Goal: Transaction & Acquisition: Purchase product/service

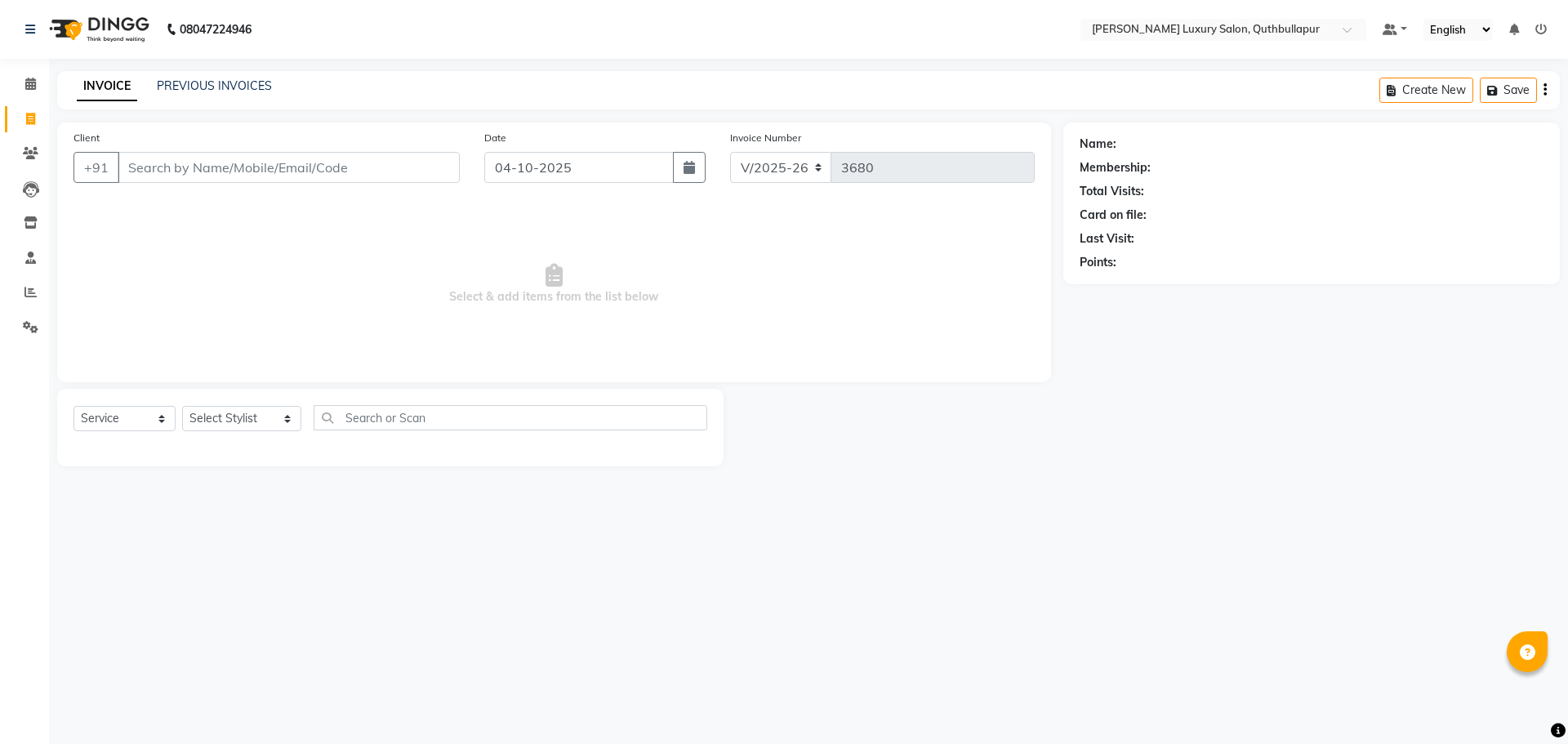
select select "5816"
select select "service"
click at [146, 159] on input "Client" at bounding box center [289, 167] width 342 height 31
click at [133, 176] on input "Client" at bounding box center [289, 167] width 342 height 31
click at [36, 115] on icon at bounding box center [30, 119] width 9 height 12
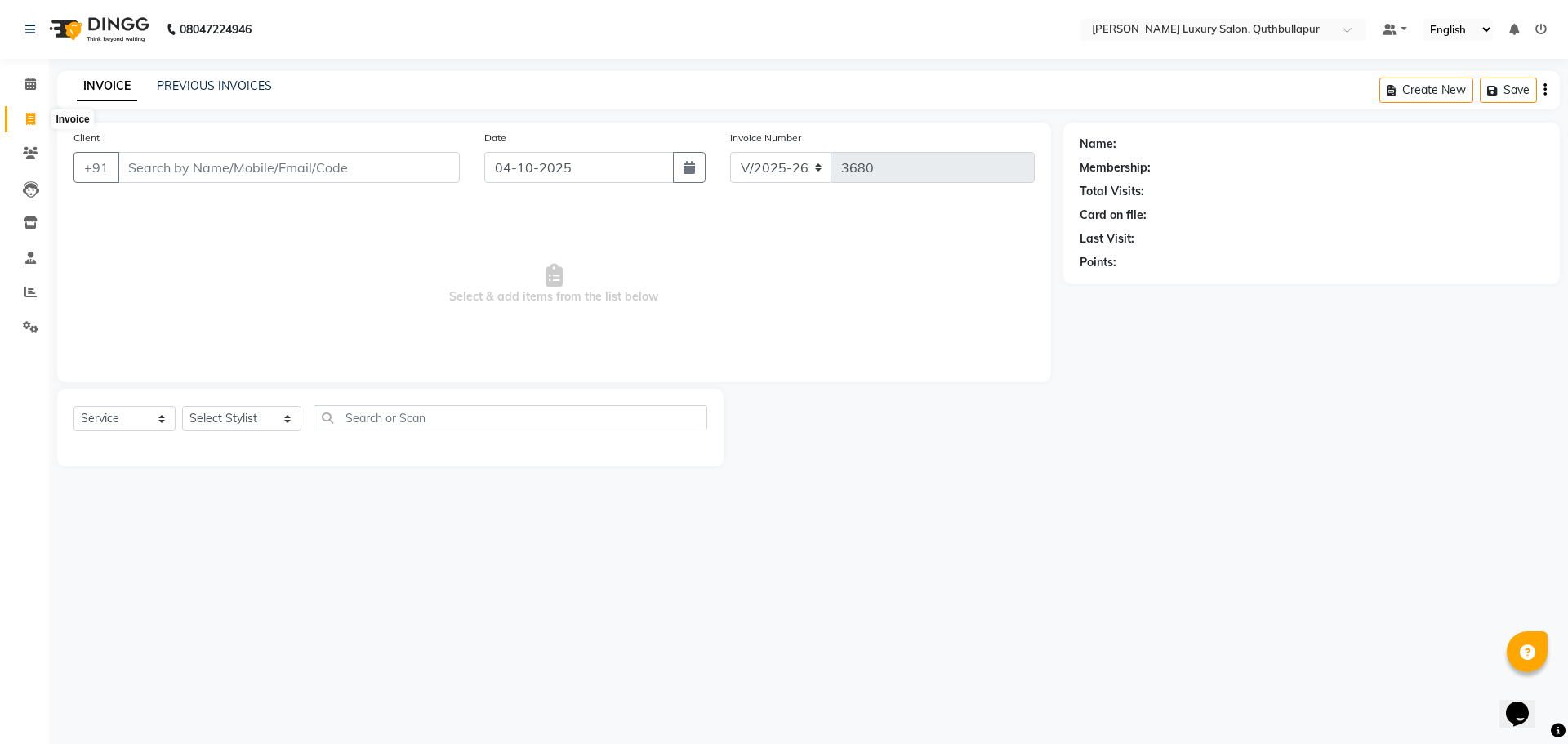
select select "service"
type input "3680"
select select "5816"
click at [142, 167] on input "Client" at bounding box center [289, 167] width 342 height 31
click at [269, 413] on select "Select Stylist [PERSON_NAME] SHAKE AHON [PERSON_NAME] [PERSON_NAME] [PERSON_NAM…" at bounding box center [241, 418] width 120 height 26
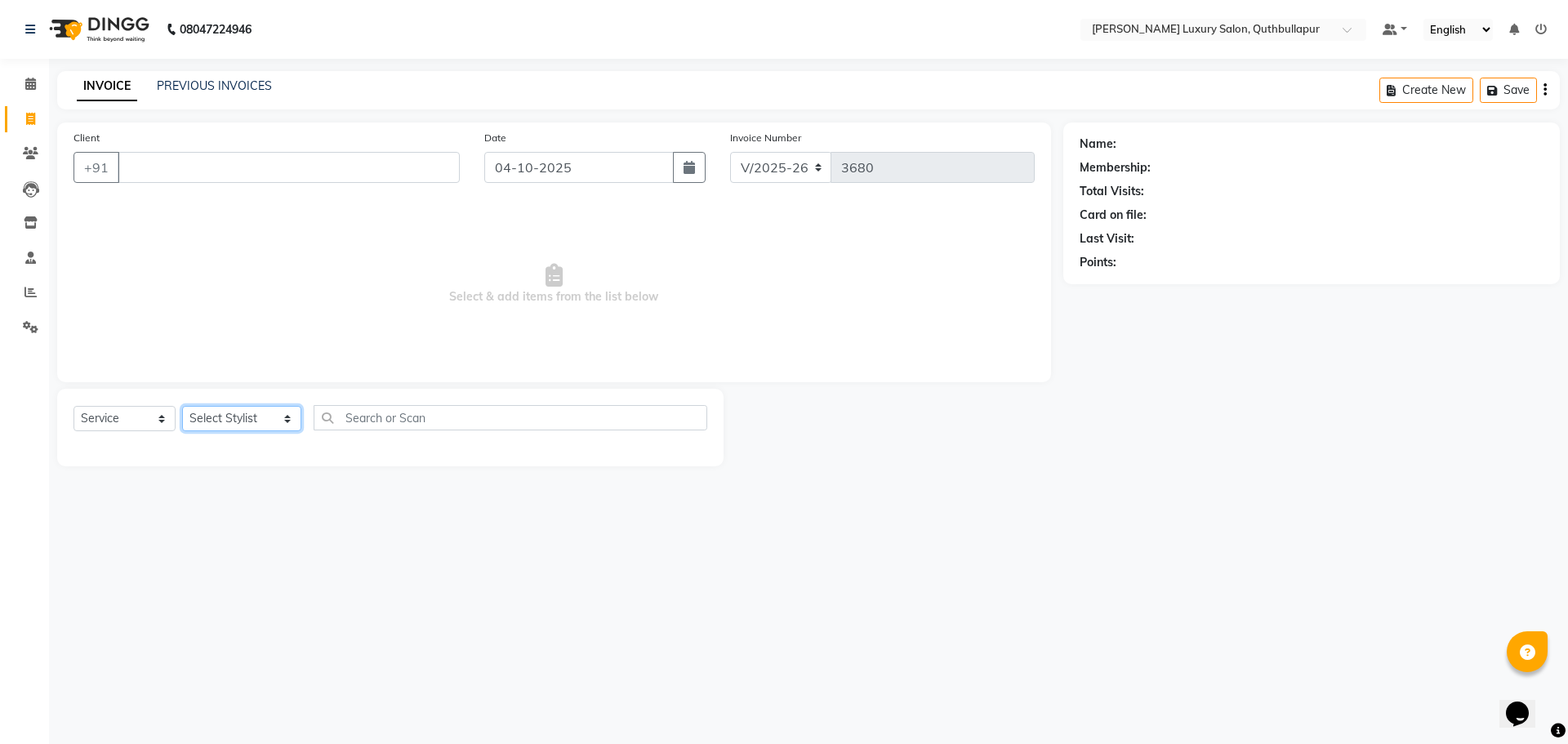
select select "59115"
click at [182, 406] on select "Select Stylist [PERSON_NAME] SHAKE AHON [PERSON_NAME] [PERSON_NAME] [PERSON_NAM…" at bounding box center [241, 418] width 120 height 26
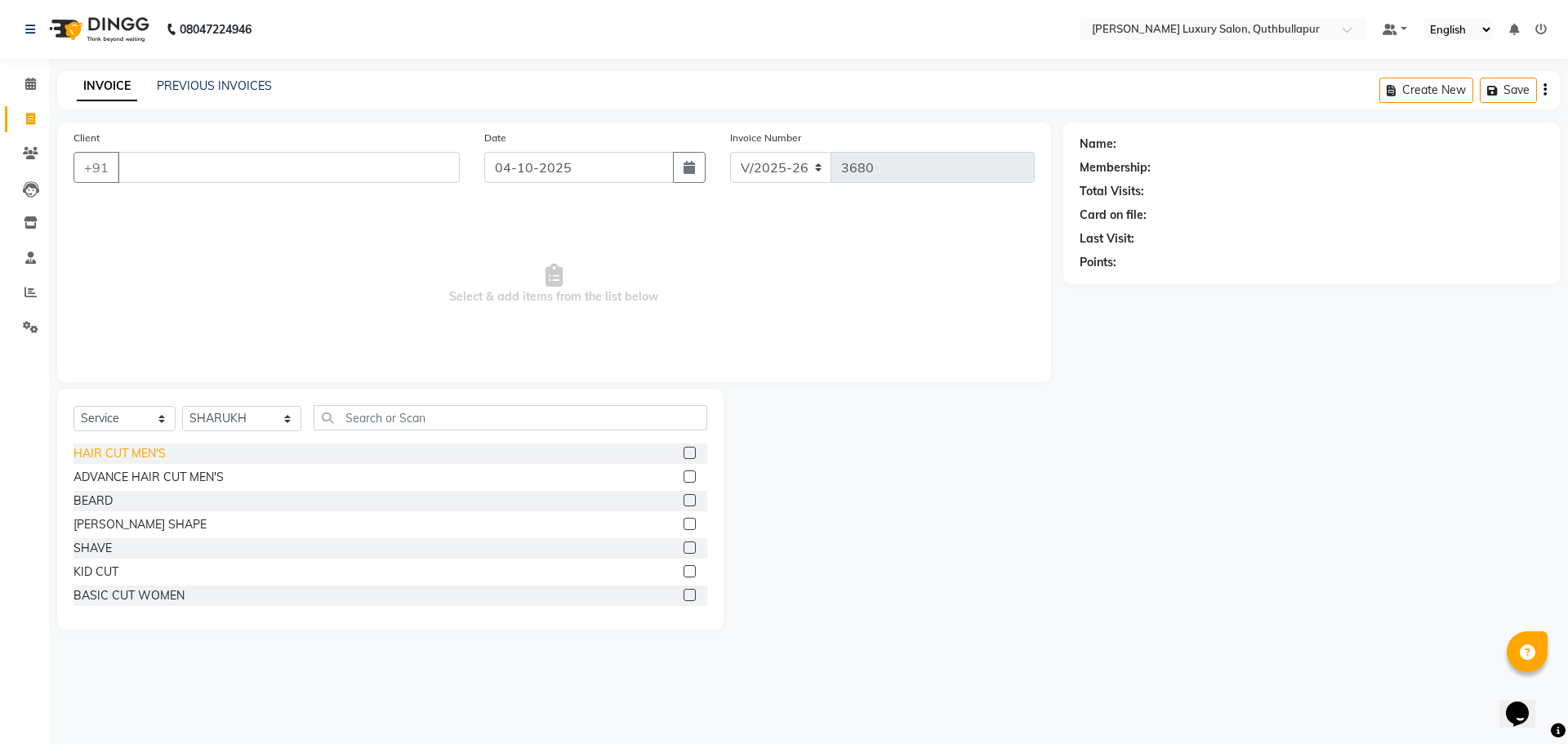
click at [99, 455] on div "HAIR CUT MEN'S" at bounding box center [119, 453] width 92 height 17
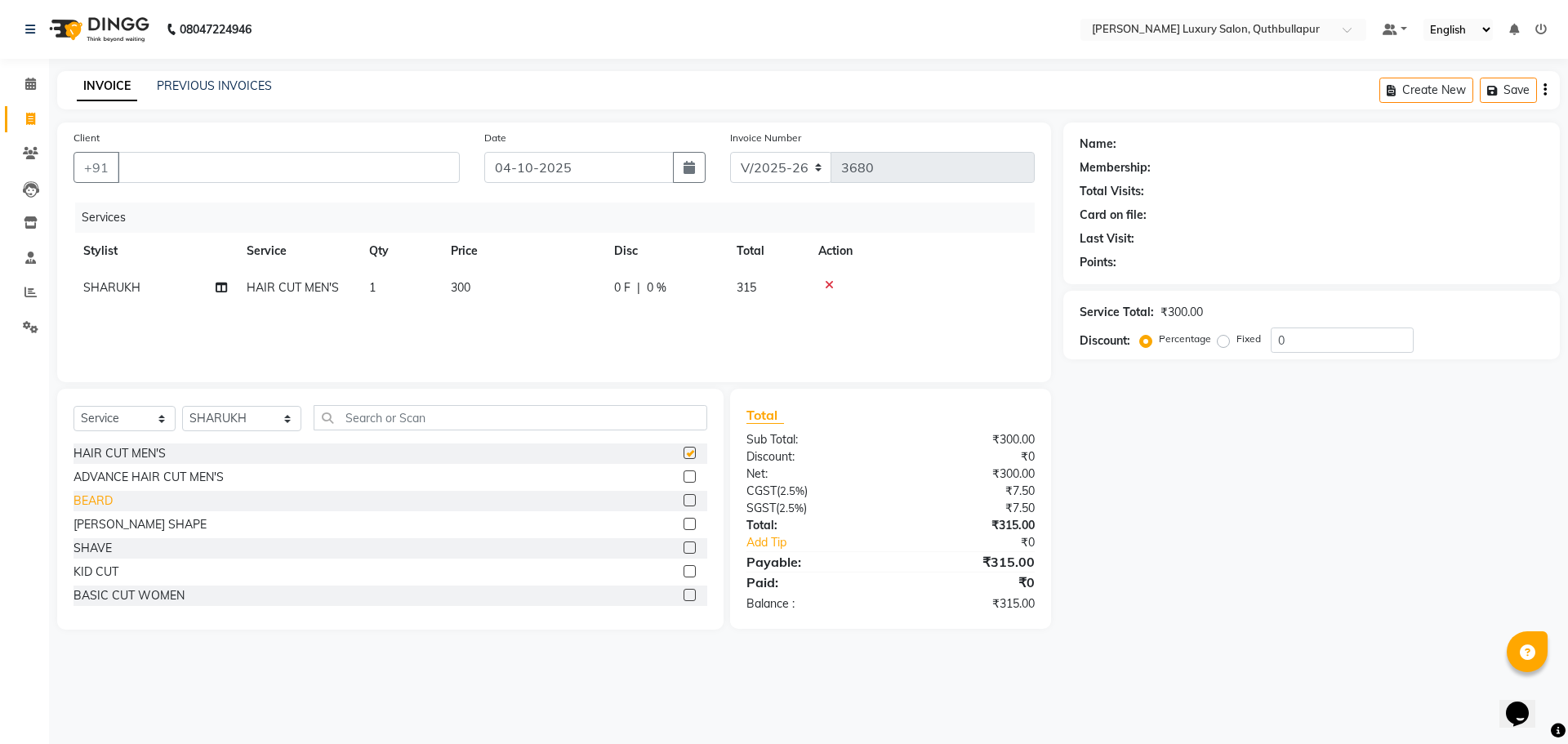
checkbox input "false"
click at [109, 495] on div "BEARD" at bounding box center [93, 501] width 40 height 17
checkbox input "false"
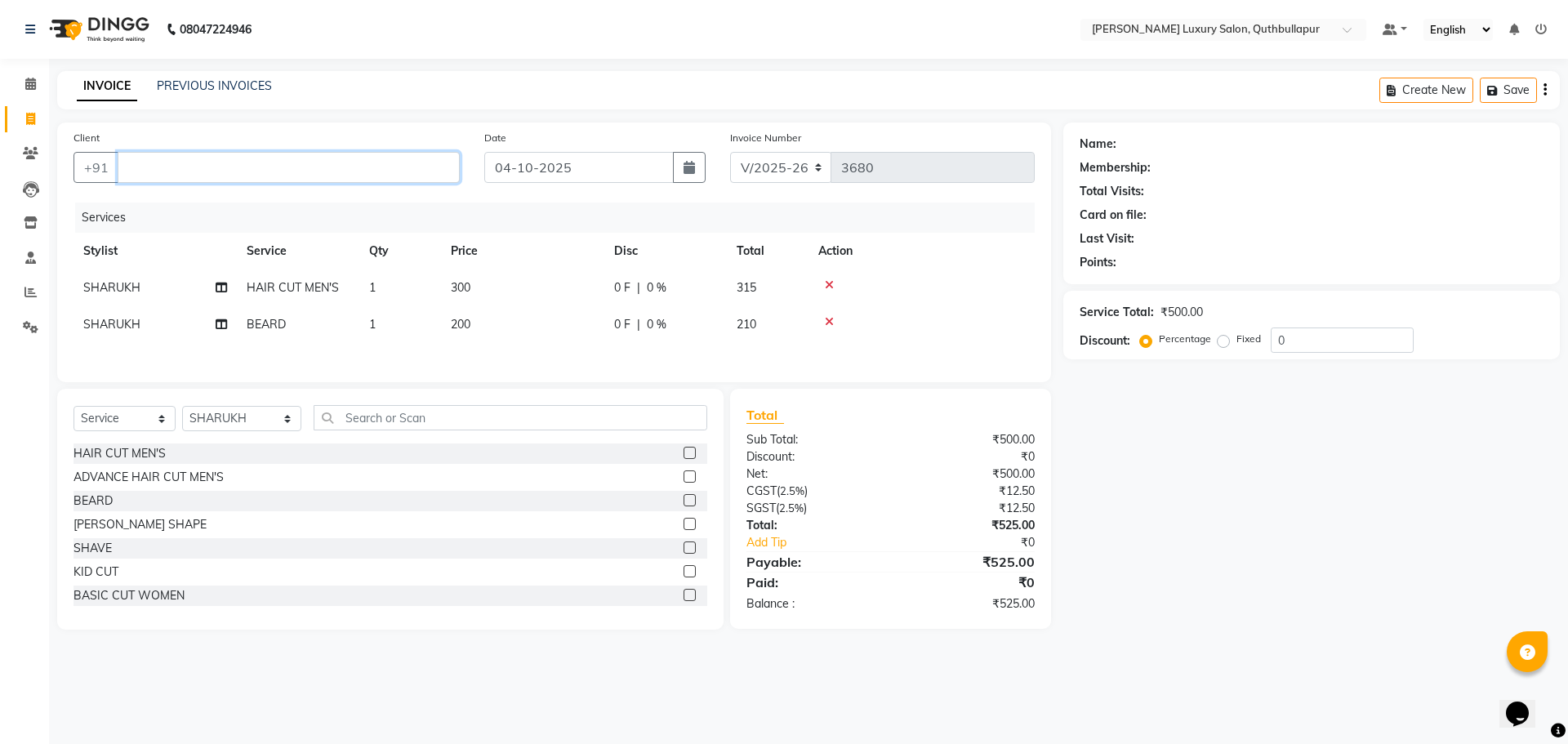
click at [419, 165] on input "Client" at bounding box center [289, 167] width 342 height 31
click at [169, 166] on input "9701433898" at bounding box center [247, 167] width 259 height 31
click at [152, 210] on span "PRAMOD" at bounding box center [166, 205] width 58 height 17
type input "9701533898"
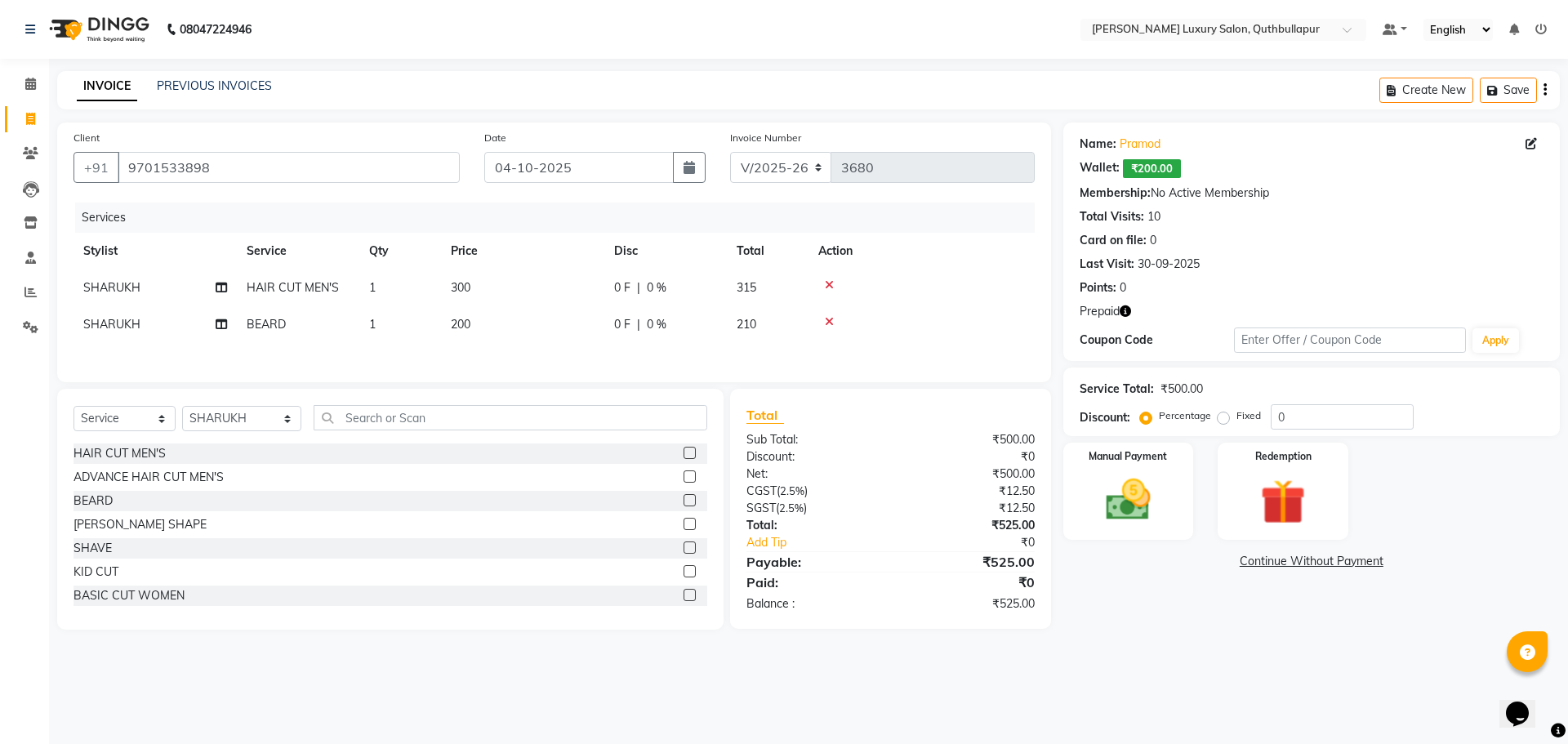
click at [1125, 312] on icon "button" at bounding box center [1126, 312] width 12 height 12
click at [1165, 495] on img at bounding box center [1128, 500] width 76 height 53
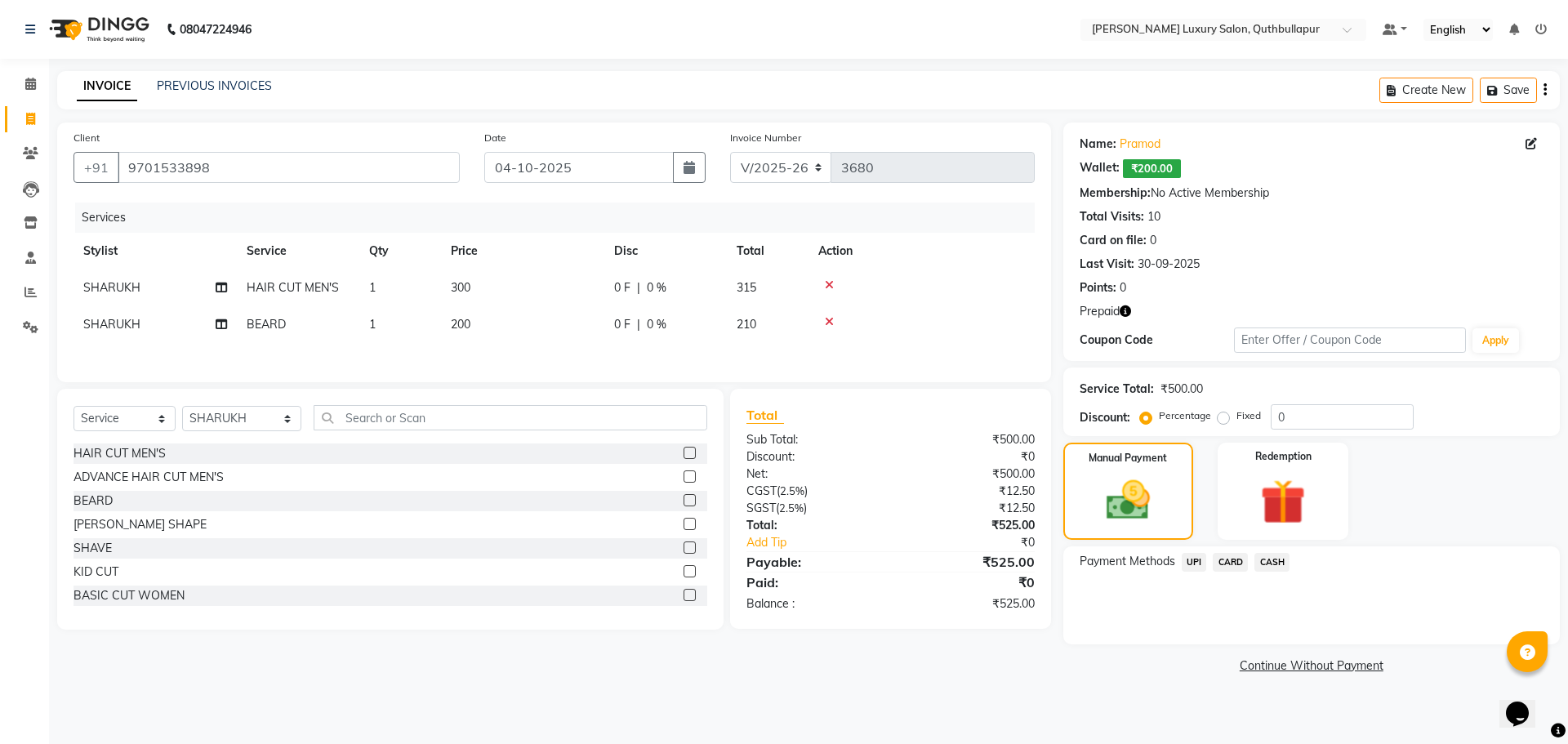
click at [1192, 565] on span "UPI" at bounding box center [1195, 562] width 26 height 19
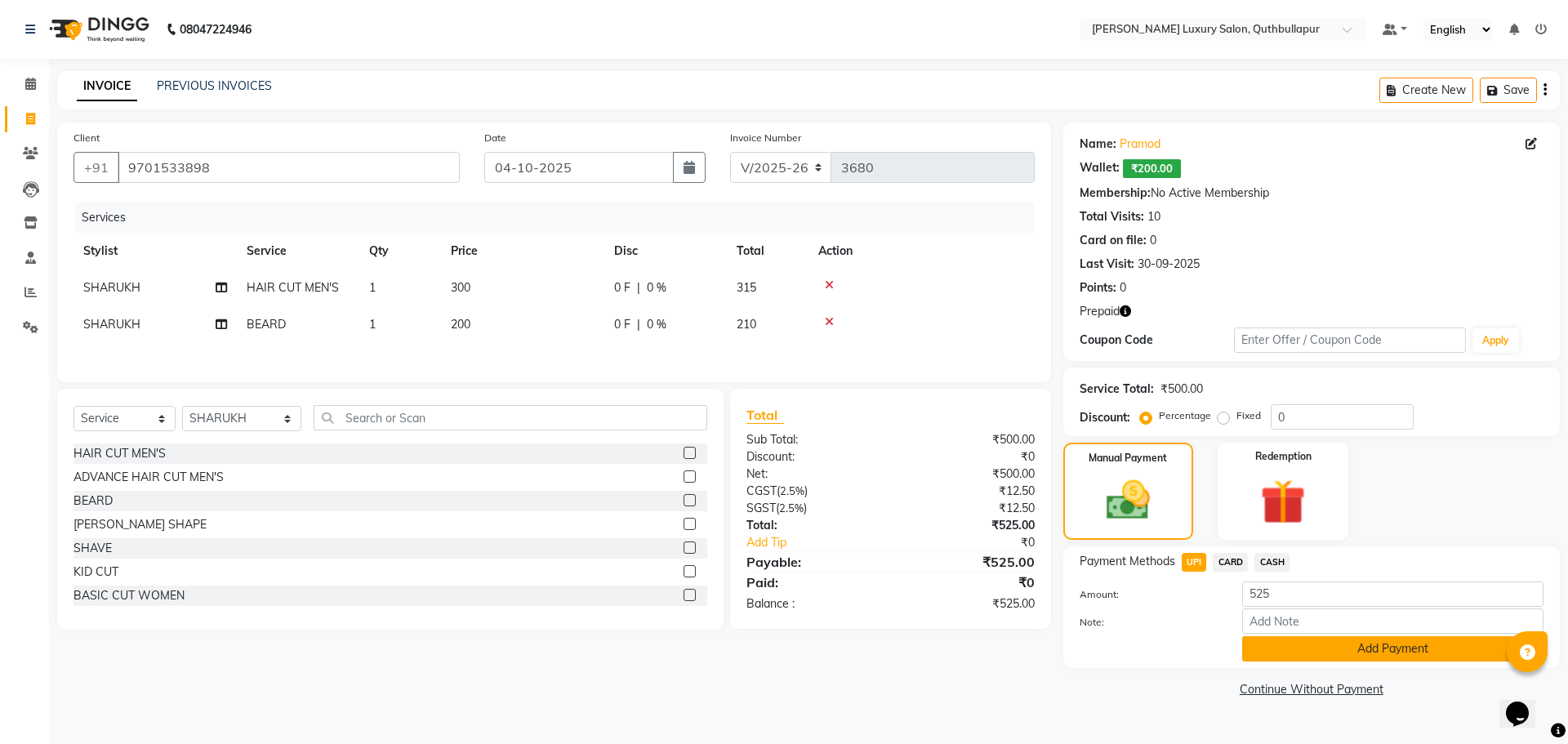
click at [1252, 658] on button "Add Payment" at bounding box center [1393, 649] width 302 height 26
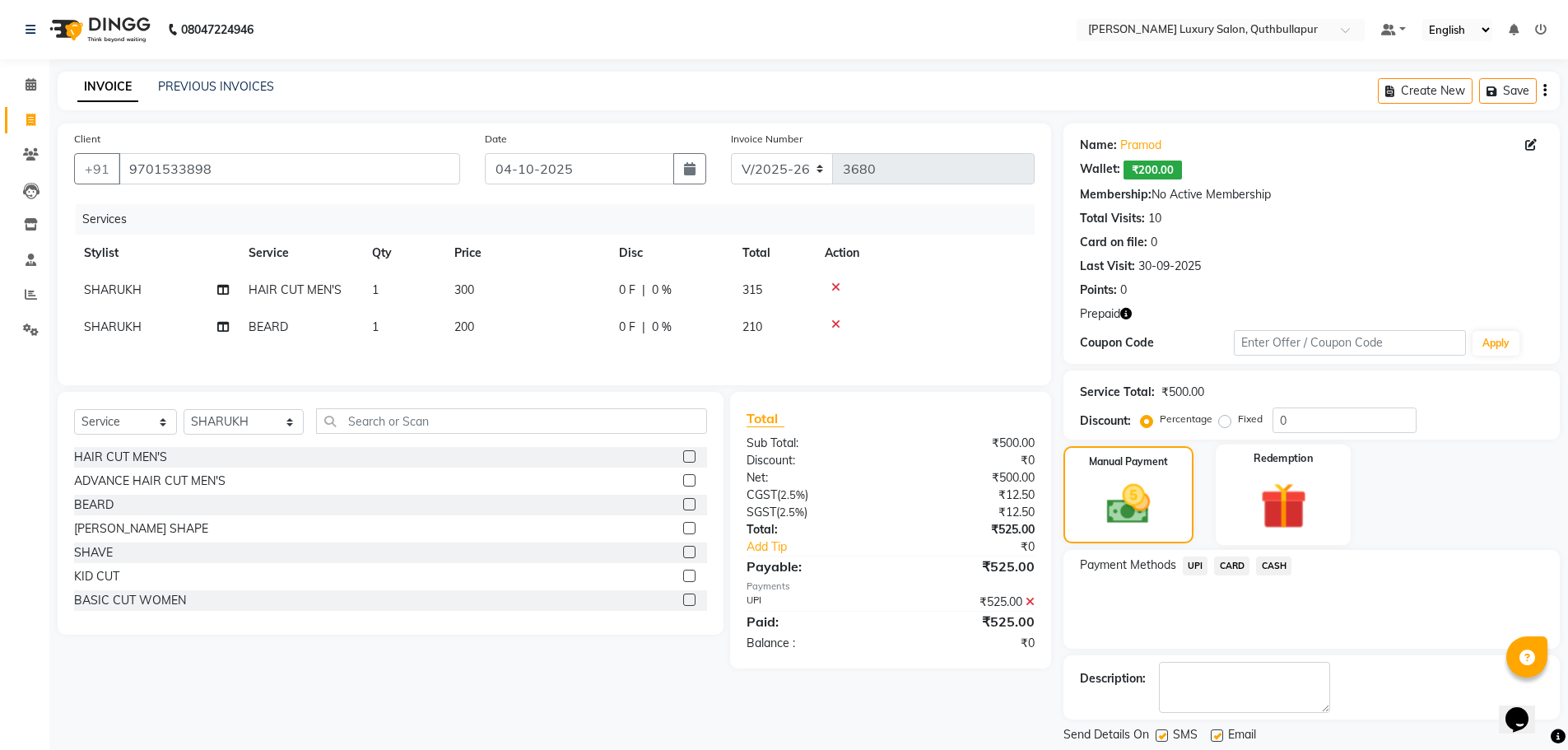
click at [1247, 499] on img at bounding box center [1283, 506] width 76 height 59
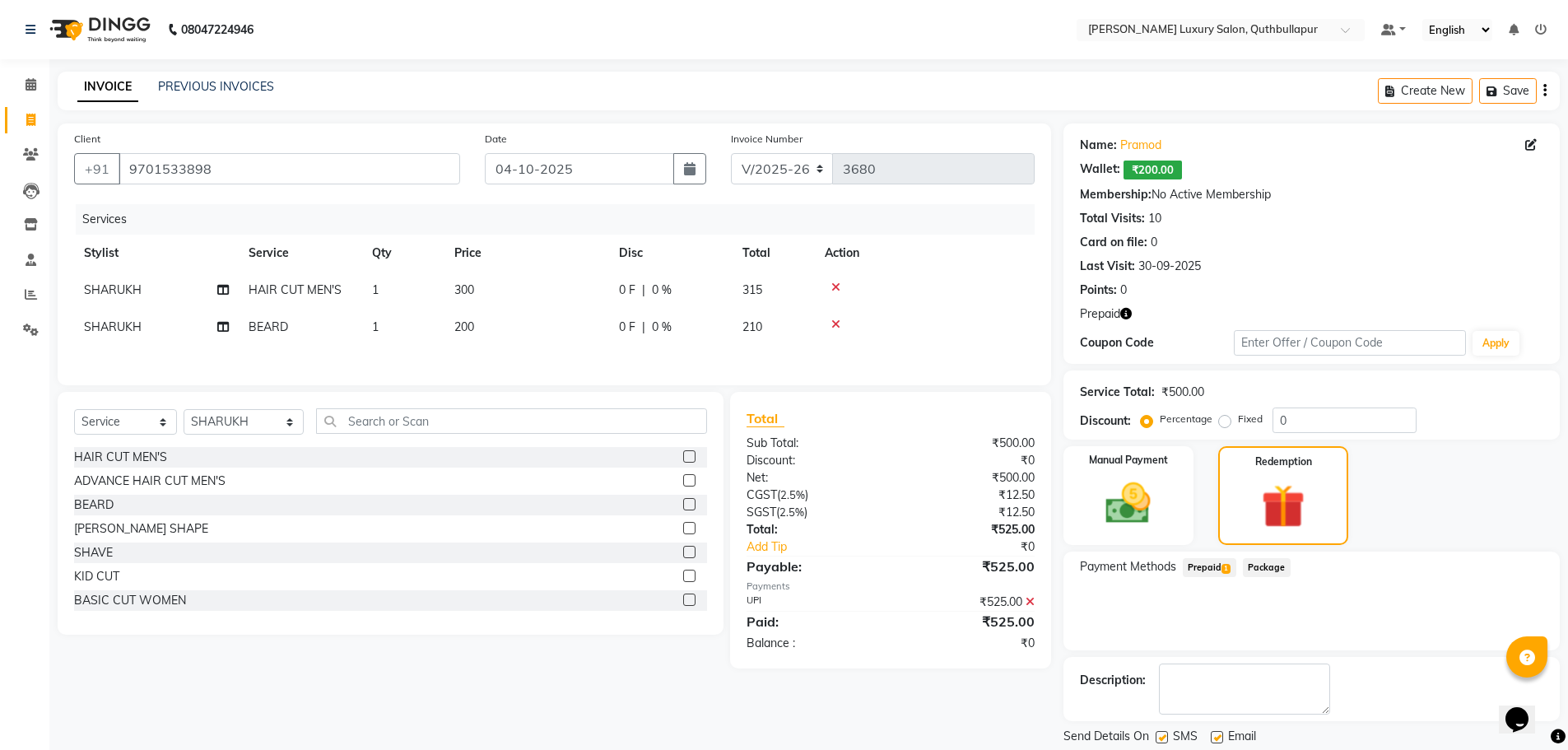
click at [1197, 571] on span "Prepaid 1" at bounding box center [1209, 567] width 54 height 19
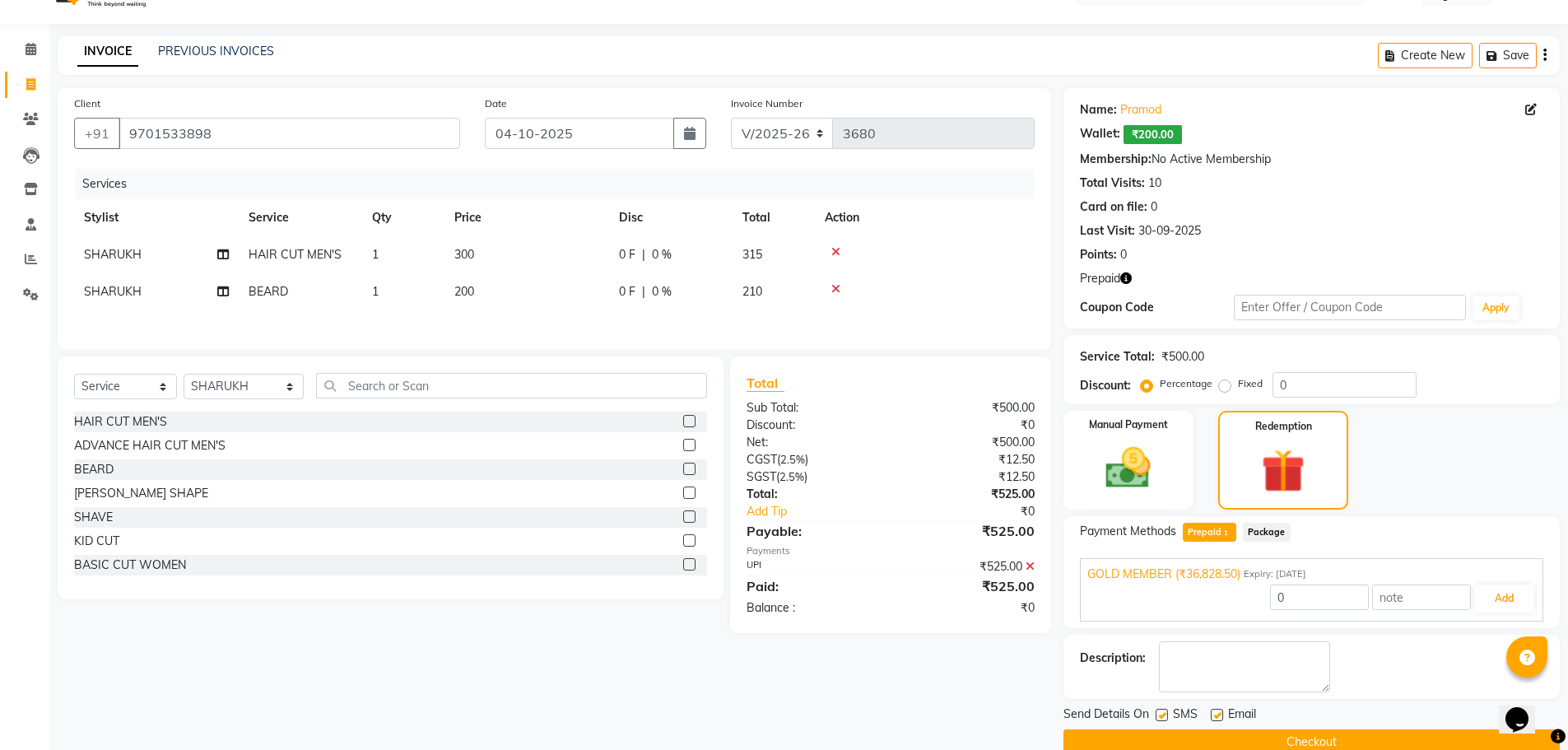
scroll to position [65, 0]
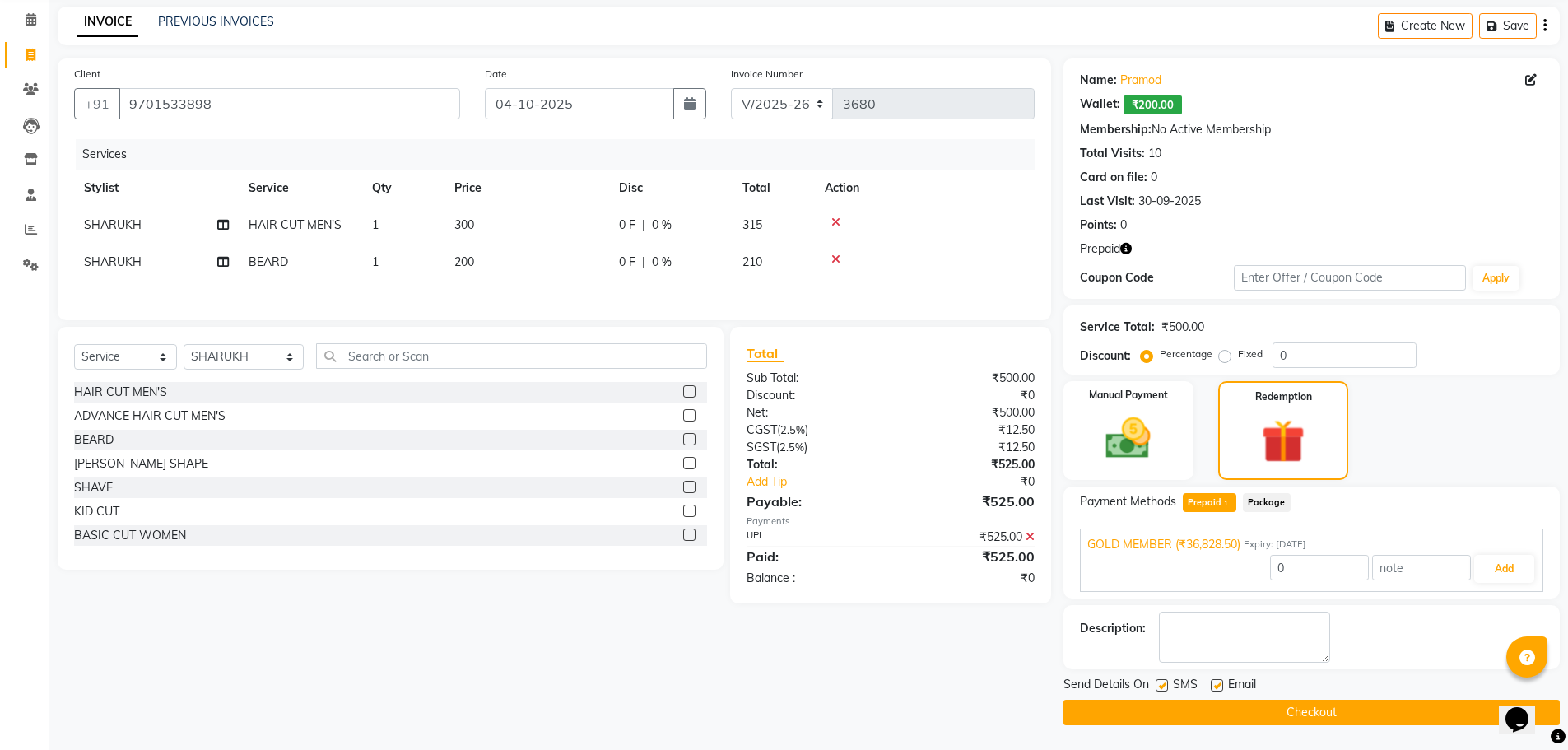
click at [832, 224] on icon at bounding box center [835, 222] width 9 height 12
type input "36828.5"
click at [193, 414] on div "ADVANCE HAIR CUT MEN'S" at bounding box center [150, 416] width 152 height 17
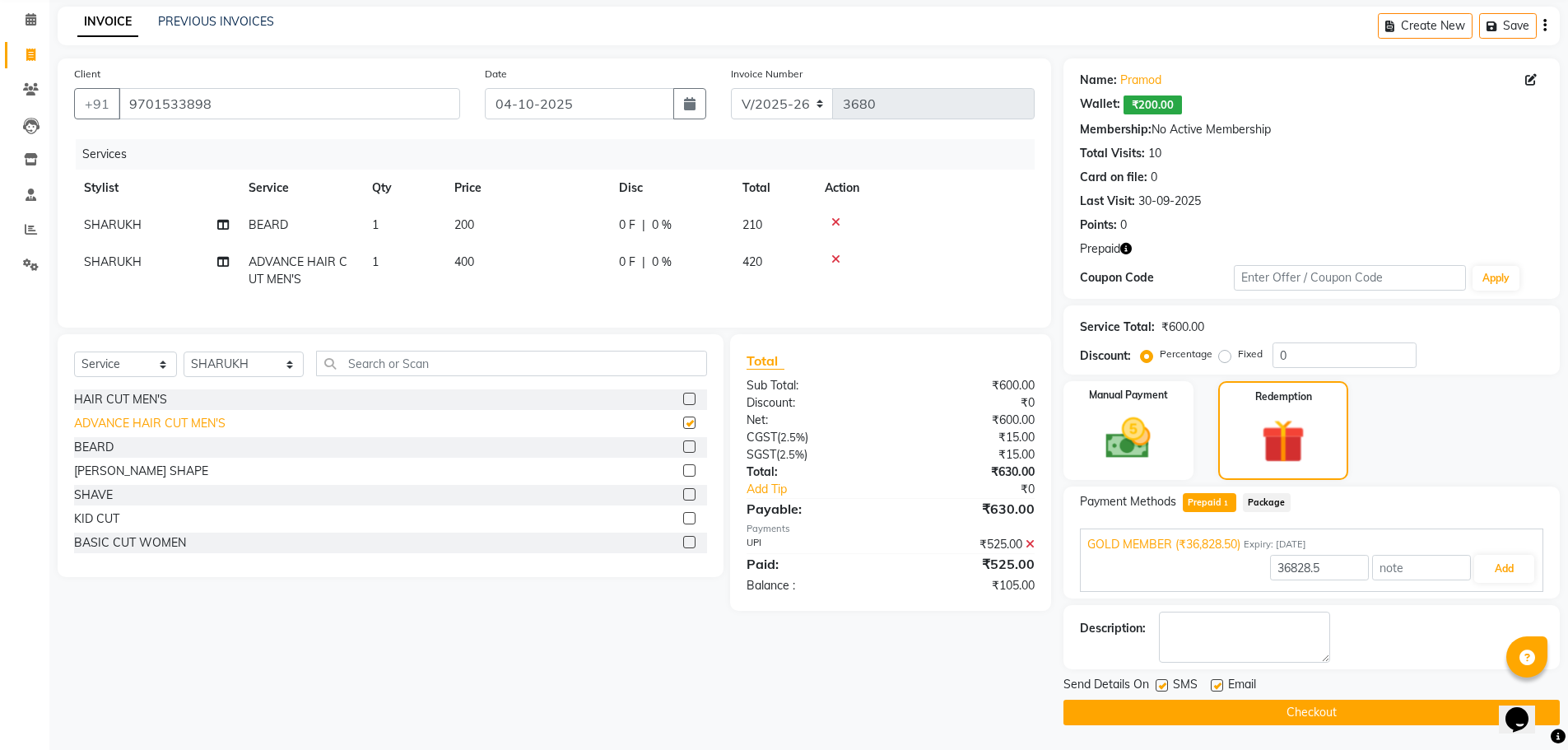
checkbox input "false"
click at [1321, 459] on div "Redemption" at bounding box center [1283, 431] width 136 height 102
click at [1250, 692] on span "Email" at bounding box center [1242, 686] width 28 height 21
drag, startPoint x: 1525, startPoint y: 571, endPoint x: 1508, endPoint y: 585, distance: 22.0
click at [1522, 573] on button "Add" at bounding box center [1504, 568] width 60 height 28
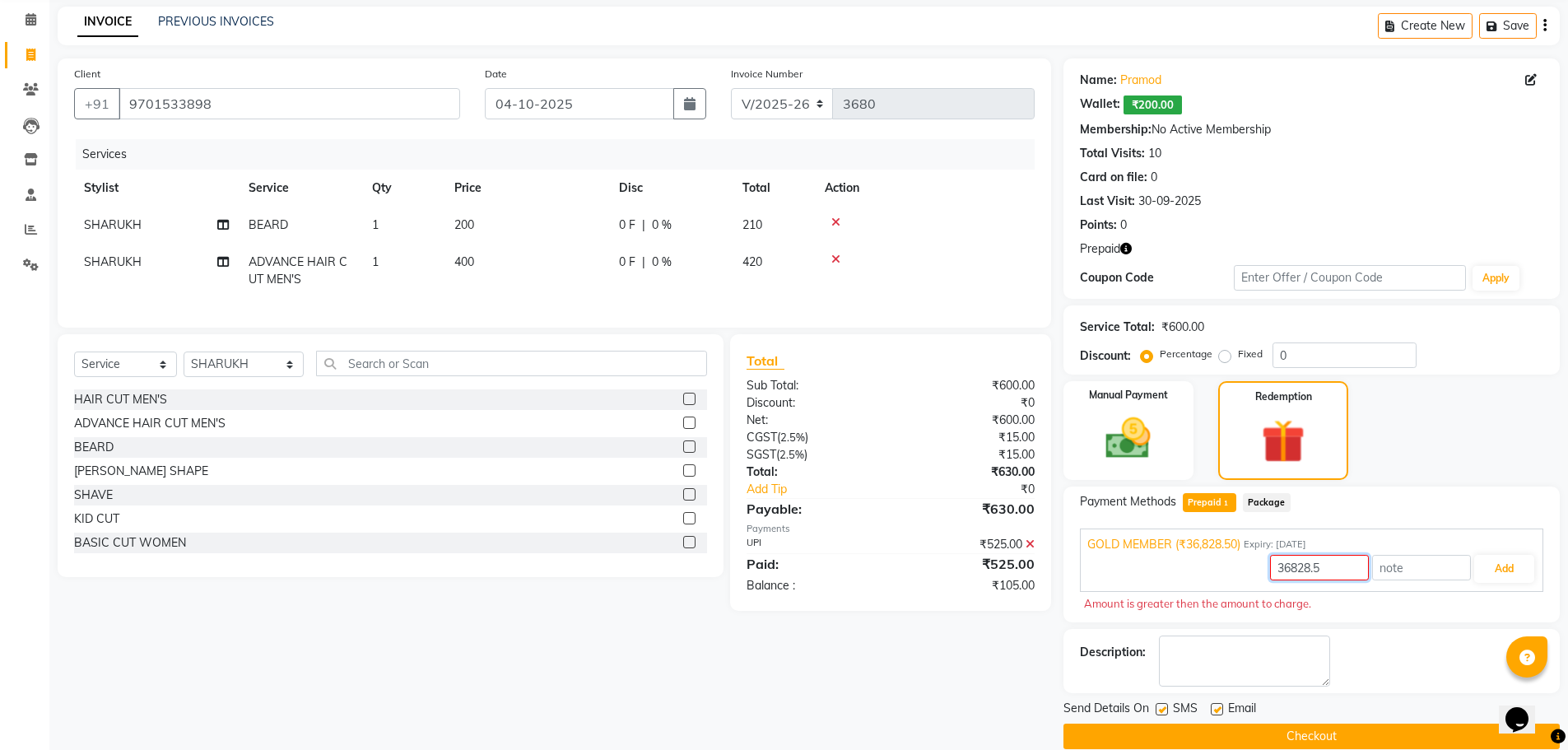
click at [1334, 571] on input "36828.5" at bounding box center [1319, 567] width 99 height 26
type input "3"
click at [1357, 736] on button "Checkout" at bounding box center [1312, 737] width 496 height 26
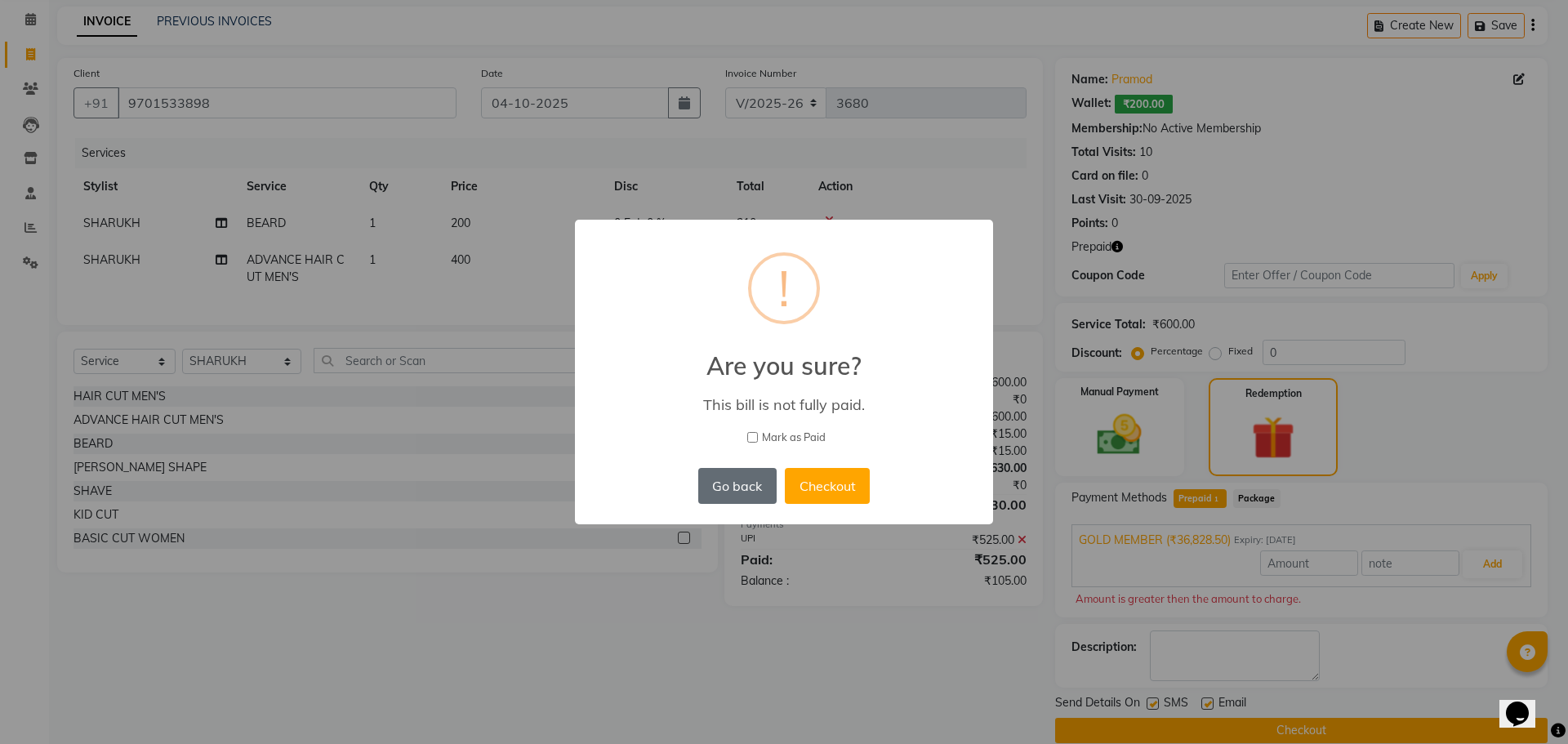
click at [762, 480] on button "Go back" at bounding box center [737, 486] width 78 height 36
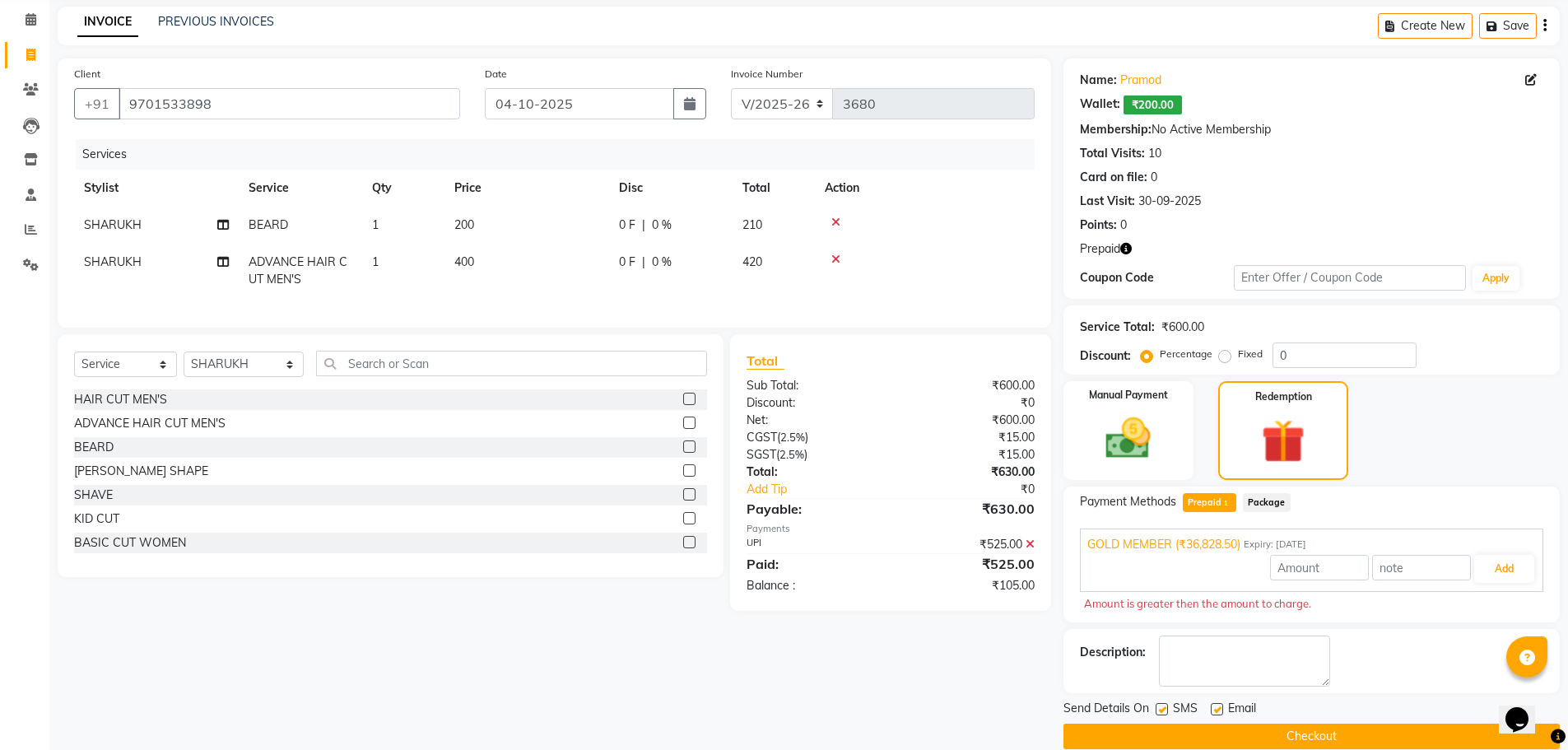
scroll to position [89, 0]
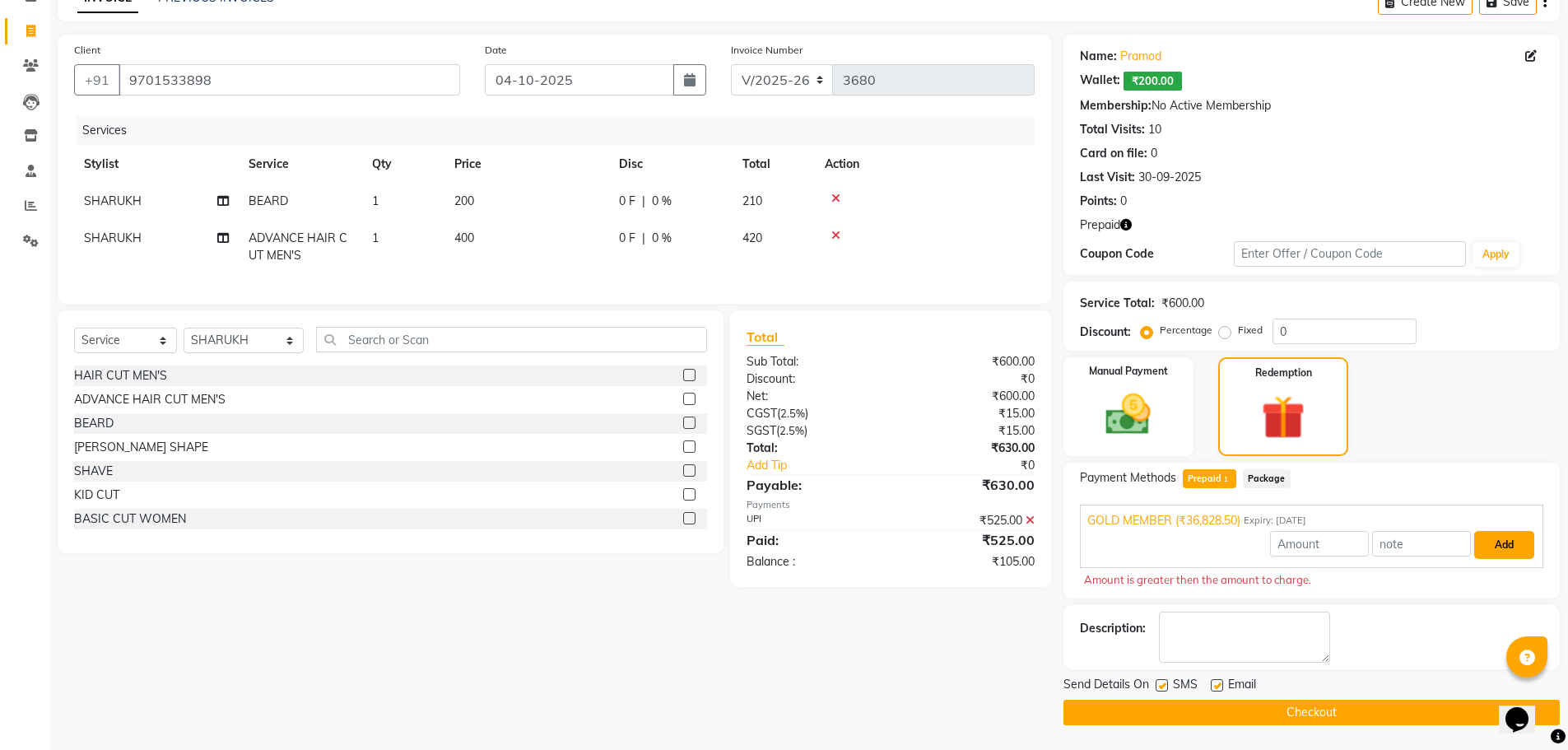
click at [1505, 542] on button "Add" at bounding box center [1504, 546] width 60 height 28
click at [1334, 546] on input "number" at bounding box center [1319, 545] width 99 height 26
type input "525"
drag, startPoint x: 1517, startPoint y: 539, endPoint x: 1476, endPoint y: 571, distance: 52.0
click at [1512, 545] on button "Add" at bounding box center [1504, 546] width 60 height 28
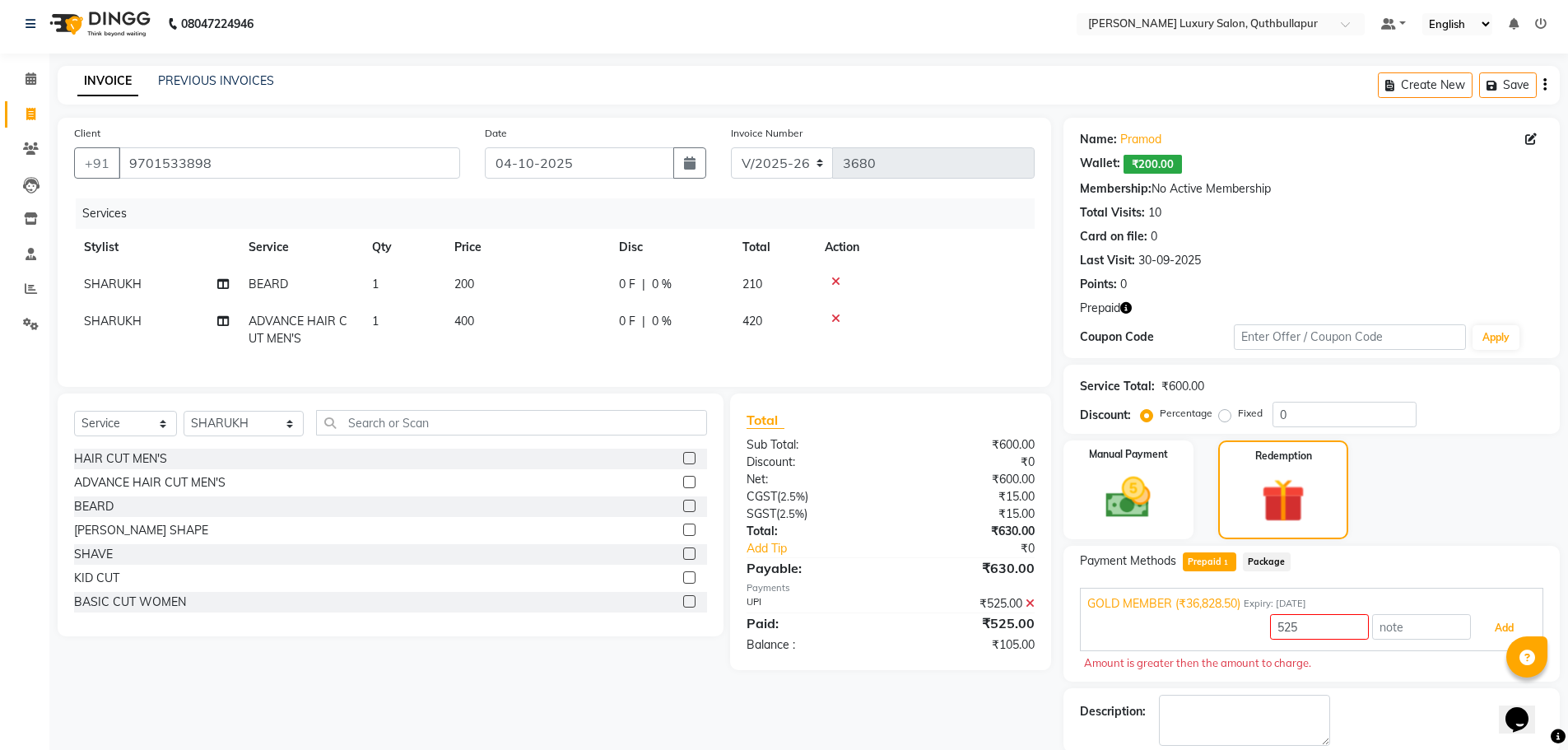
scroll to position [0, 0]
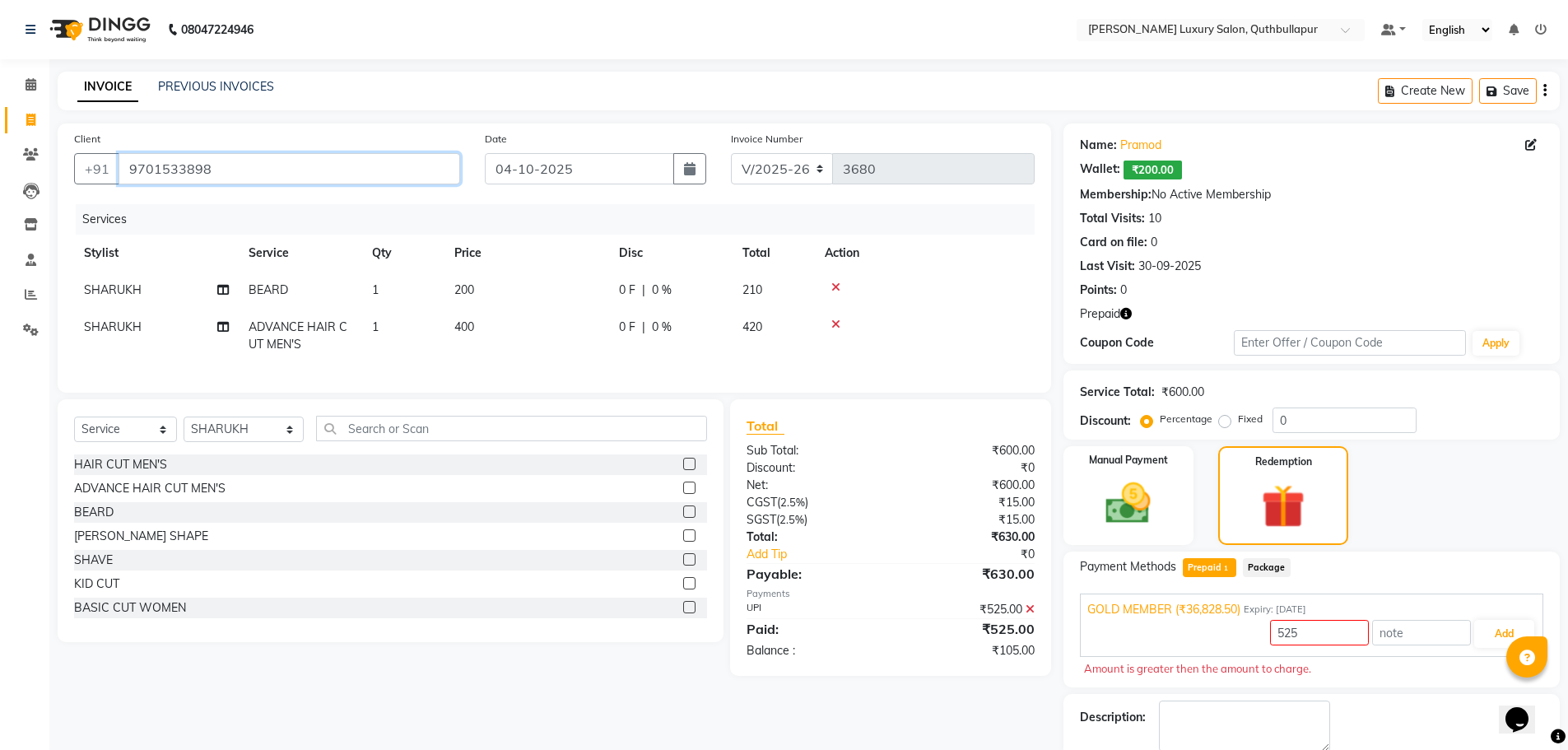
click at [410, 167] on input "9701533898" at bounding box center [289, 169] width 342 height 31
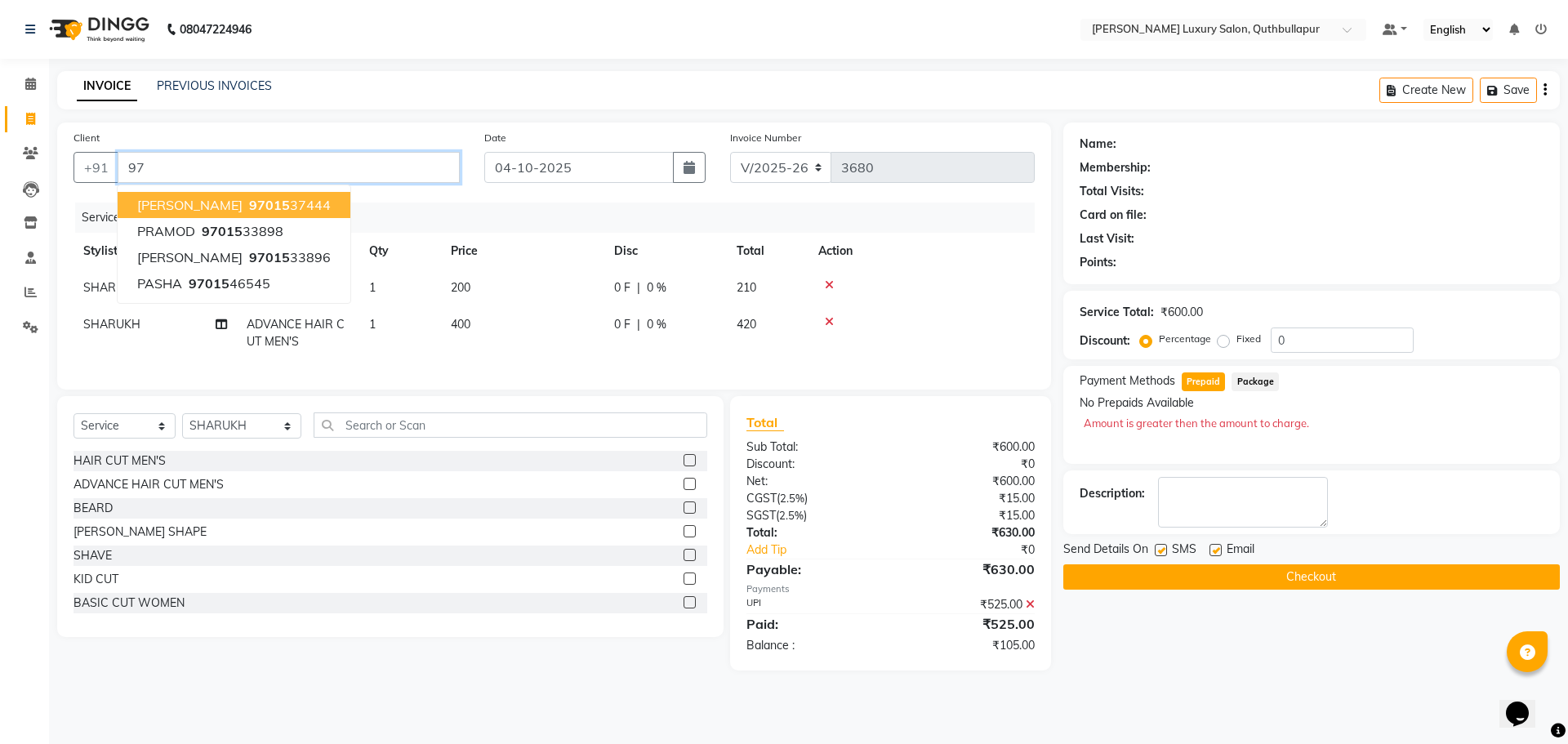
type input "9"
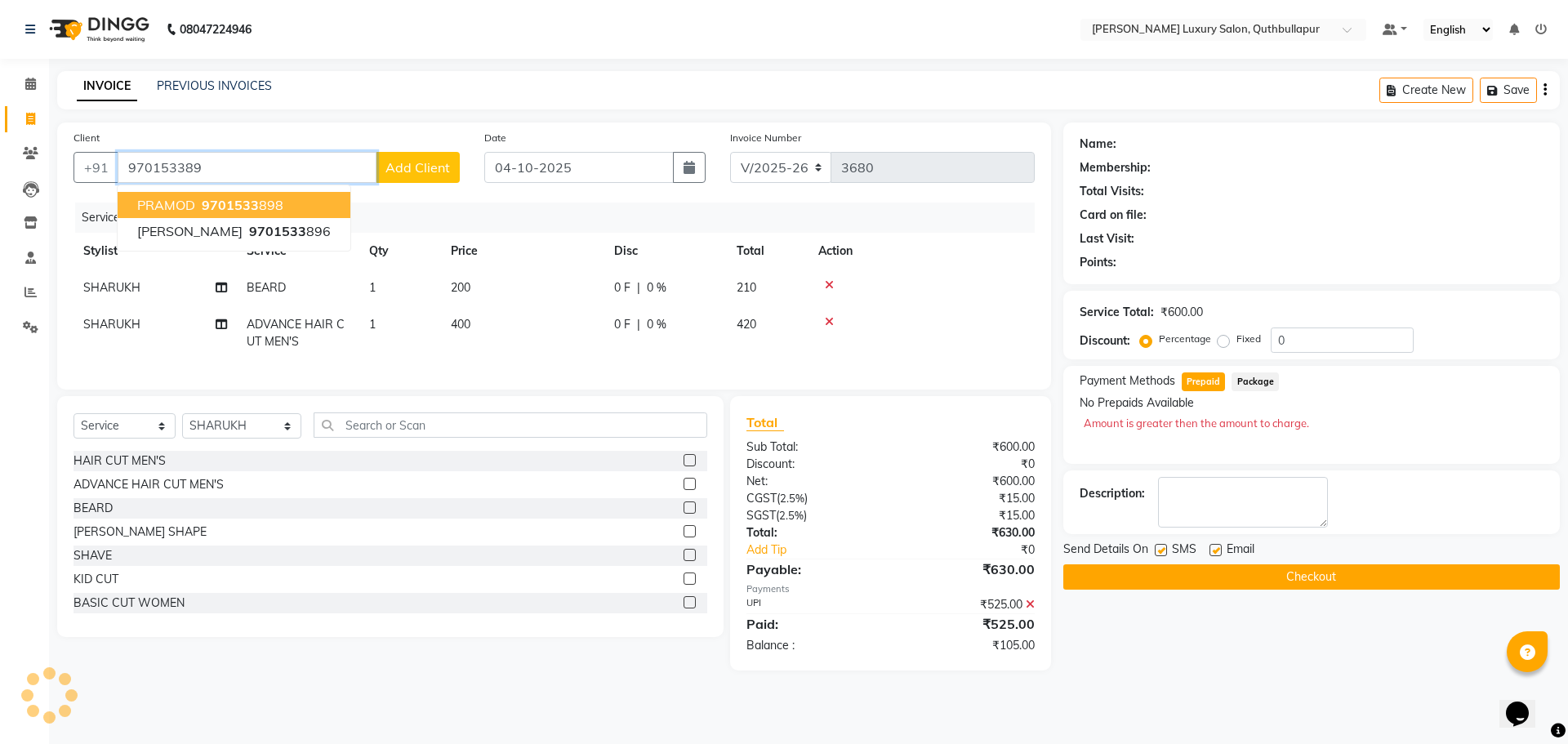
type input "9701533898"
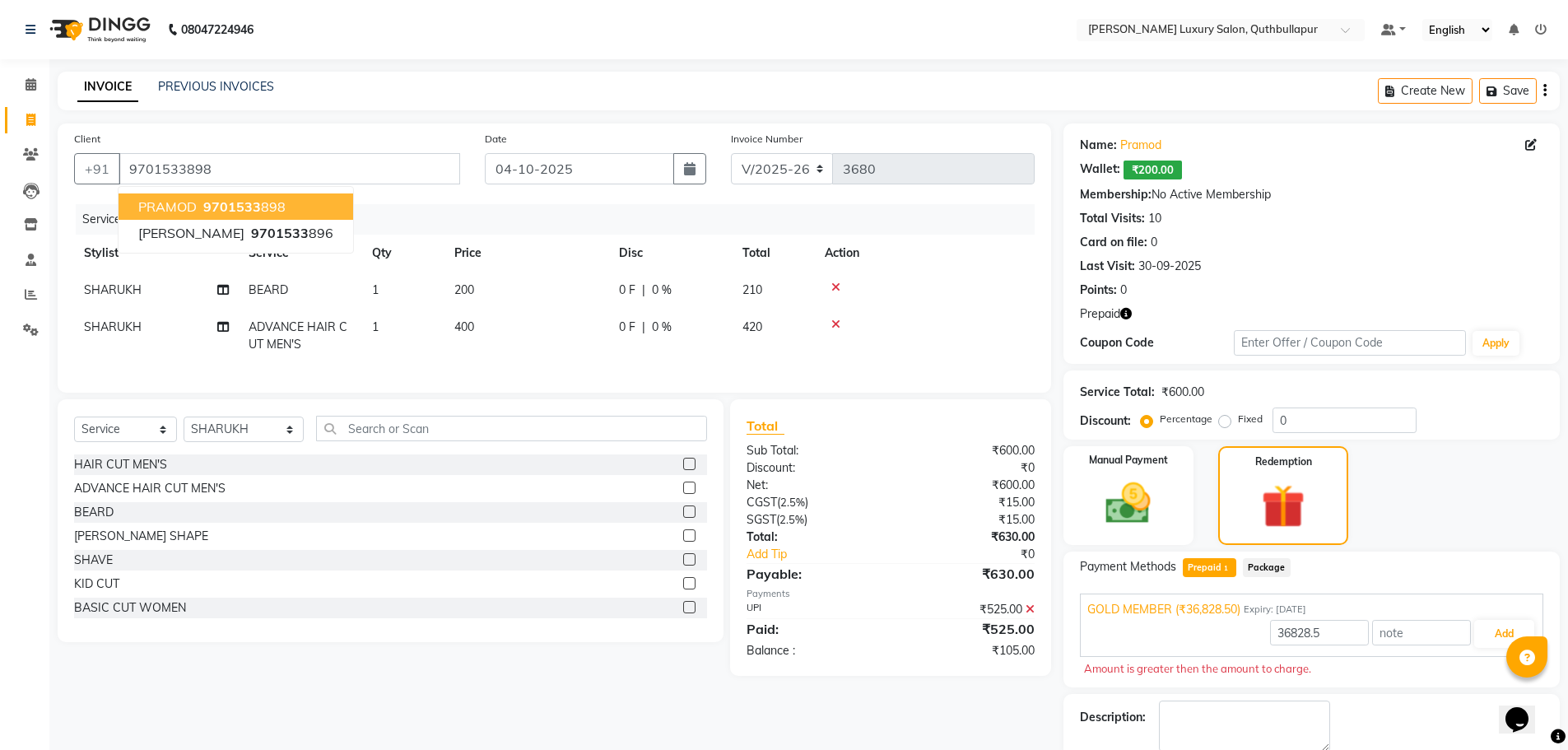
click at [267, 210] on ngb-highlight "9701533 898" at bounding box center [243, 206] width 86 height 17
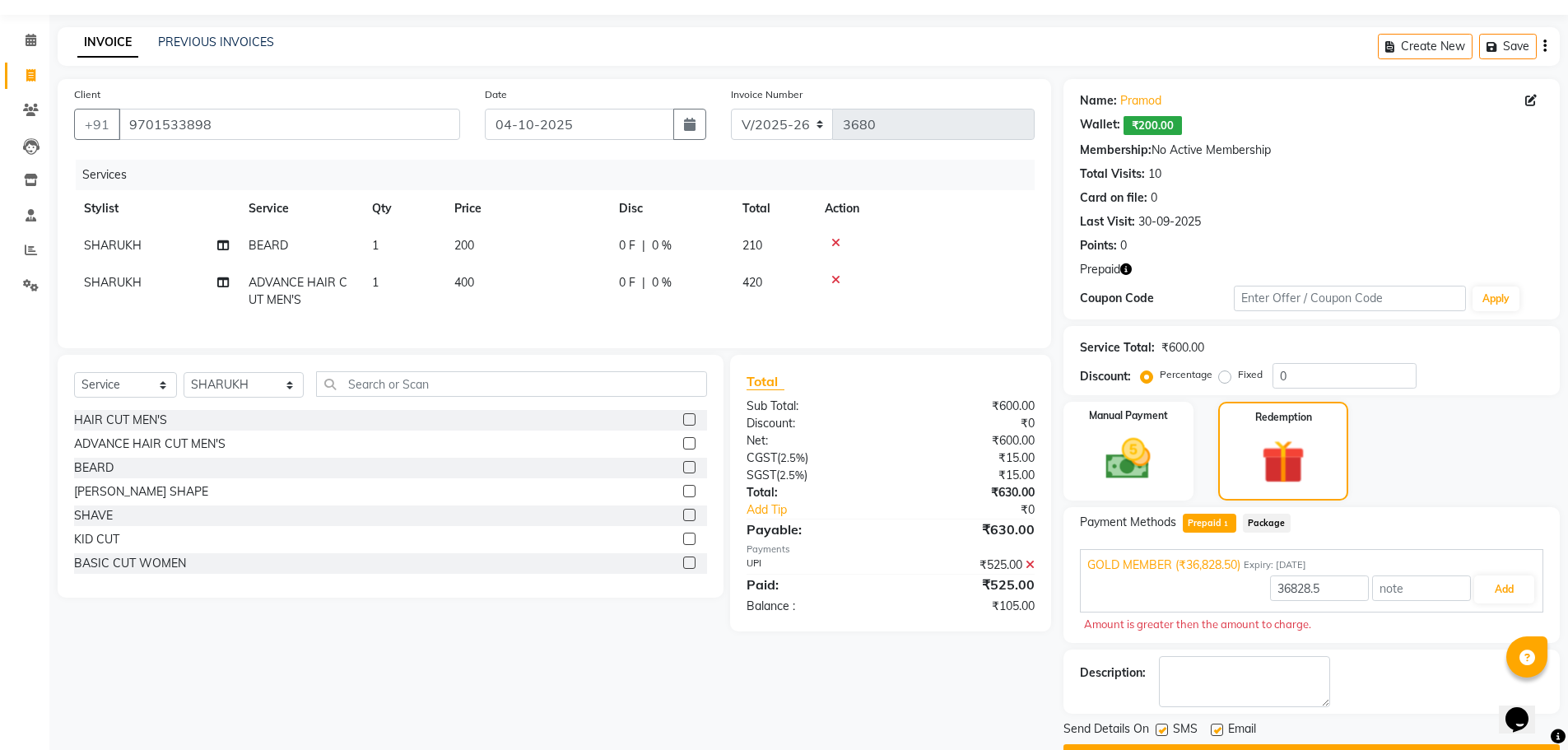
scroll to position [83, 0]
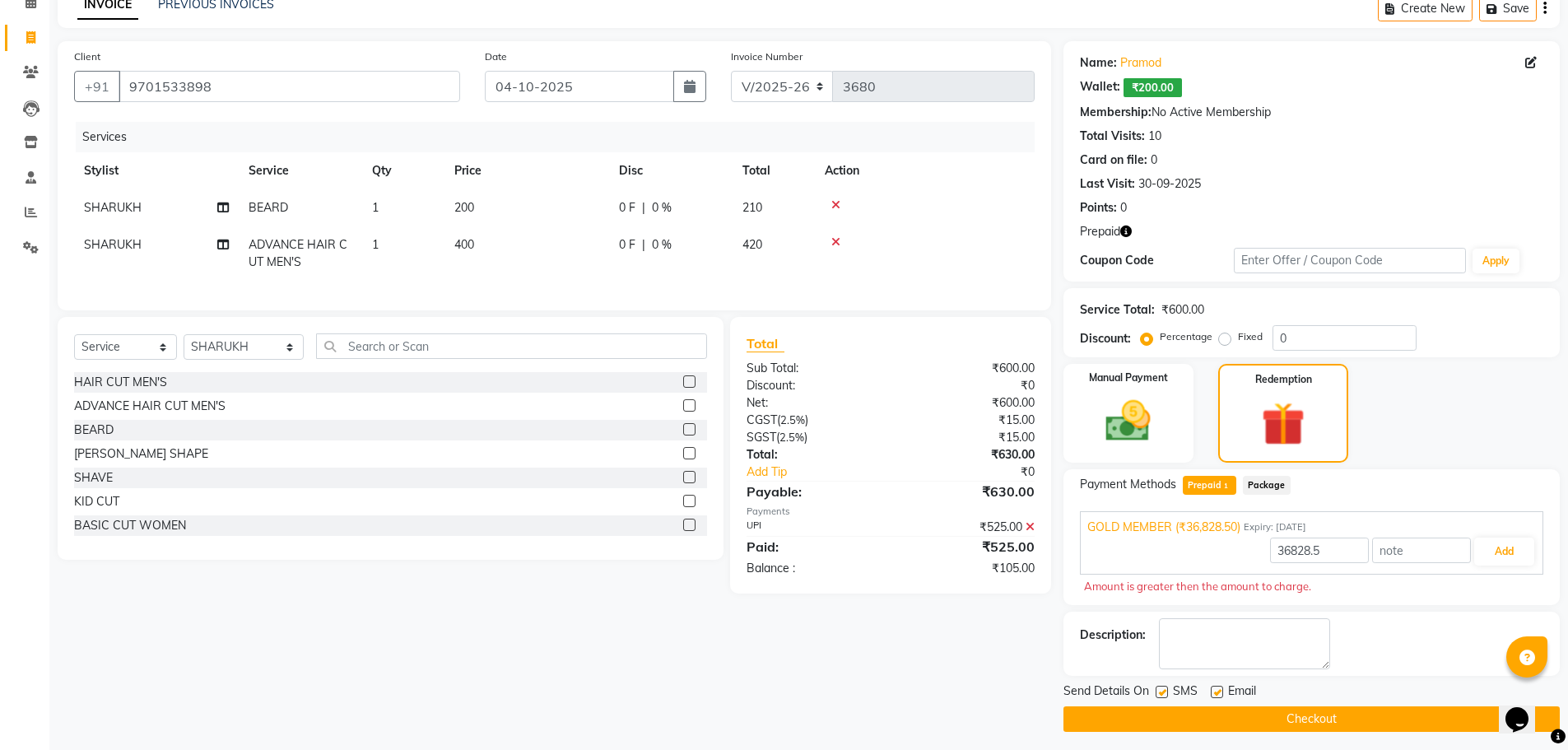
click at [1206, 489] on span "Prepaid 1" at bounding box center [1209, 485] width 54 height 19
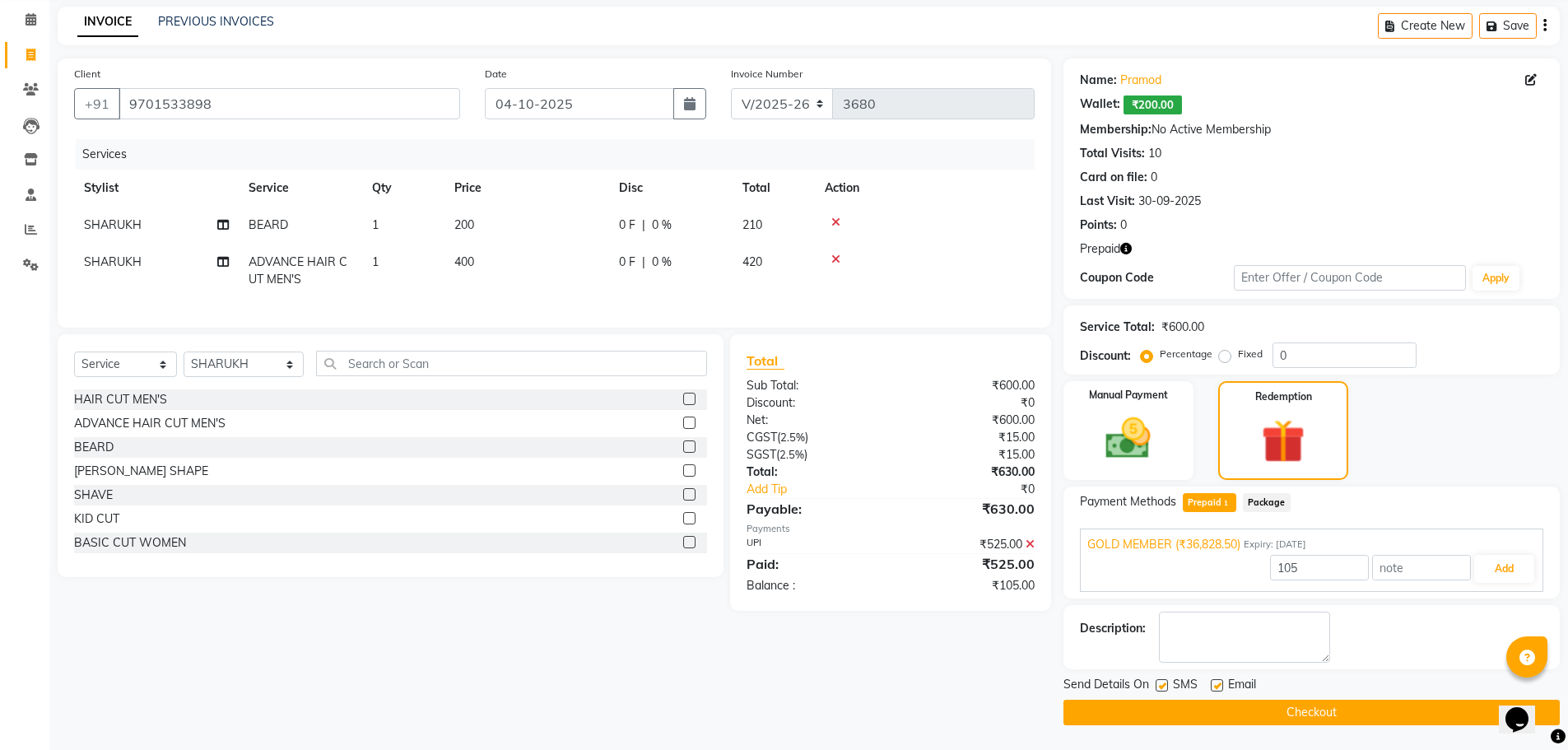
click at [1207, 494] on span "Prepaid 1" at bounding box center [1209, 503] width 54 height 19
click at [1218, 503] on span "Prepaid 1" at bounding box center [1209, 503] width 54 height 19
click at [1277, 460] on img at bounding box center [1283, 441] width 73 height 56
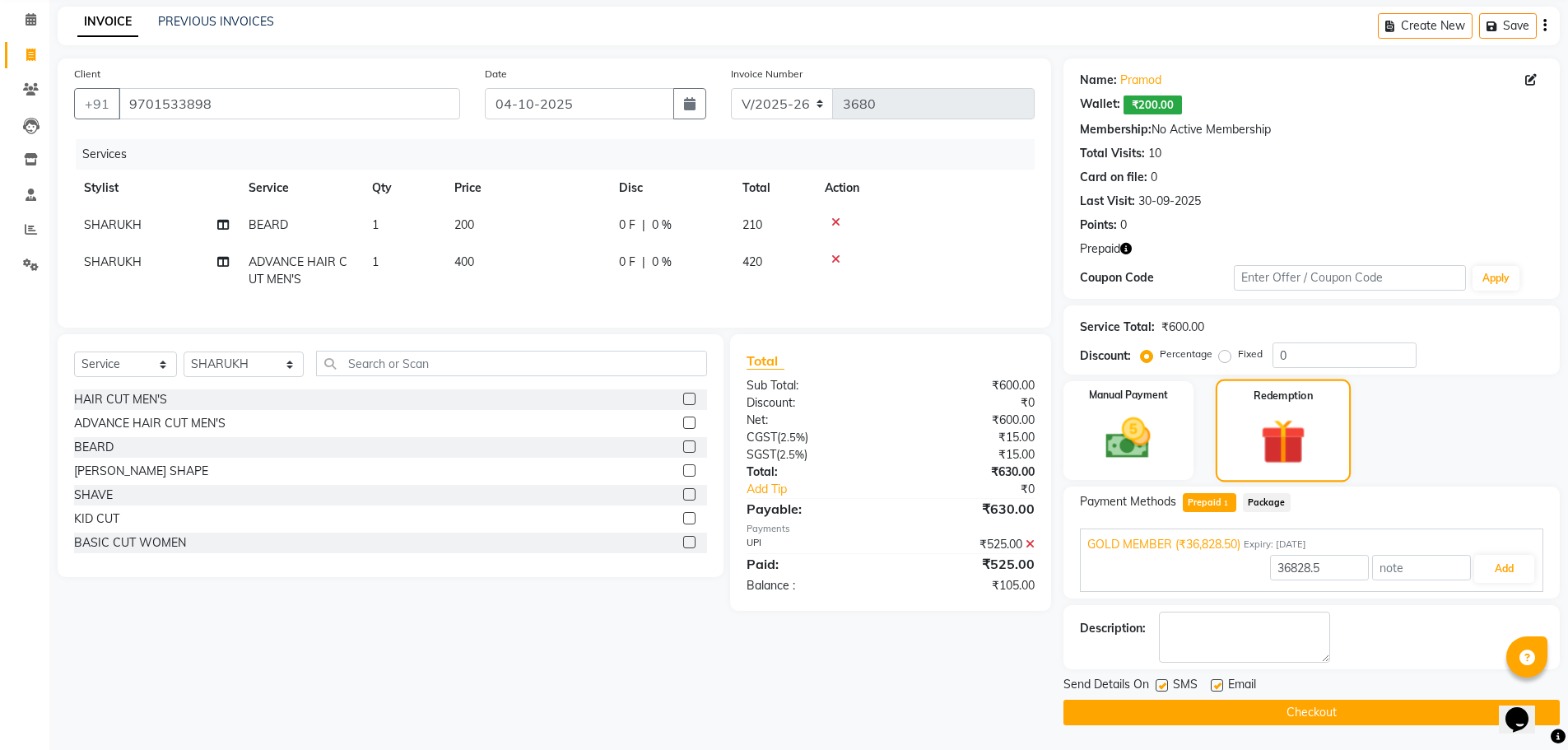
click at [1277, 460] on img at bounding box center [1283, 441] width 73 height 56
click at [1224, 508] on span "1" at bounding box center [1225, 504] width 9 height 10
click at [1347, 573] on input "105" at bounding box center [1319, 567] width 99 height 26
type input "1"
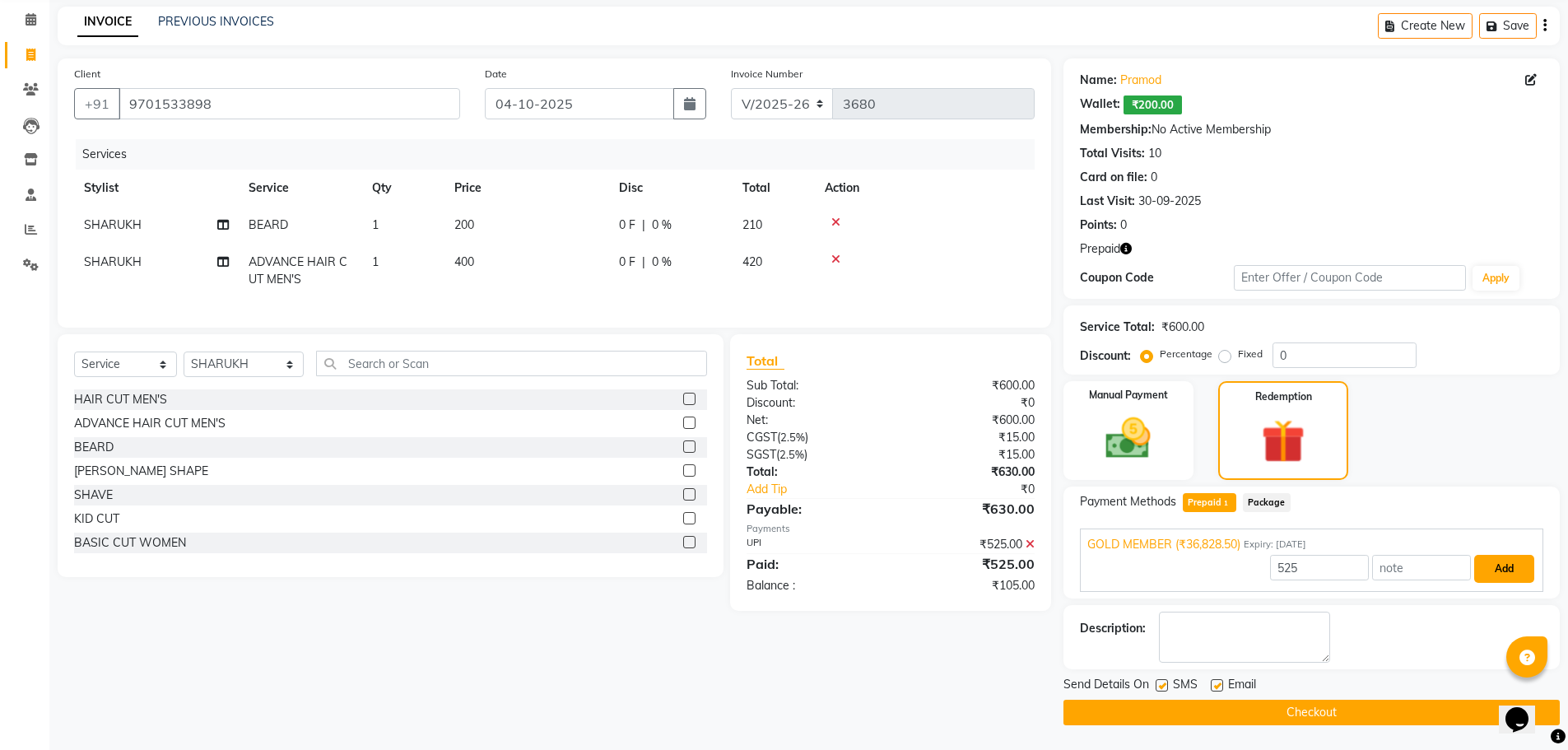
click at [1515, 560] on button "Add" at bounding box center [1504, 568] width 60 height 28
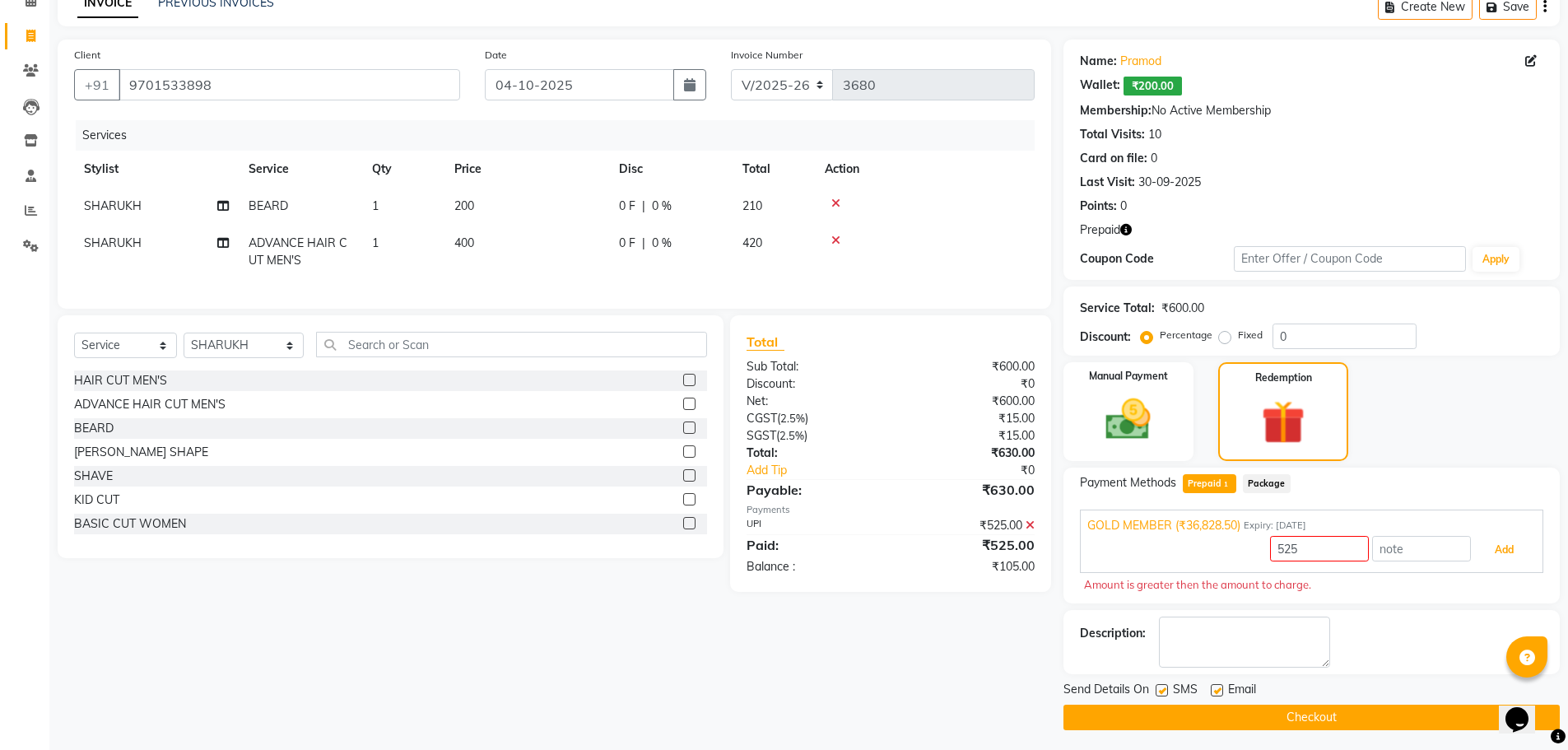
scroll to position [89, 0]
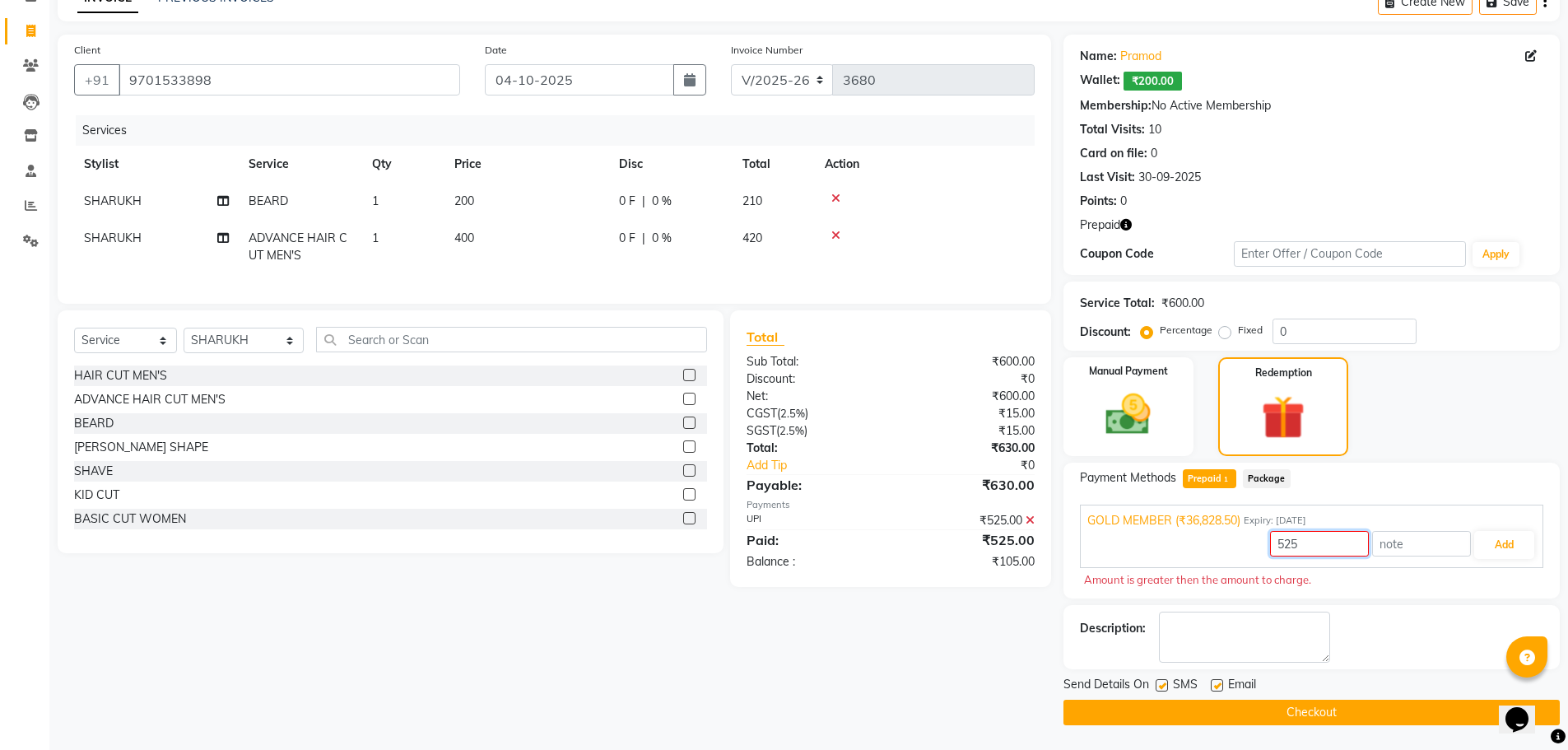
click at [1337, 545] on input "525" at bounding box center [1319, 545] width 99 height 26
type input "5"
click at [1498, 530] on div "GOLD MEMBER (₹36,828.50) Expiry: [DATE] 630 Add" at bounding box center [1311, 537] width 464 height 64
click at [1498, 540] on button "Add" at bounding box center [1504, 546] width 60 height 28
click at [1498, 546] on button "Add" at bounding box center [1504, 546] width 60 height 28
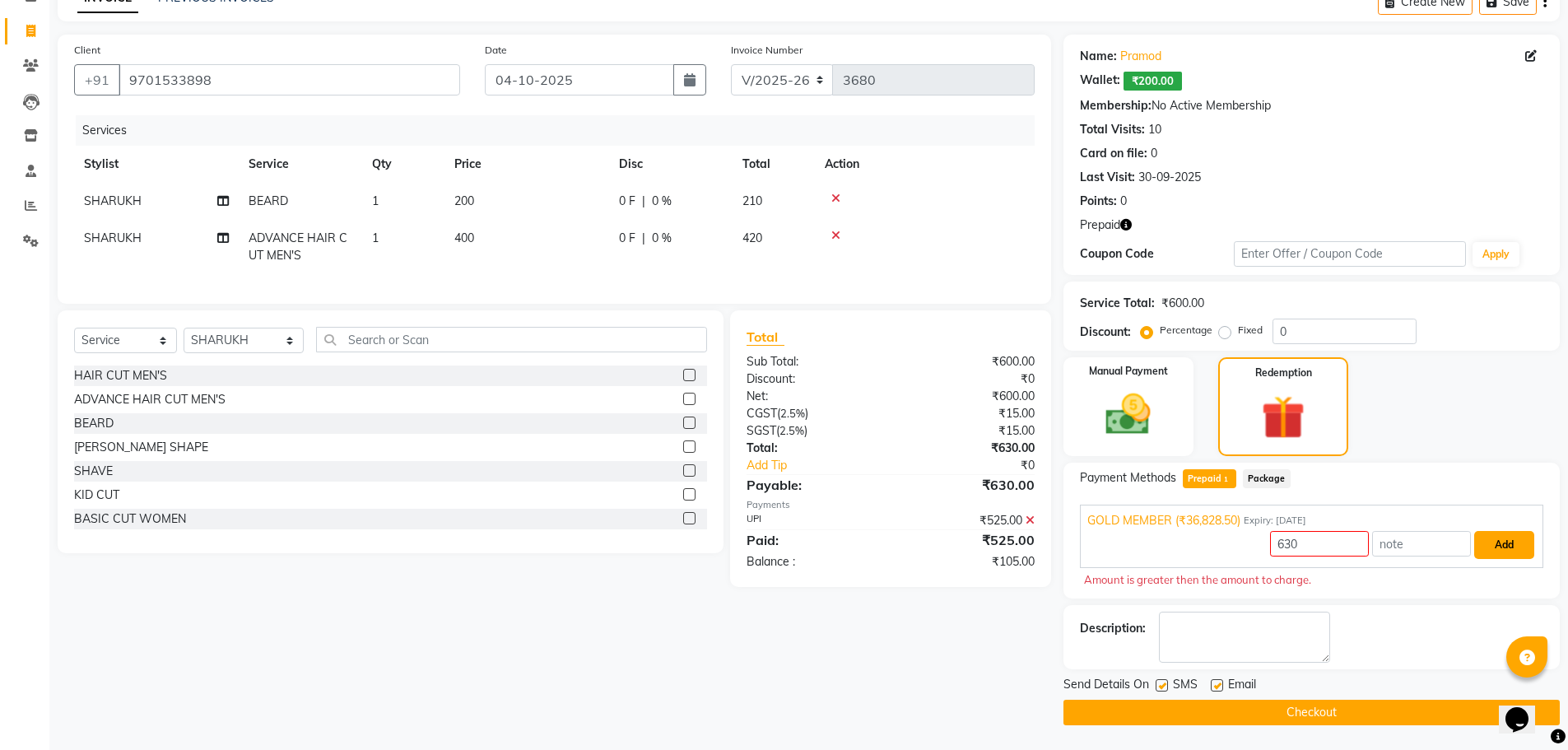
click at [1498, 546] on button "Add" at bounding box center [1504, 546] width 60 height 28
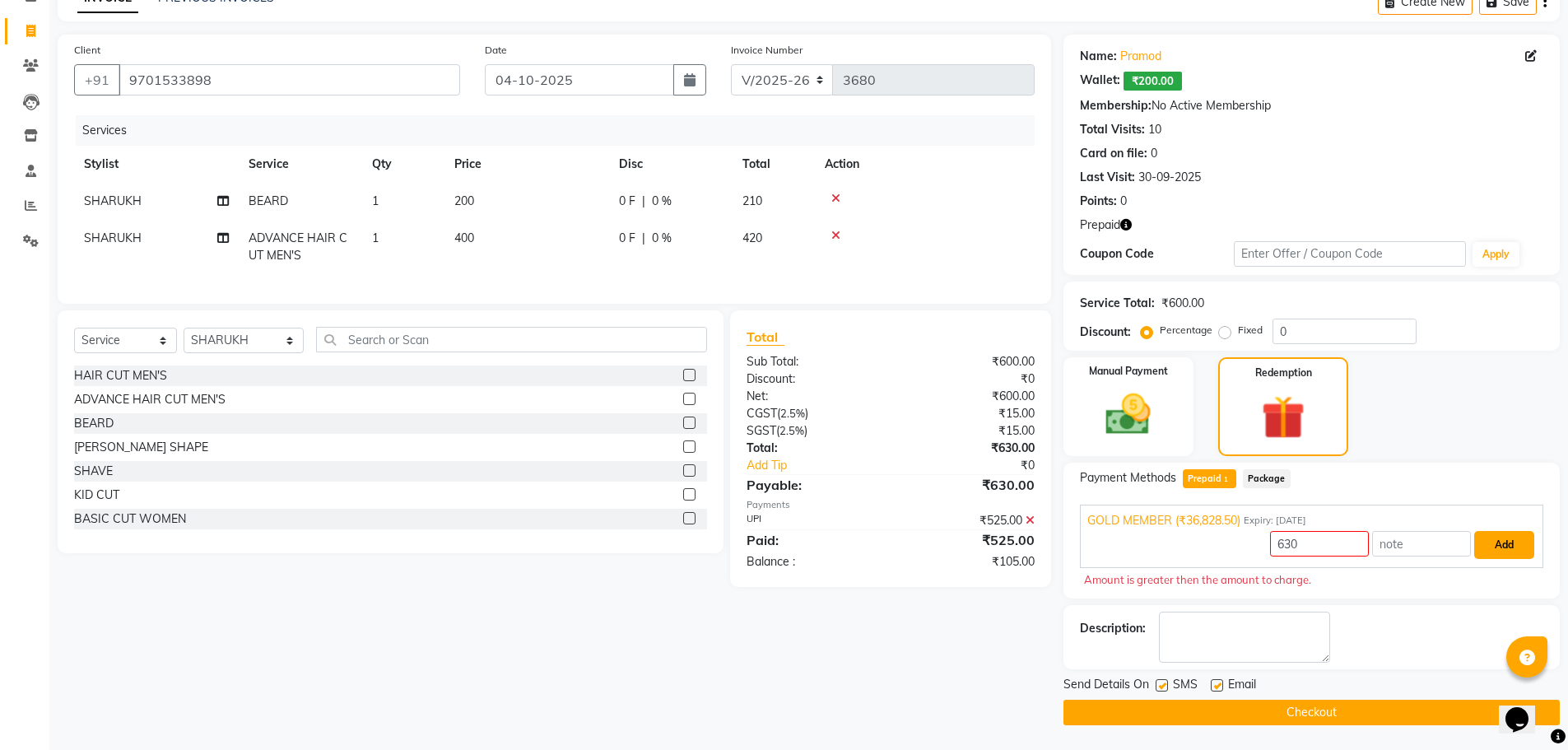
click at [1498, 546] on button "Add" at bounding box center [1504, 546] width 60 height 28
click at [1310, 544] on input "630" at bounding box center [1319, 545] width 99 height 26
click at [1505, 546] on button "Add" at bounding box center [1504, 546] width 60 height 28
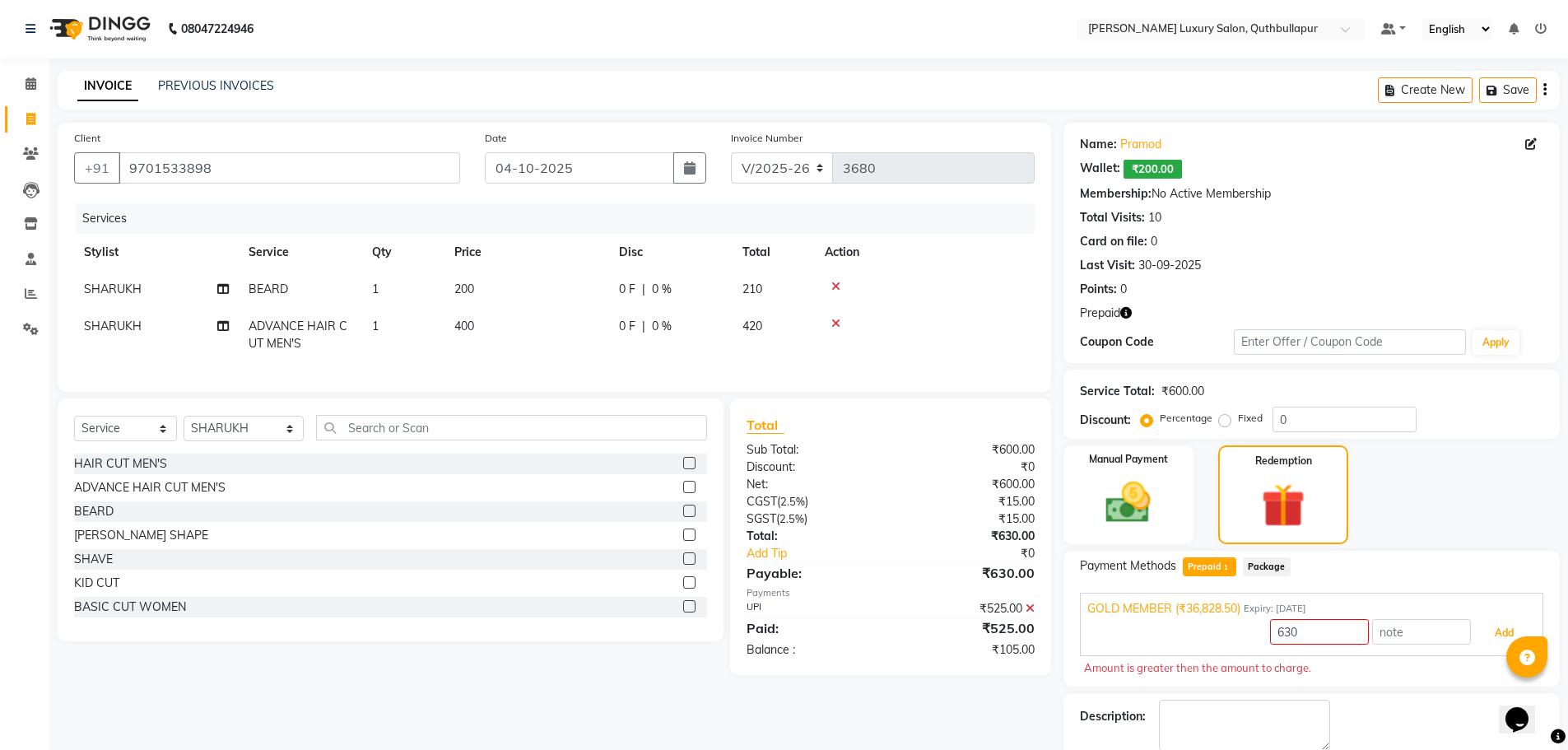
scroll to position [0, 0]
click at [836, 286] on icon at bounding box center [835, 287] width 9 height 12
type input "36828.5"
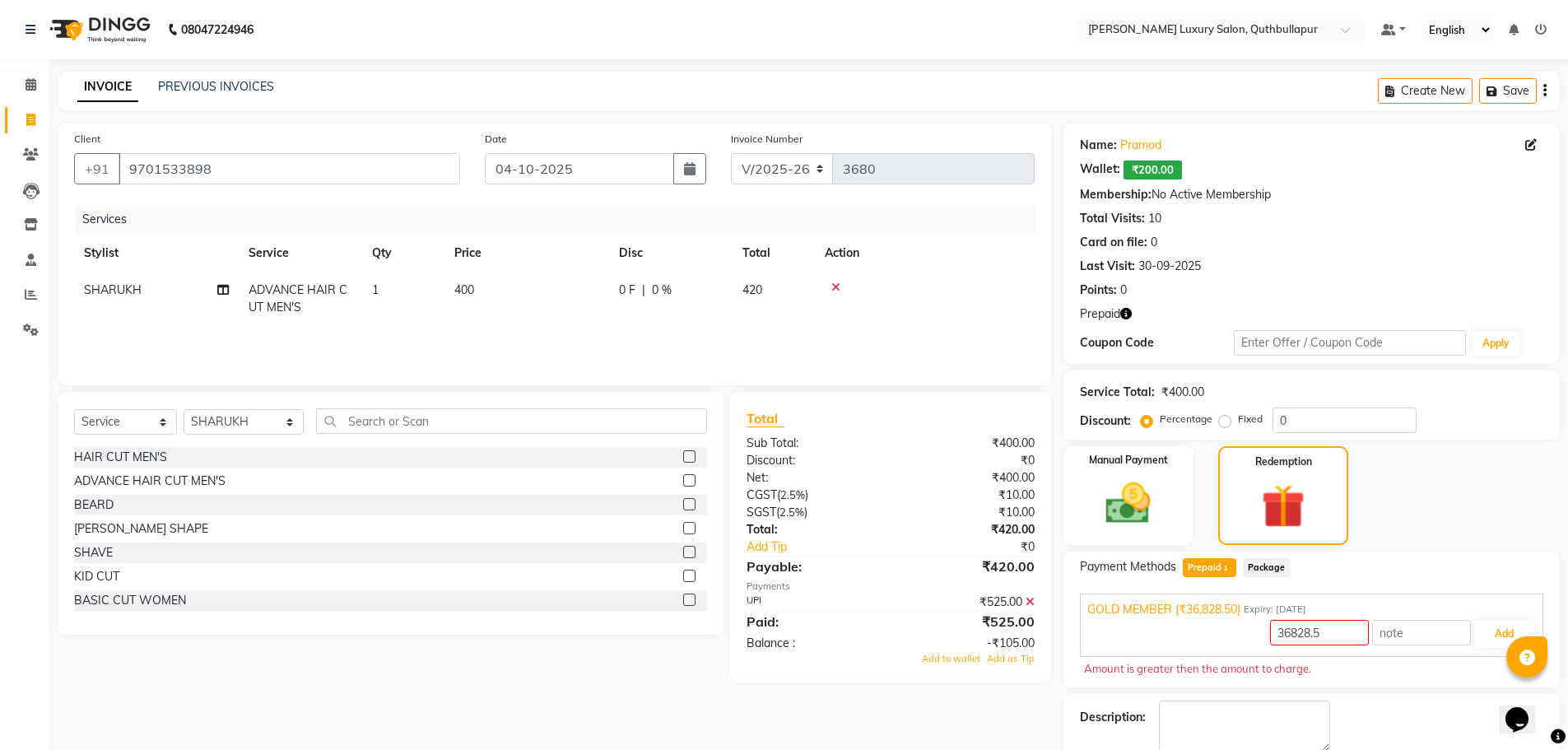
click at [838, 286] on icon at bounding box center [835, 287] width 9 height 12
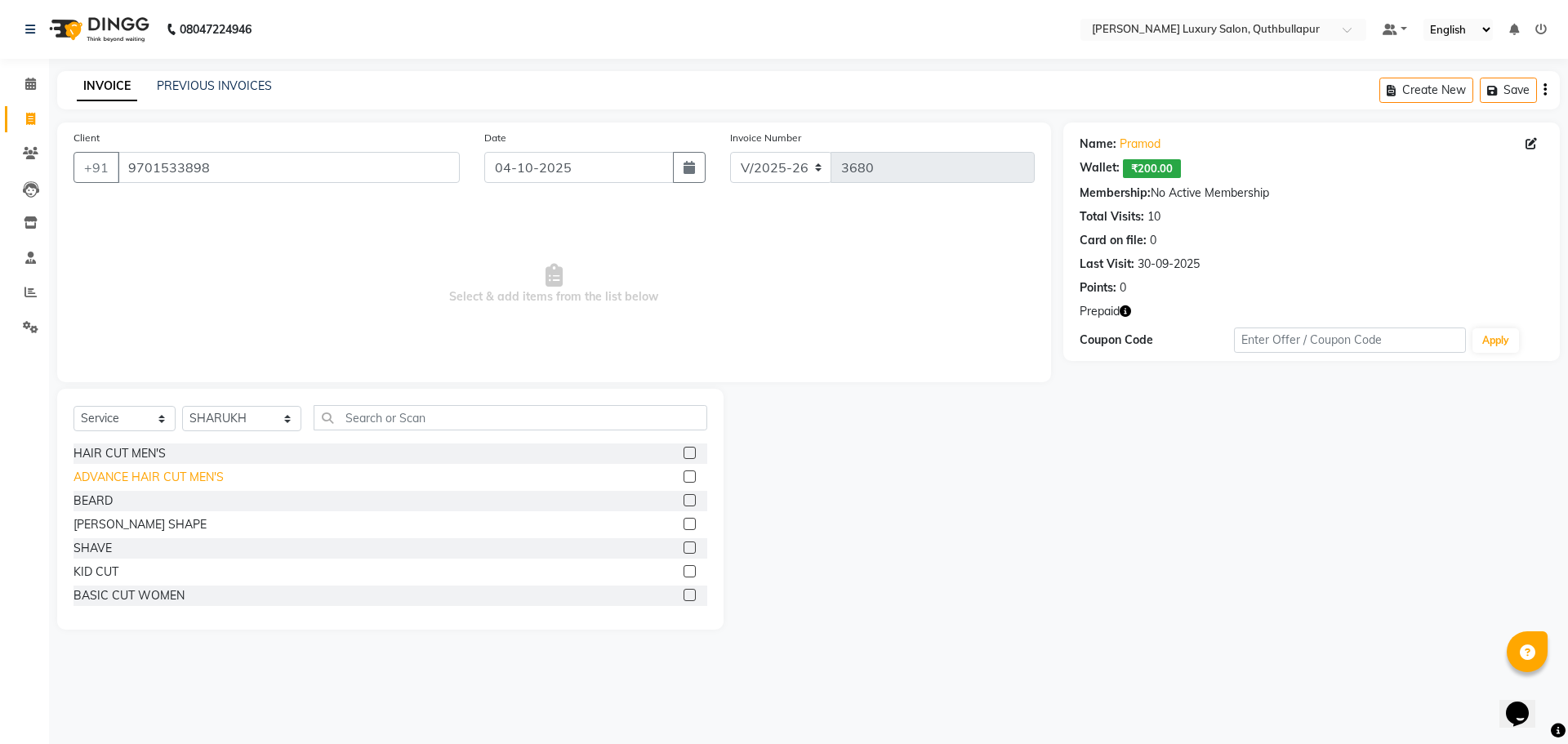
click at [190, 478] on div "ADVANCE HAIR CUT MEN'S" at bounding box center [148, 477] width 150 height 17
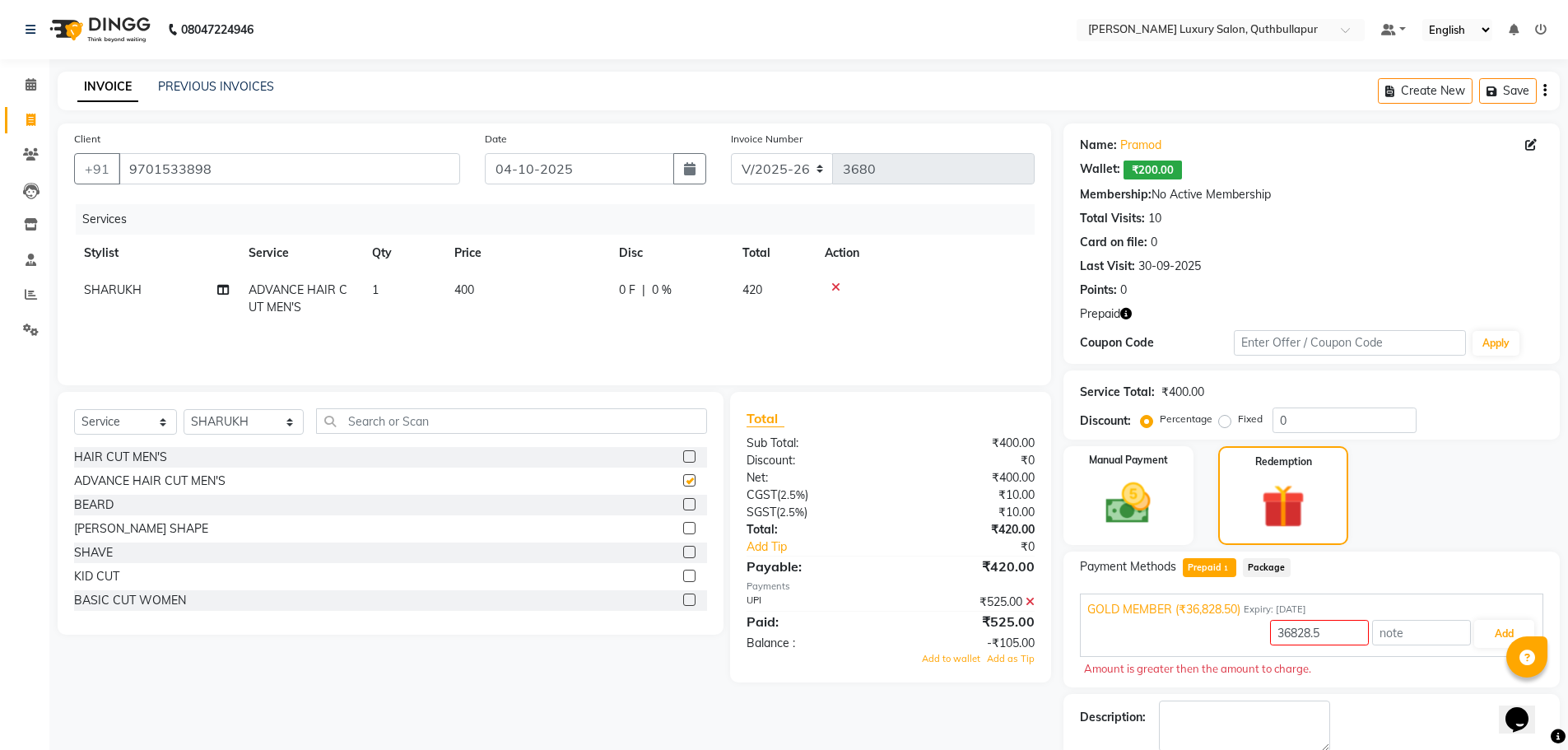
checkbox input "false"
click at [97, 506] on div "BEARD" at bounding box center [94, 505] width 40 height 17
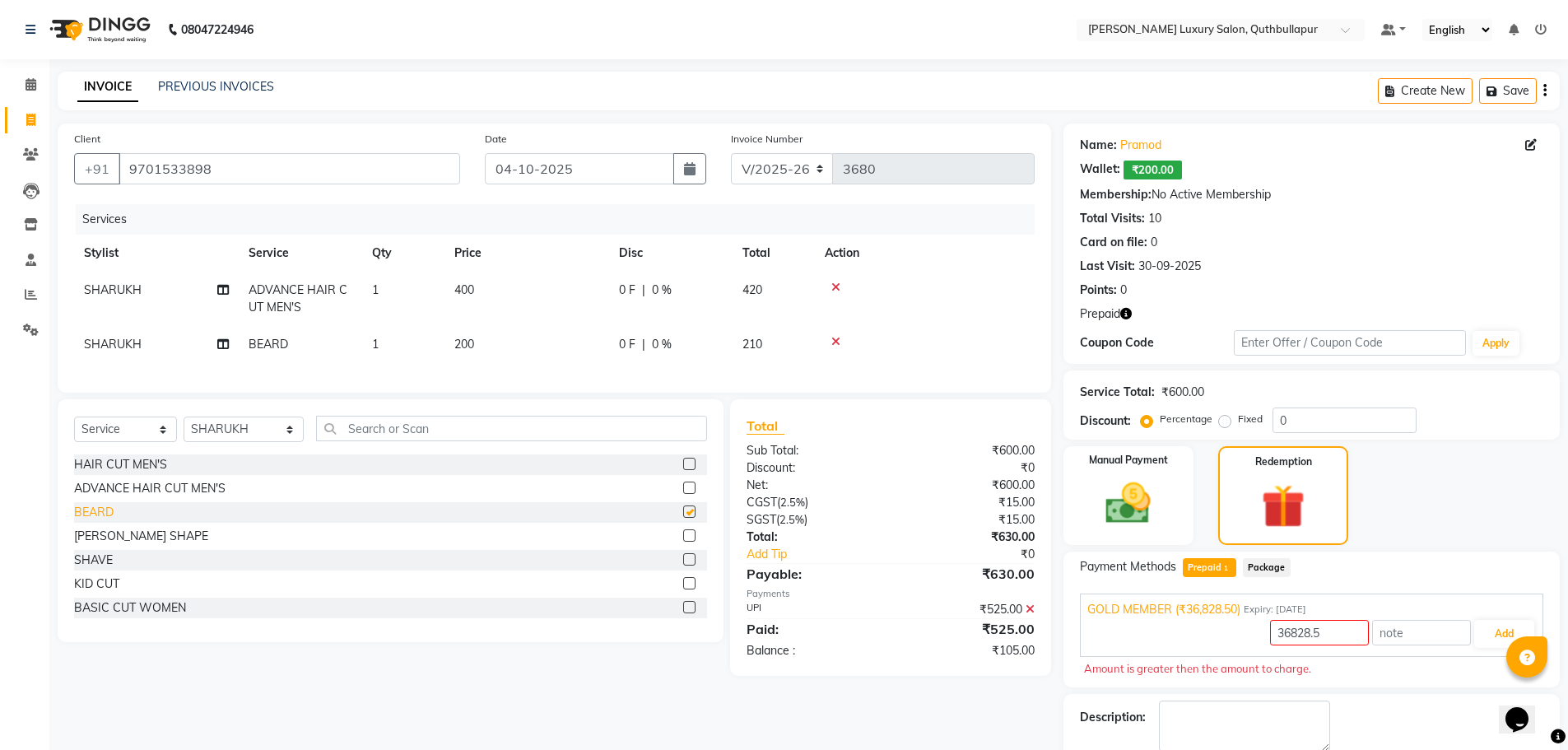
checkbox input "false"
click at [1206, 563] on span "Prepaid 1" at bounding box center [1209, 567] width 54 height 19
type input "105"
drag, startPoint x: 210, startPoint y: 78, endPoint x: 298, endPoint y: 87, distance: 88.5
click at [225, 83] on div "PREVIOUS INVOICES" at bounding box center [216, 86] width 116 height 17
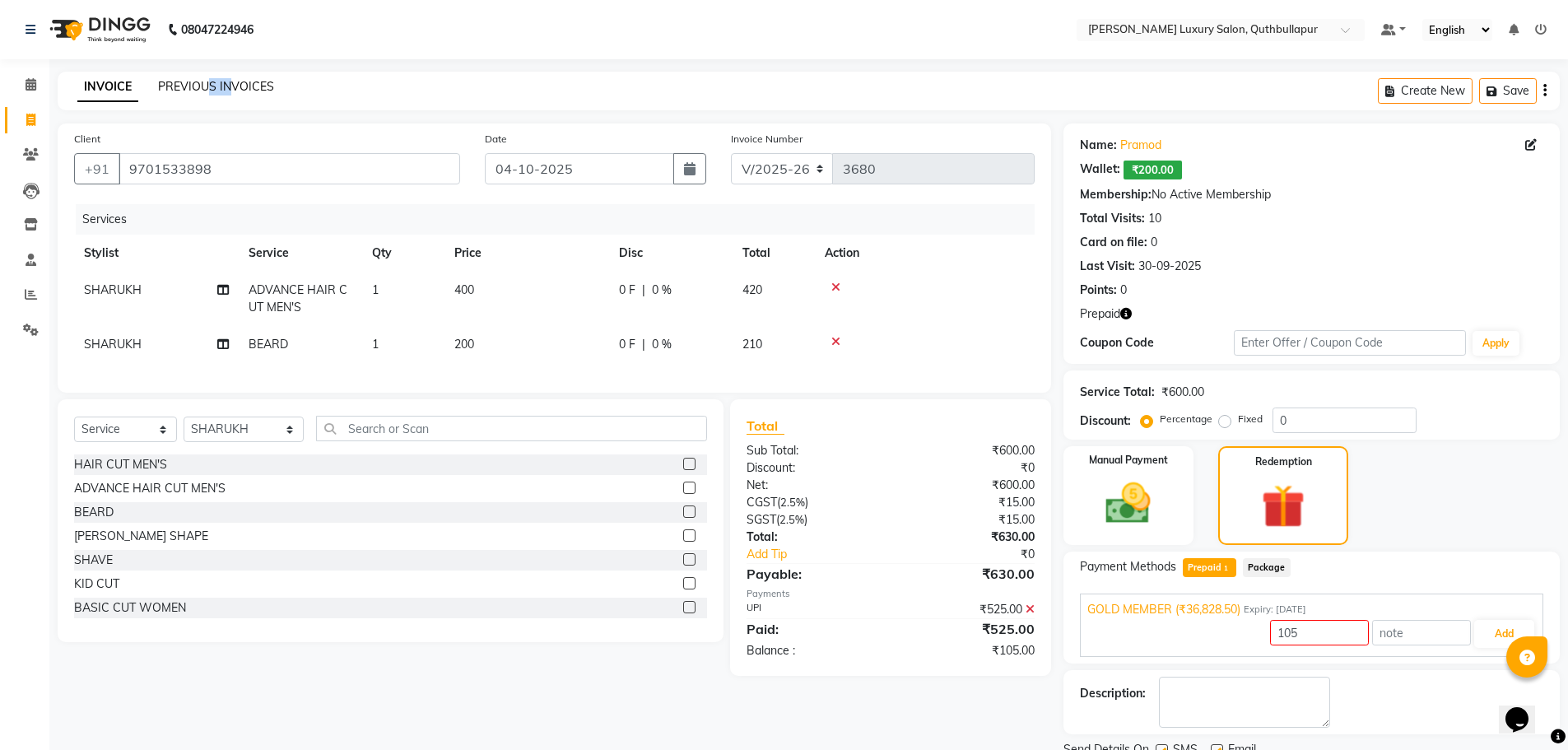
click at [242, 86] on link "PREVIOUS INVOICES" at bounding box center [216, 86] width 116 height 15
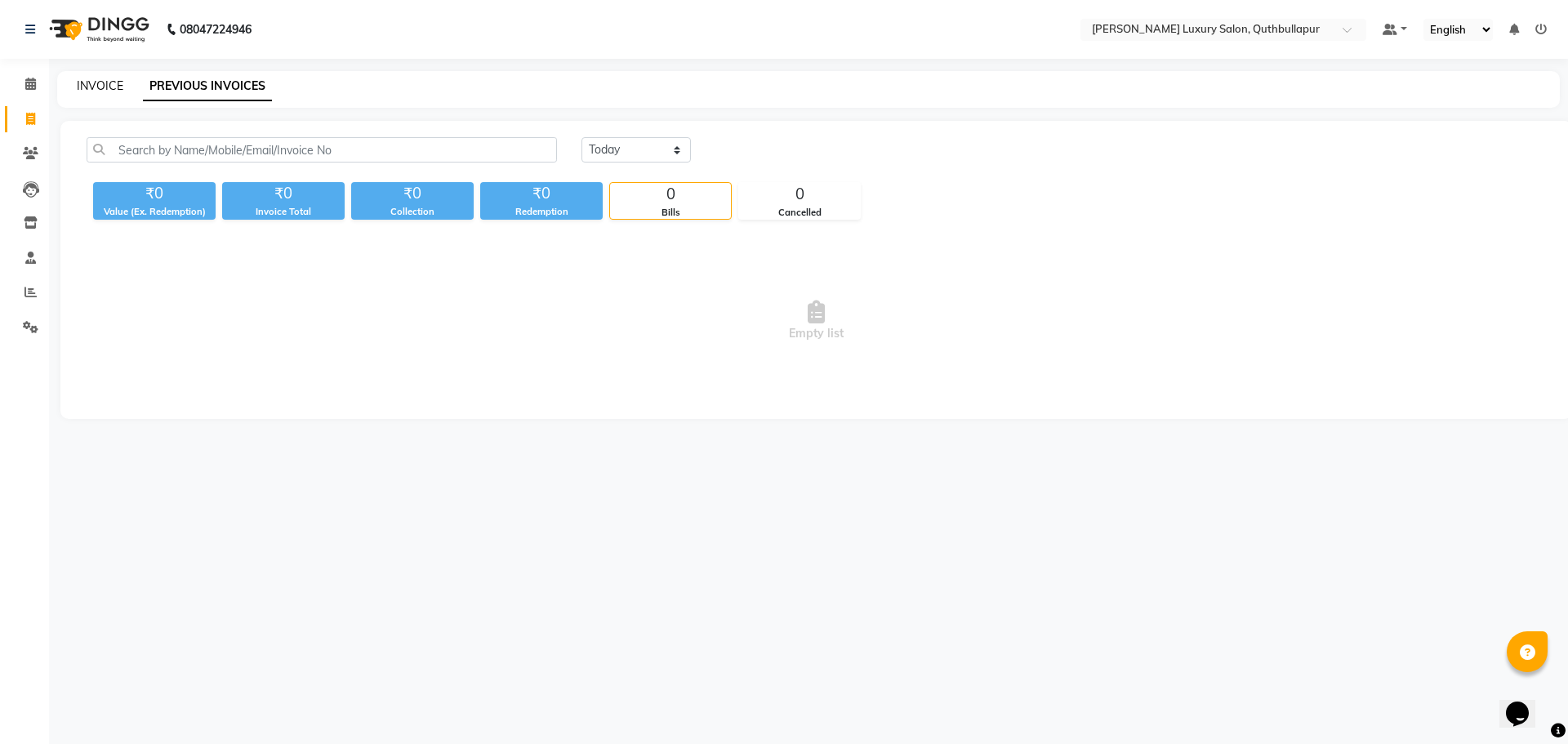
click at [96, 89] on link "INVOICE" at bounding box center [100, 85] width 46 height 15
select select "5816"
select select "service"
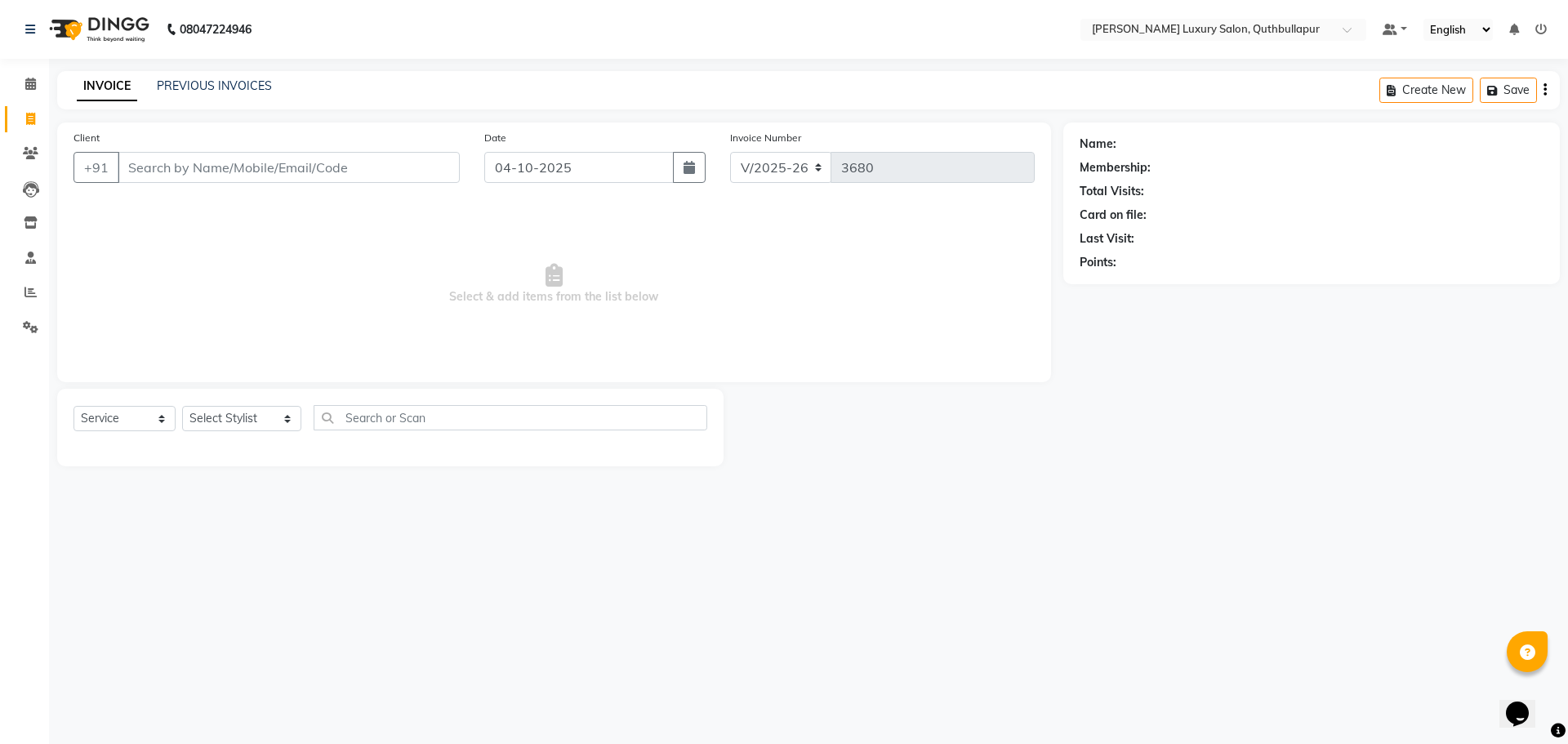
click at [271, 162] on input "Client" at bounding box center [289, 167] width 342 height 31
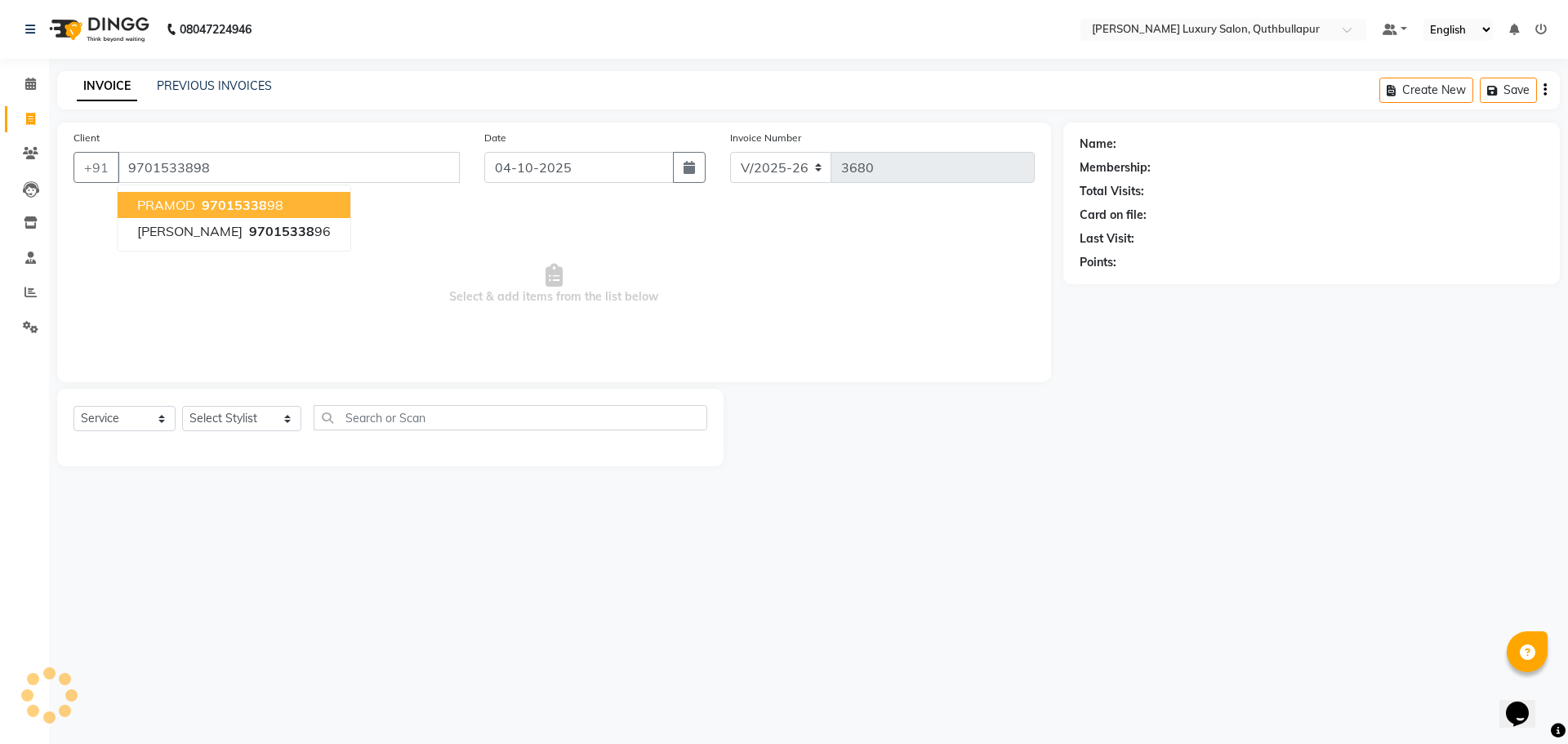
type input "9701533898"
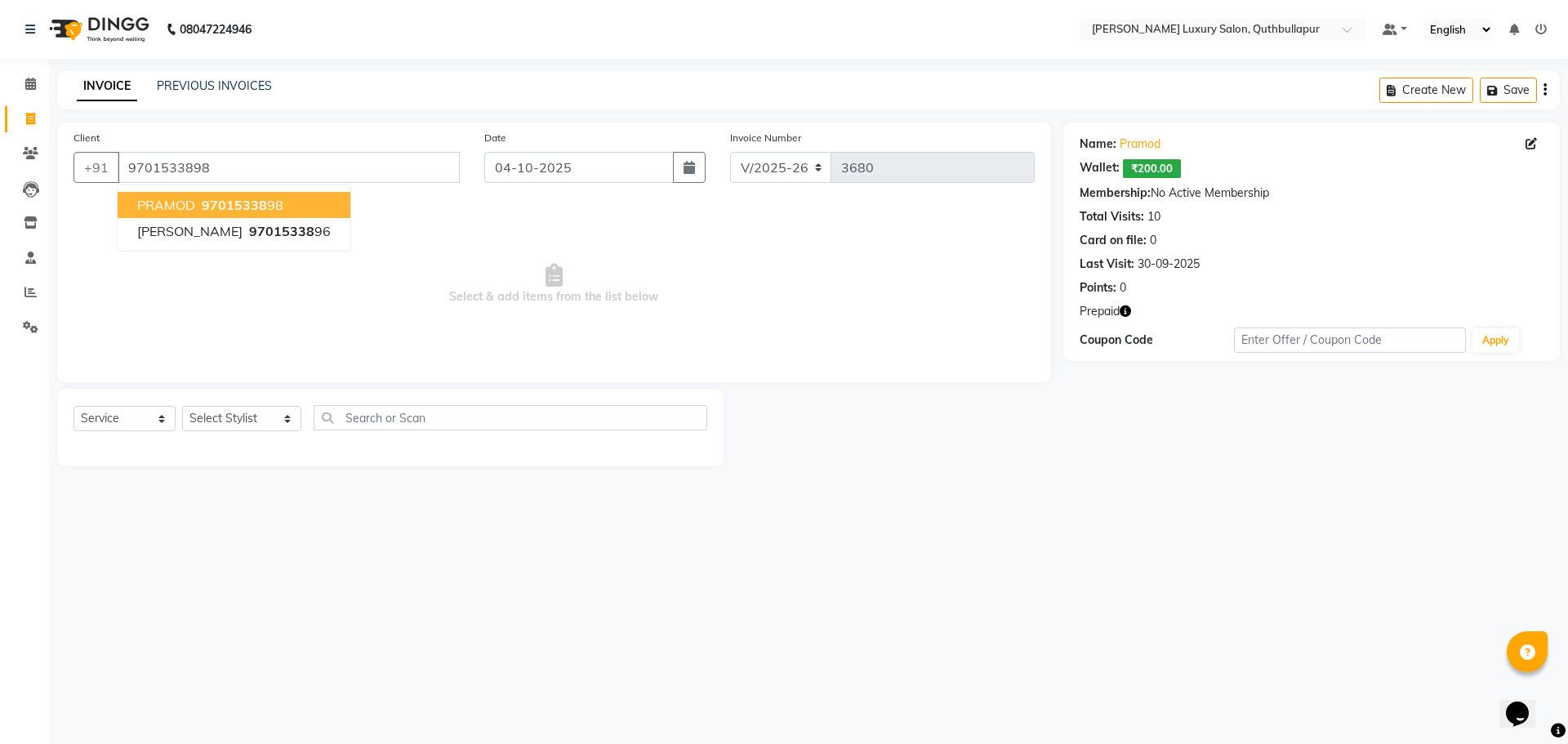
click at [259, 197] on span "97015338" at bounding box center [234, 205] width 65 height 17
click at [1120, 304] on button "button" at bounding box center [1126, 311] width 12 height 17
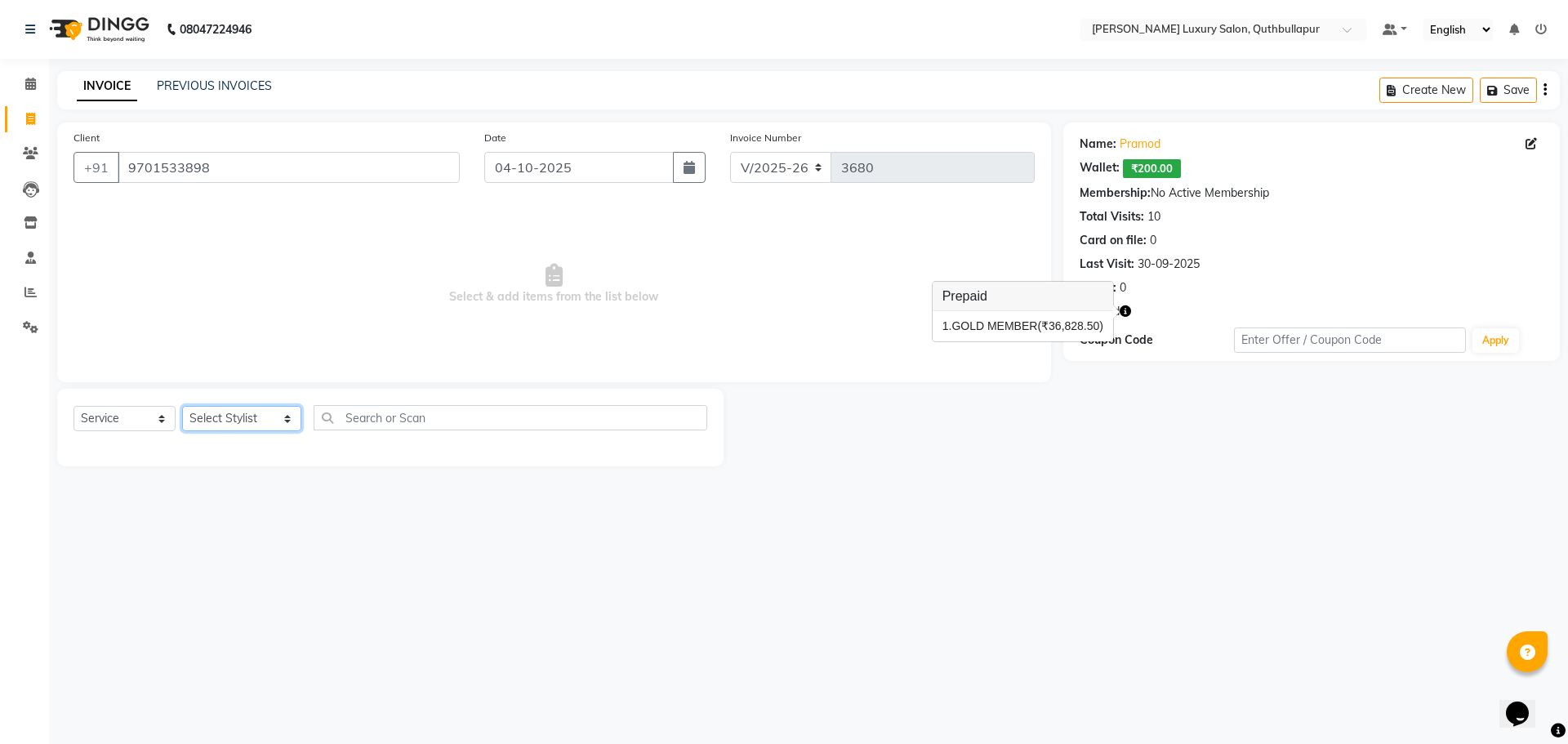
click at [237, 411] on select "Select Stylist [PERSON_NAME] SHAKE AHON [PERSON_NAME] [PERSON_NAME] [PERSON_NAM…" at bounding box center [241, 418] width 120 height 26
select select "59115"
click at [182, 406] on select "Select Stylist [PERSON_NAME] SHAKE AHON [PERSON_NAME] [PERSON_NAME] [PERSON_NAM…" at bounding box center [241, 418] width 120 height 26
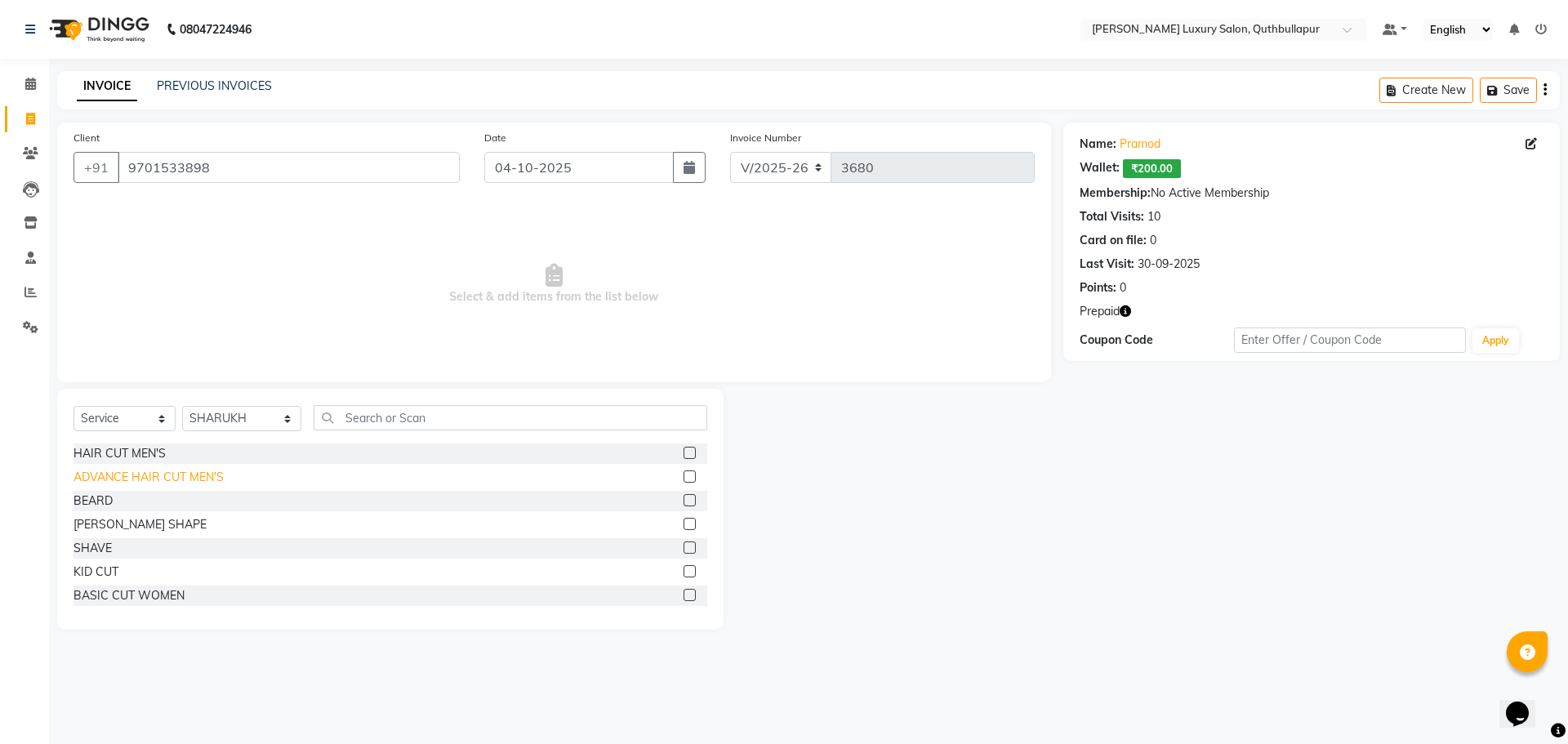
click at [129, 478] on div "ADVANCE HAIR CUT MEN'S" at bounding box center [148, 477] width 150 height 17
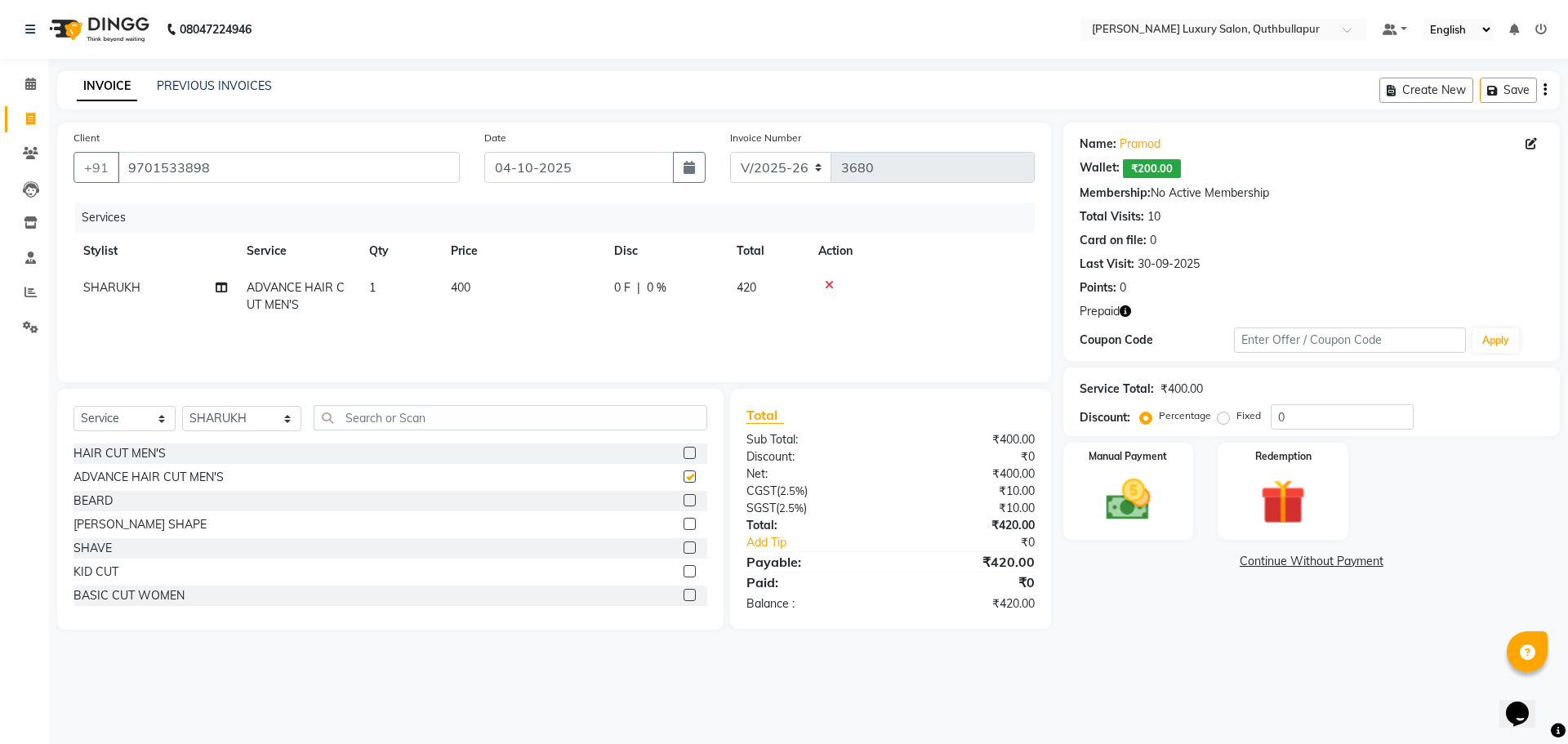
checkbox input "false"
click at [100, 500] on div "BEARD" at bounding box center [93, 501] width 40 height 17
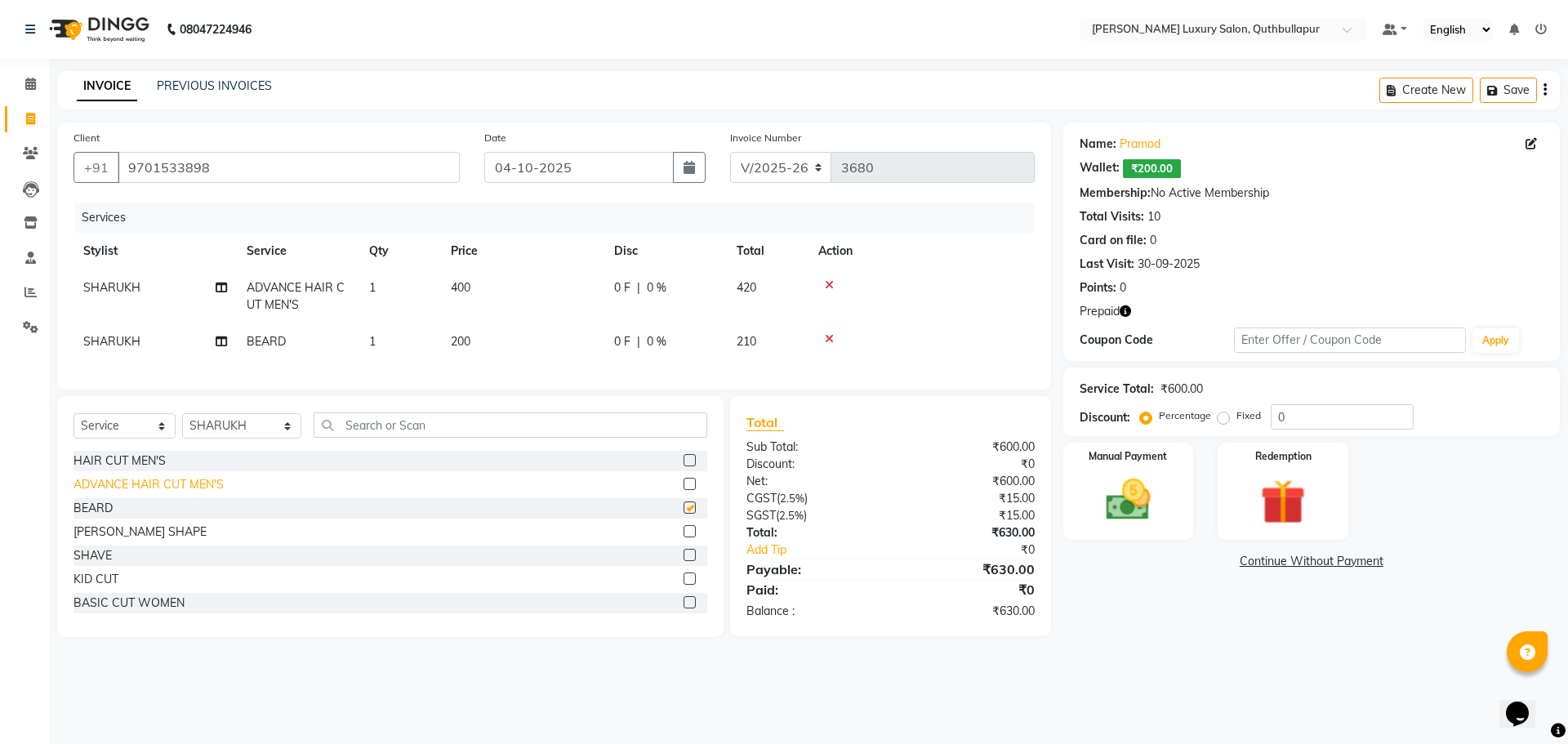
checkbox input "false"
click at [1309, 504] on img at bounding box center [1282, 502] width 76 height 58
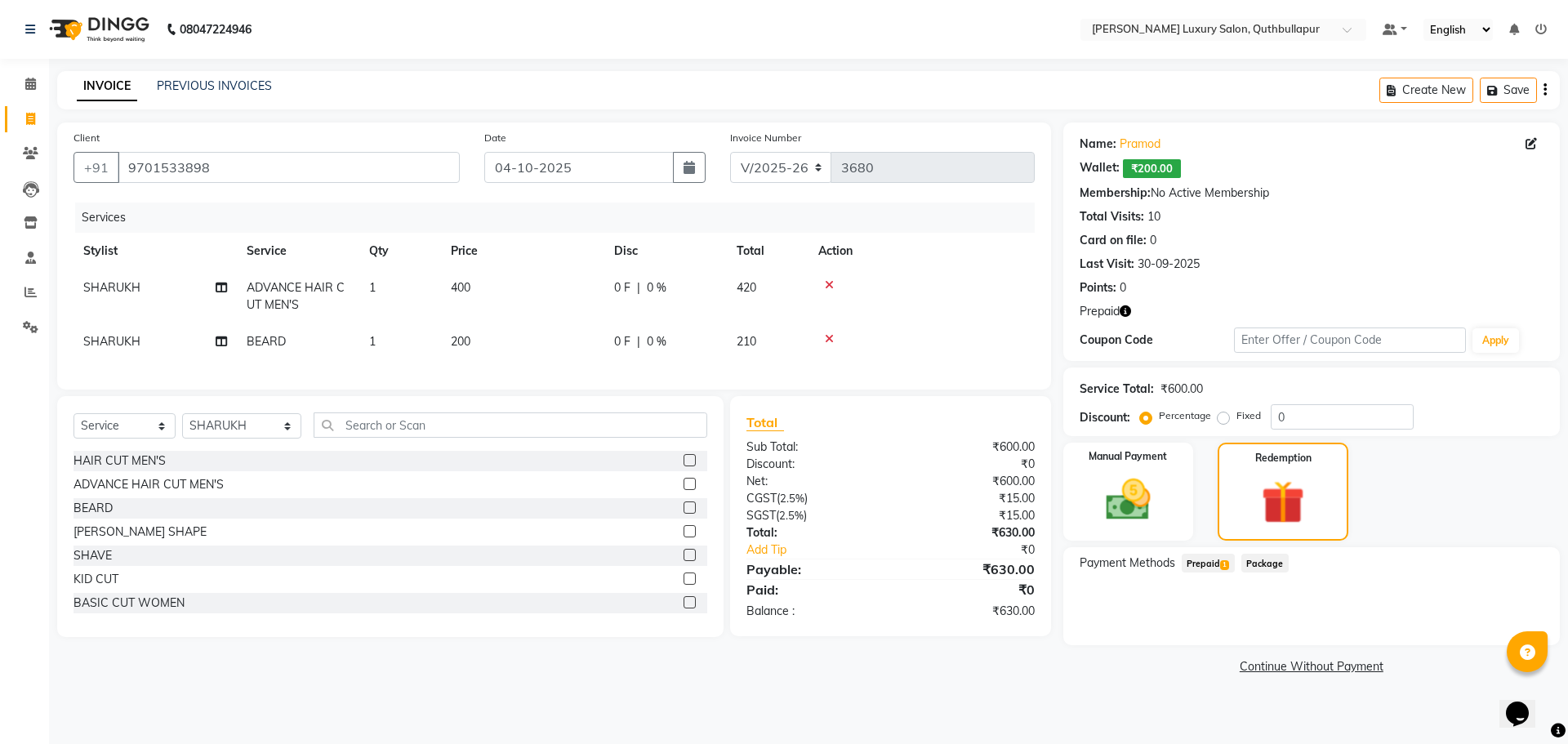
click at [1192, 567] on span "Prepaid 1" at bounding box center [1209, 563] width 53 height 19
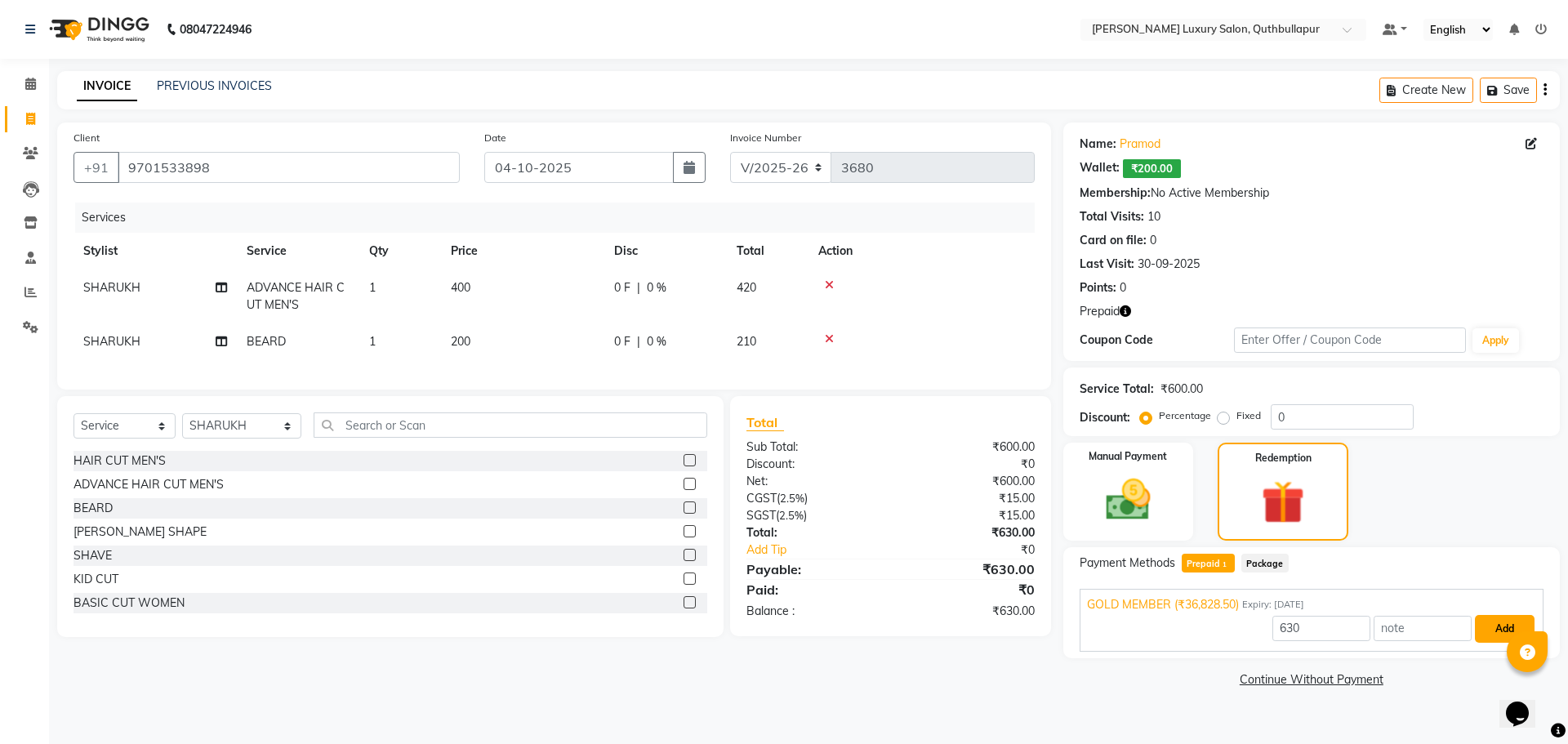
click at [1484, 635] on button "Add" at bounding box center [1505, 629] width 59 height 28
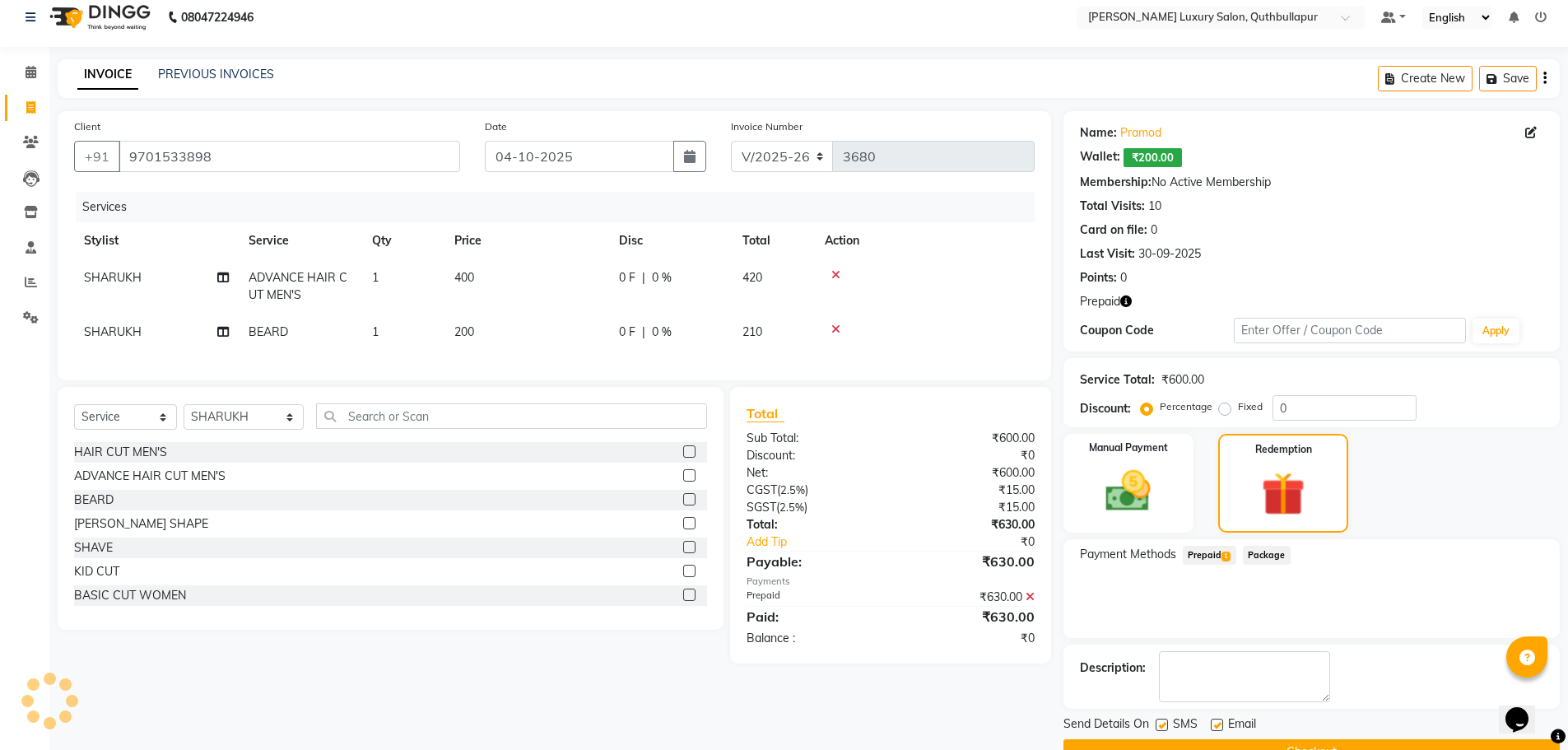
scroll to position [52, 0]
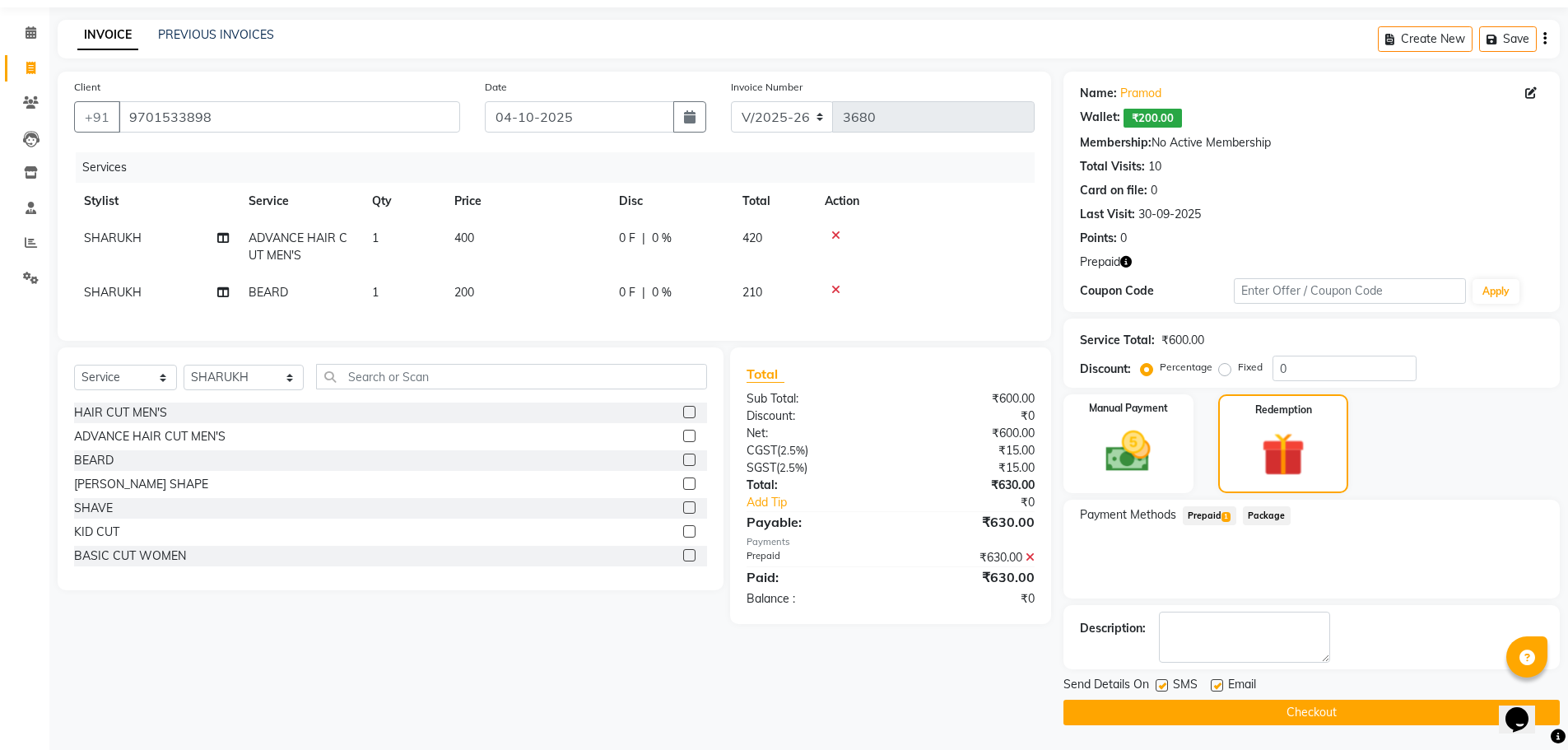
click at [1352, 703] on button "Checkout" at bounding box center [1312, 713] width 496 height 26
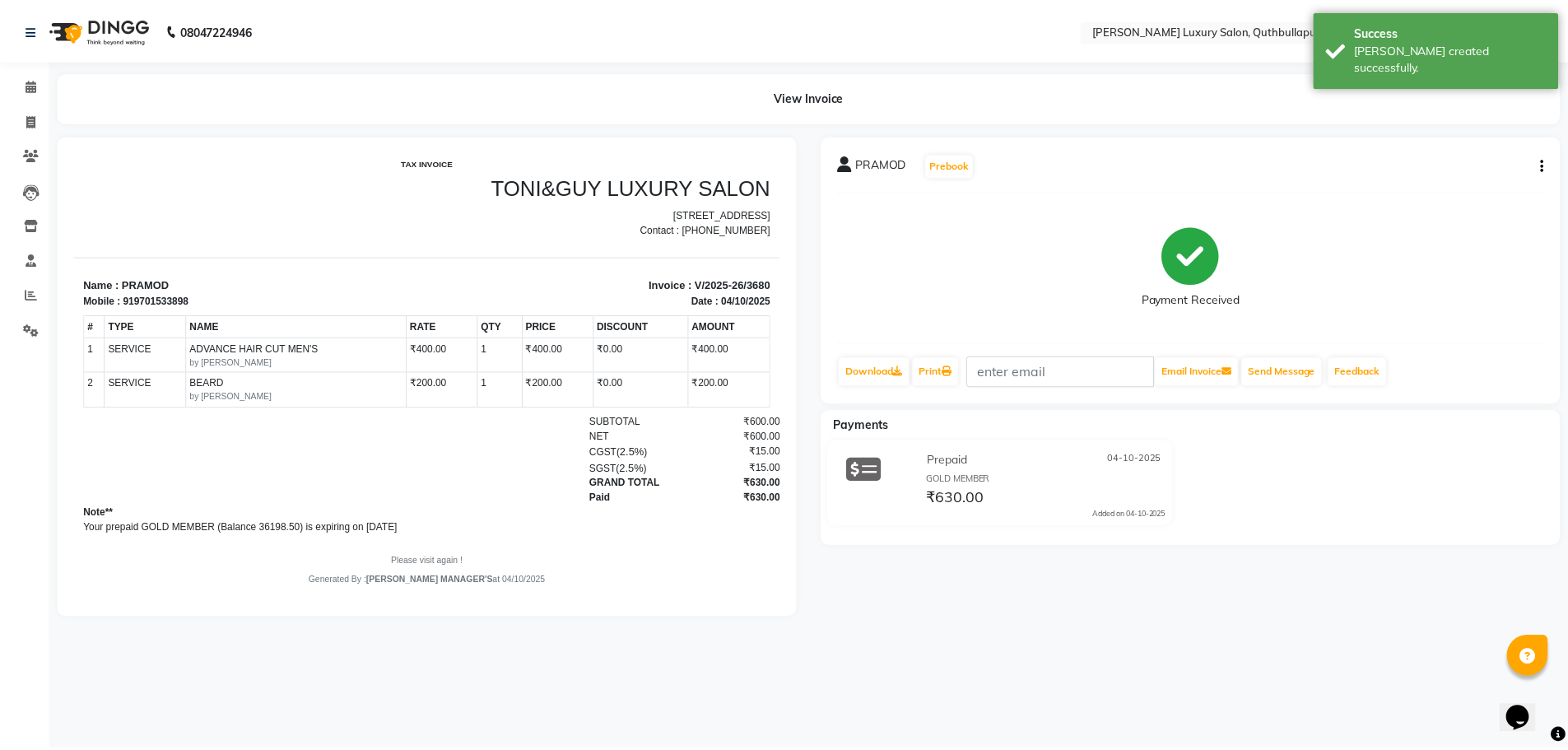
scroll to position [13, 0]
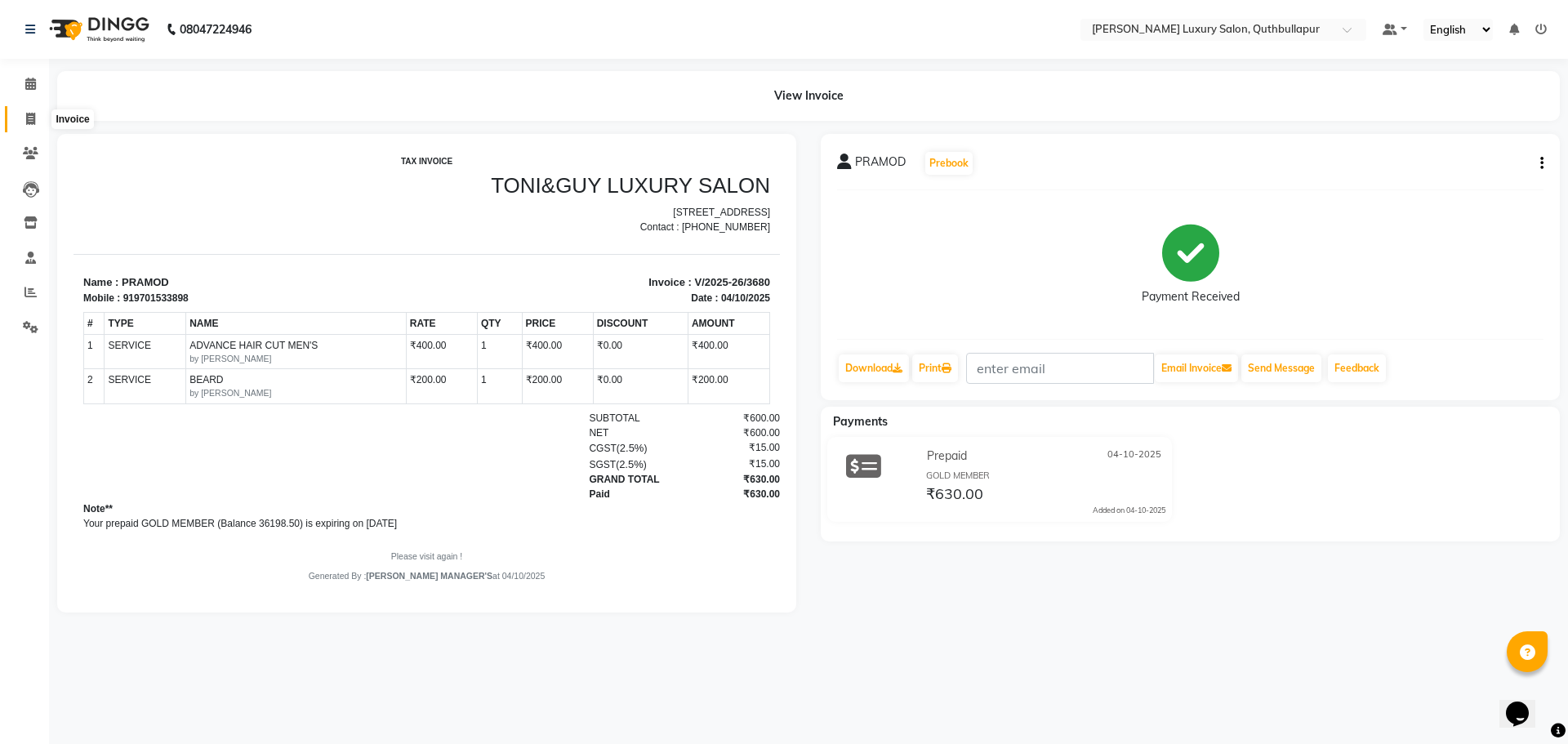
click at [22, 115] on span at bounding box center [31, 119] width 29 height 19
select select "5816"
select select "service"
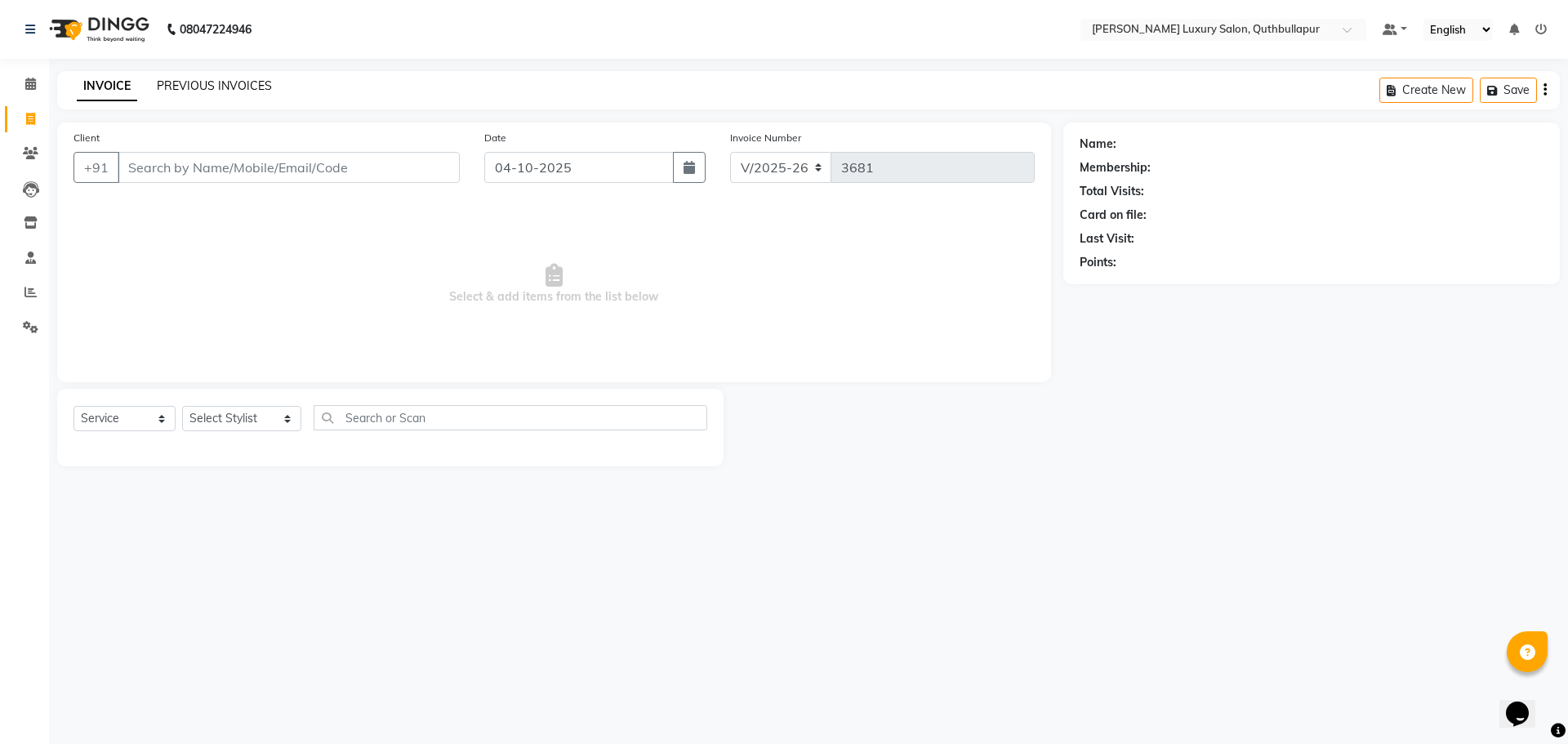
click at [194, 91] on link "PREVIOUS INVOICES" at bounding box center [215, 85] width 115 height 15
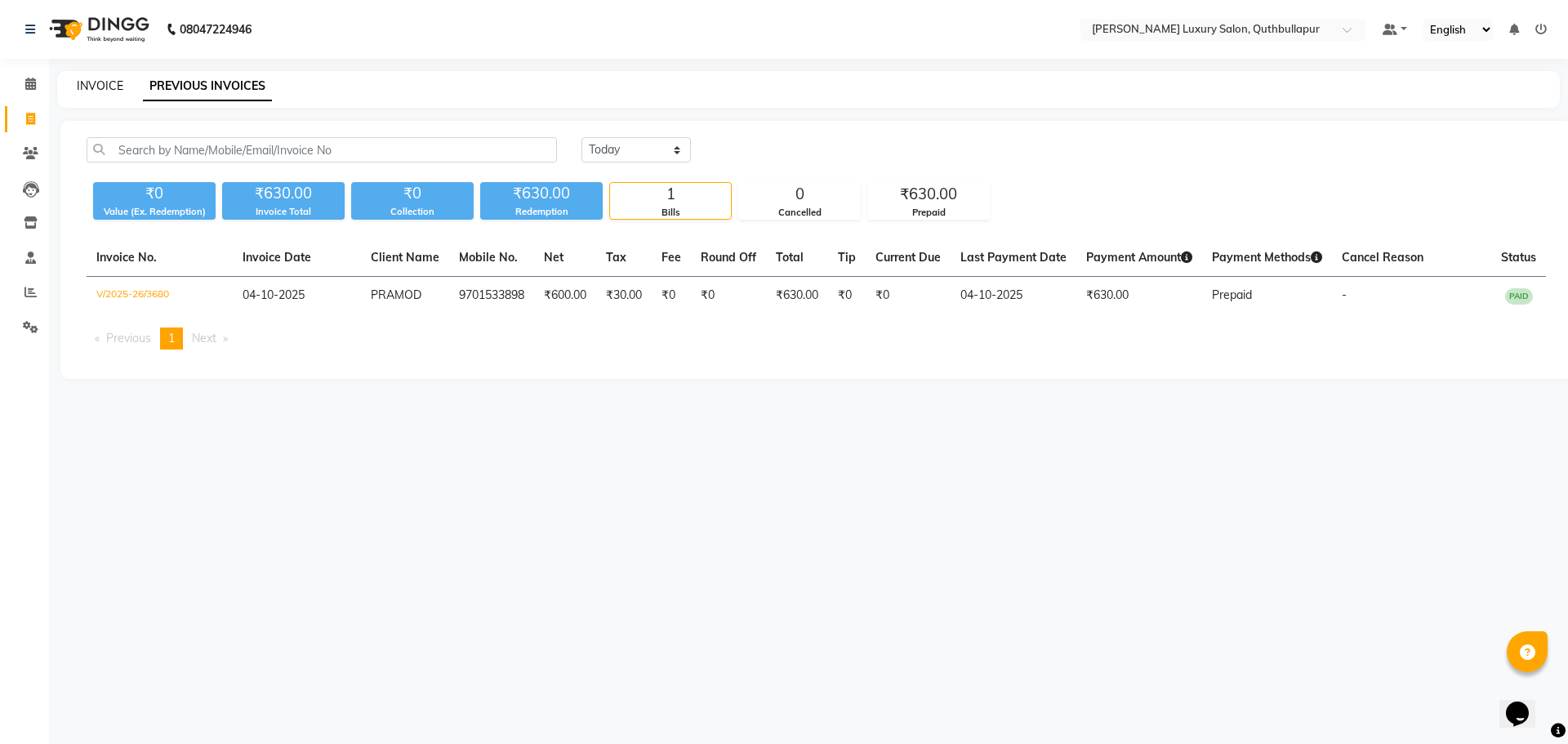
click at [107, 81] on link "INVOICE" at bounding box center [100, 85] width 46 height 15
select select "service"
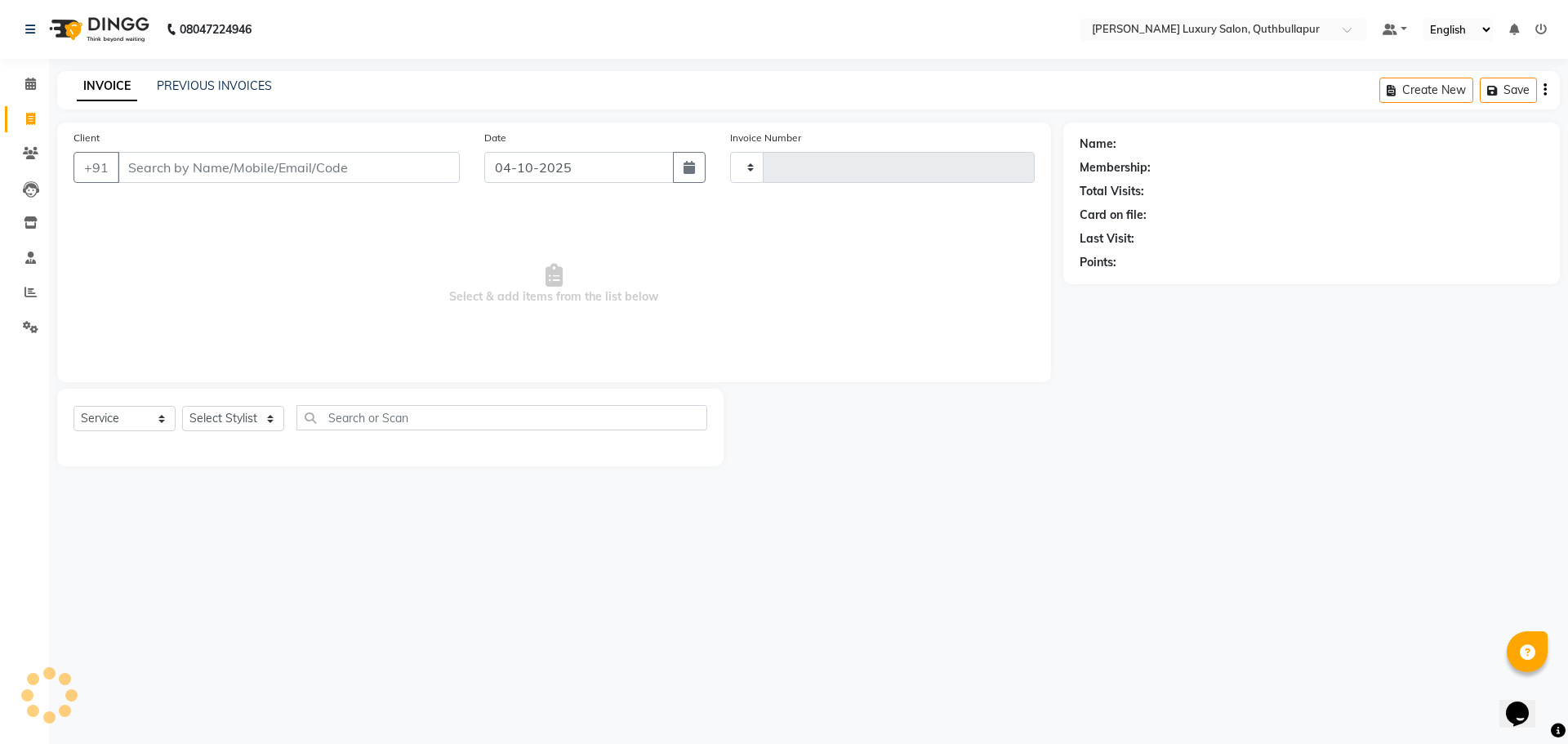
type input "3681"
select select "5816"
click at [35, 113] on icon at bounding box center [30, 119] width 9 height 12
select select "service"
type input "3681"
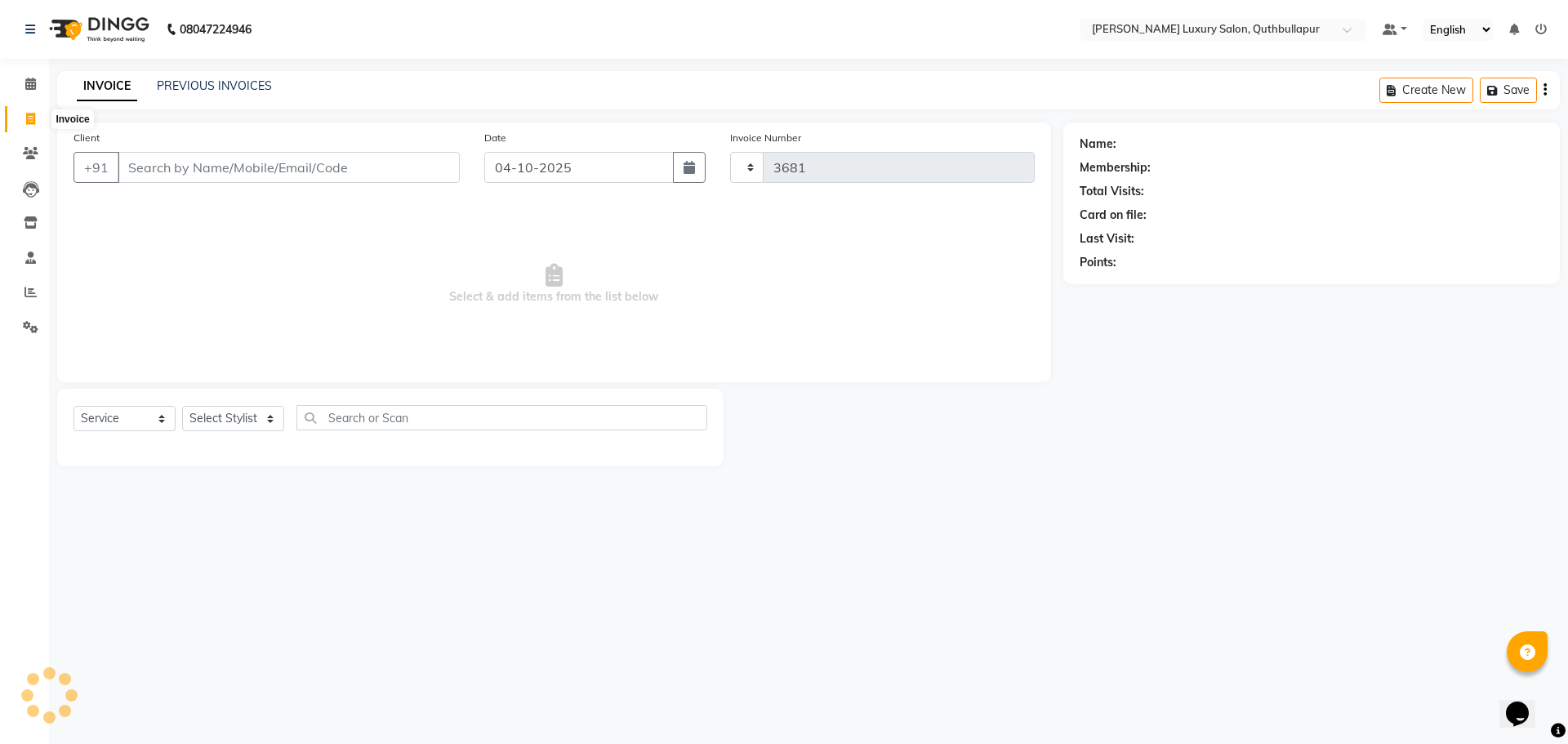
select select "5816"
click at [151, 154] on input "Client" at bounding box center [289, 167] width 342 height 31
click at [189, 411] on div "Client +91 Date [DATE] Invoice Number V/2025 V/[PHONE_NUMBER] Select & add item…" at bounding box center [554, 295] width 1019 height 344
click at [189, 411] on select "Select Stylist [PERSON_NAME] SHAKE AHON [PERSON_NAME] [PERSON_NAME] [PERSON_NAM…" at bounding box center [241, 418] width 120 height 26
drag, startPoint x: 679, startPoint y: 192, endPoint x: 635, endPoint y: 19, distance: 178.5
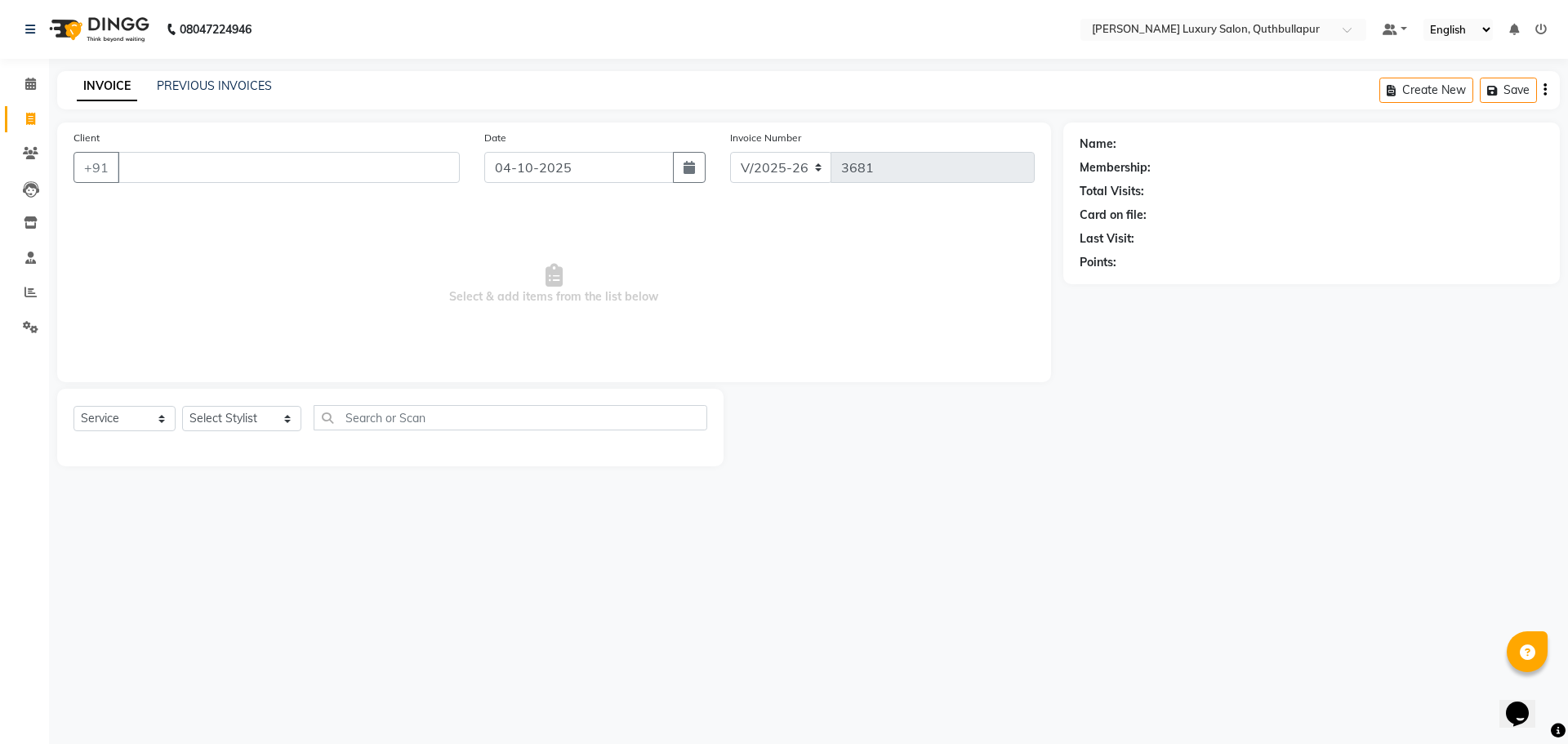
click at [661, 136] on div "Date [DATE]" at bounding box center [595, 162] width 246 height 67
click at [48, 77] on li "Calendar" at bounding box center [25, 85] width 49 height 36
click at [38, 78] on span at bounding box center [31, 84] width 29 height 19
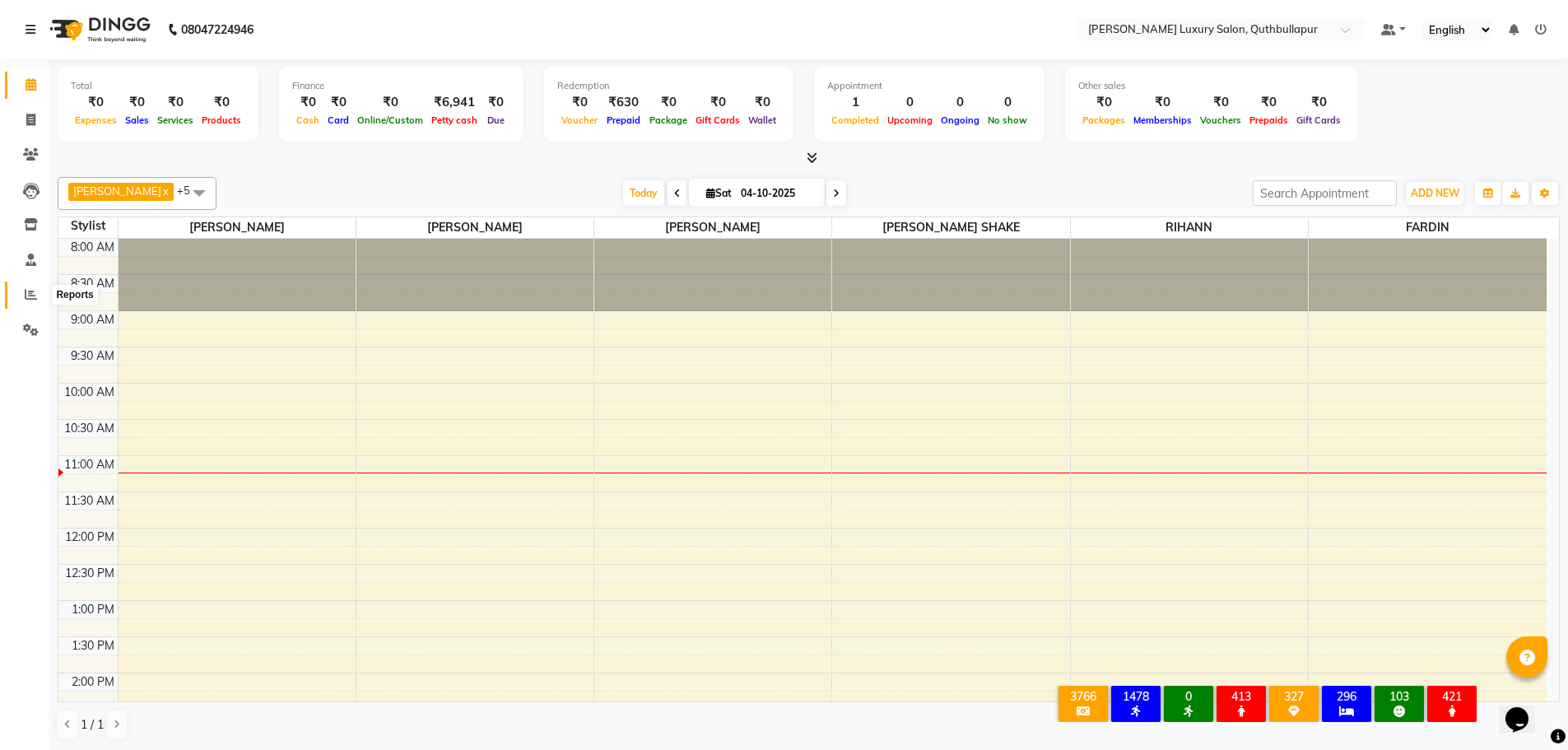
click at [33, 302] on span at bounding box center [31, 294] width 29 height 19
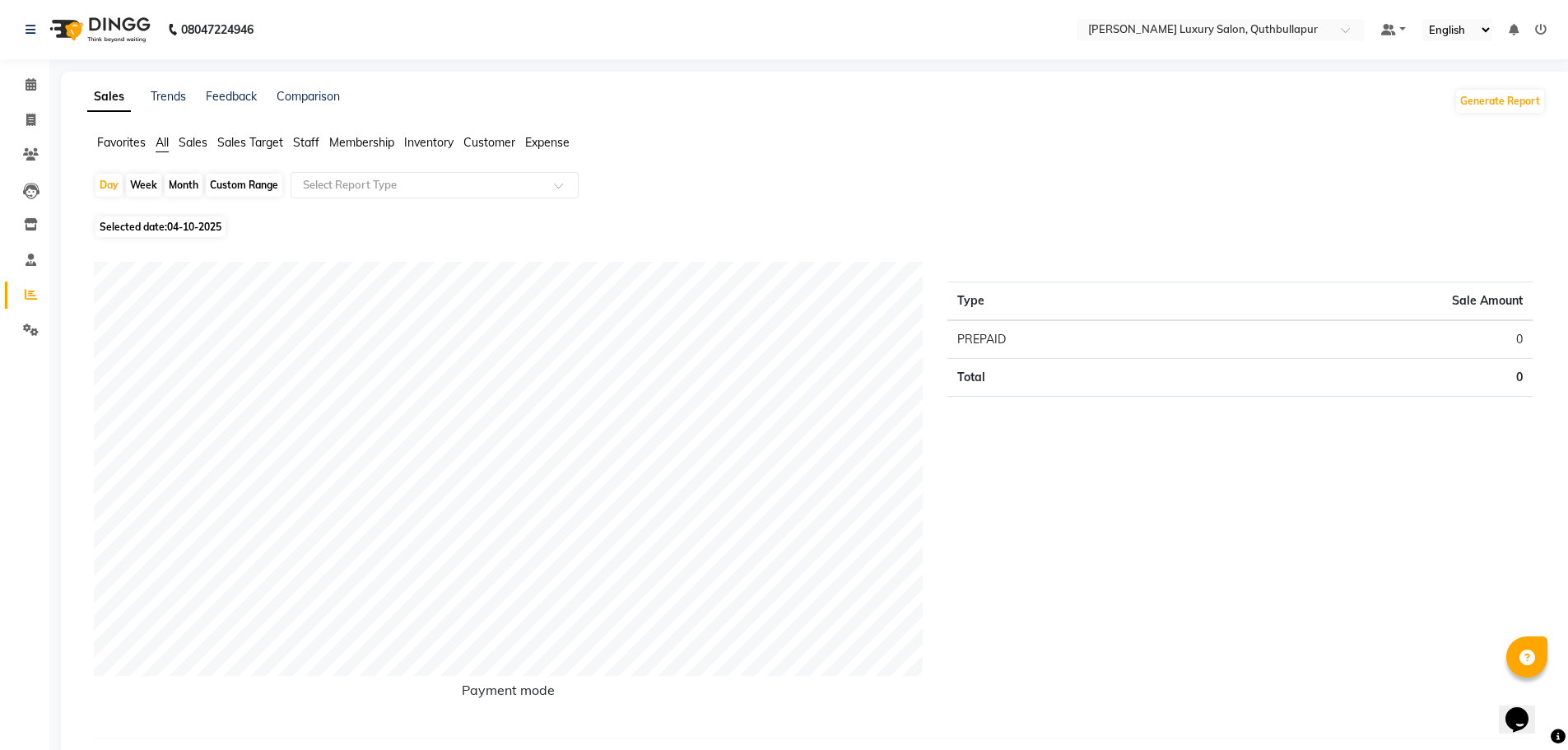
click at [305, 144] on span "Staff" at bounding box center [306, 142] width 26 height 15
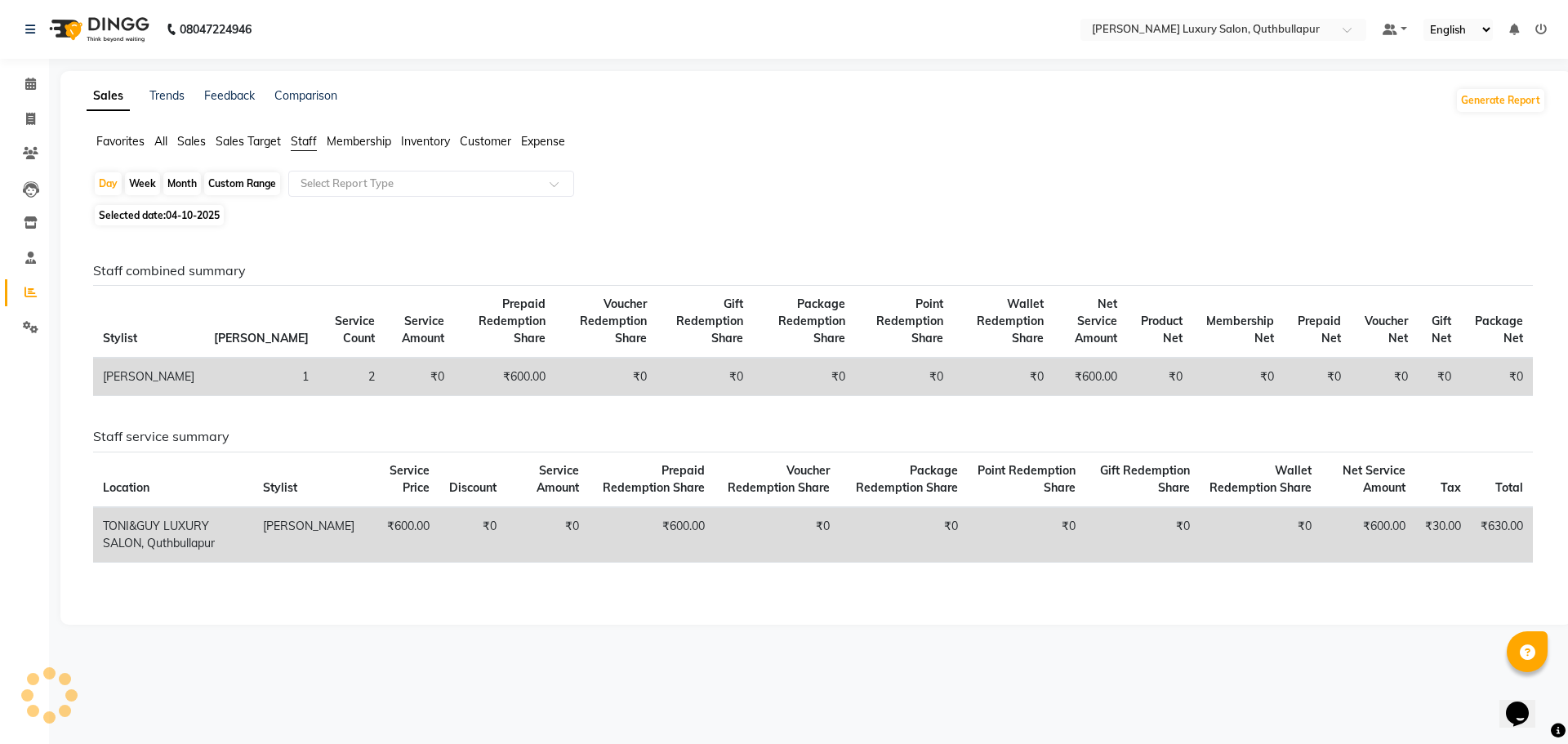
click at [248, 187] on div "Custom Range" at bounding box center [241, 183] width 76 height 23
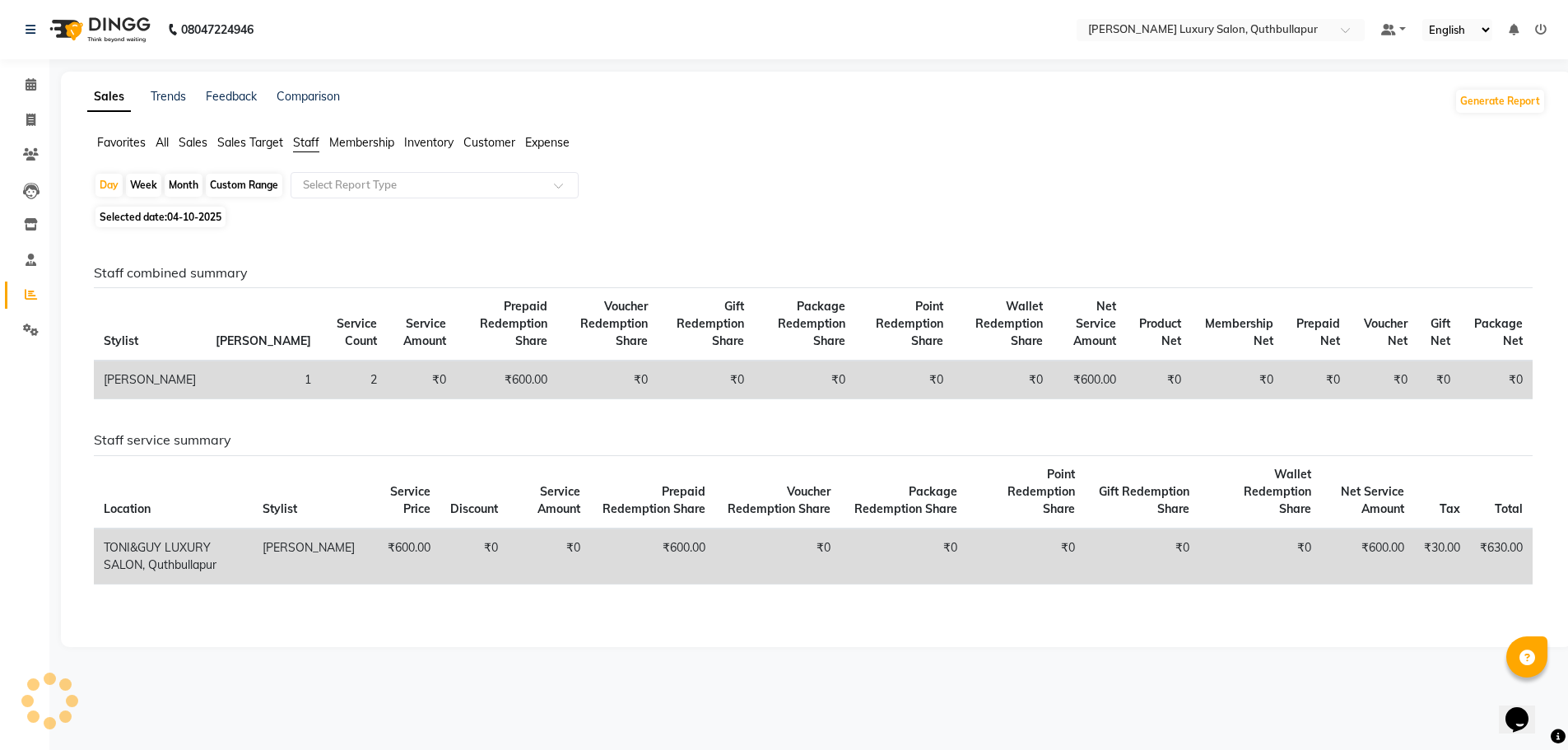
select select "10"
select select "2025"
click at [252, 182] on div "Custom Range" at bounding box center [243, 185] width 77 height 23
select select "10"
select select "2025"
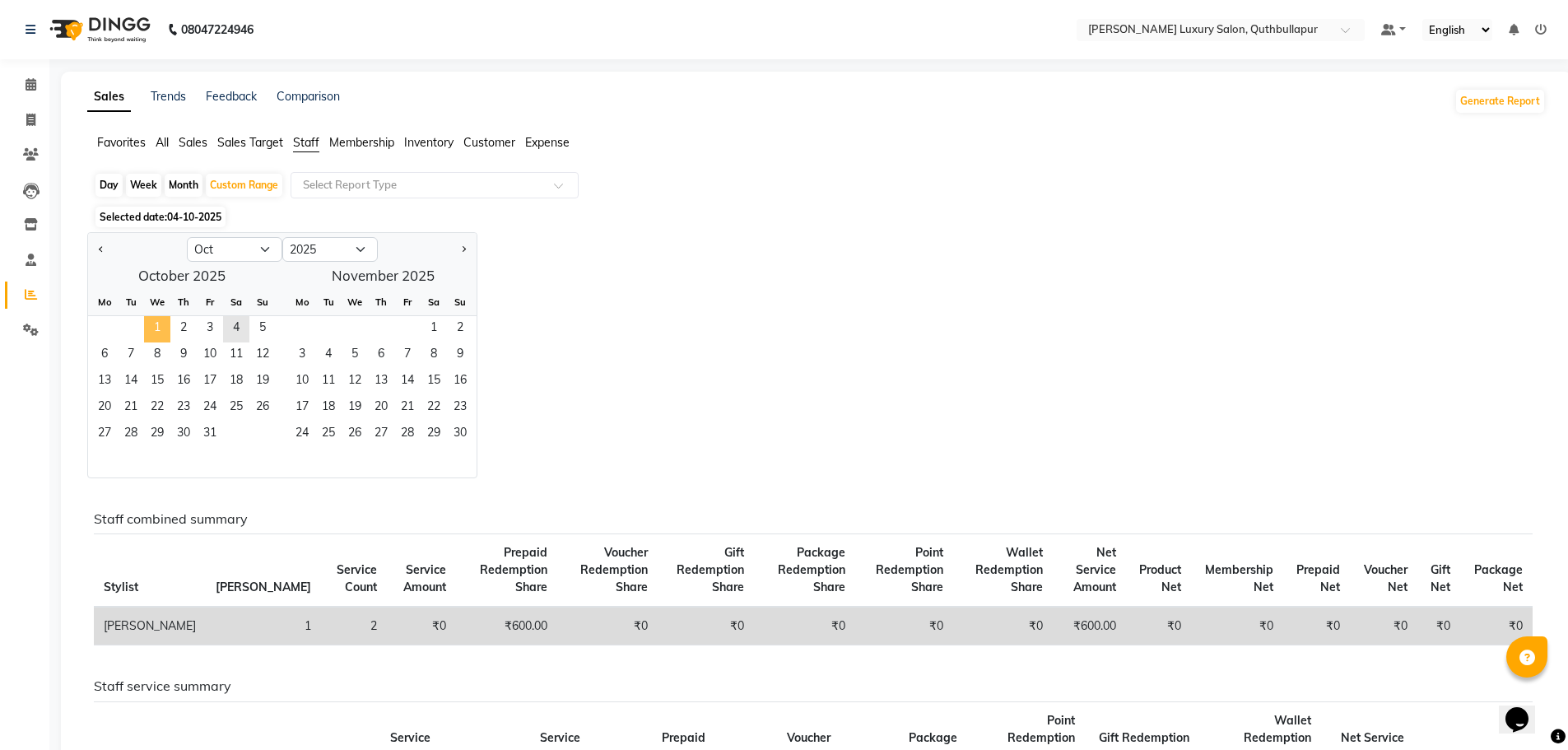
click at [161, 329] on span "1" at bounding box center [157, 329] width 26 height 26
click at [232, 323] on span "4" at bounding box center [236, 329] width 26 height 26
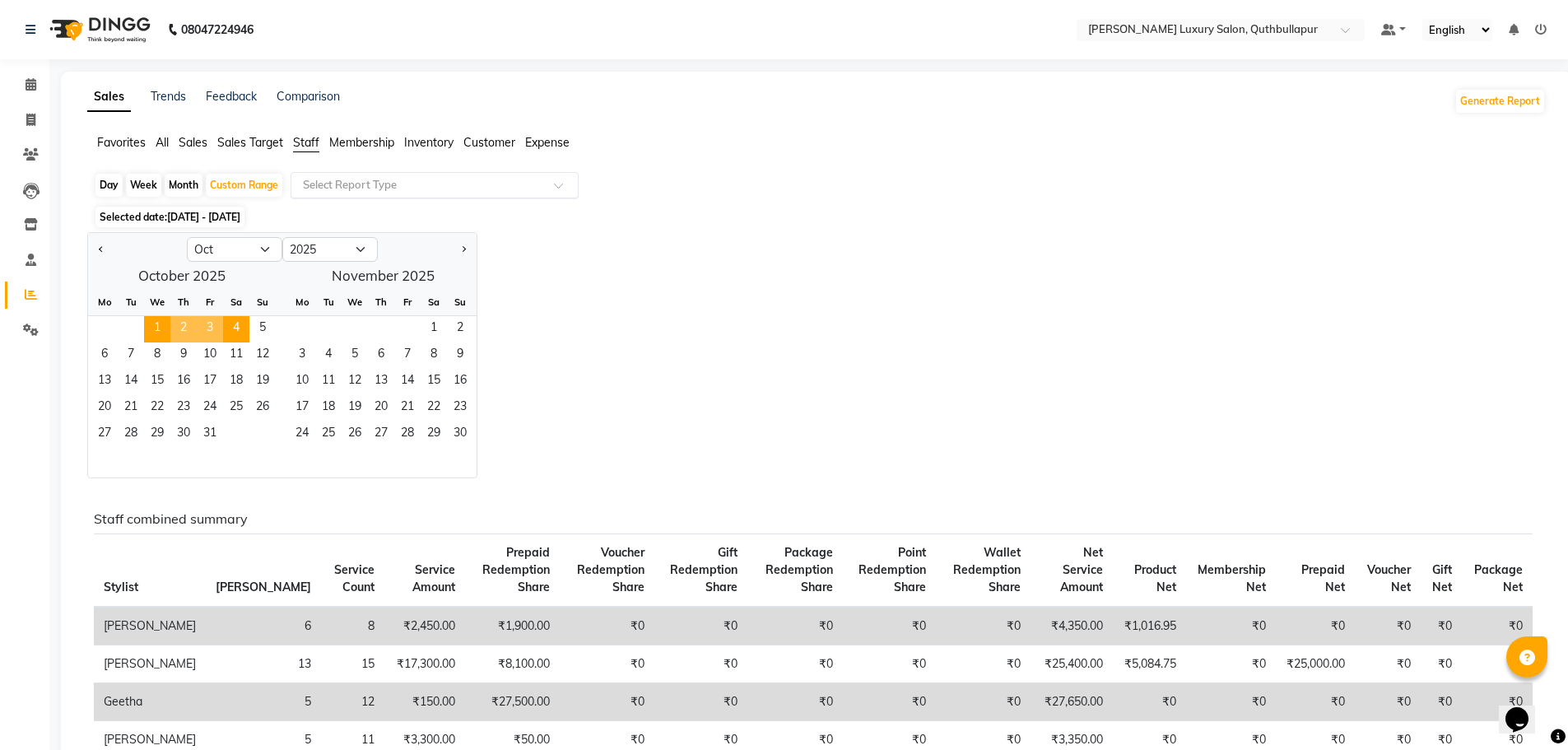
click at [357, 187] on input "text" at bounding box center [419, 186] width 237 height 17
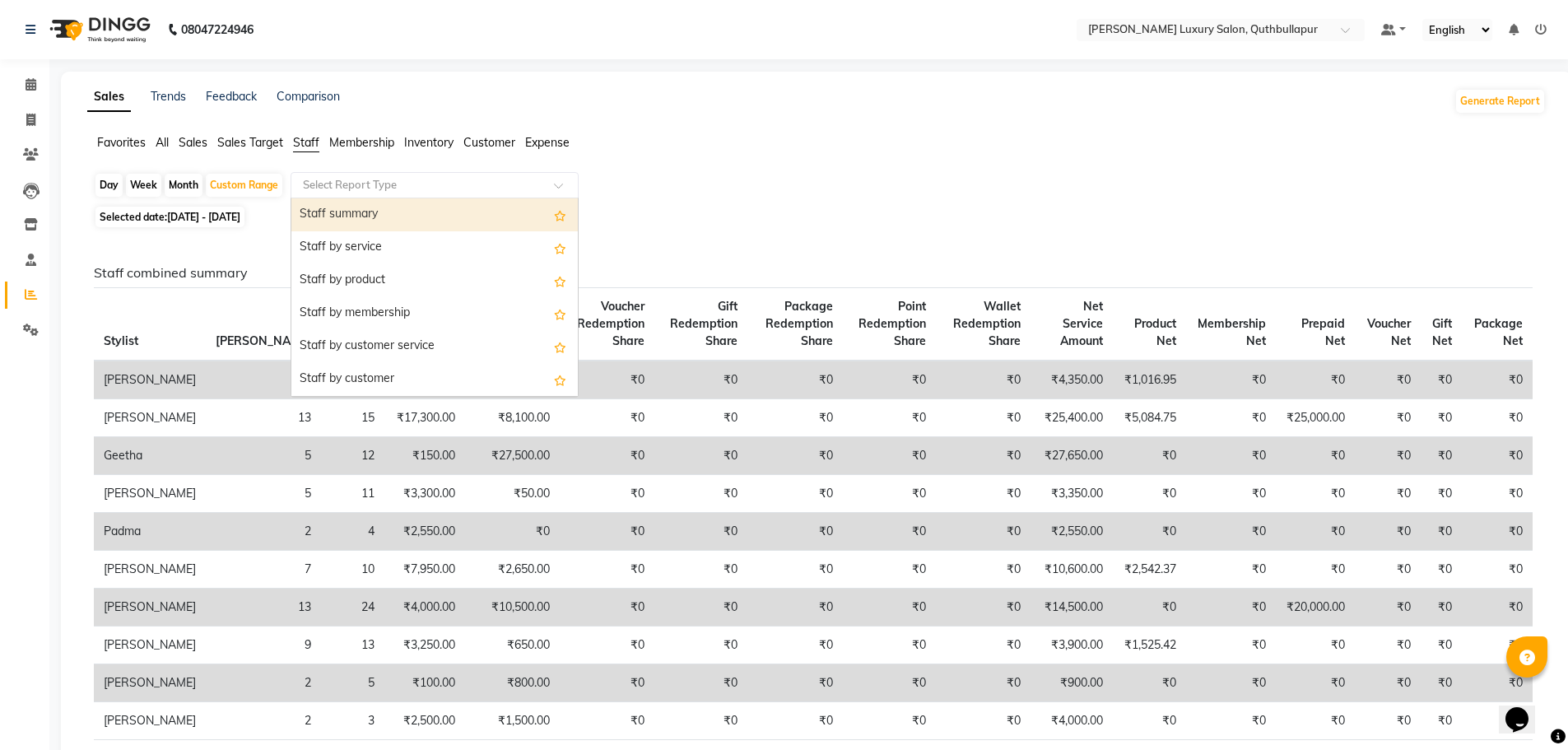
drag, startPoint x: 357, startPoint y: 196, endPoint x: 390, endPoint y: 210, distance: 35.8
click at [363, 219] on div "Staff summary" at bounding box center [434, 214] width 286 height 33
select select "csv"
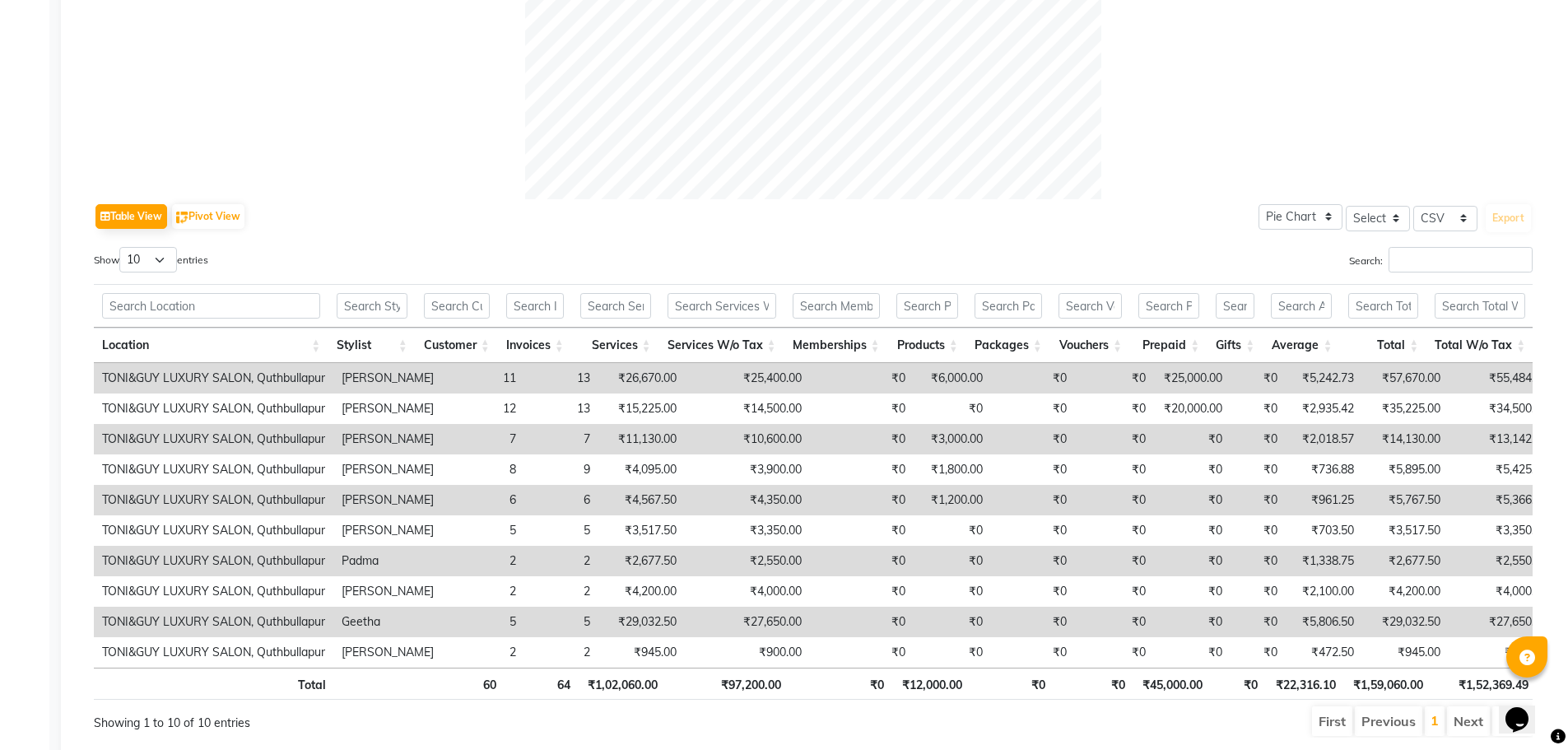
scroll to position [709, 0]
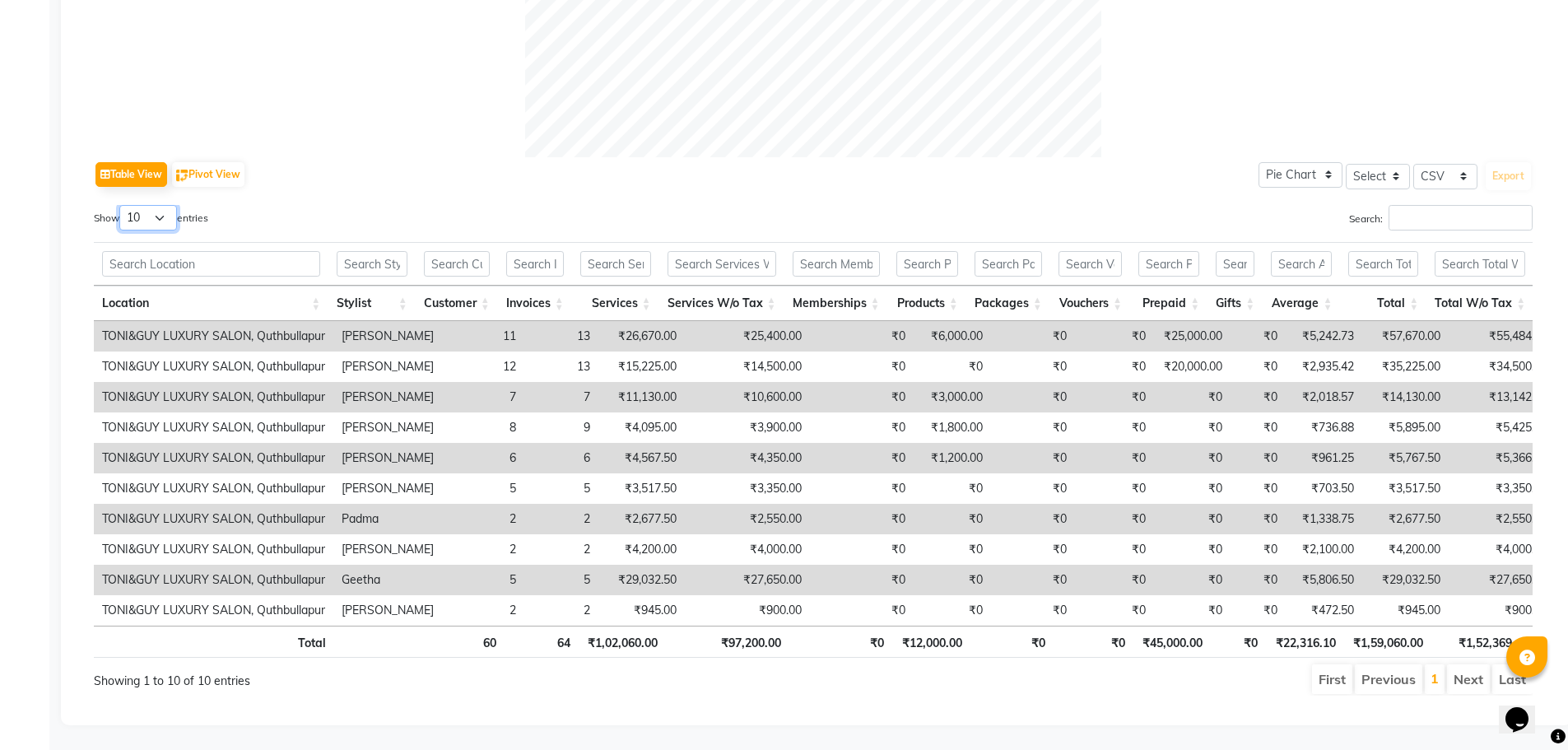
click at [171, 205] on select "10 25 50 100" at bounding box center [149, 218] width 58 height 26
select select "100"
click at [122, 205] on select "10 25 50 100" at bounding box center [149, 218] width 58 height 26
drag, startPoint x: 244, startPoint y: 181, endPoint x: 273, endPoint y: 186, distance: 29.4
click at [251, 205] on div "Show 10 25 50 100 entries" at bounding box center [447, 221] width 707 height 32
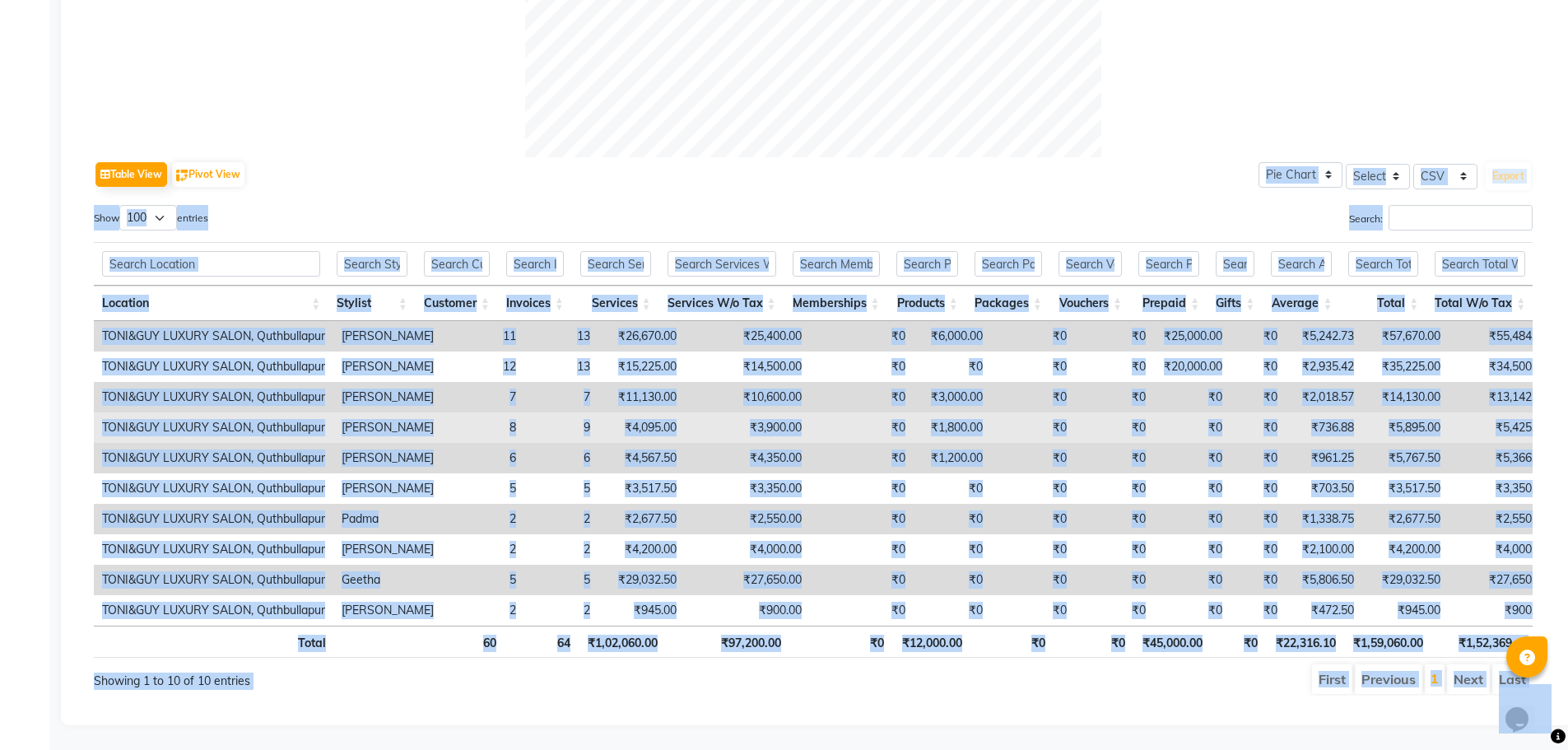
copy body "63539150363 Loremi Dolorsit × Amet&con Adipis Elits, Doeiusmodtem Incidid Utlab…"
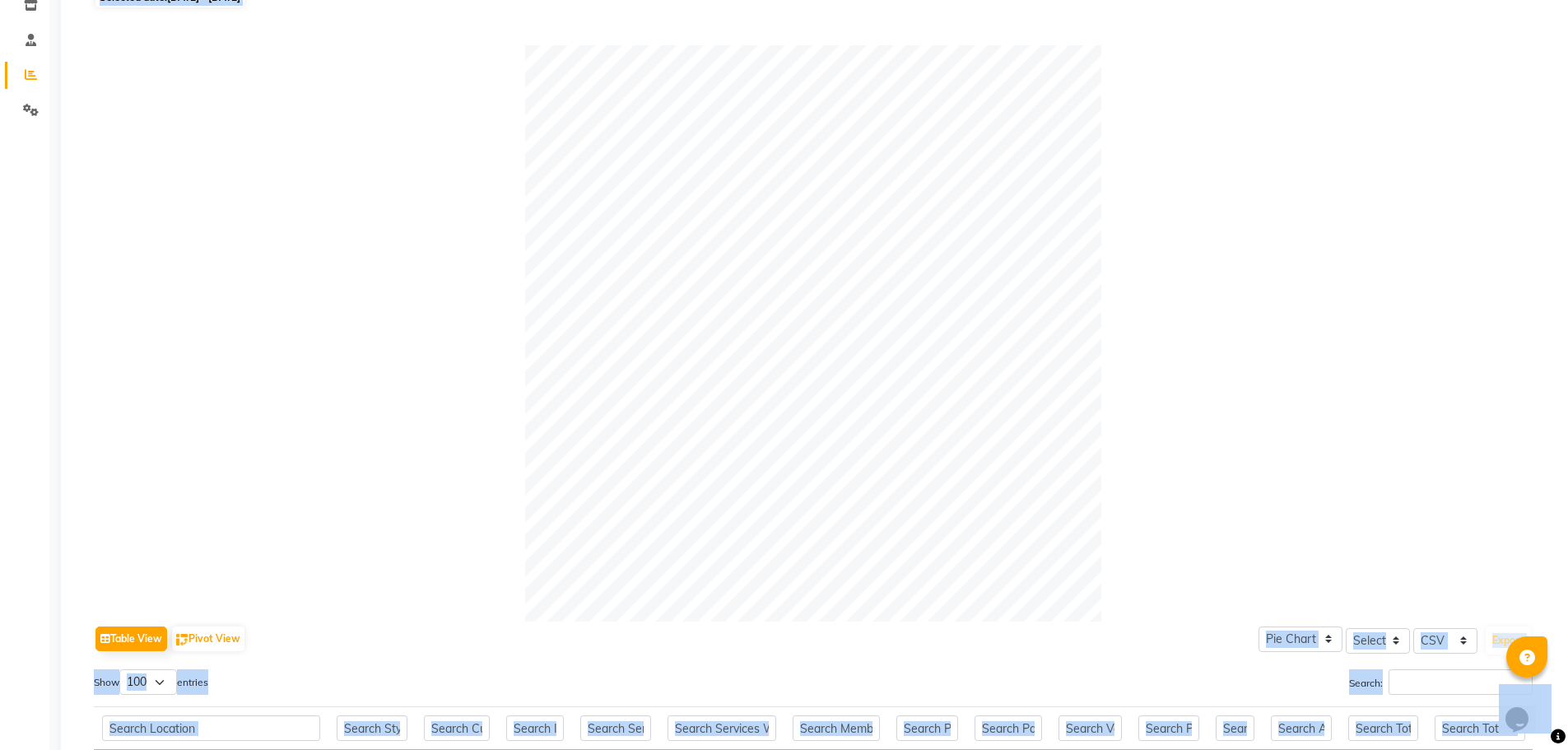
scroll to position [133, 0]
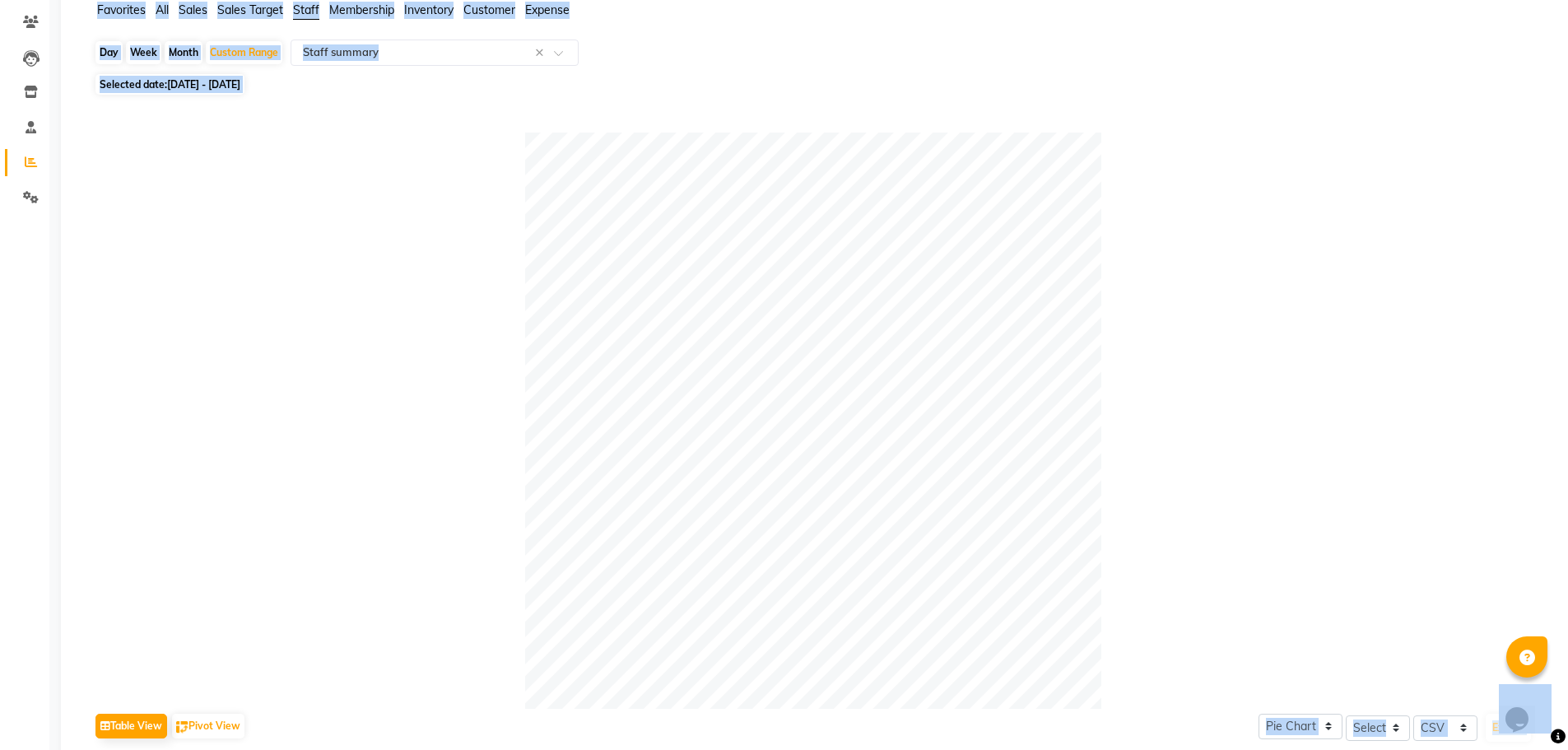
click at [252, 207] on div at bounding box center [812, 421] width 1438 height 576
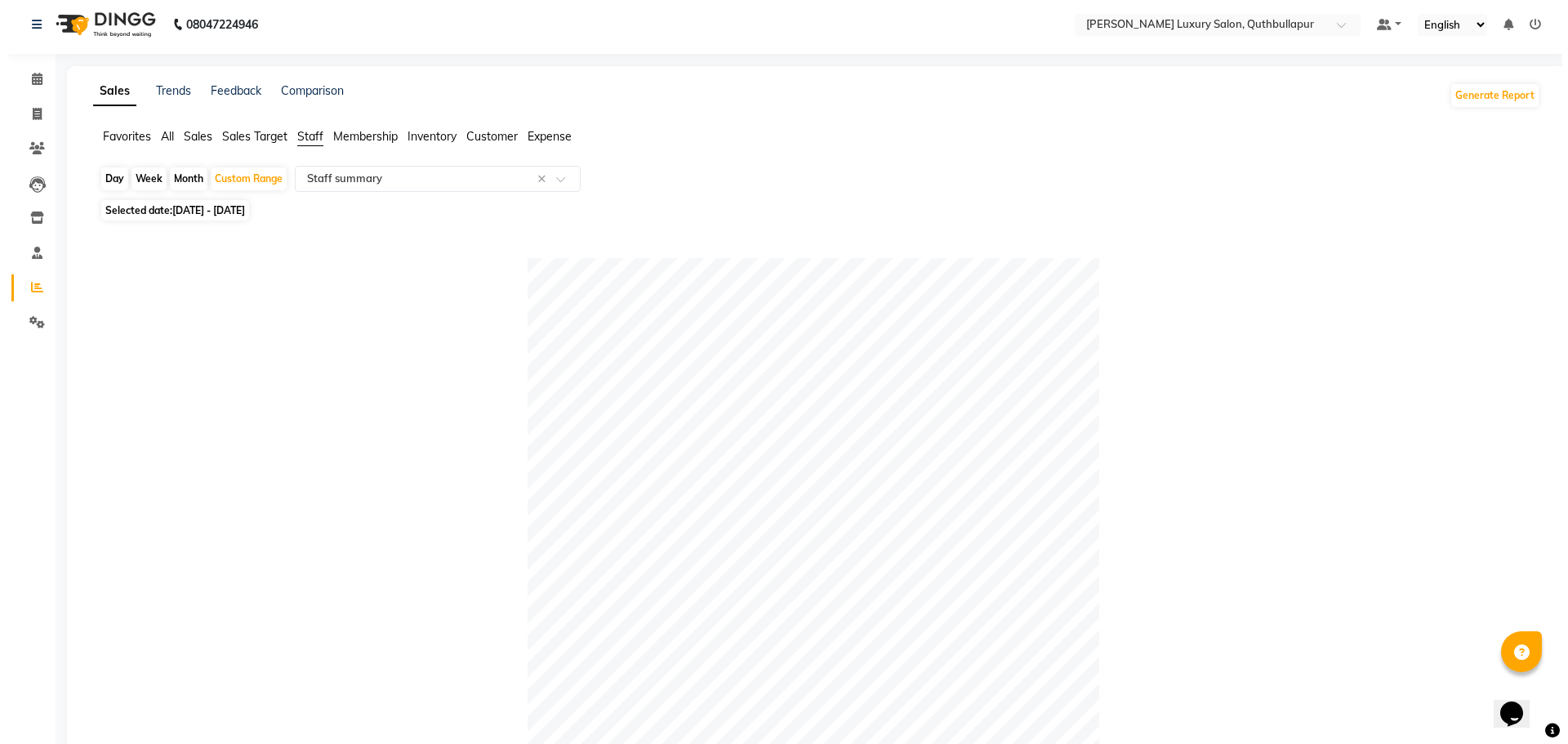
scroll to position [0, 0]
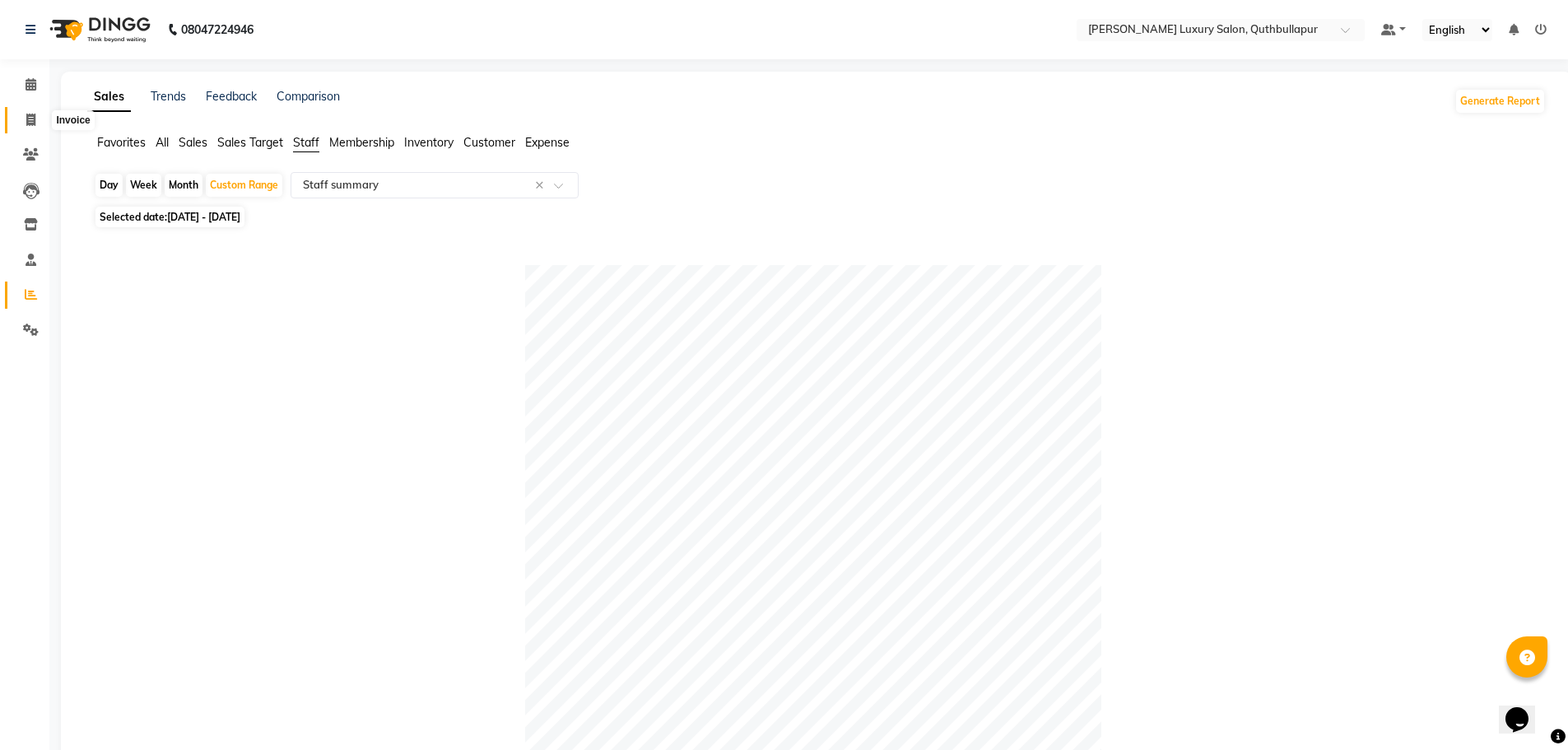
click at [32, 119] on icon at bounding box center [30, 120] width 9 height 12
select select "service"
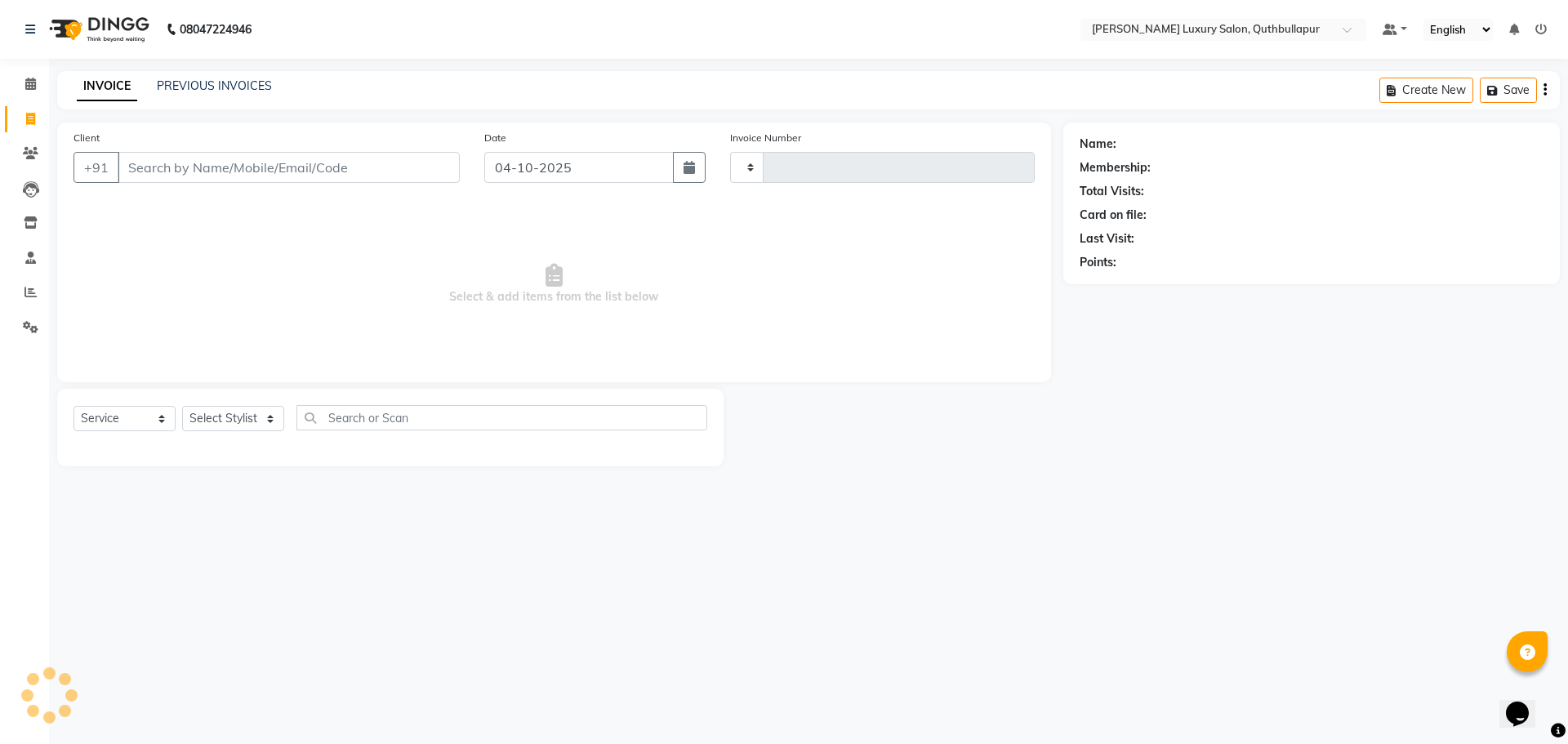
type input "3681"
select select "5816"
click at [148, 166] on input "Client" at bounding box center [289, 167] width 342 height 31
click at [170, 169] on input "Client" at bounding box center [289, 167] width 342 height 31
type input "7036150135"
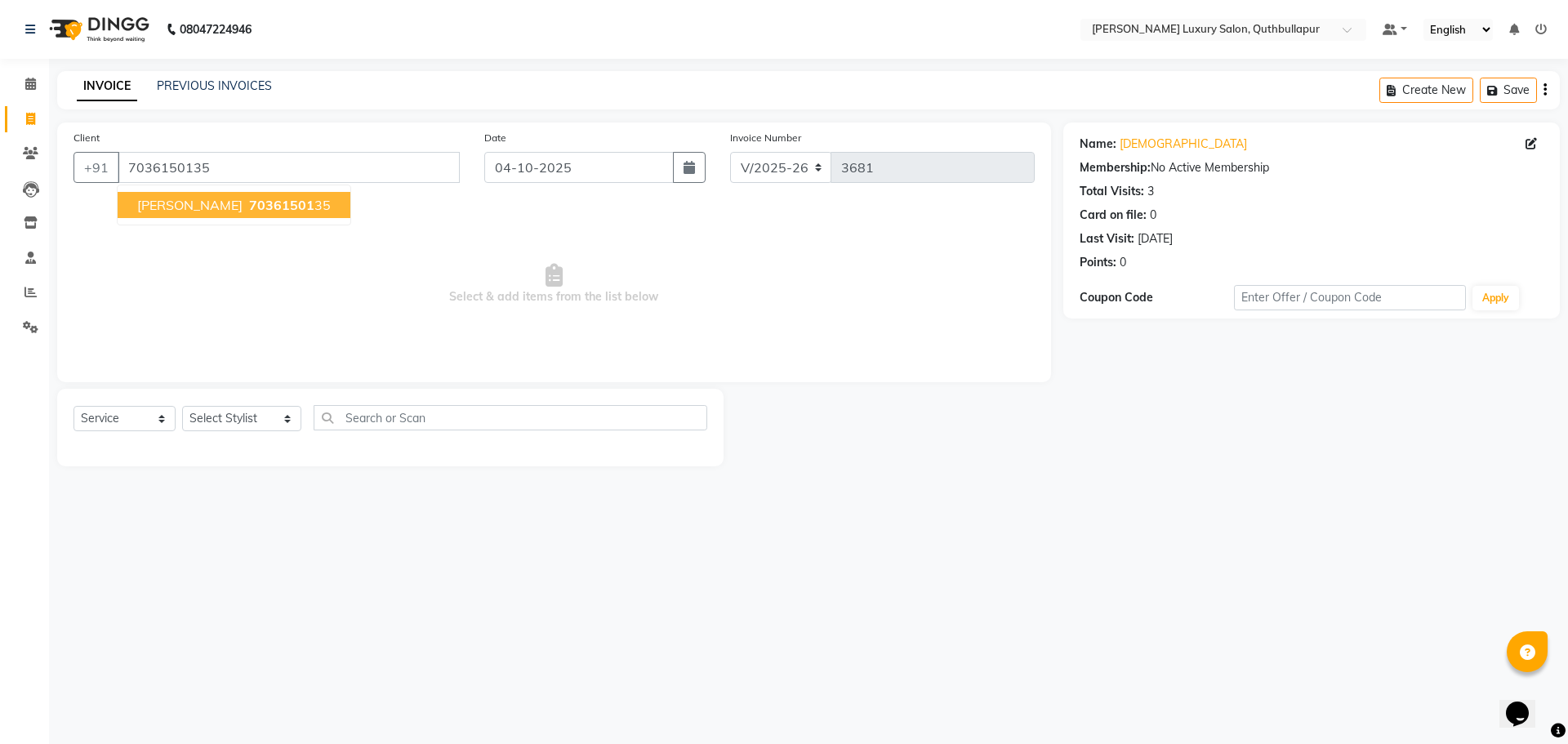
click at [151, 213] on button "KRISHNA 70361501 35" at bounding box center [233, 205] width 232 height 26
click at [208, 423] on select "Select Stylist [PERSON_NAME] SHAKE AHON [PERSON_NAME] [PERSON_NAME] [PERSON_NAM…" at bounding box center [241, 418] width 120 height 26
select select "41114"
click at [182, 406] on select "Select Stylist [PERSON_NAME] SHAKE AHON [PERSON_NAME] [PERSON_NAME] [PERSON_NAM…" at bounding box center [241, 418] width 120 height 26
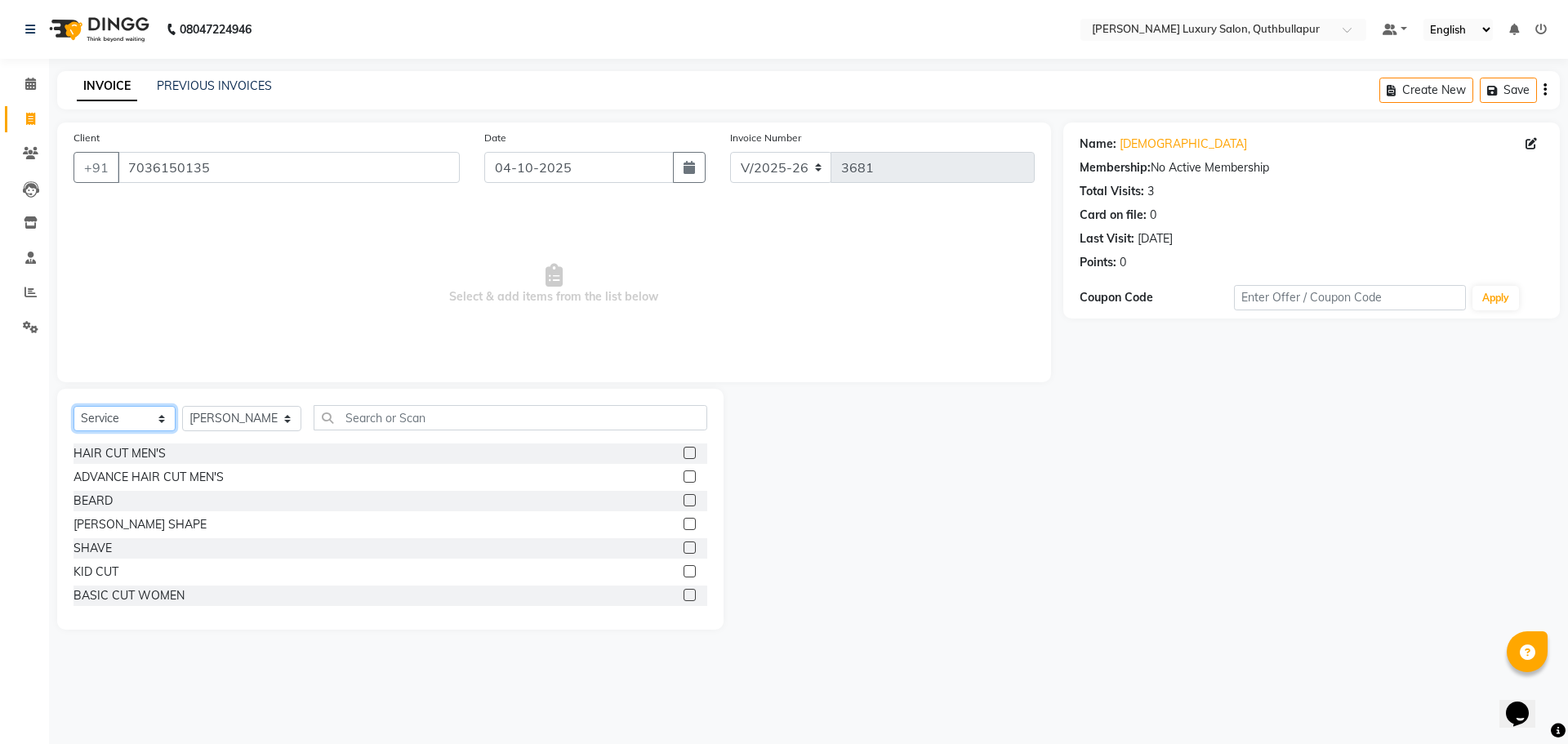
click at [123, 416] on select "Select Service Product Membership Package Voucher Prepaid Gift Card" at bounding box center [124, 418] width 102 height 26
click at [73, 406] on select "Select Service Product Membership Package Voucher Prepaid Gift Card" at bounding box center [124, 418] width 102 height 26
click at [134, 476] on div "ADVANCE HAIR CUT MEN'S" at bounding box center [148, 477] width 150 height 17
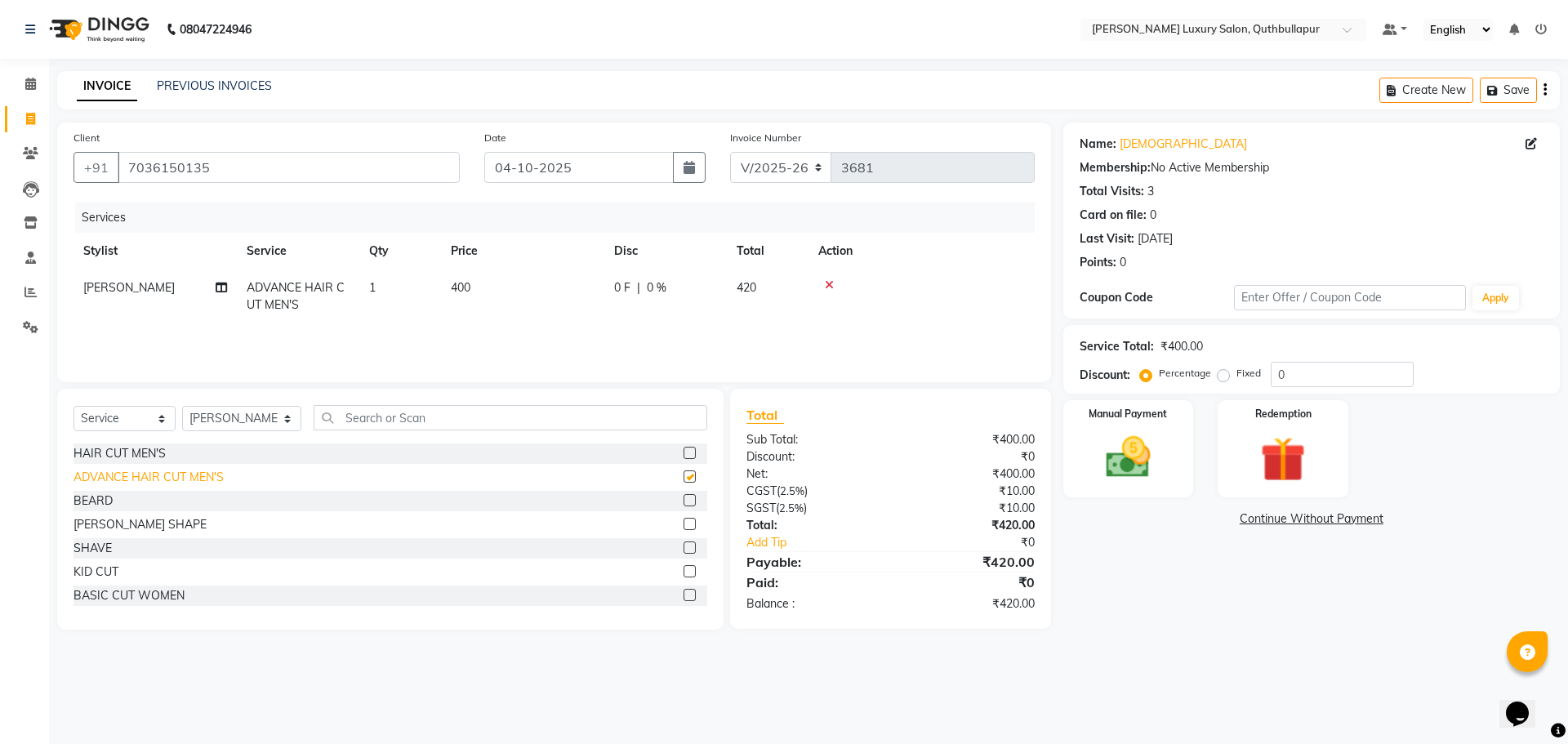
checkbox input "false"
click at [99, 528] on div "[PERSON_NAME] SHAPE" at bounding box center [139, 524] width 134 height 17
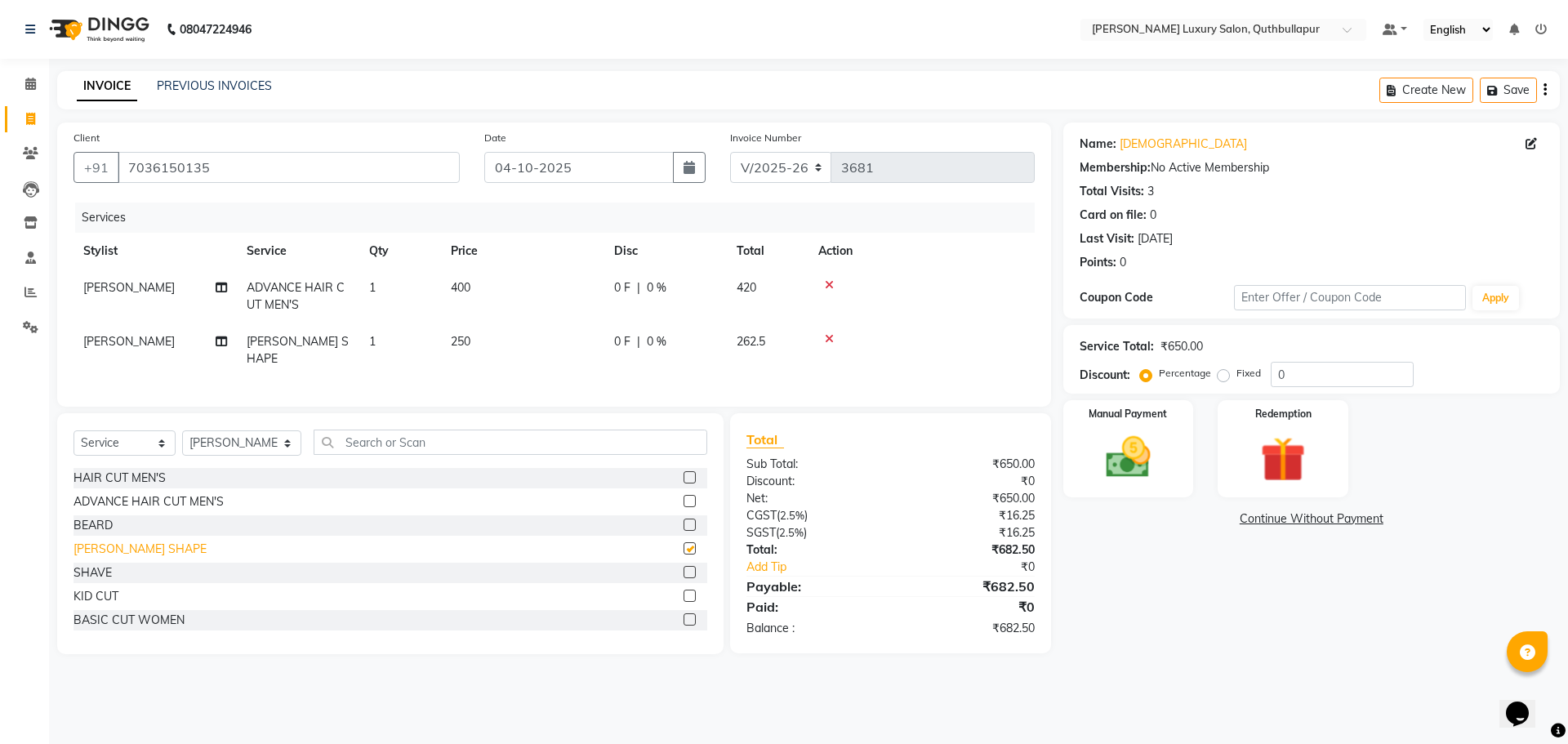
checkbox input "false"
click at [1139, 475] on img at bounding box center [1128, 457] width 76 height 53
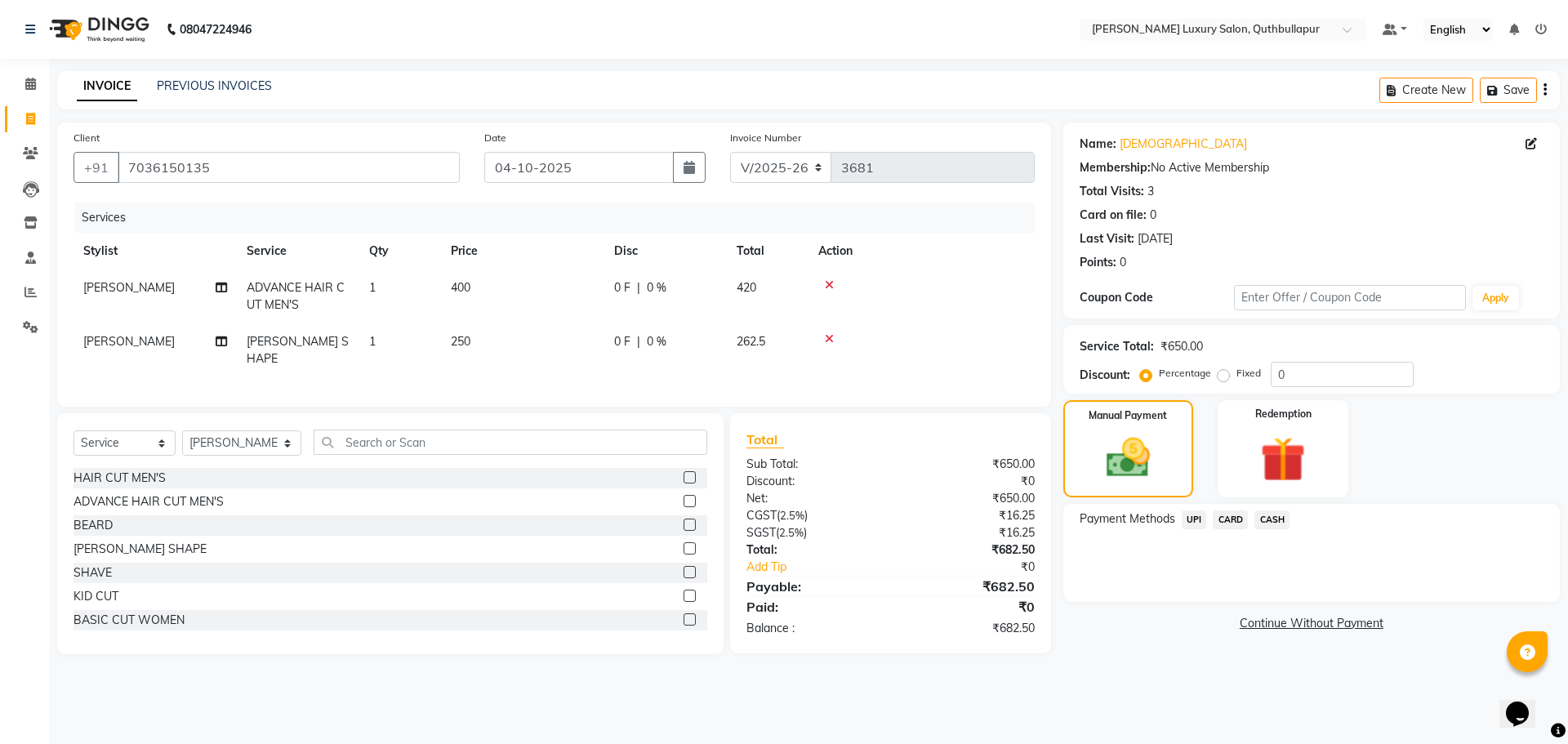
click at [1276, 522] on span "CASH" at bounding box center [1272, 519] width 36 height 19
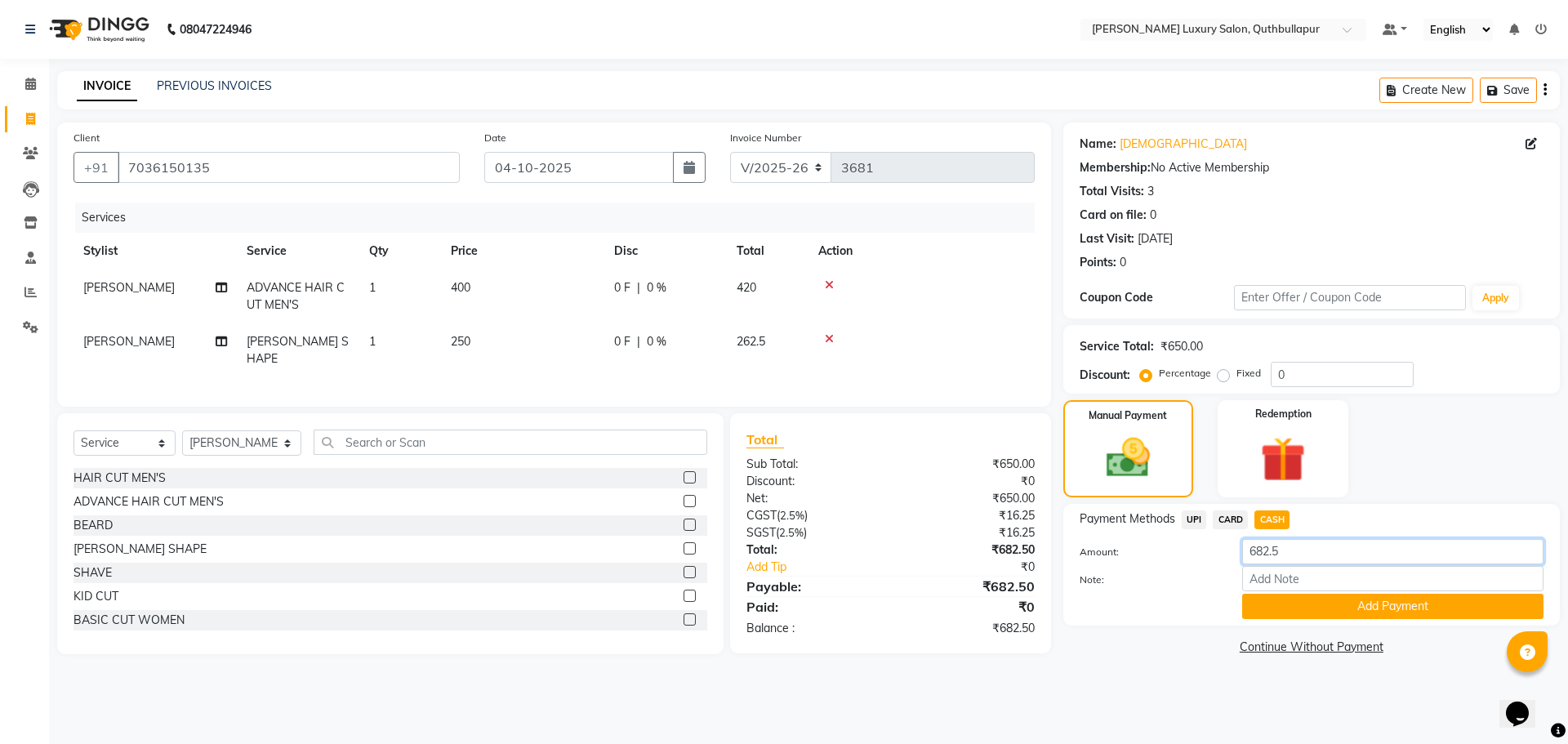
click at [1286, 549] on input "682.5" at bounding box center [1393, 552] width 302 height 26
type input "6"
type input "500"
click at [1306, 604] on button "Add Payment" at bounding box center [1393, 606] width 302 height 26
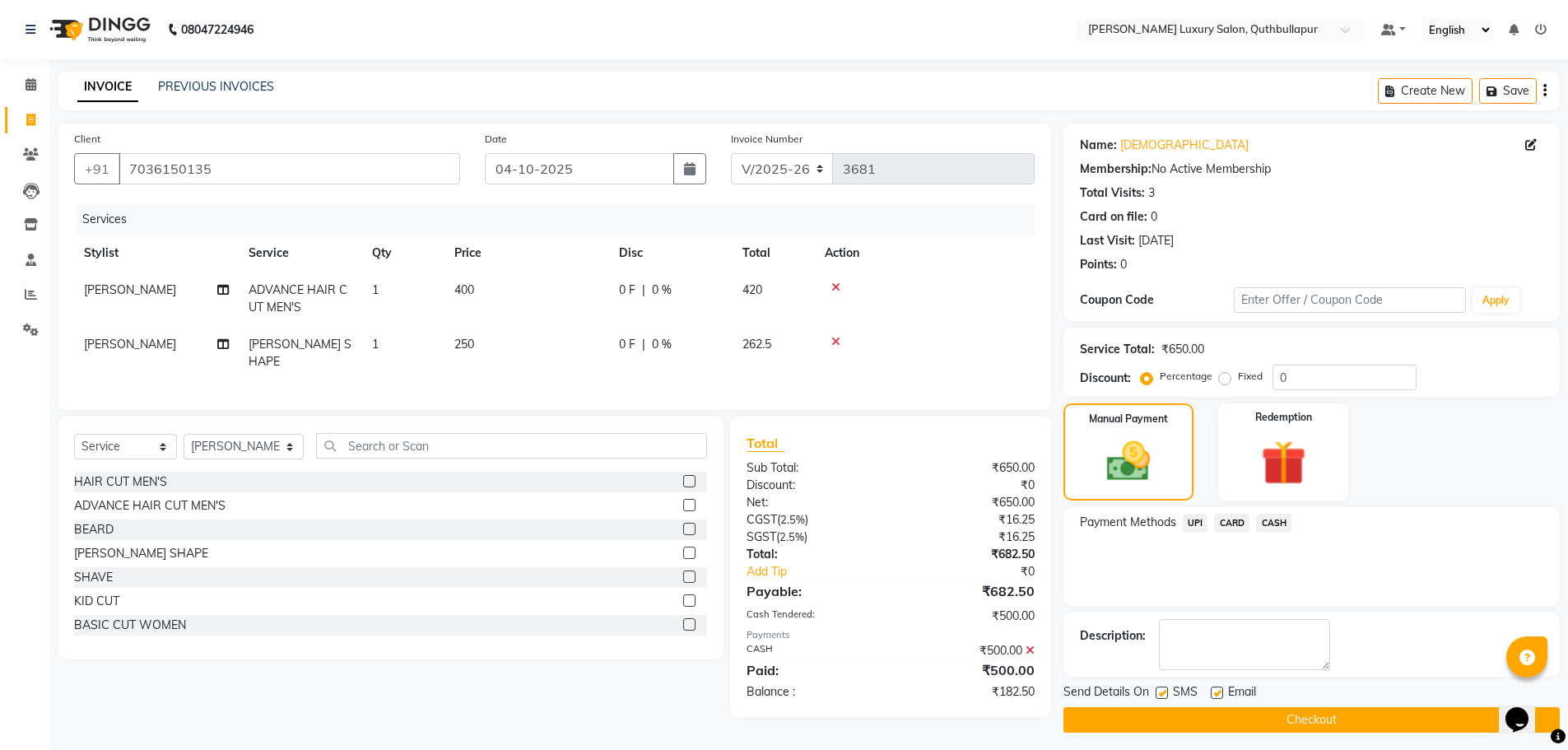
click at [1238, 520] on span "CARD" at bounding box center [1232, 523] width 36 height 19
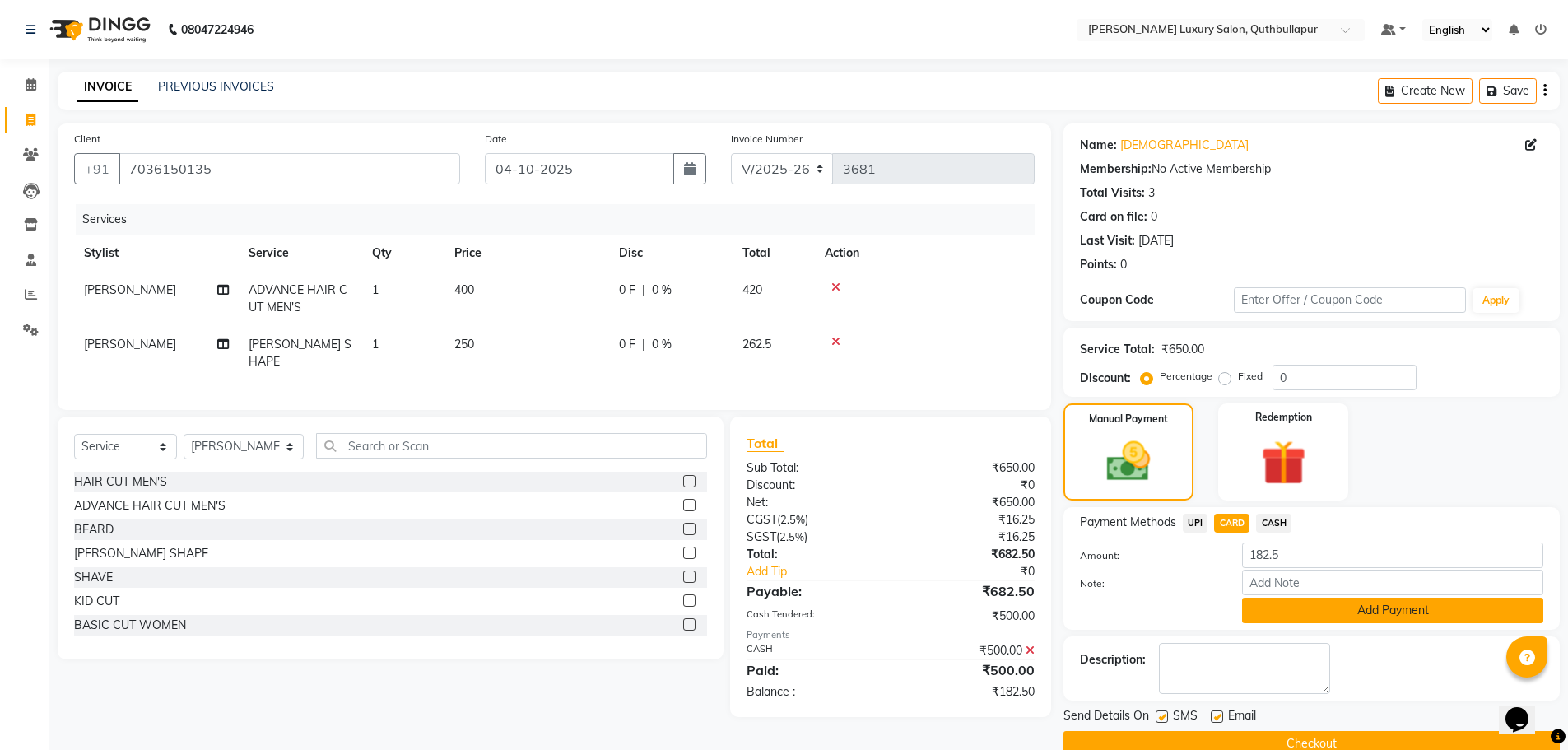
click at [1324, 617] on button "Add Payment" at bounding box center [1393, 610] width 301 height 26
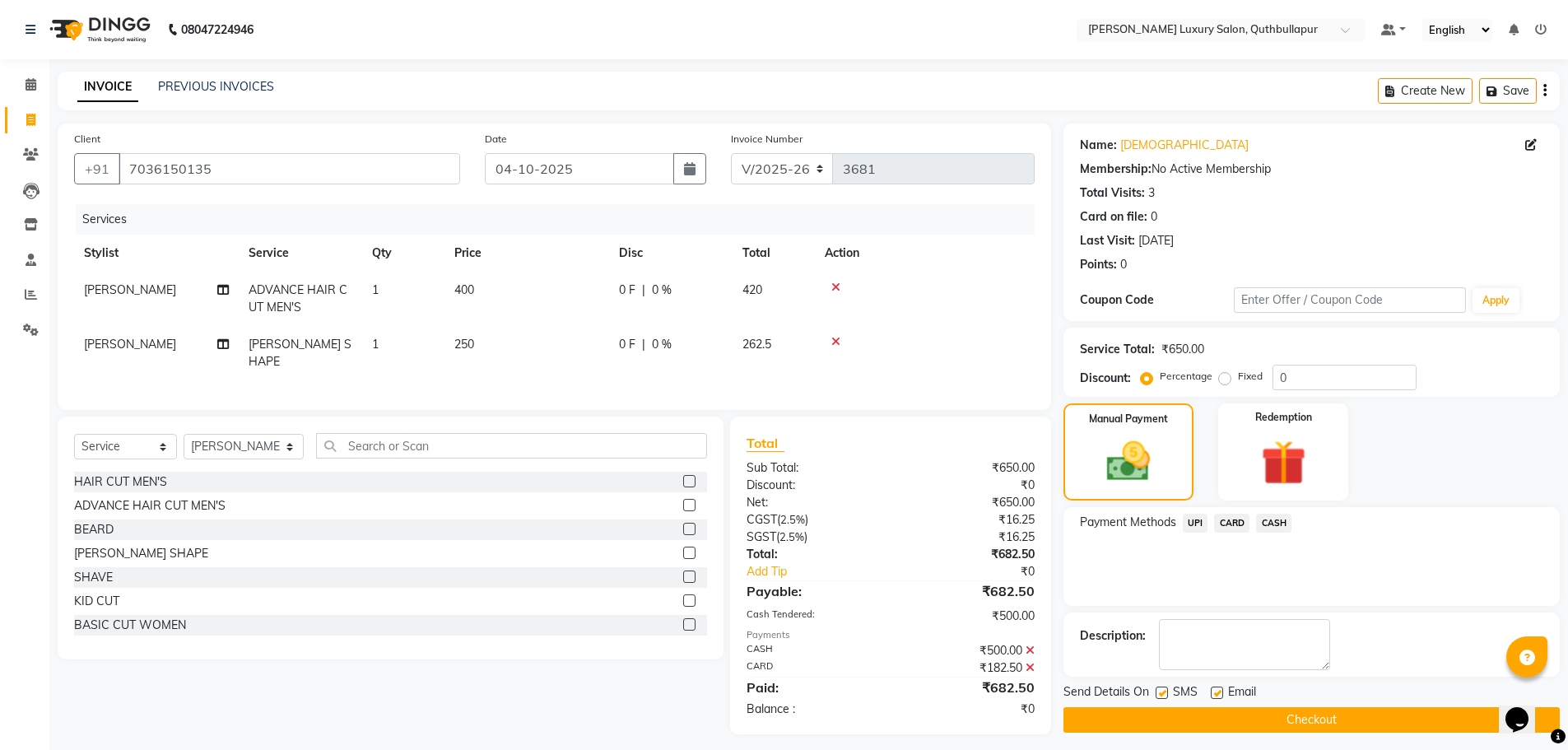
click at [1324, 714] on button "Checkout" at bounding box center [1312, 720] width 496 height 26
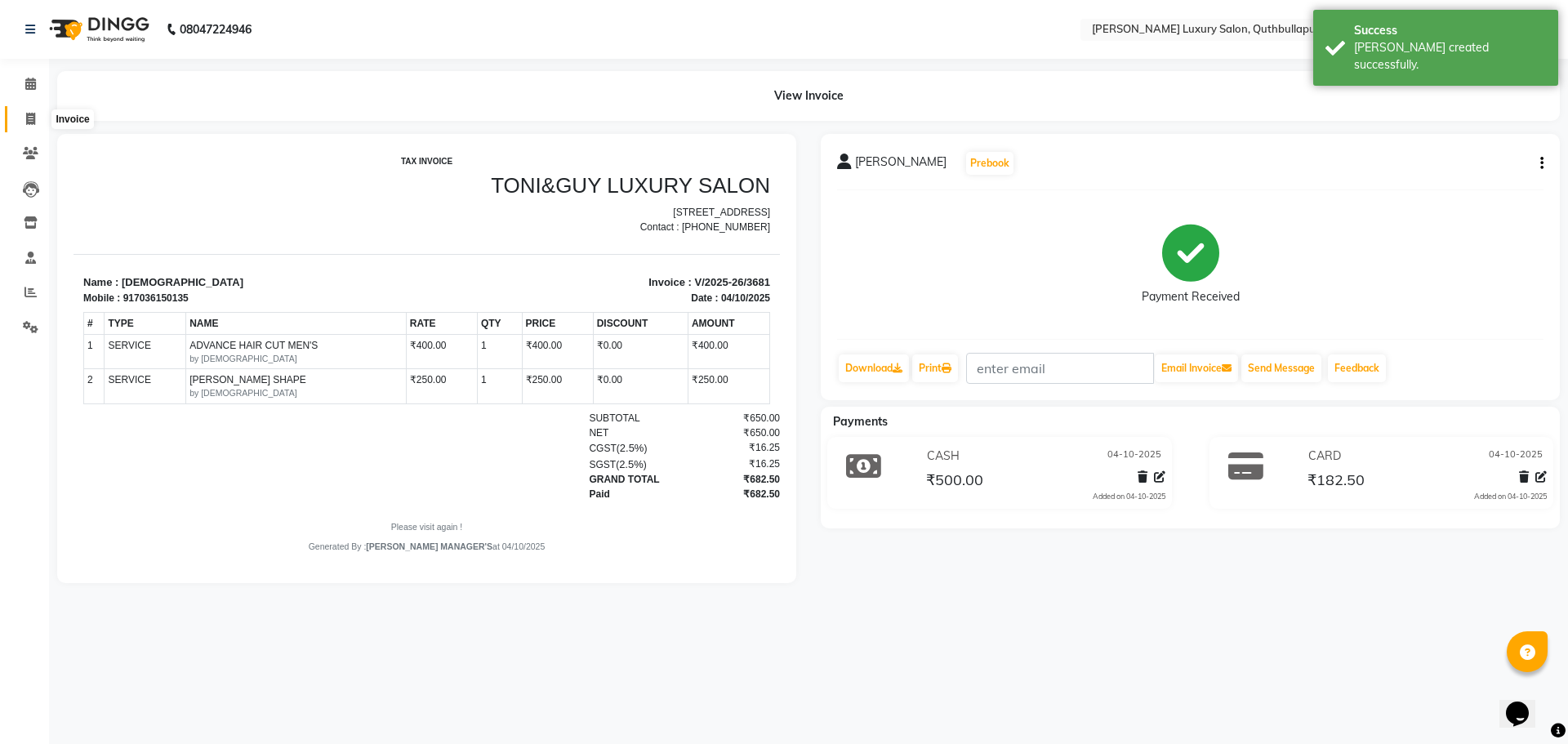
click at [30, 119] on icon at bounding box center [30, 119] width 9 height 12
select select "service"
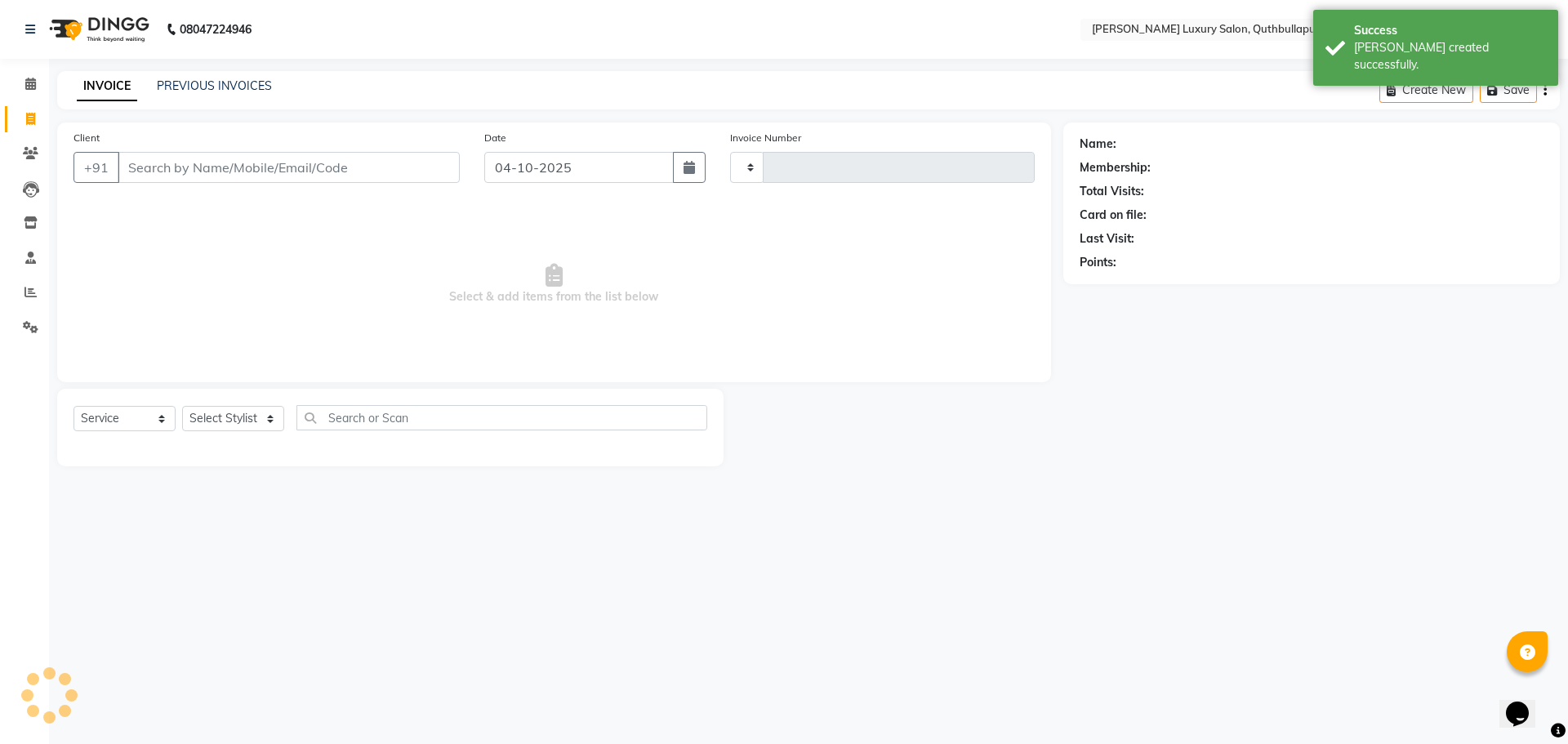
type input "3682"
select select "5816"
click at [139, 169] on input "Client" at bounding box center [289, 167] width 342 height 31
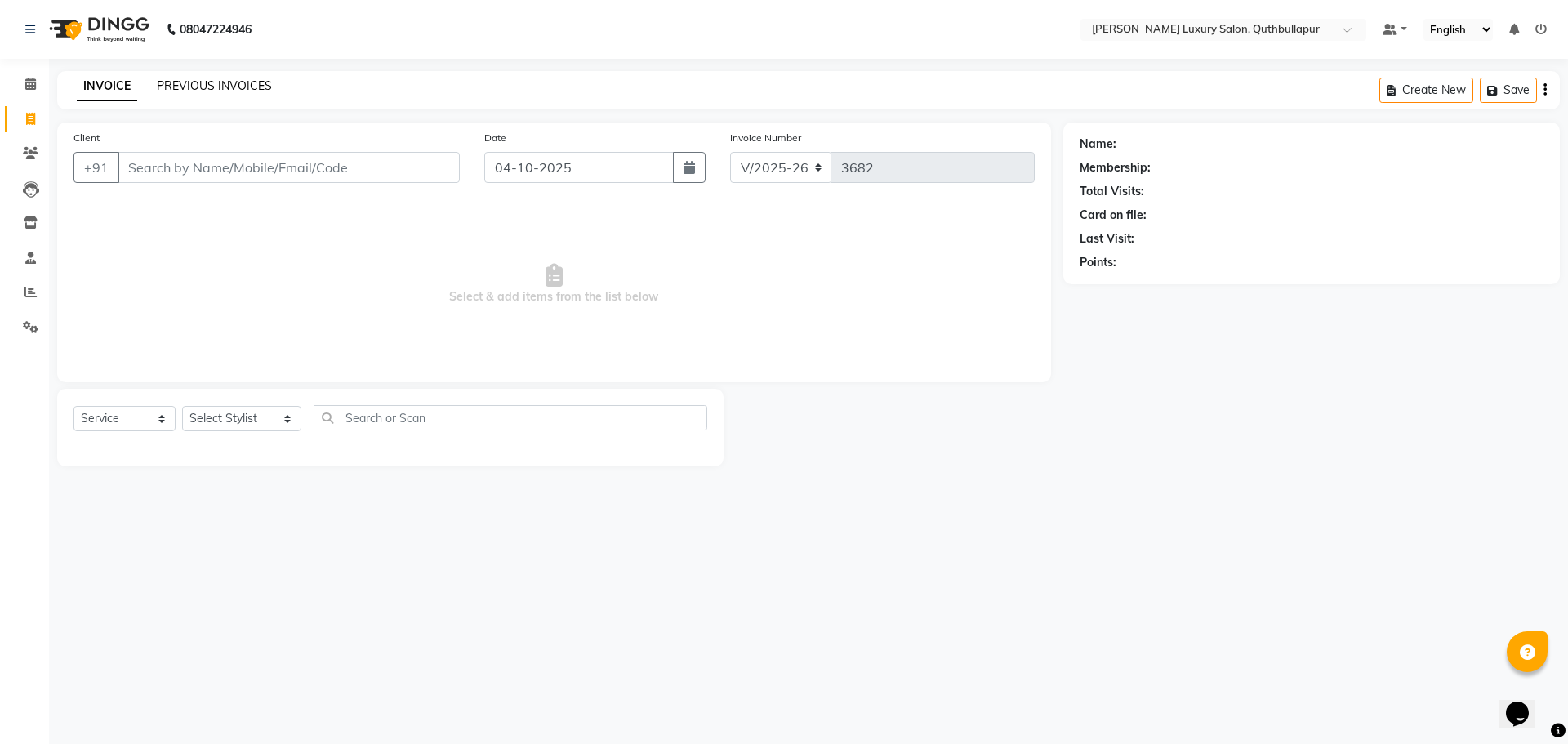
click at [193, 83] on link "PREVIOUS INVOICES" at bounding box center [215, 85] width 115 height 15
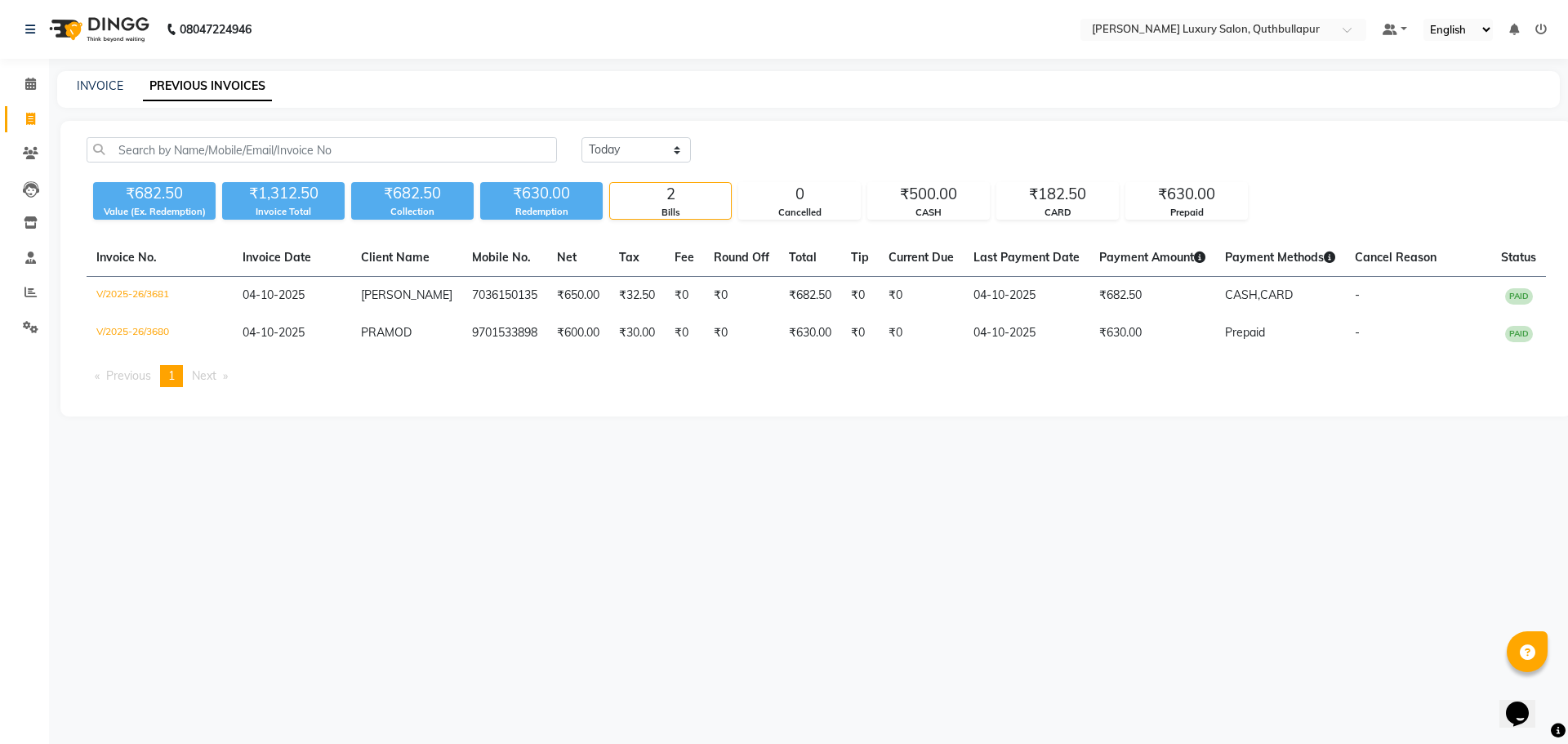
click at [86, 74] on div "INVOICE PREVIOUS INVOICES" at bounding box center [808, 89] width 1503 height 37
click at [111, 82] on link "INVOICE" at bounding box center [100, 85] width 46 height 15
select select "service"
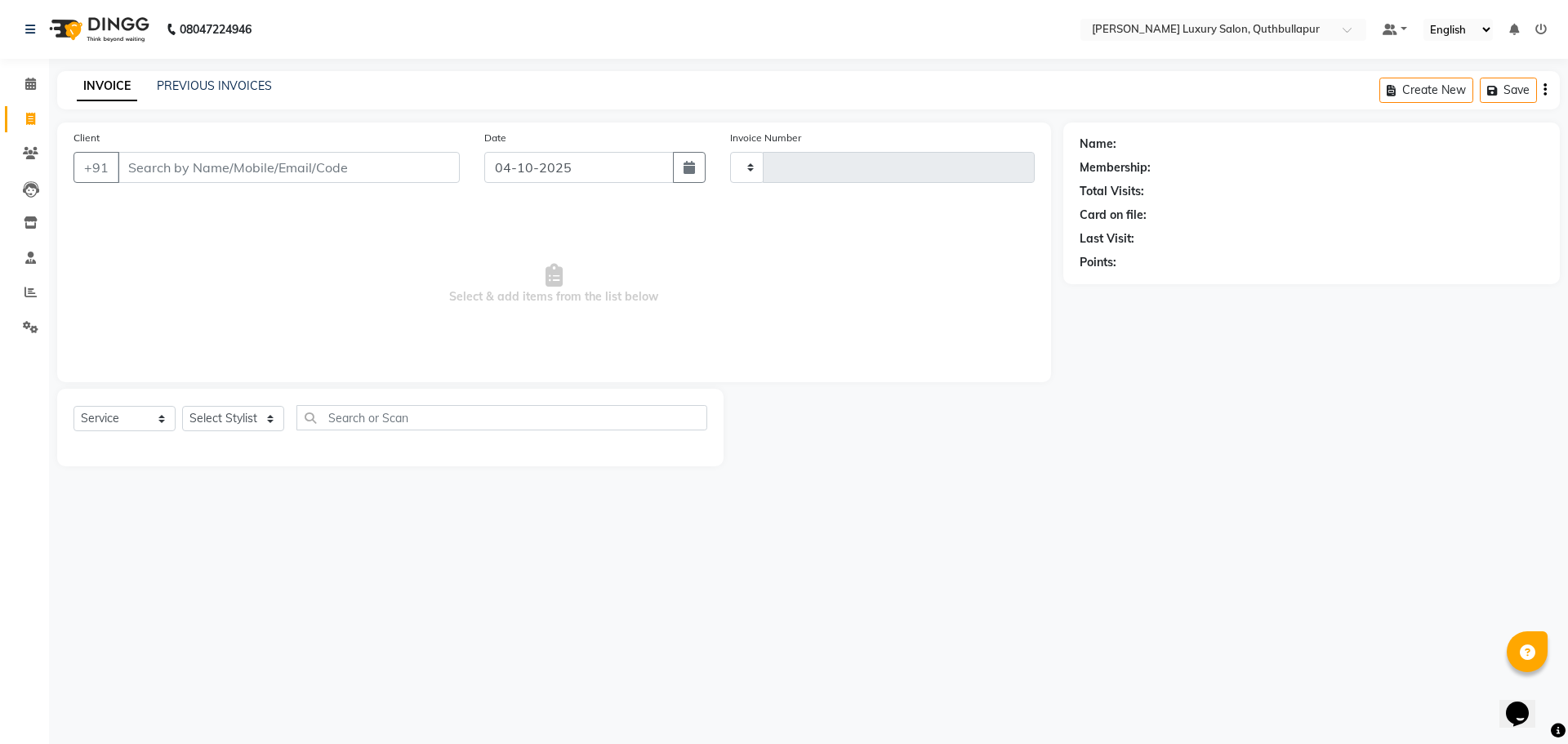
type input "3682"
select select "5816"
click at [140, 164] on input "Client" at bounding box center [289, 167] width 342 height 31
click at [162, 177] on input "Client" at bounding box center [289, 167] width 342 height 31
click at [209, 428] on select "Select Stylist [PERSON_NAME] SHAKE AHON [PERSON_NAME] [PERSON_NAME] [PERSON_NAM…" at bounding box center [241, 418] width 120 height 26
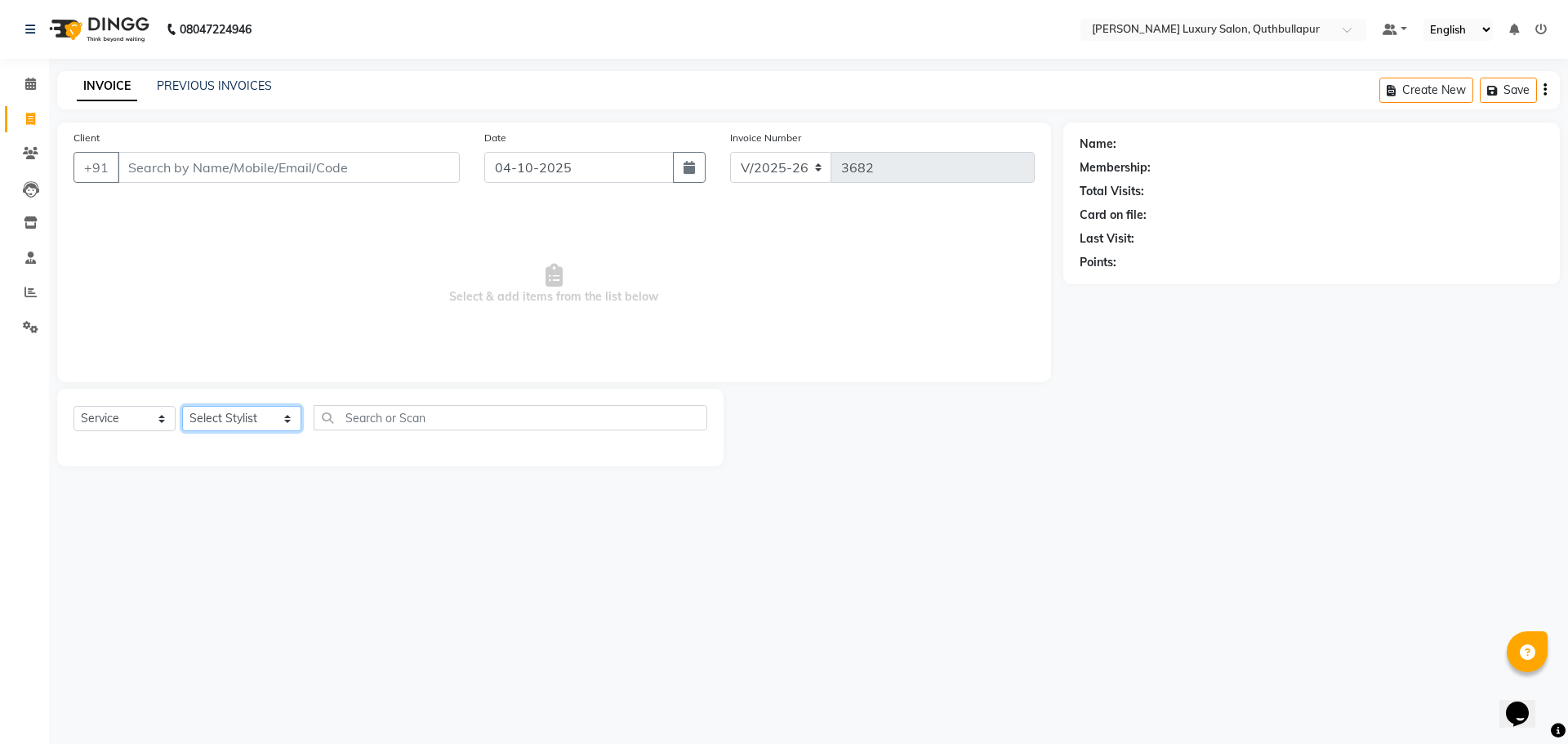
select select "54513"
click at [182, 406] on select "Select Stylist [PERSON_NAME] SHAKE AHON [PERSON_NAME] [PERSON_NAME] [PERSON_NAM…" at bounding box center [241, 418] width 120 height 26
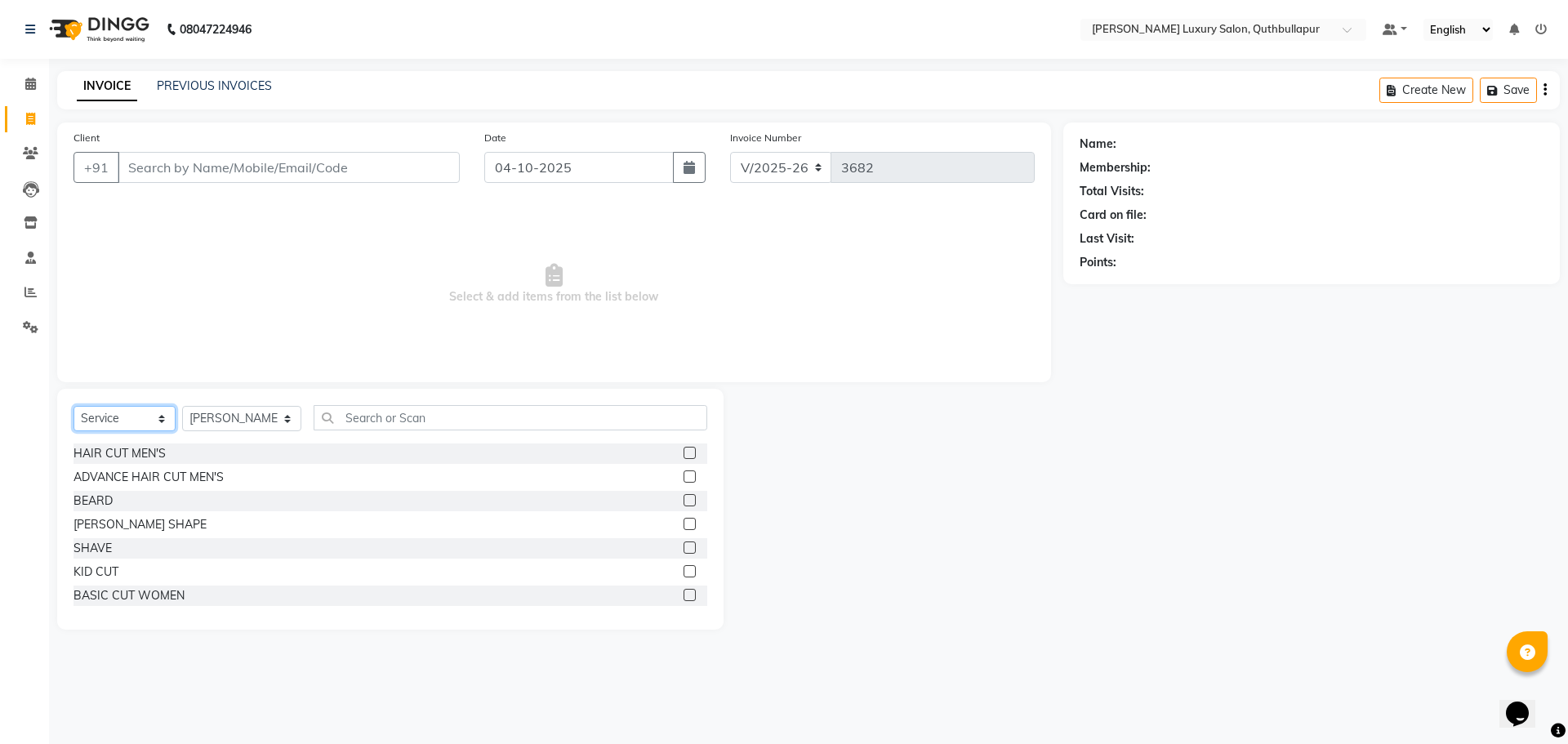
click at [164, 418] on select "Select Service Product Membership Package Voucher Prepaid Gift Card" at bounding box center [124, 418] width 102 height 26
click at [73, 406] on select "Select Service Product Membership Package Voucher Prepaid Gift Card" at bounding box center [124, 418] width 102 height 26
click at [104, 417] on select "Select Service Product Membership Package Voucher Prepaid Gift Card" at bounding box center [124, 418] width 102 height 26
select select "product"
click at [73, 406] on select "Select Service Product Membership Package Voucher Prepaid Gift Card" at bounding box center [124, 418] width 102 height 26
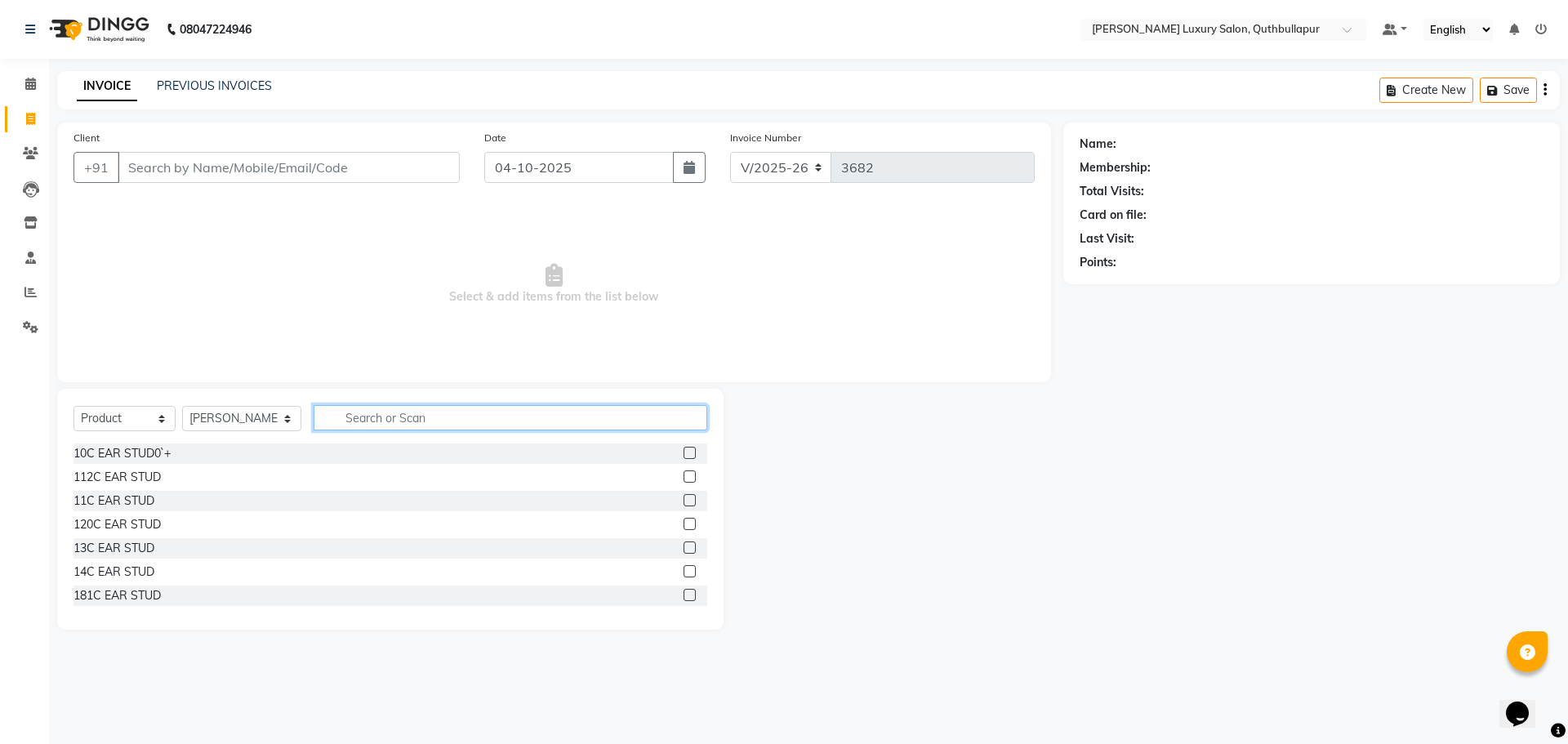
click at [343, 422] on input "text" at bounding box center [510, 418] width 394 height 26
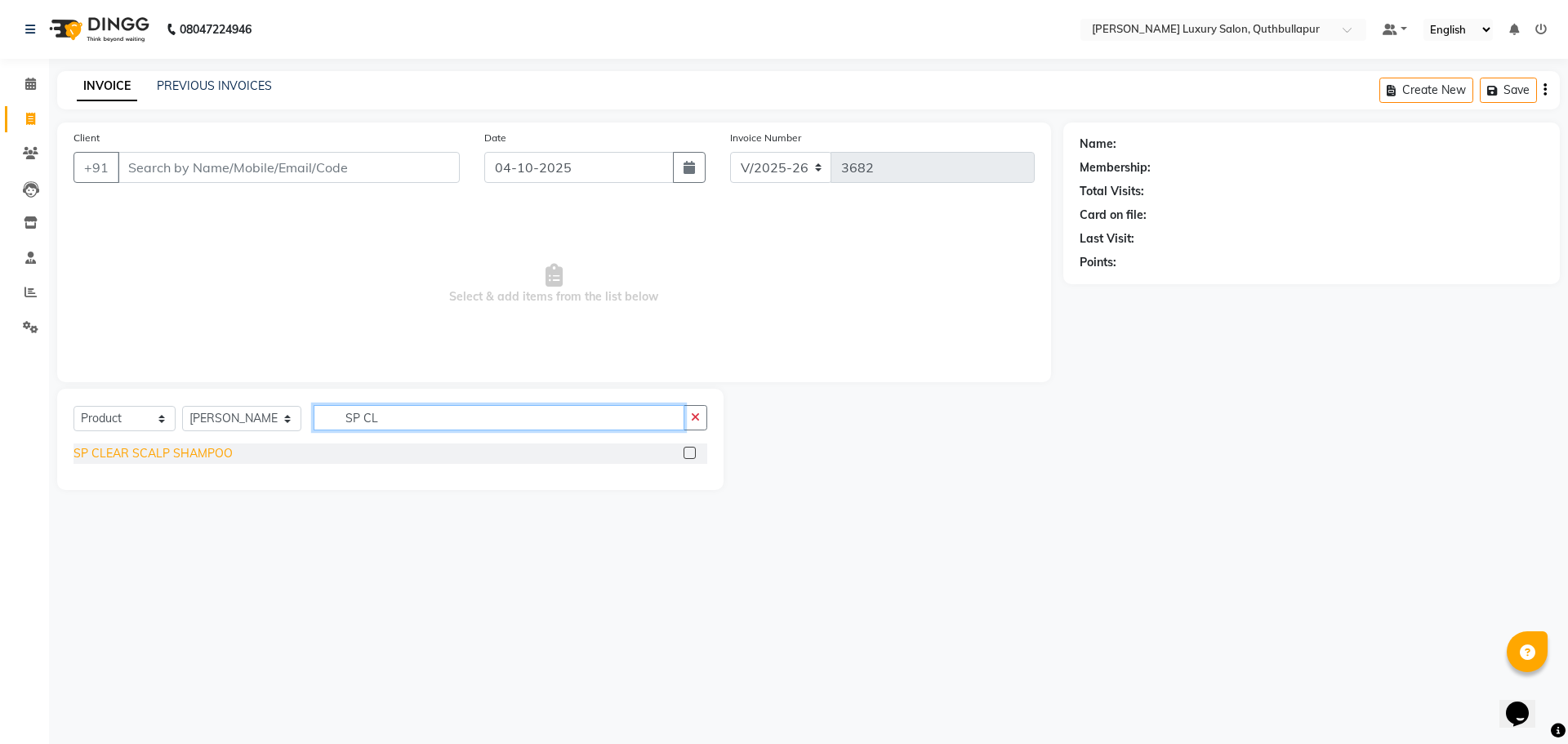
type input "SP CL"
click at [214, 450] on div "SP CLEAR SCALP SHAMPOO" at bounding box center [152, 453] width 159 height 17
checkbox input "false"
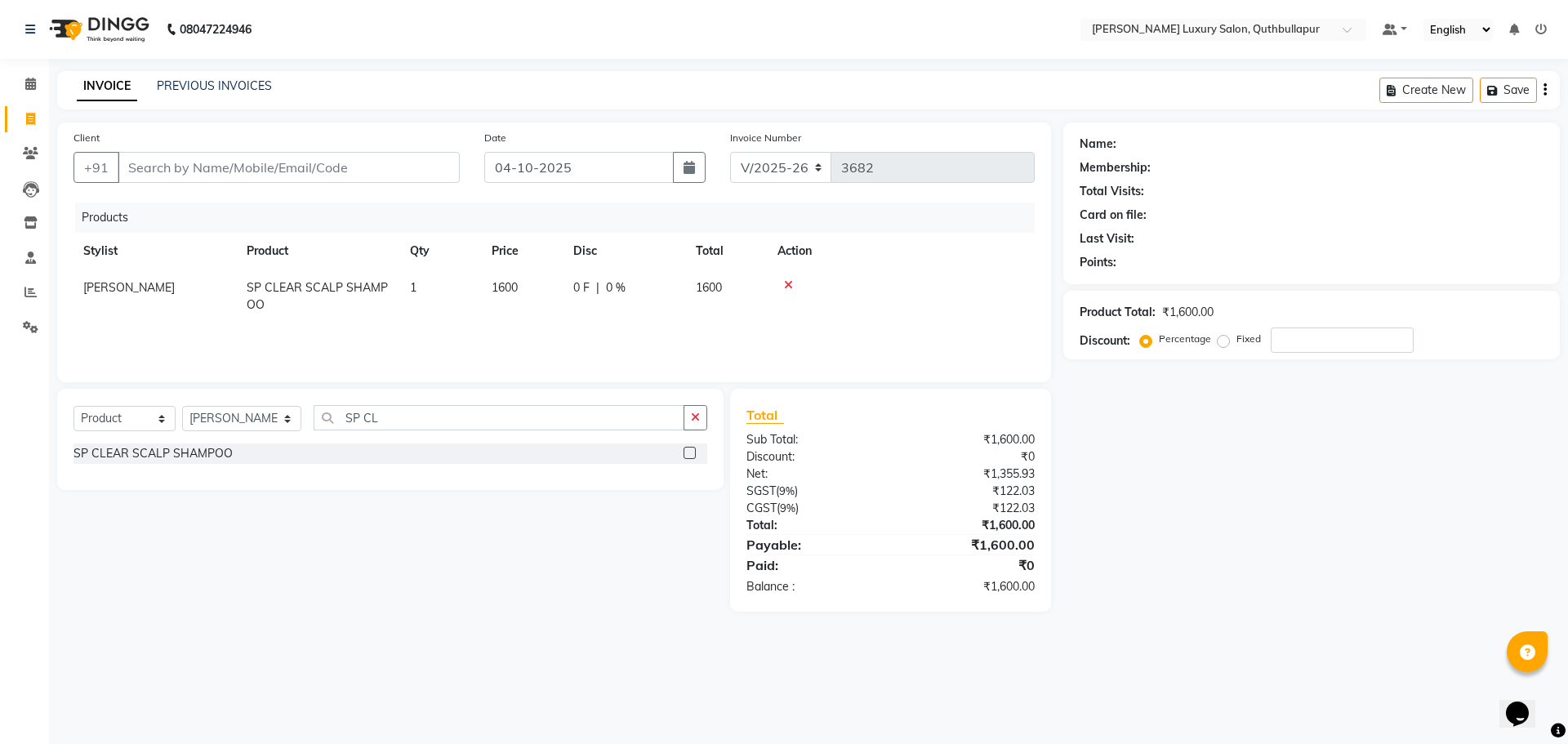
click at [509, 289] on span "1600" at bounding box center [505, 287] width 26 height 15
select select "54513"
click at [509, 289] on input "1600" at bounding box center [522, 292] width 62 height 26
type input "1800"
click at [352, 410] on input "SP CL" at bounding box center [499, 418] width 371 height 26
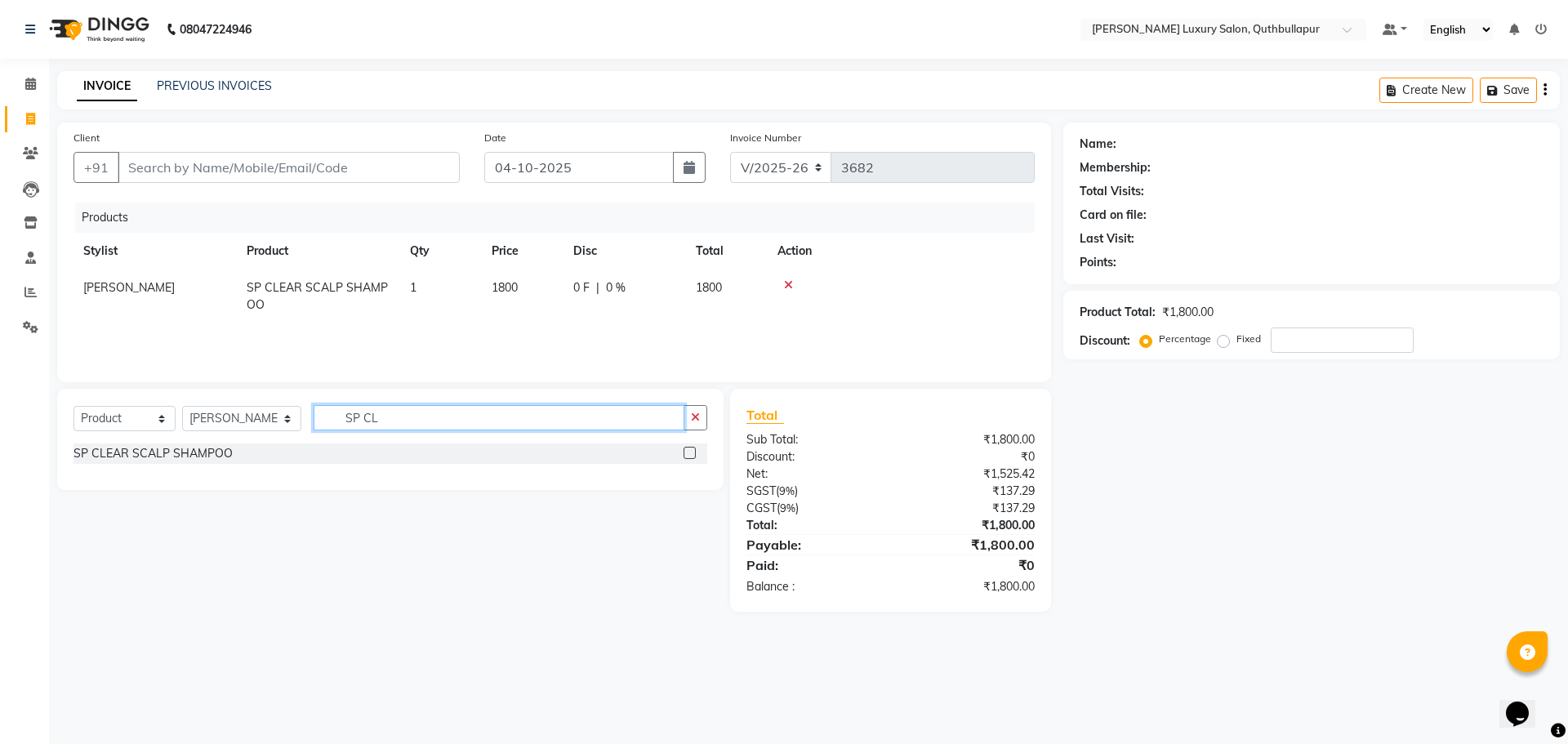
click at [359, 415] on input "SP CL" at bounding box center [499, 418] width 371 height 26
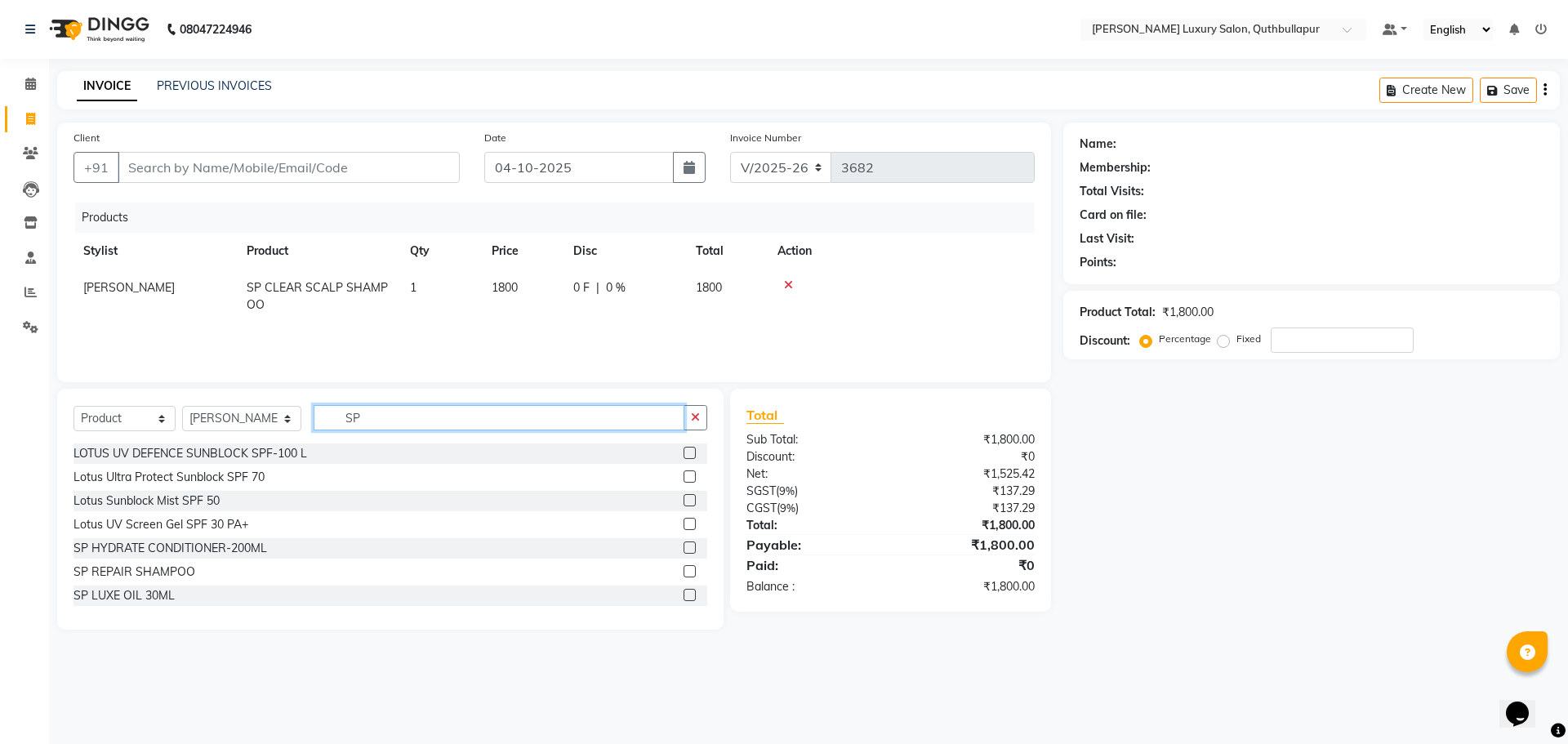
type input "S"
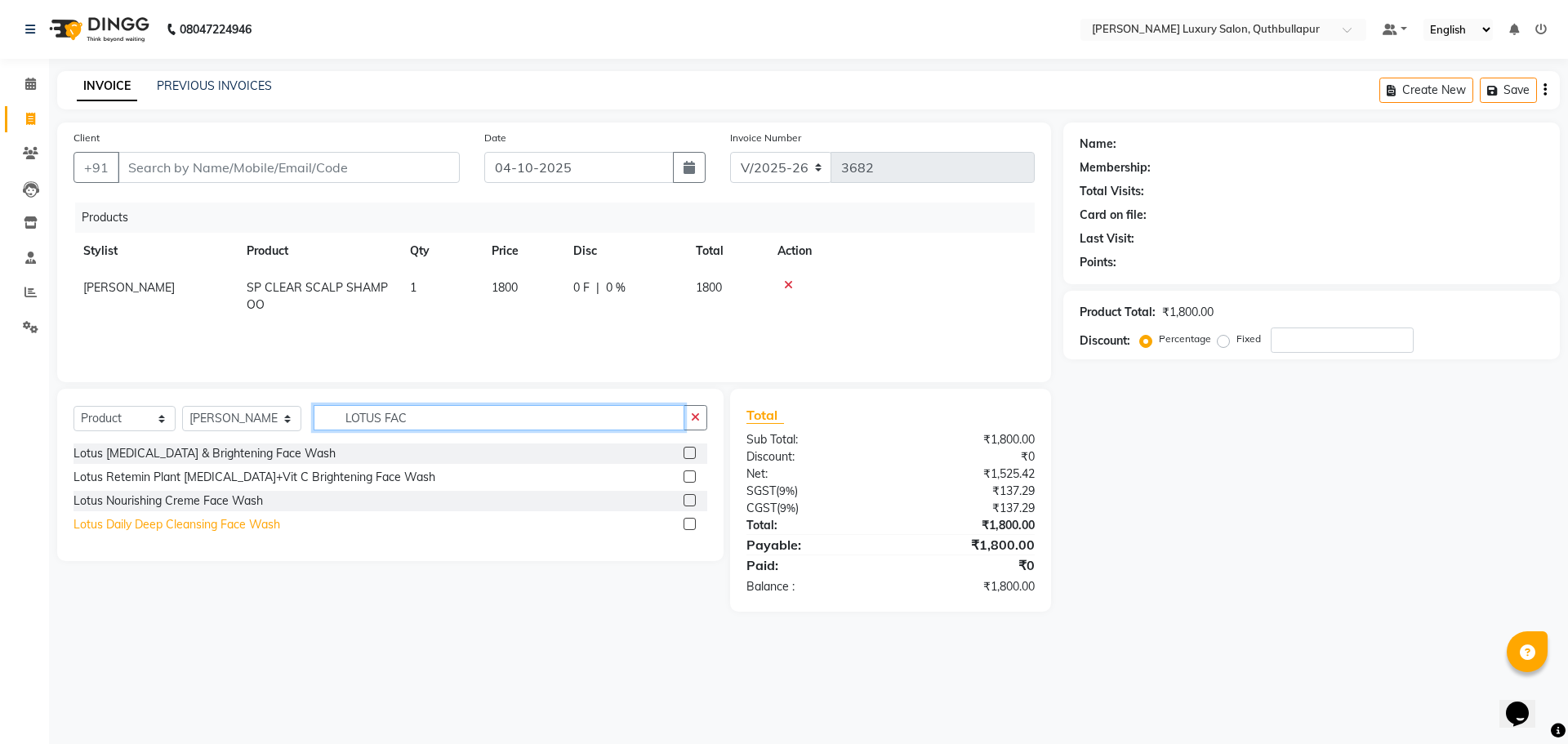
type input "LOTUS FAC"
click at [191, 522] on div "Lotus Daily Deep Cleansing Face Wash" at bounding box center [176, 524] width 207 height 17
checkbox input "false"
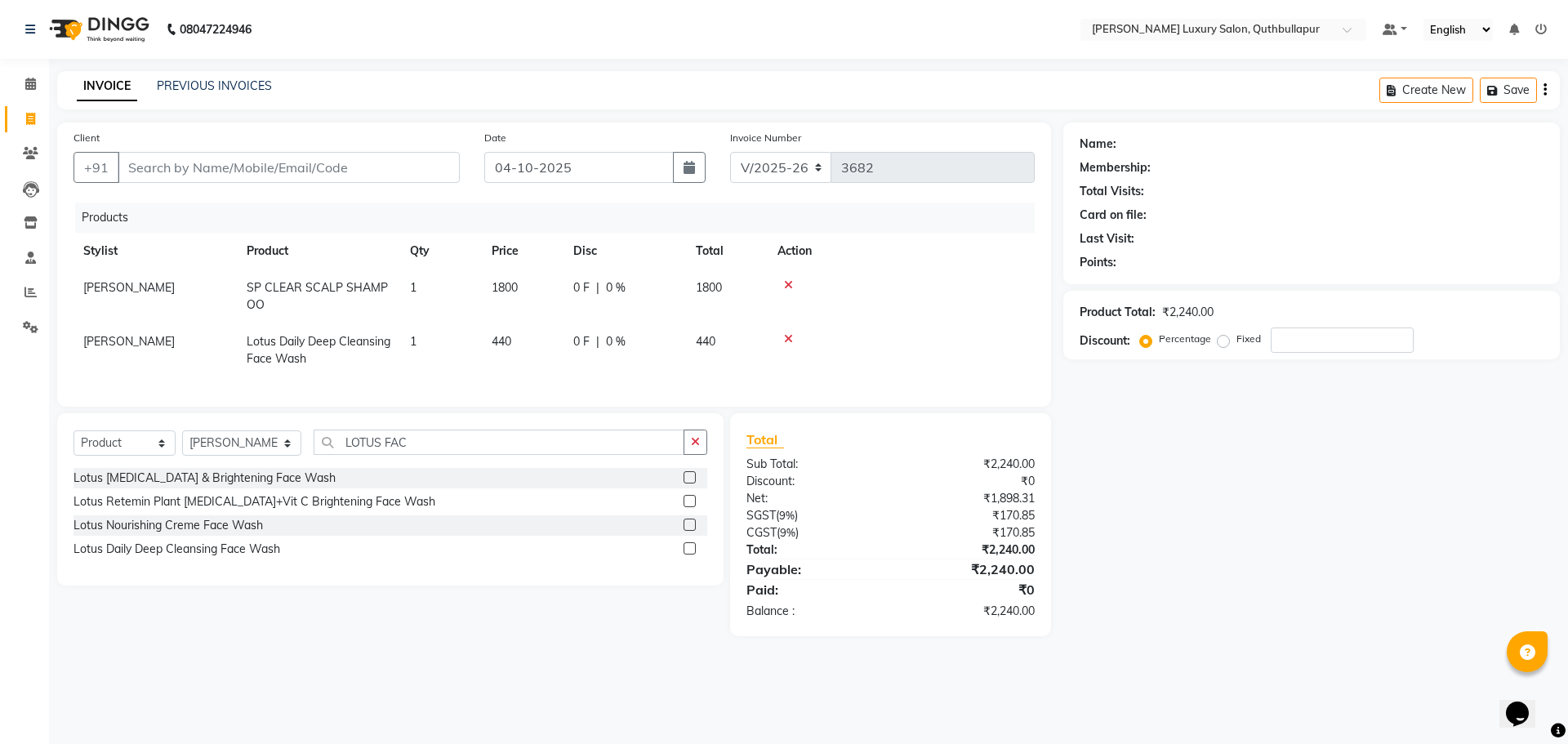
click at [508, 346] on span "440" at bounding box center [502, 341] width 20 height 15
select select "54513"
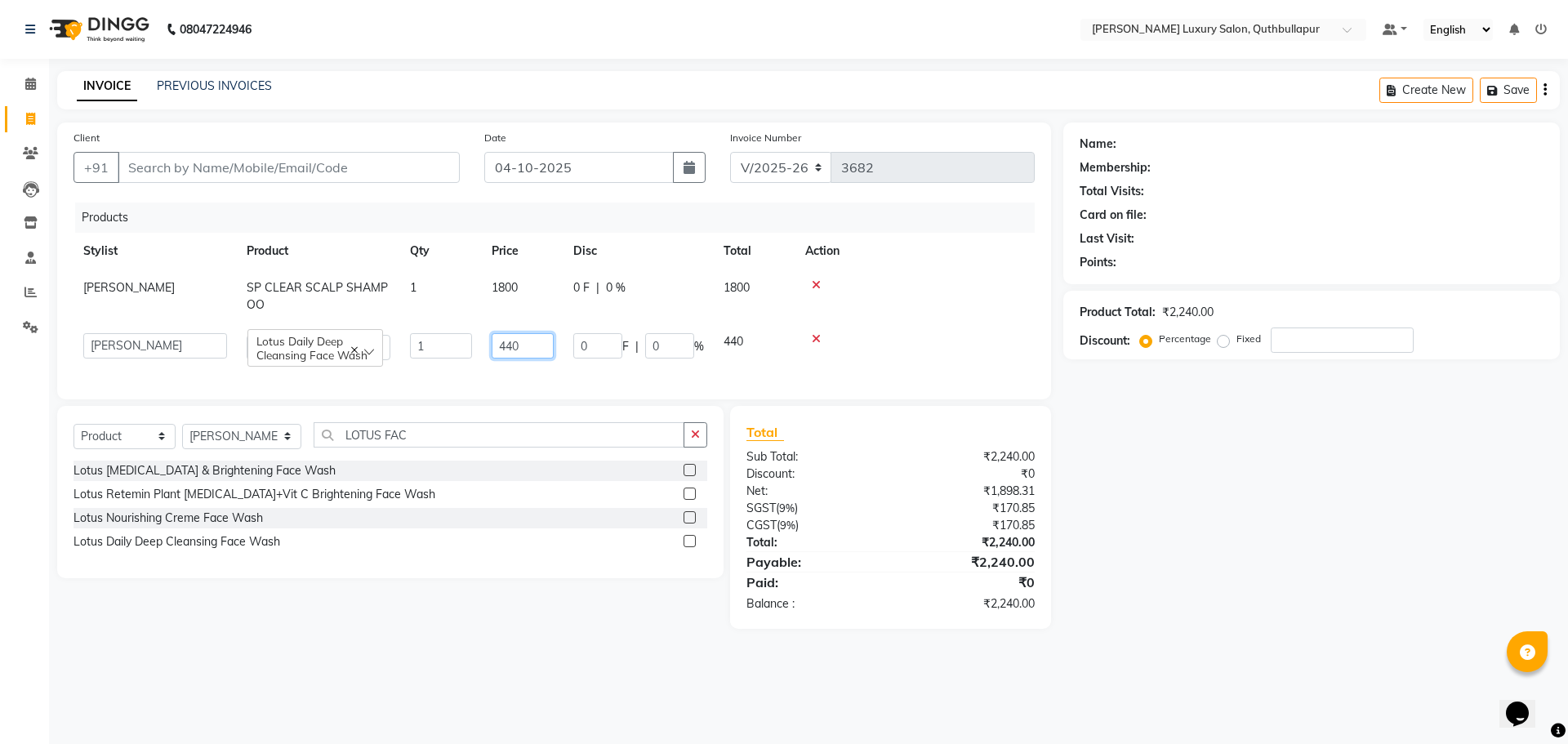
click at [528, 345] on input "440" at bounding box center [522, 346] width 62 height 26
type input "495"
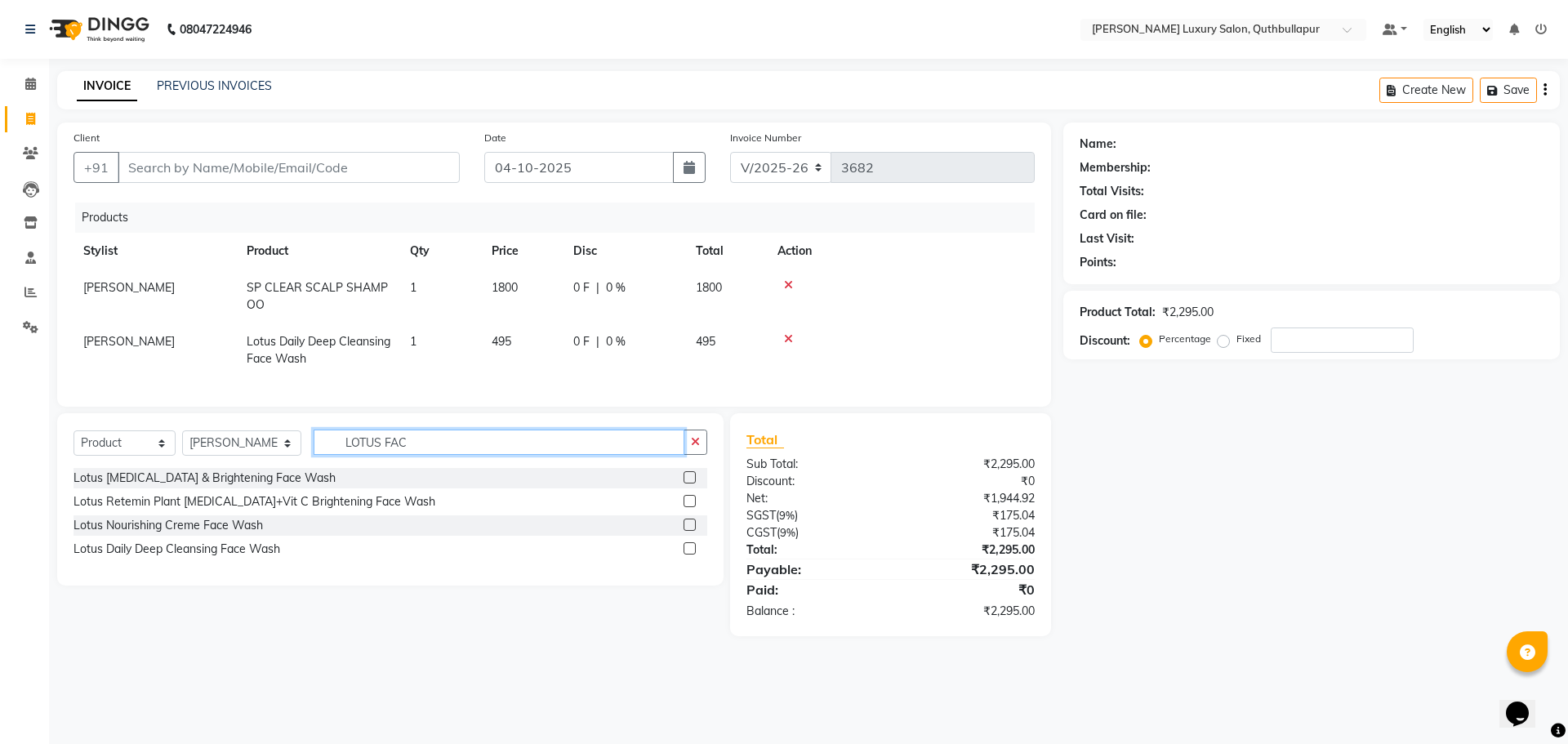
click at [417, 442] on input "LOTUS FAC" at bounding box center [499, 442] width 371 height 26
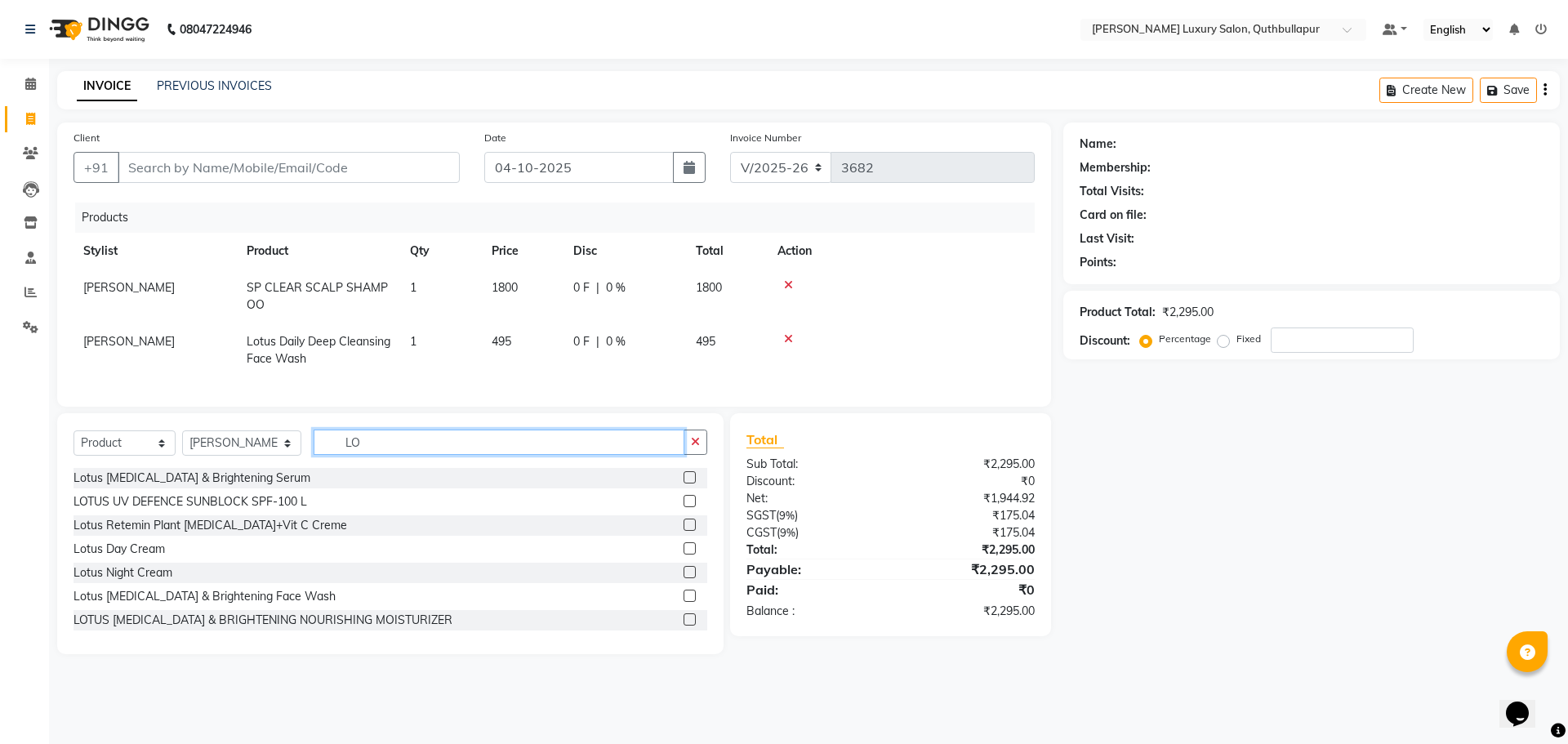
type input "L"
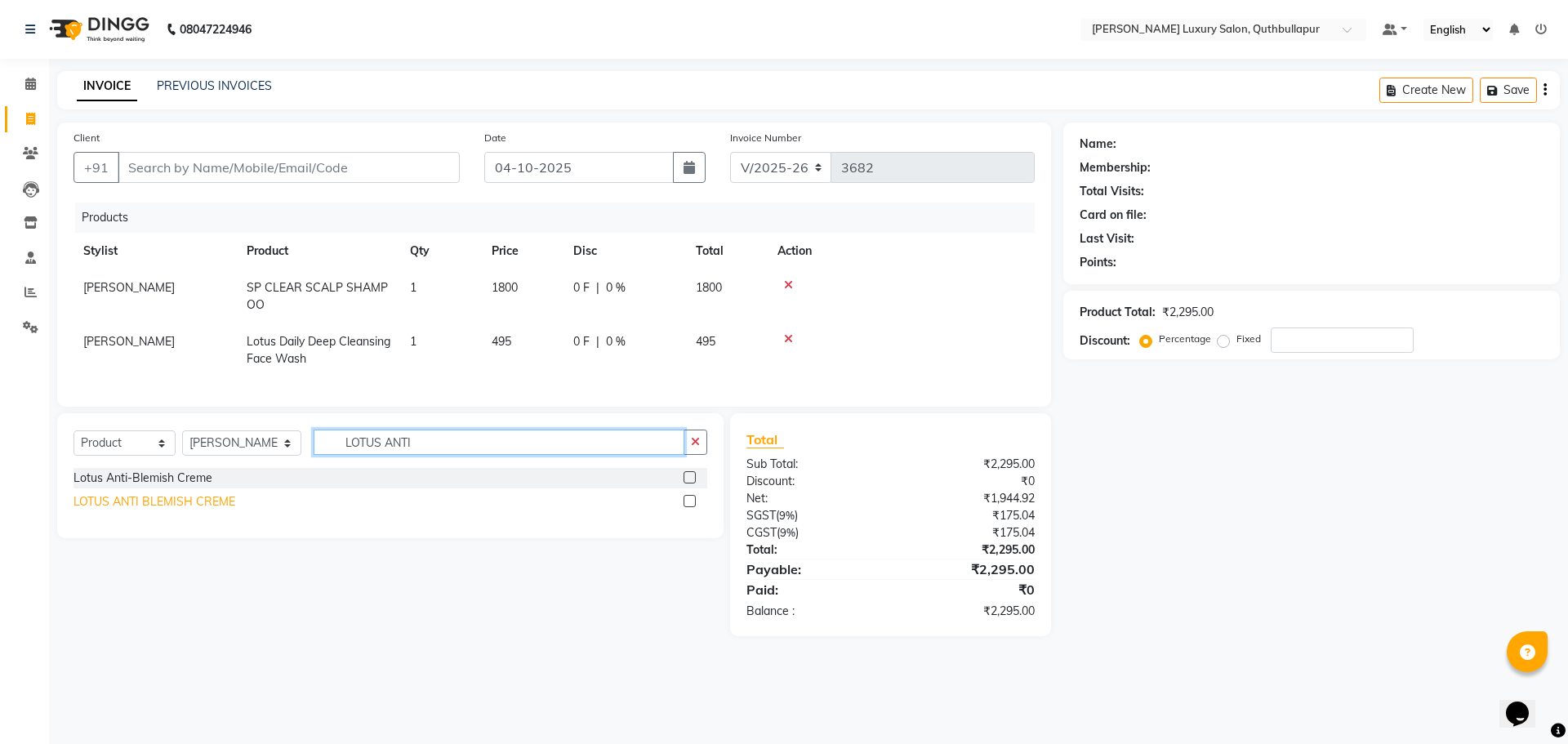
type input "LOTUS ANTI"
click at [204, 511] on div "LOTUS ANTI BLEMISH CREME" at bounding box center [153, 502] width 161 height 17
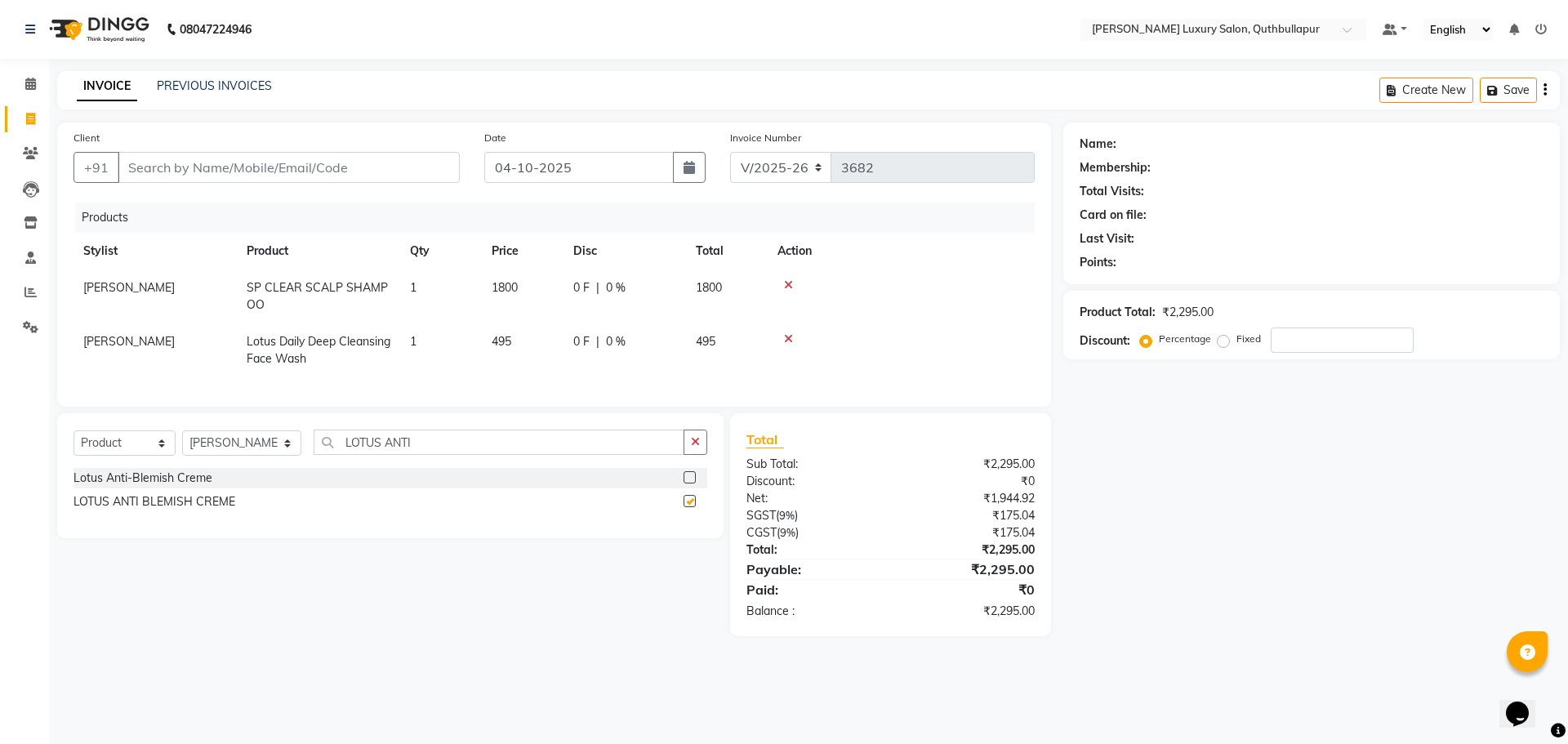
checkbox input "false"
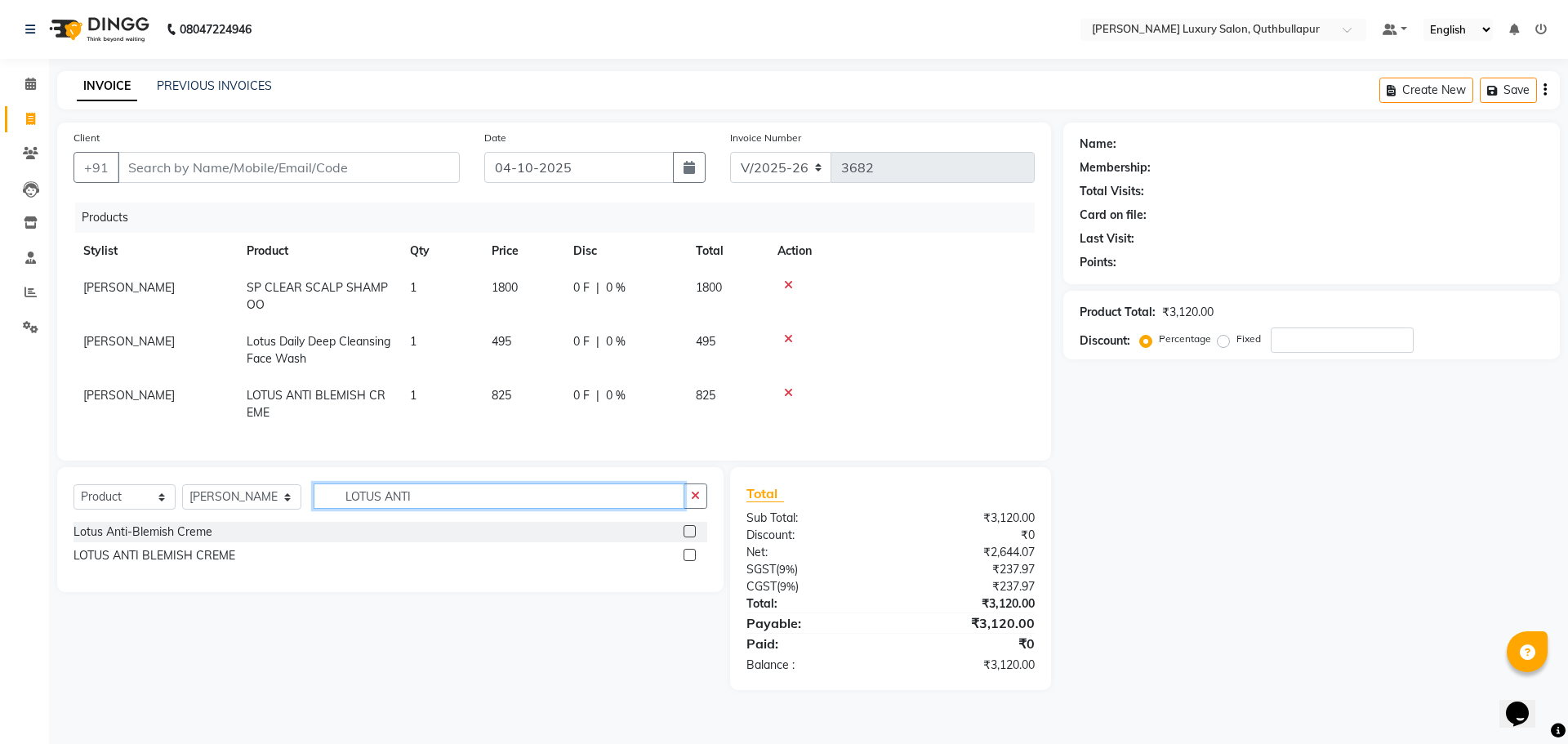
click at [403, 509] on input "LOTUS ANTI" at bounding box center [499, 497] width 371 height 26
type input "L"
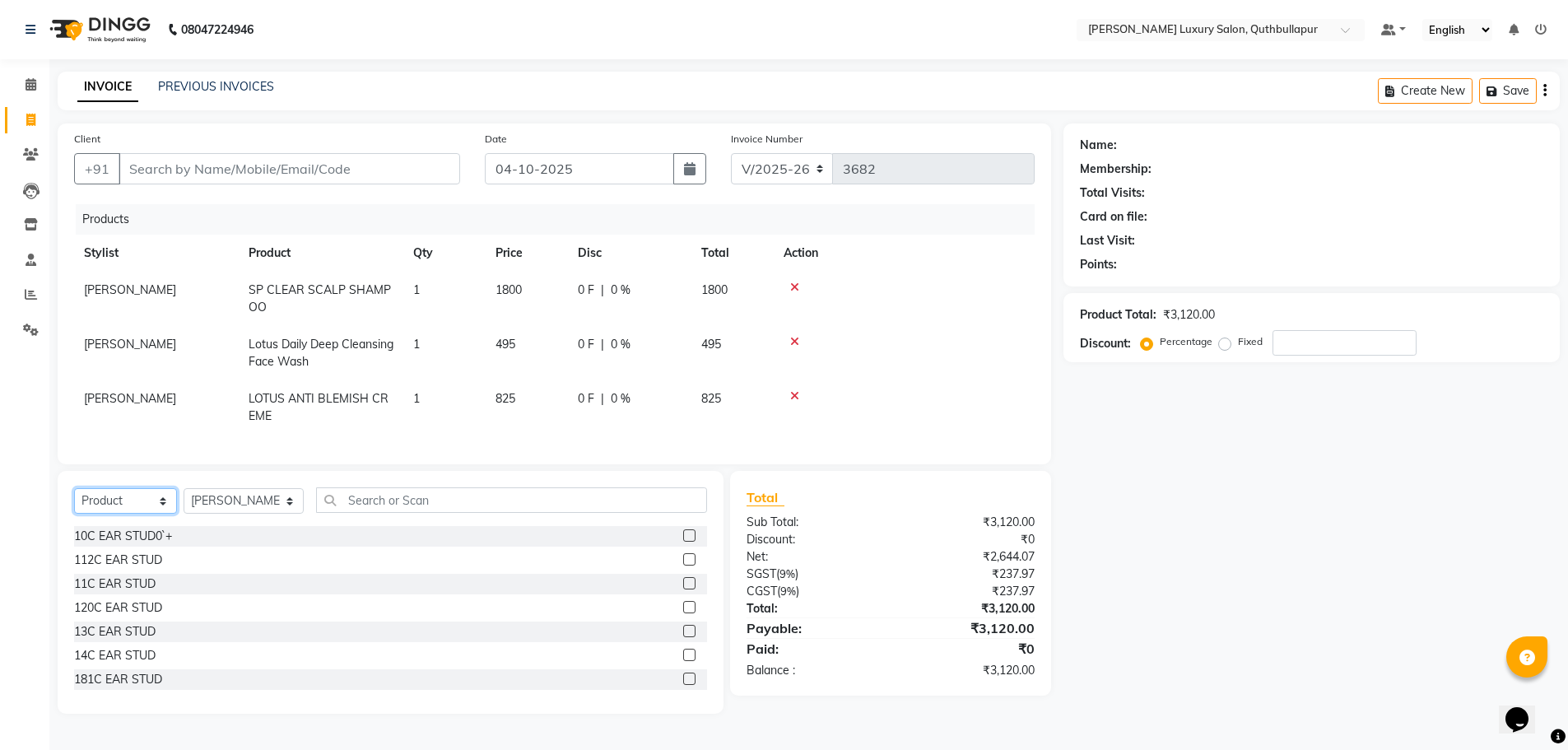
click at [143, 511] on select "Select Service Product Membership Package Voucher Prepaid Gift Card" at bounding box center [125, 502] width 103 height 26
select select "service"
click at [74, 501] on select "Select Service Product Membership Package Voucher Prepaid Gift Card" at bounding box center [125, 502] width 103 height 26
click at [139, 546] on div "HAIR CUT MEN'S" at bounding box center [120, 536] width 93 height 17
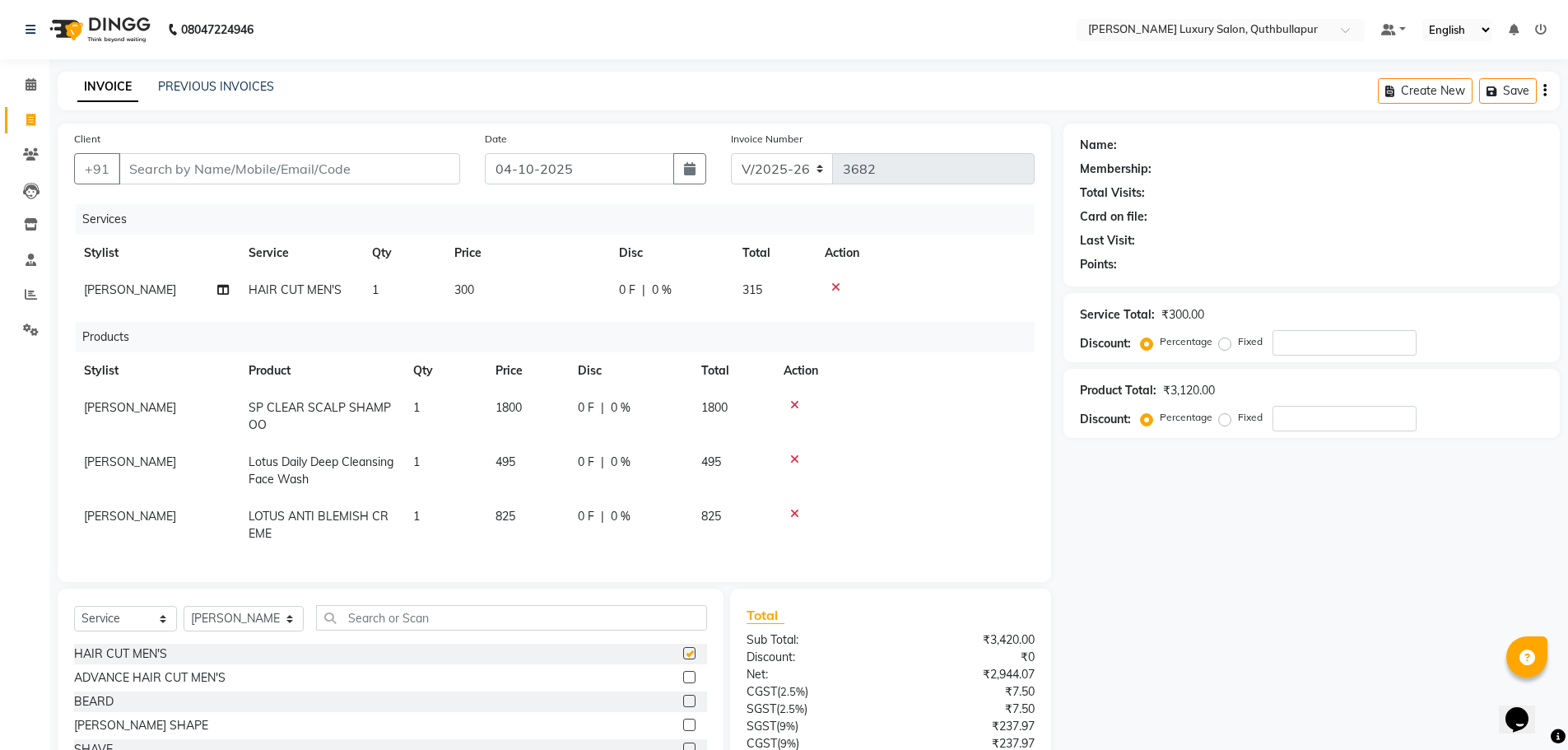
checkbox input "false"
click at [111, 711] on div "BEARD" at bounding box center [94, 701] width 40 height 17
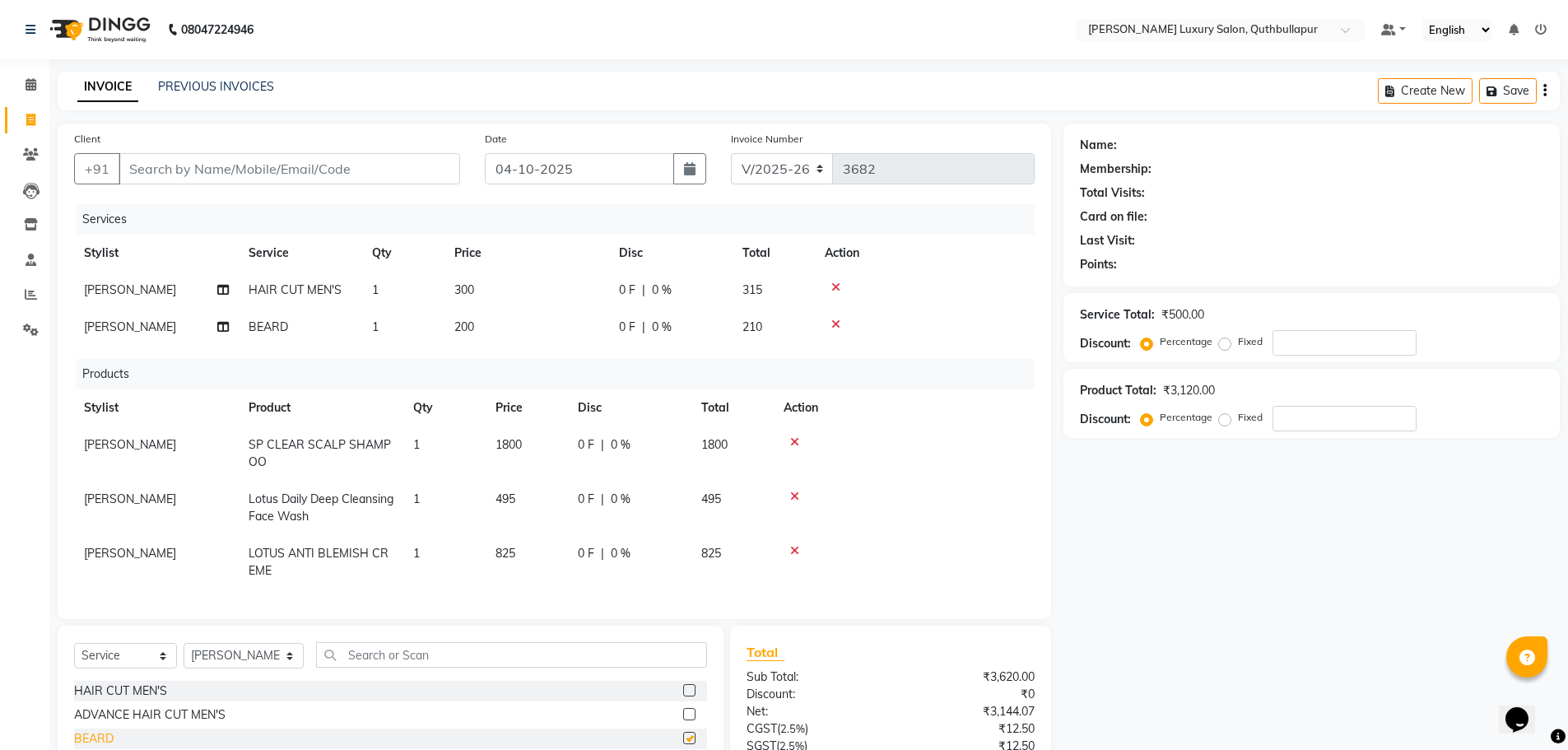
checkbox input "false"
click at [333, 165] on input "Client" at bounding box center [289, 169] width 342 height 31
click at [265, 170] on input "Client" at bounding box center [289, 169] width 342 height 31
type input "7"
type input "0"
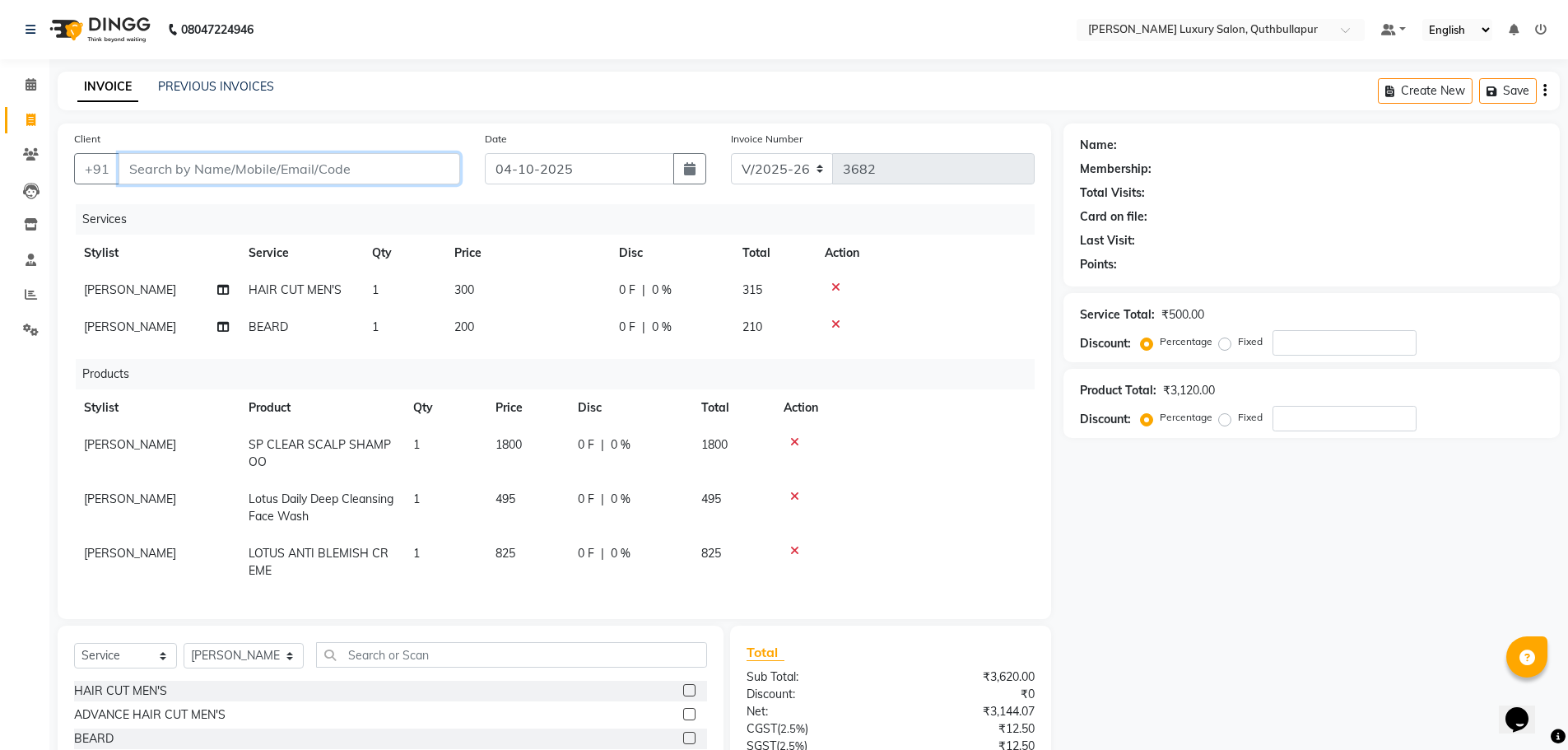
type input "0"
type input "7660836066"
click at [402, 176] on span "Add Client" at bounding box center [417, 169] width 65 height 17
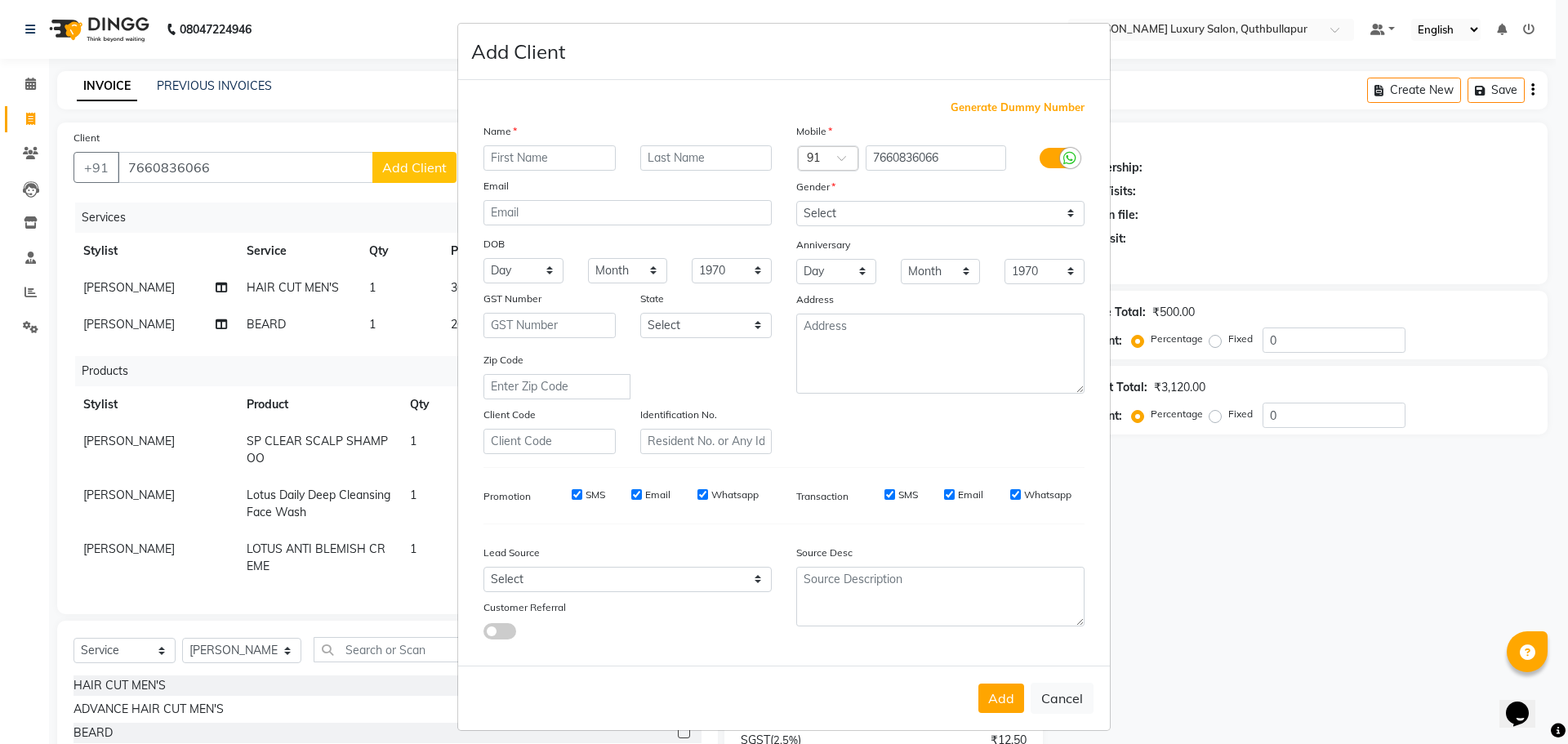
click at [524, 163] on input "text" at bounding box center [550, 158] width 133 height 26
type input "[PERSON_NAME]"
click at [807, 209] on select "Select [DEMOGRAPHIC_DATA] [DEMOGRAPHIC_DATA] Other Prefer Not To Say" at bounding box center [940, 214] width 288 height 26
select select "[DEMOGRAPHIC_DATA]"
click at [796, 201] on select "Select [DEMOGRAPHIC_DATA] [DEMOGRAPHIC_DATA] Other Prefer Not To Say" at bounding box center [940, 214] width 288 height 26
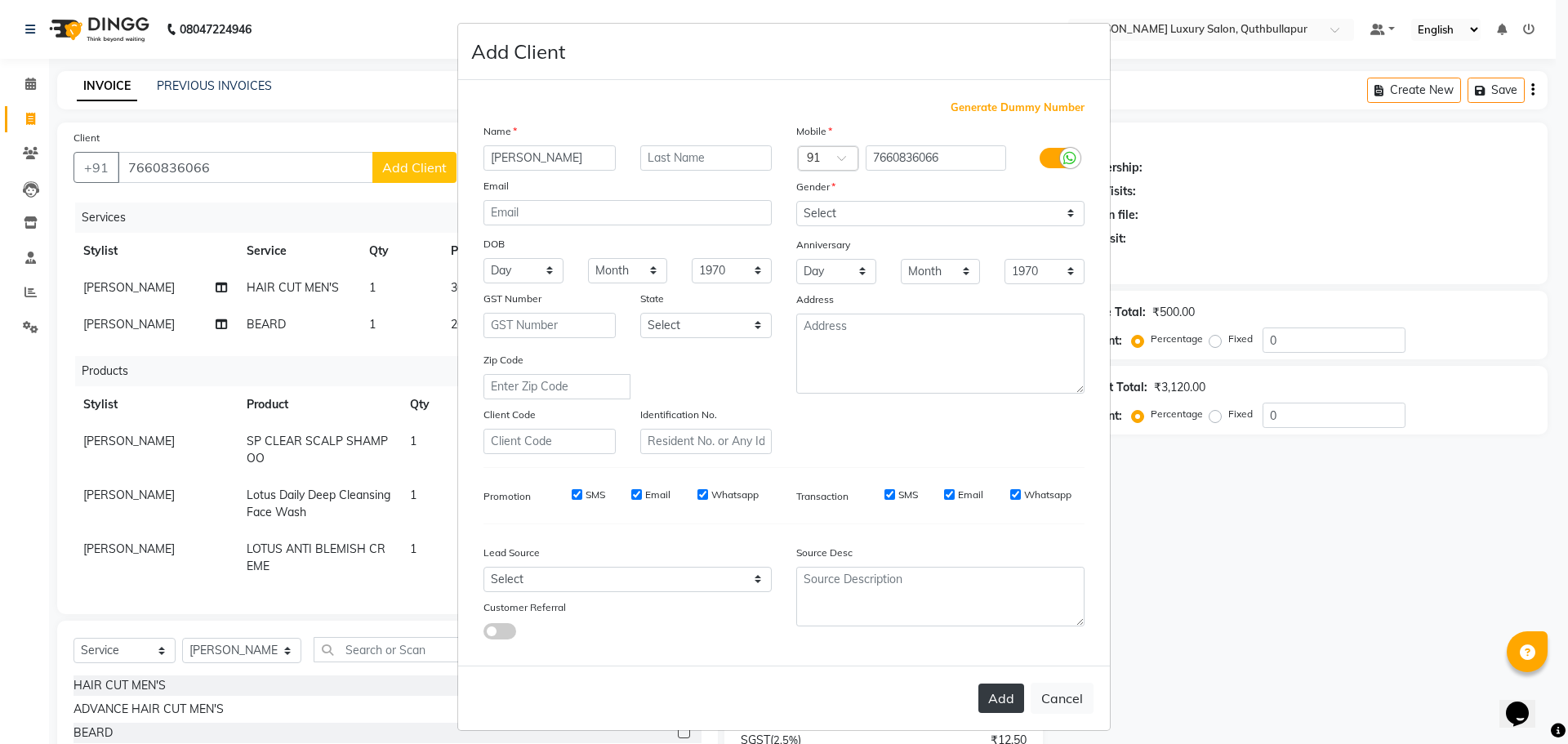
click at [990, 708] on button "Add" at bounding box center [1001, 698] width 46 height 30
select select
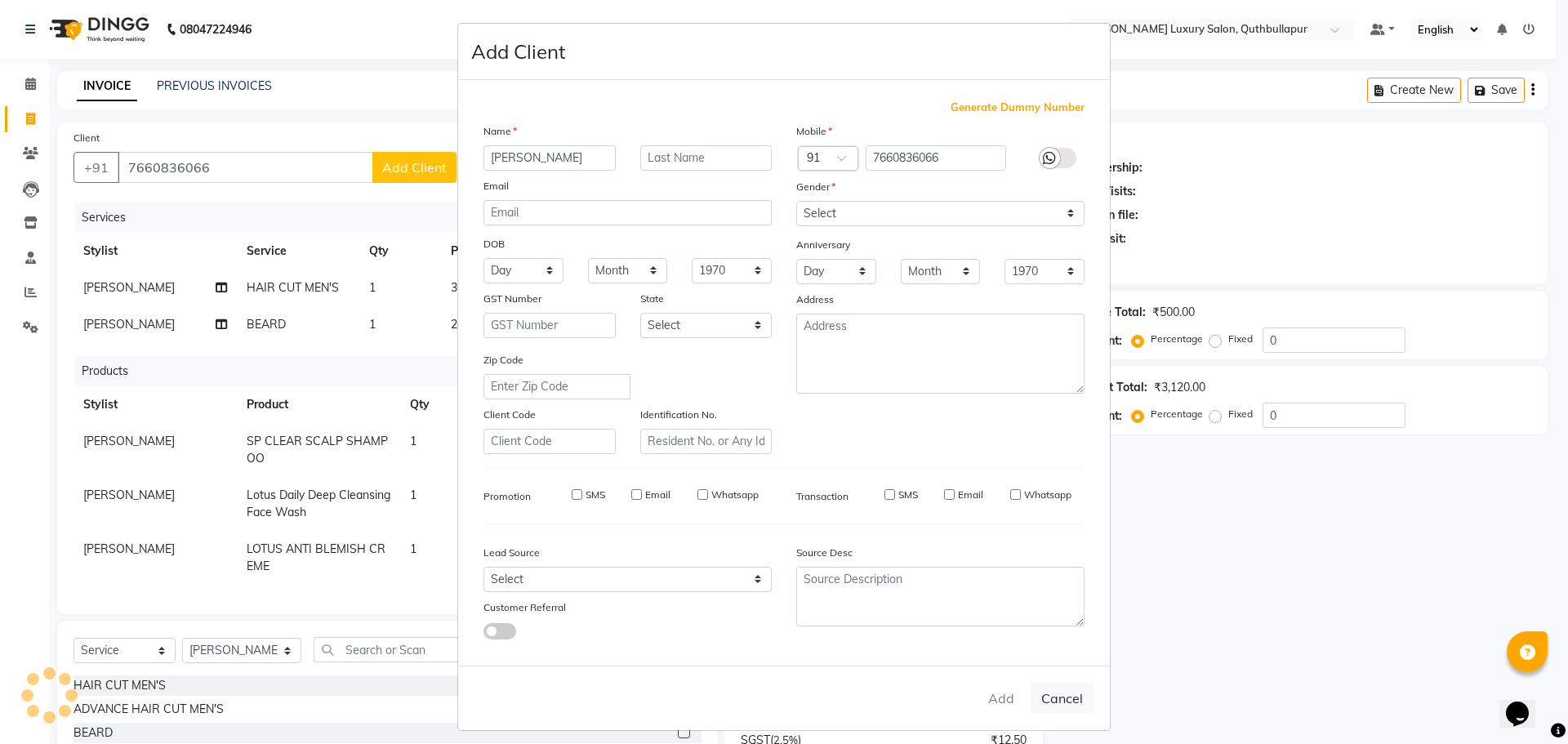
select select
checkbox input "false"
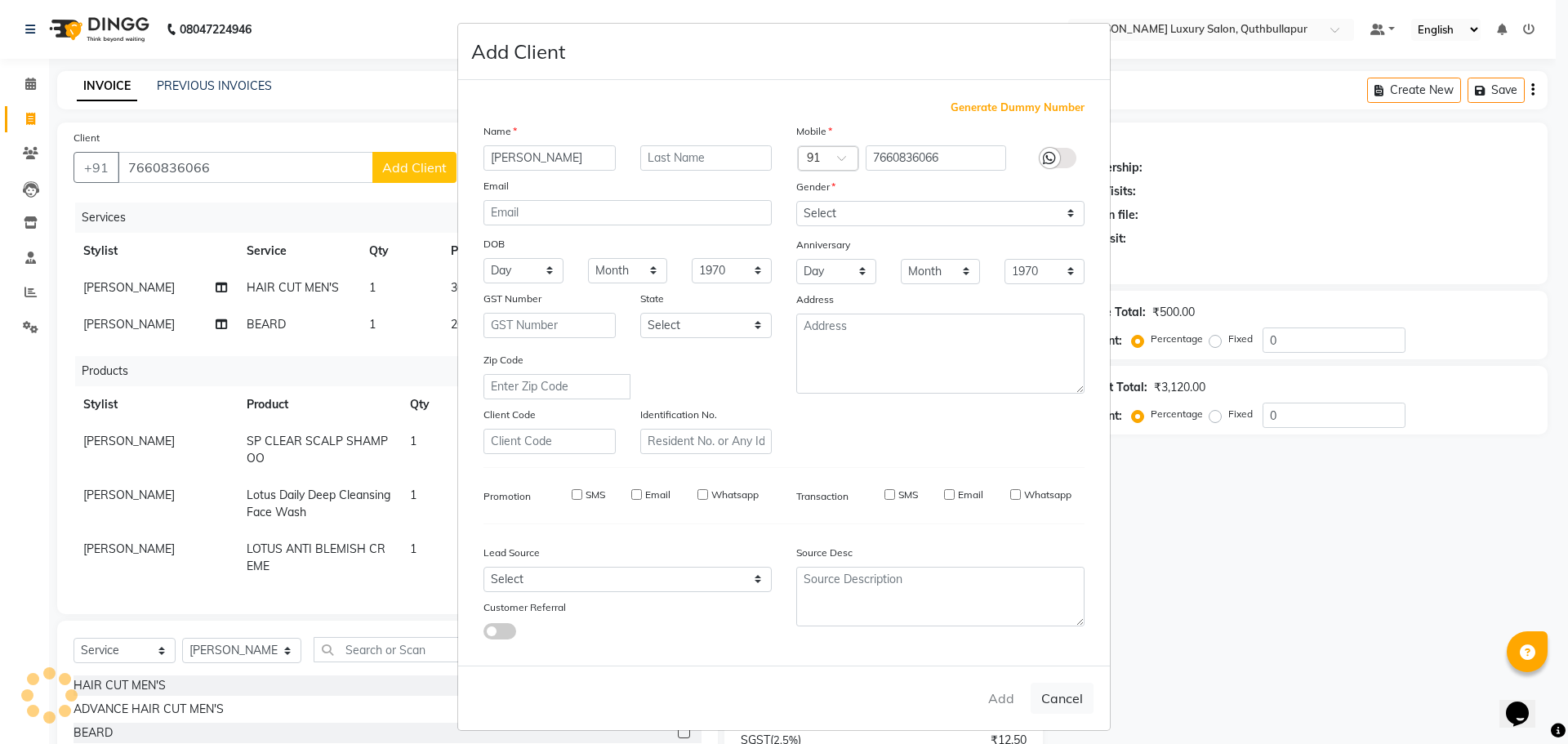
checkbox input "false"
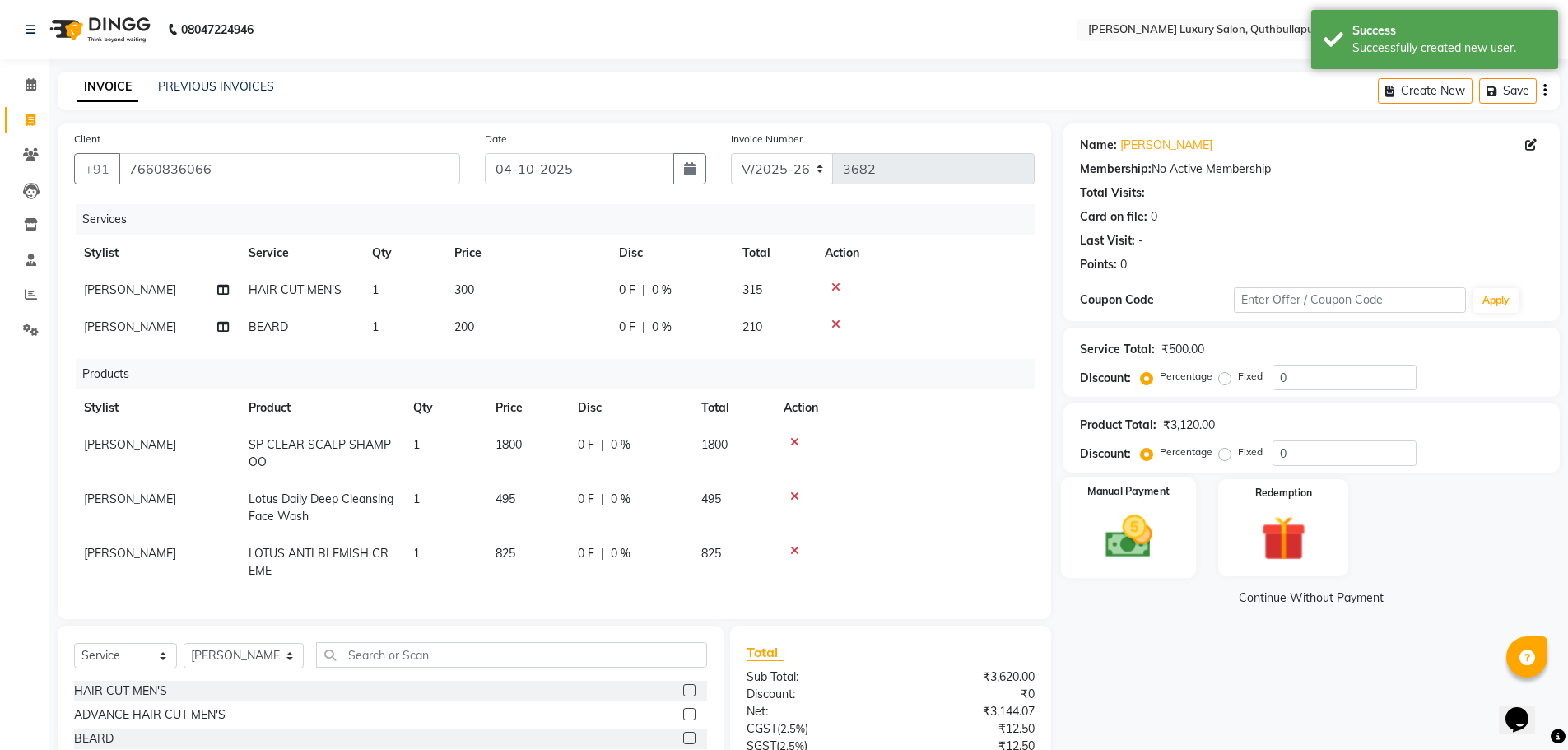
click at [1129, 540] on img at bounding box center [1128, 537] width 76 height 54
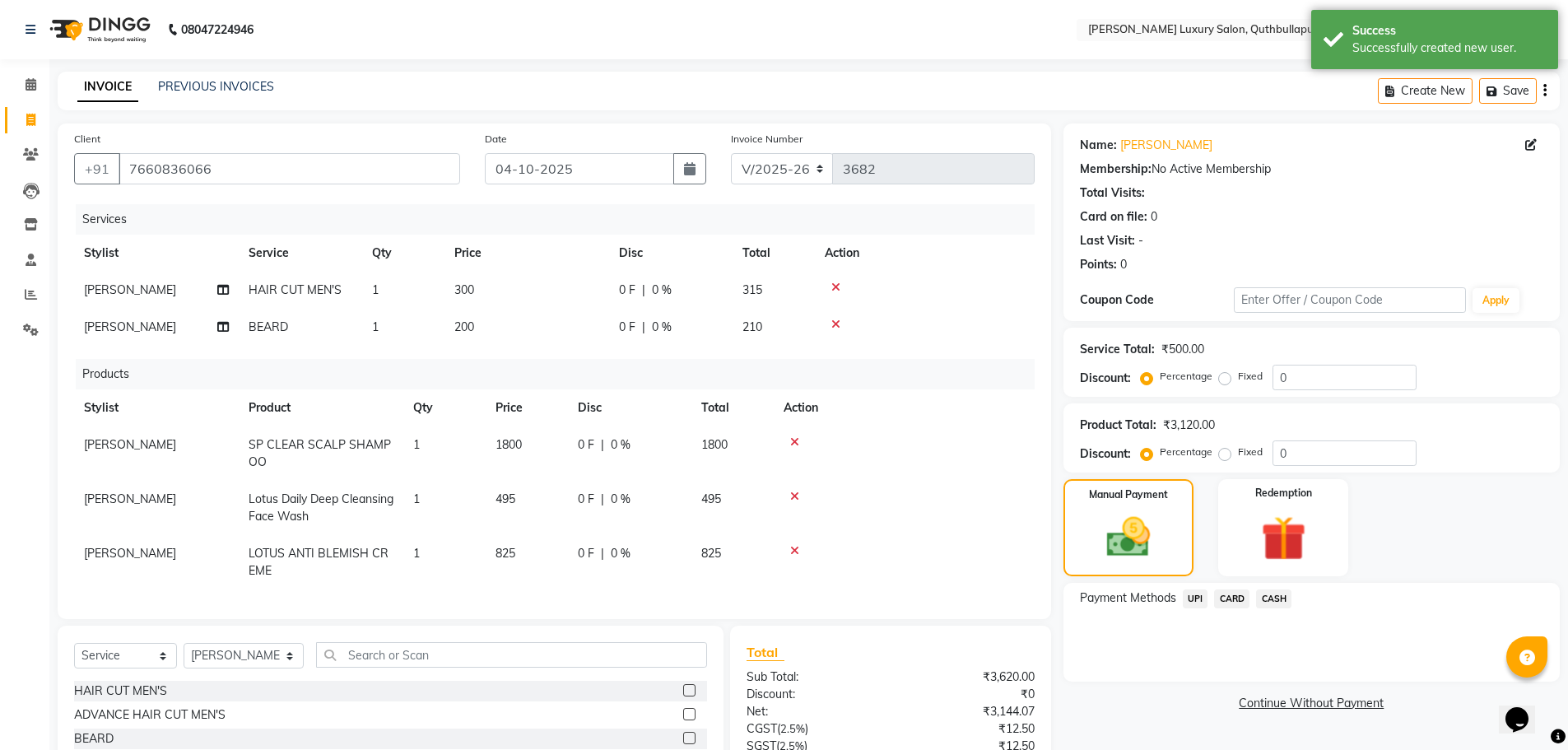
click at [1231, 599] on span "CARD" at bounding box center [1232, 598] width 36 height 19
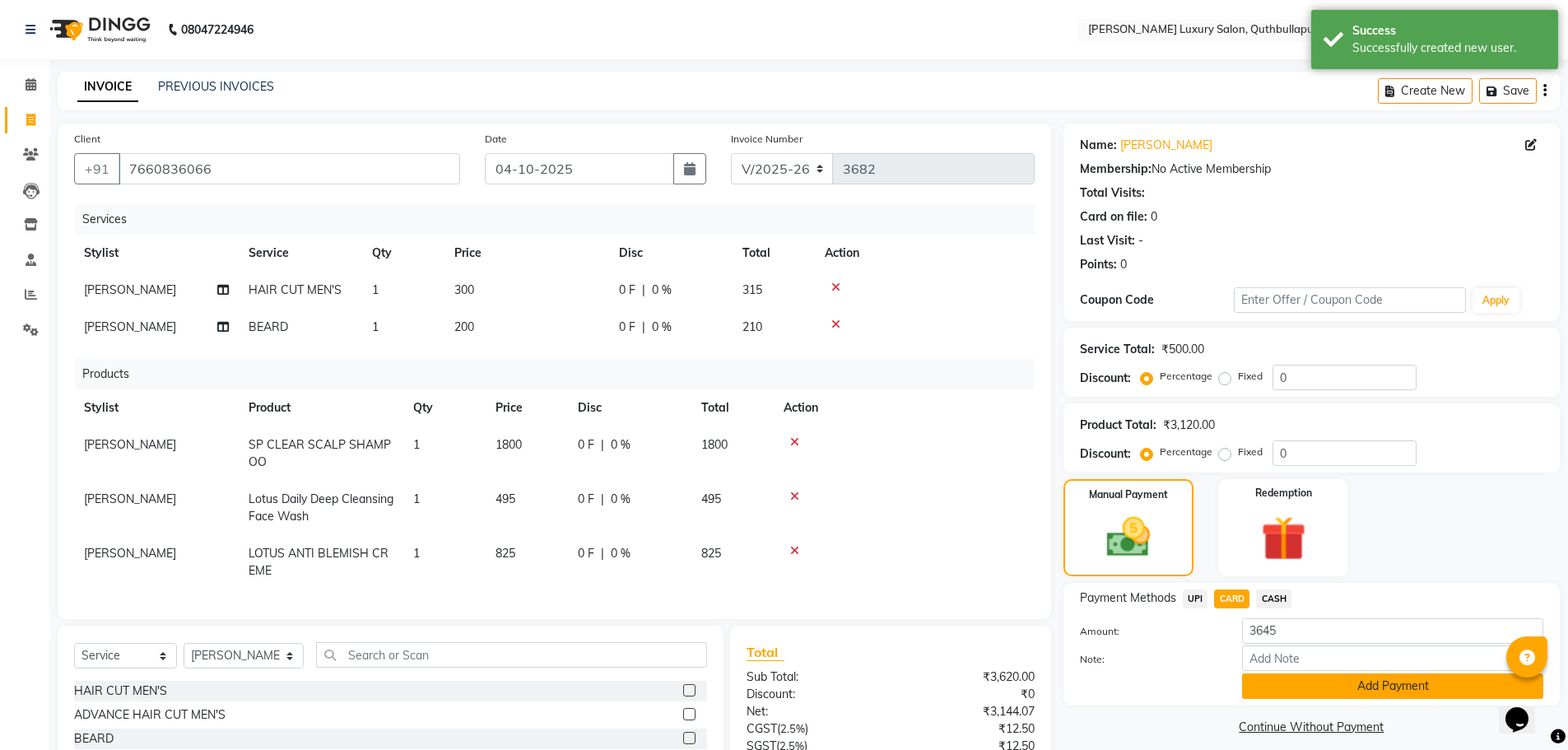
scroll to position [189, 0]
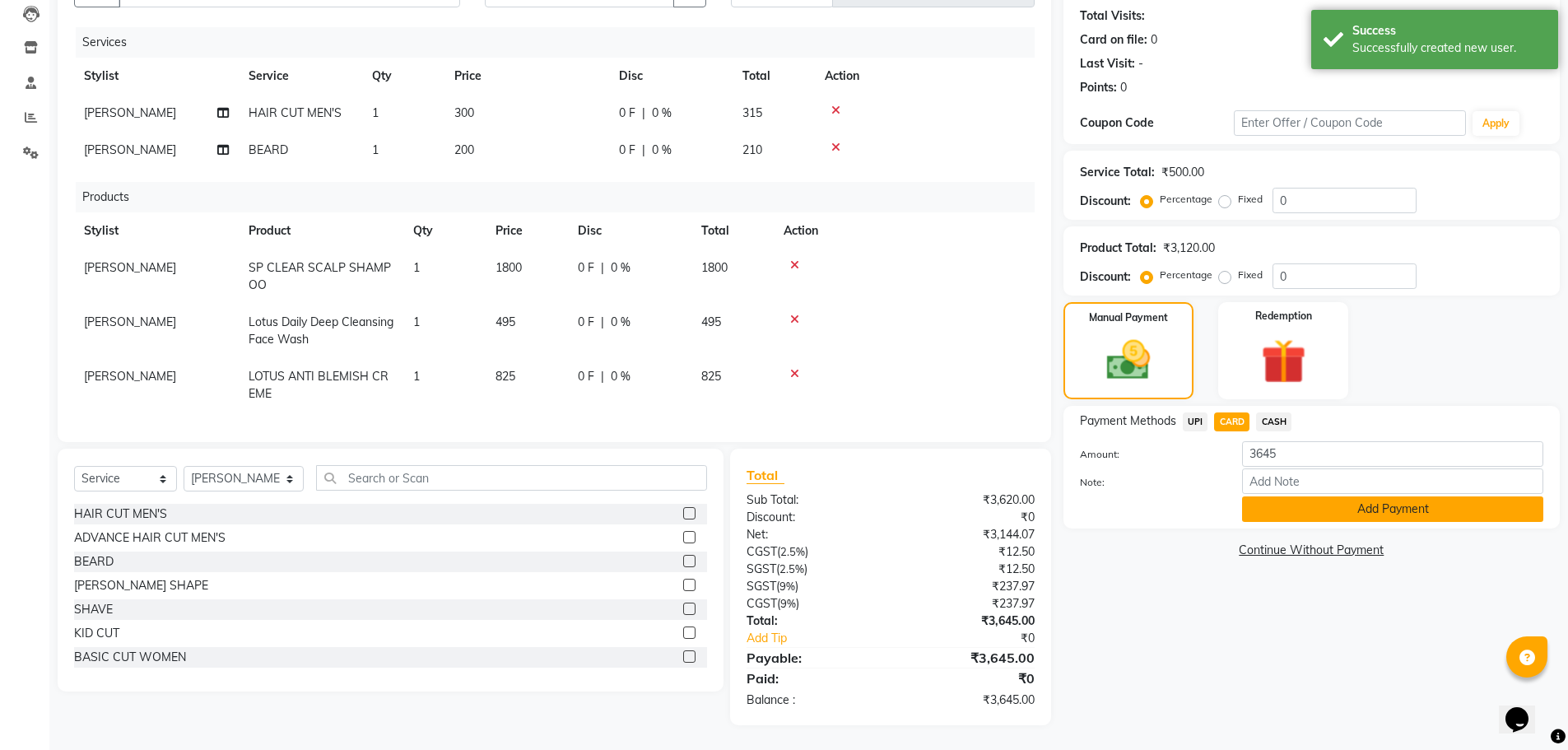
click at [1258, 497] on button "Add Payment" at bounding box center [1393, 510] width 301 height 26
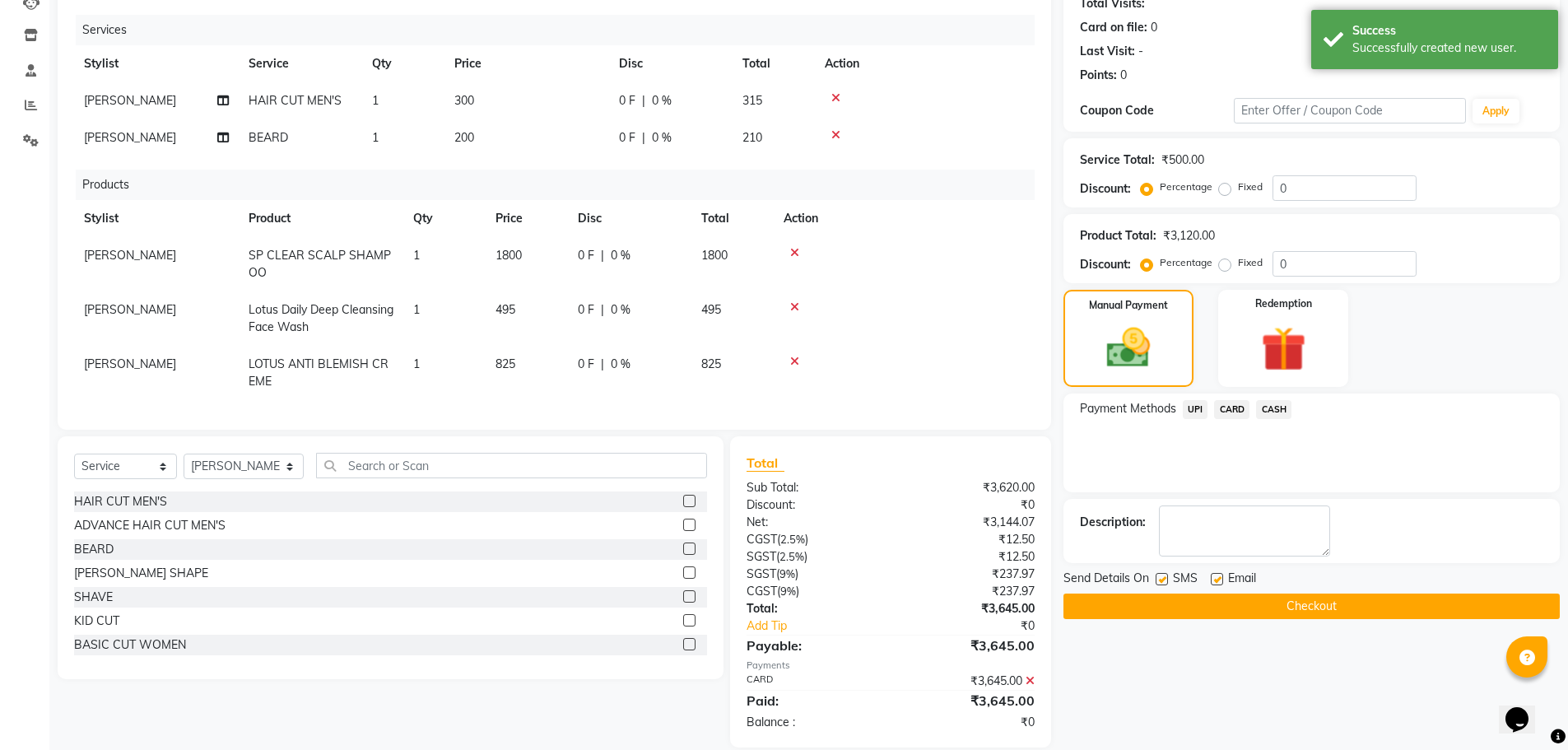
click at [1229, 413] on span "CARD" at bounding box center [1232, 409] width 36 height 19
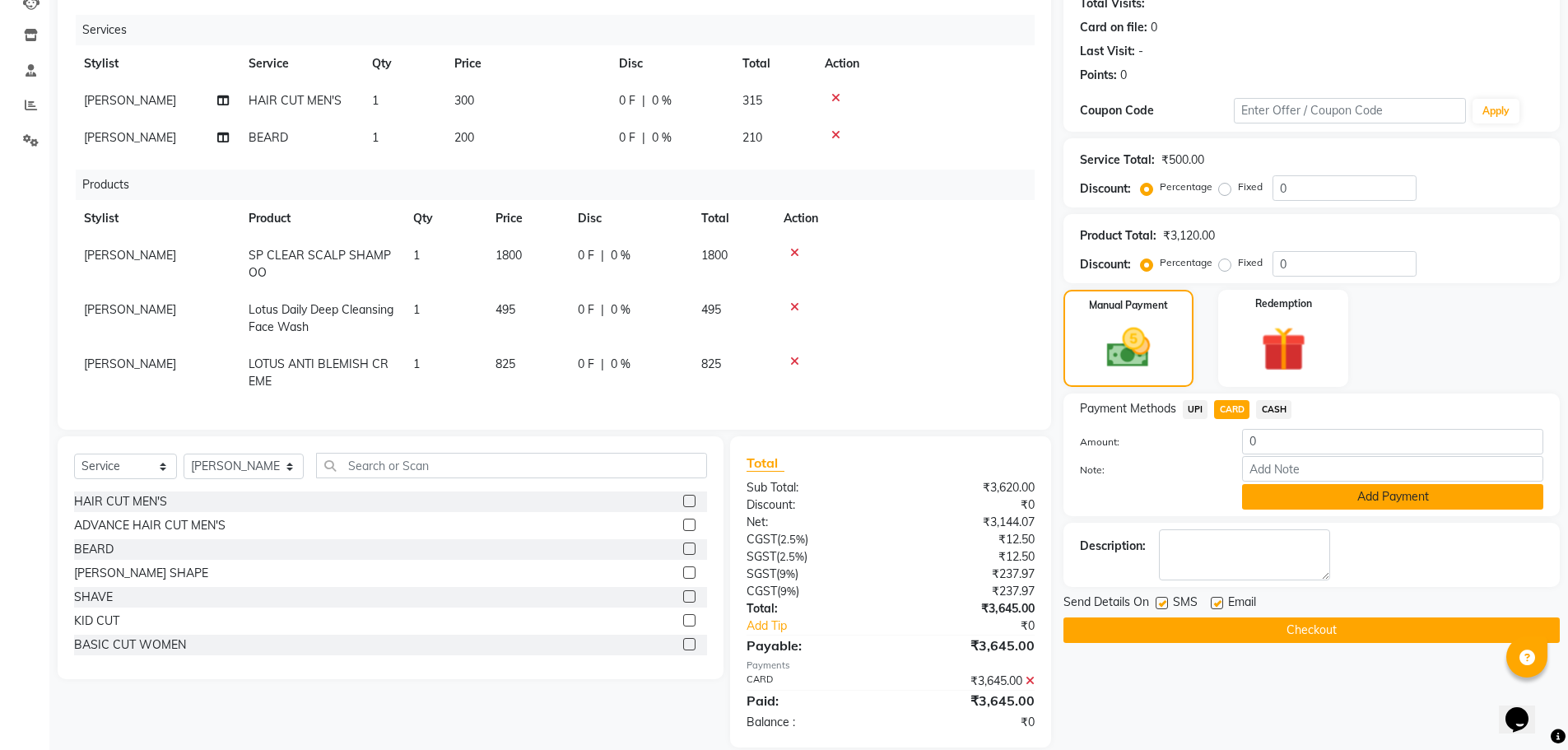
click at [1303, 500] on button "Add Payment" at bounding box center [1393, 497] width 301 height 26
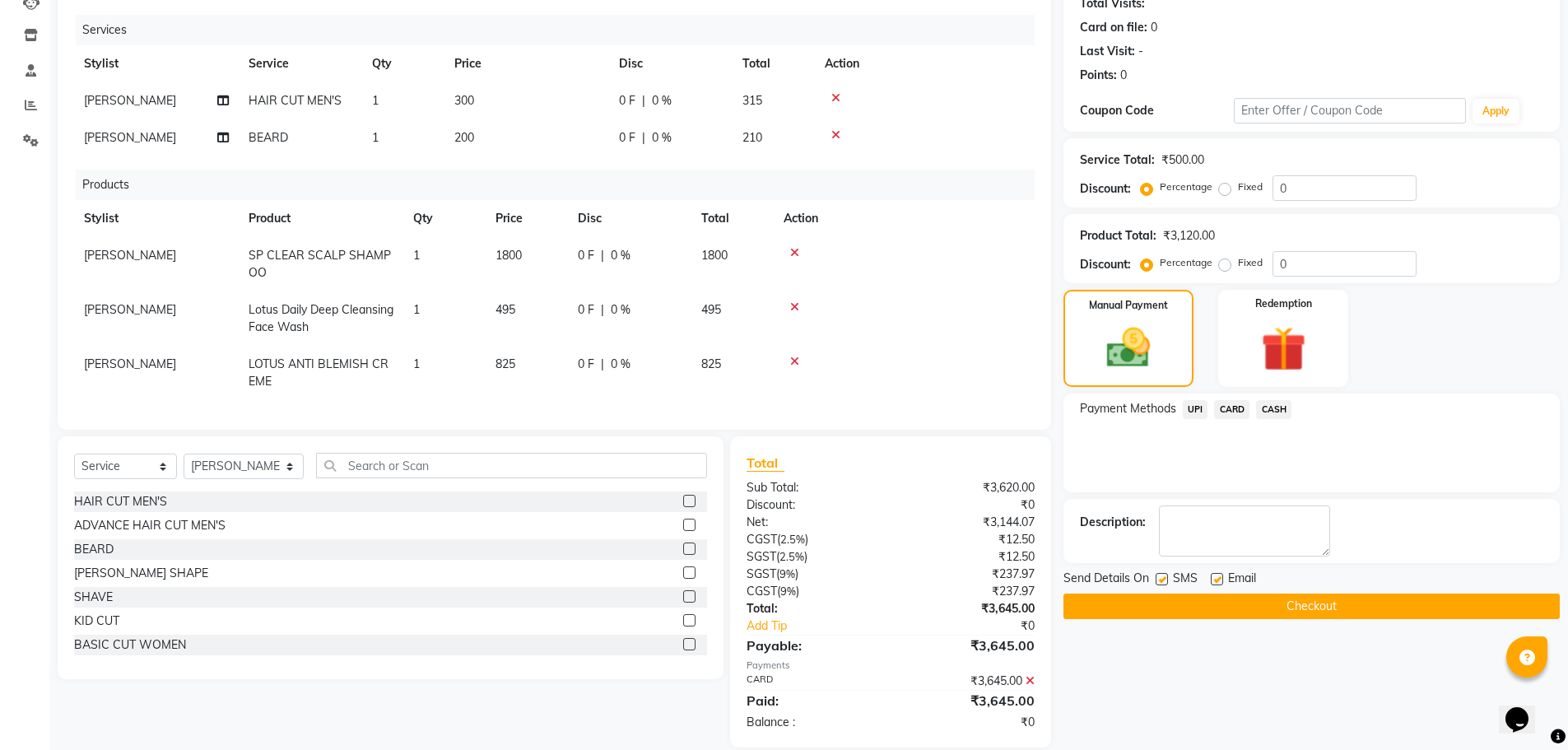
click at [1230, 404] on span "CARD" at bounding box center [1232, 409] width 36 height 19
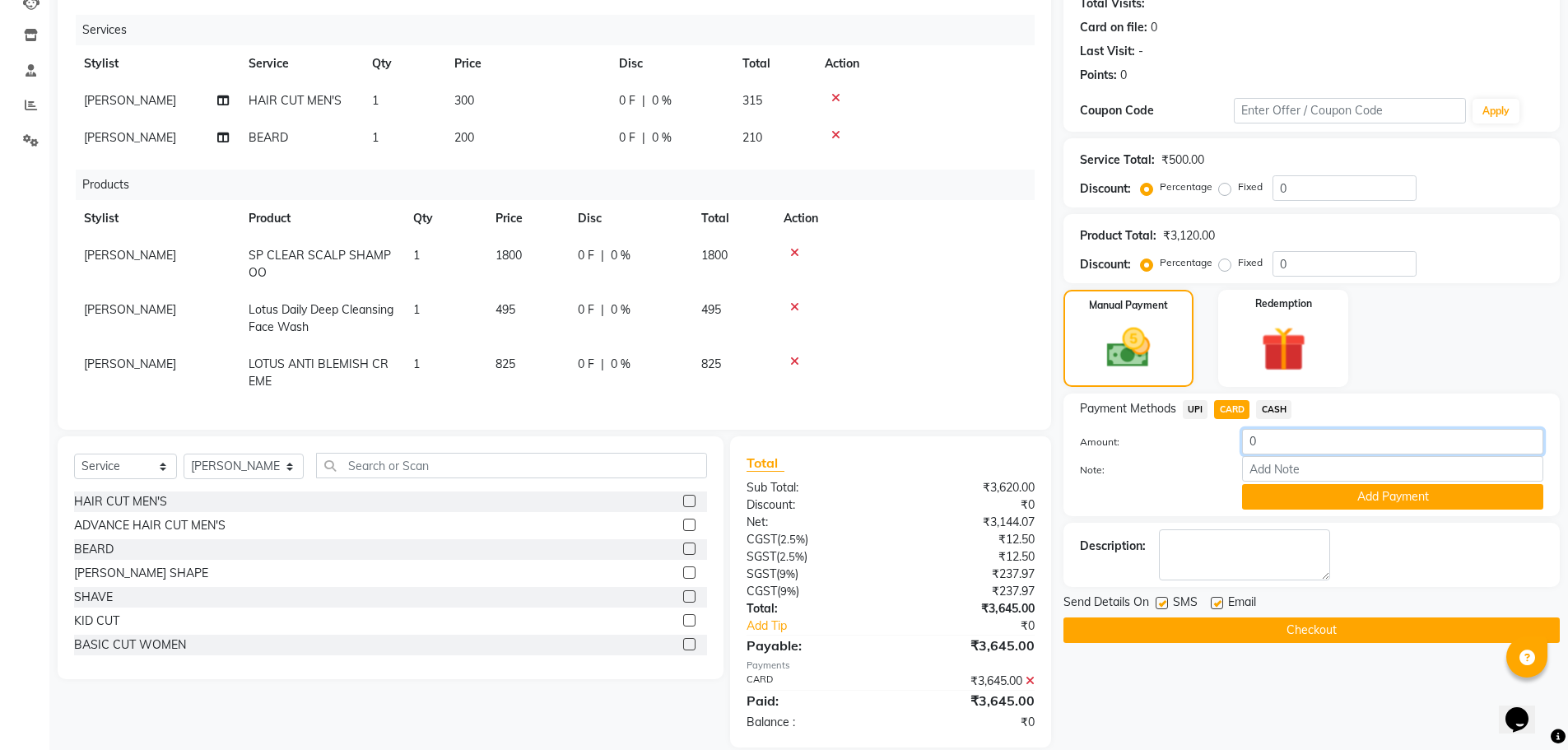
click at [1265, 442] on input "0" at bounding box center [1393, 442] width 301 height 26
type input "03645"
click at [1286, 495] on button "Add Payment" at bounding box center [1393, 497] width 301 height 26
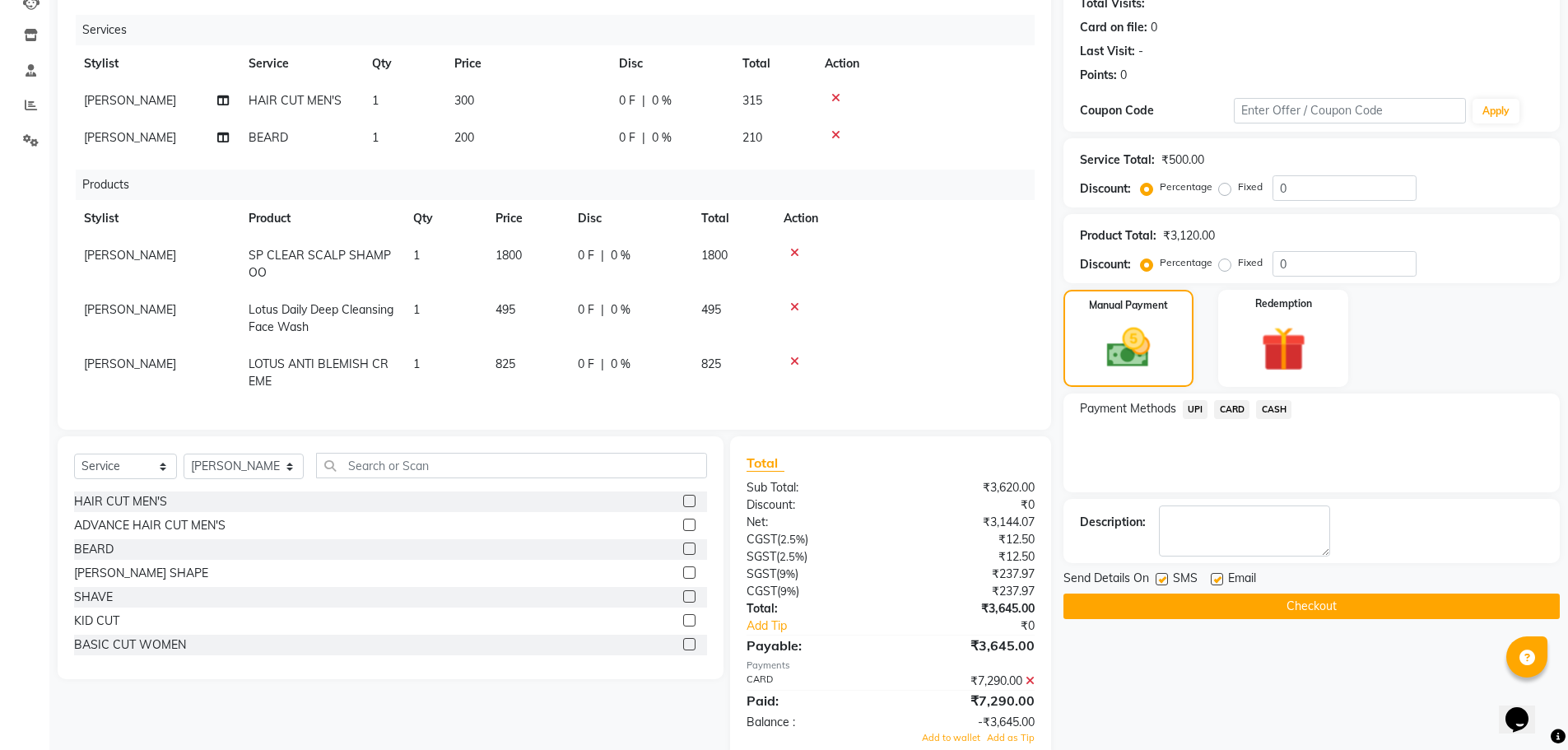
click at [1277, 602] on button "Checkout" at bounding box center [1312, 606] width 496 height 26
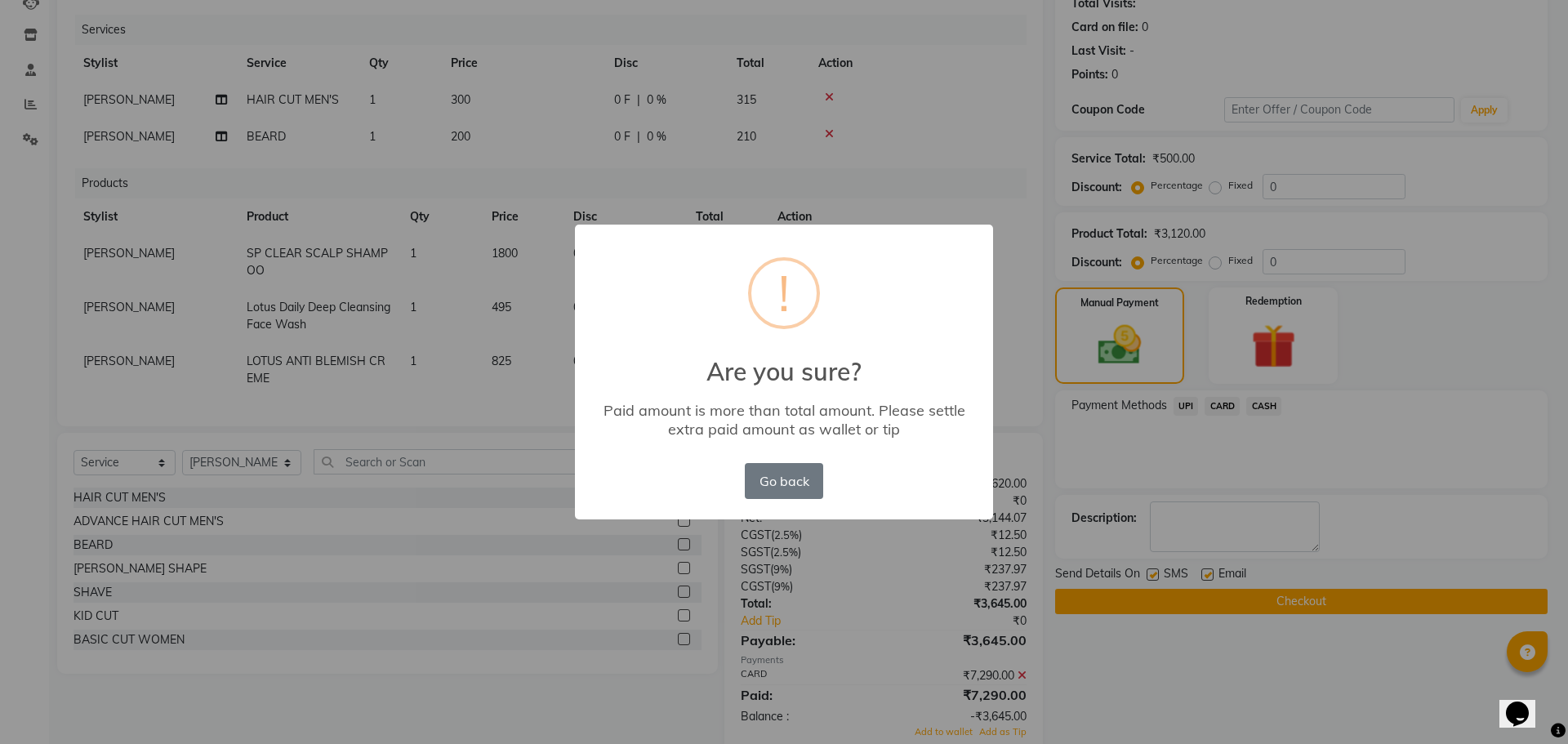
click at [878, 587] on div "× ! Are you sure? Paid amount is more than total amount. Please settle extra pa…" at bounding box center [784, 372] width 1568 height 744
click at [1084, 457] on div "× ! Are you sure? Paid amount is more than total amount. Please settle extra pa…" at bounding box center [784, 372] width 1568 height 744
click at [784, 481] on button "Go back" at bounding box center [784, 481] width 78 height 36
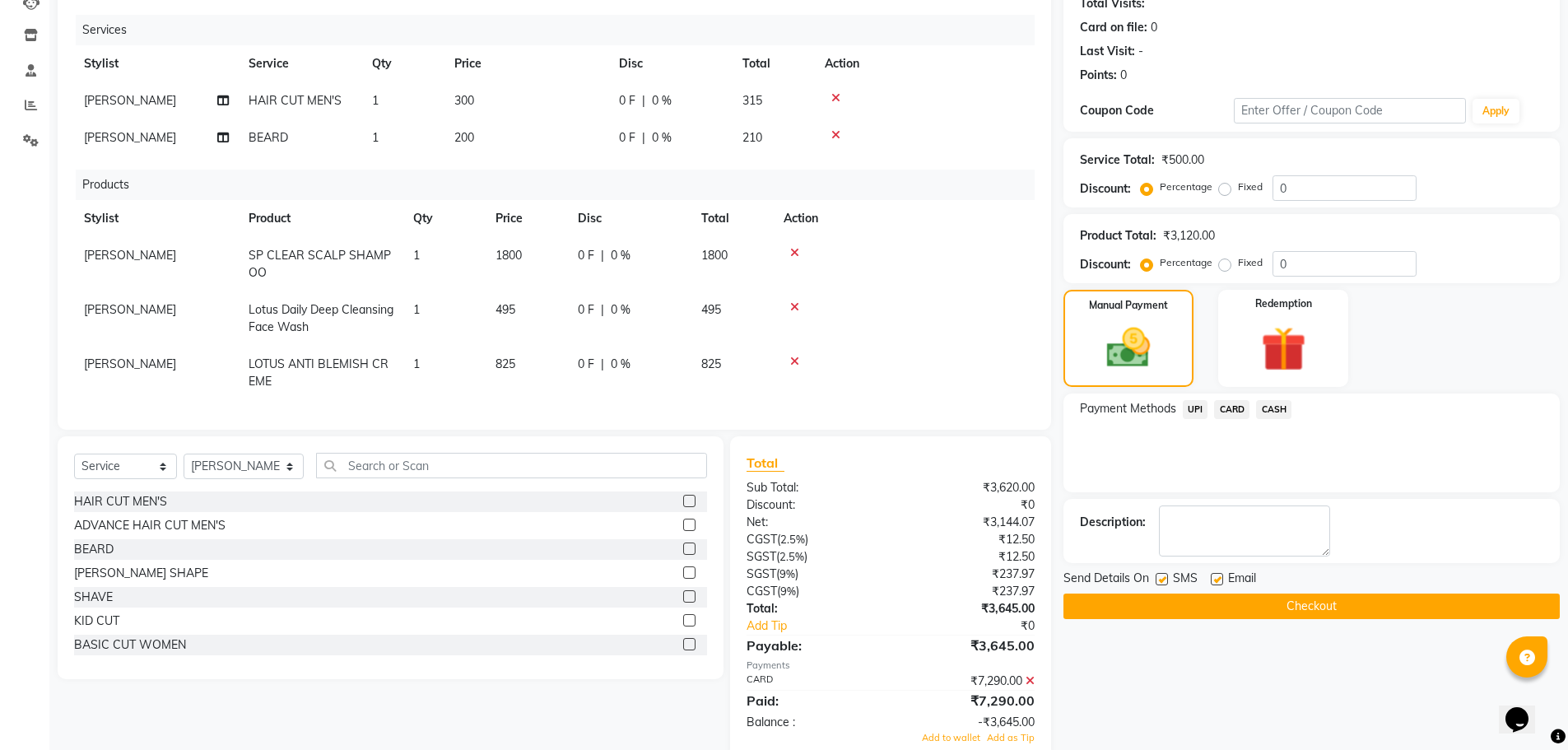
scroll to position [238, 0]
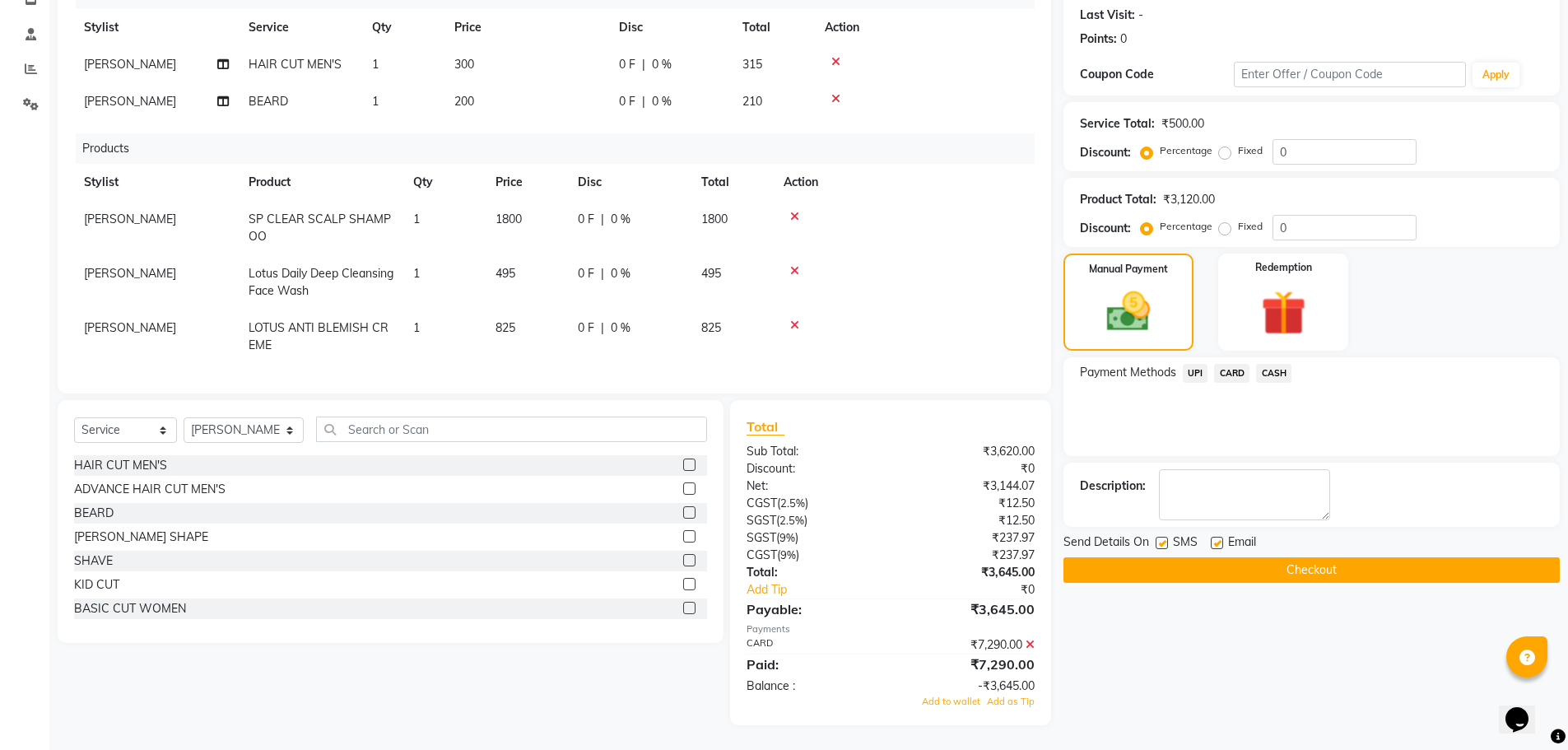
click at [1230, 364] on span "CARD" at bounding box center [1232, 373] width 36 height 19
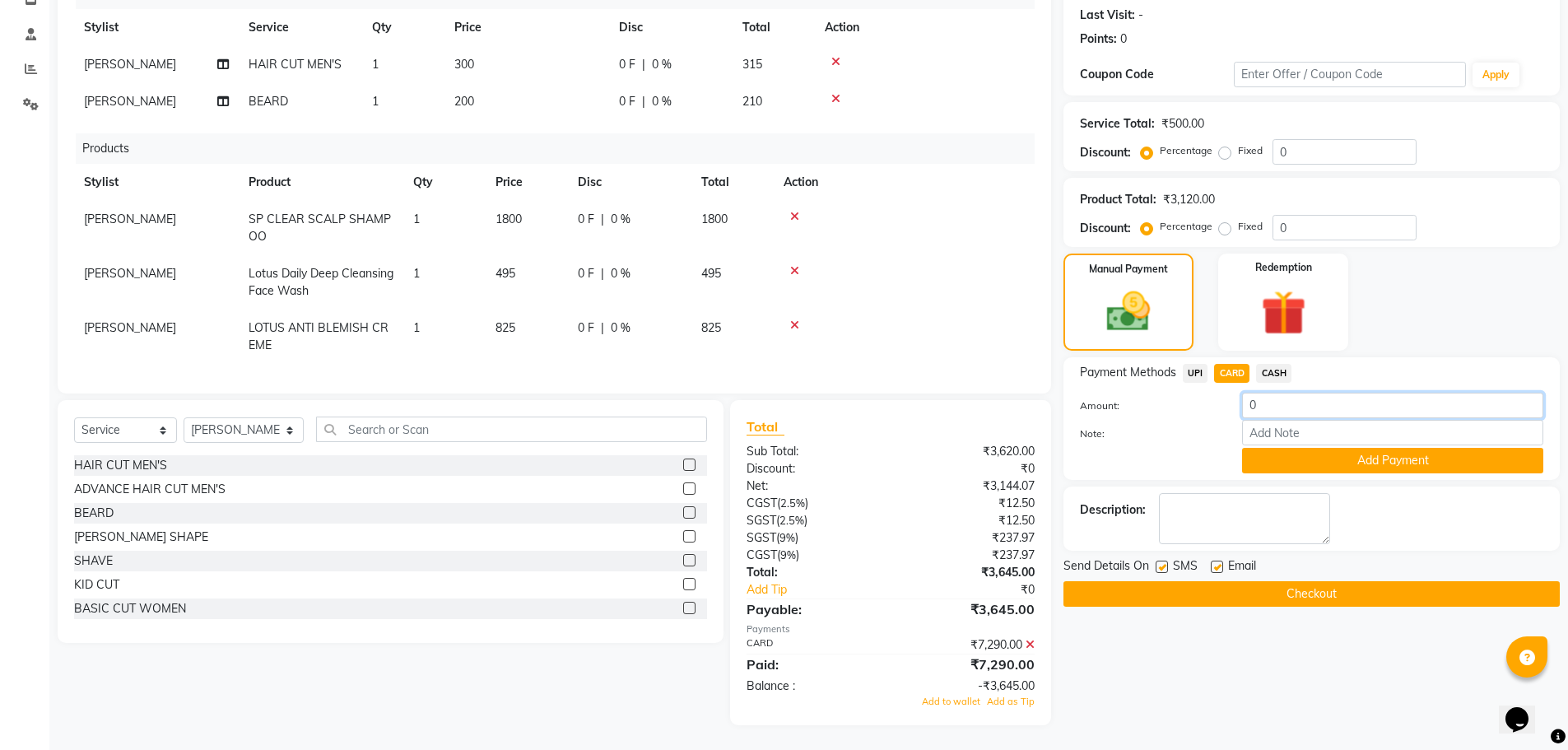
click at [1263, 393] on input "0" at bounding box center [1393, 406] width 301 height 26
click at [1027, 640] on icon at bounding box center [1030, 645] width 9 height 12
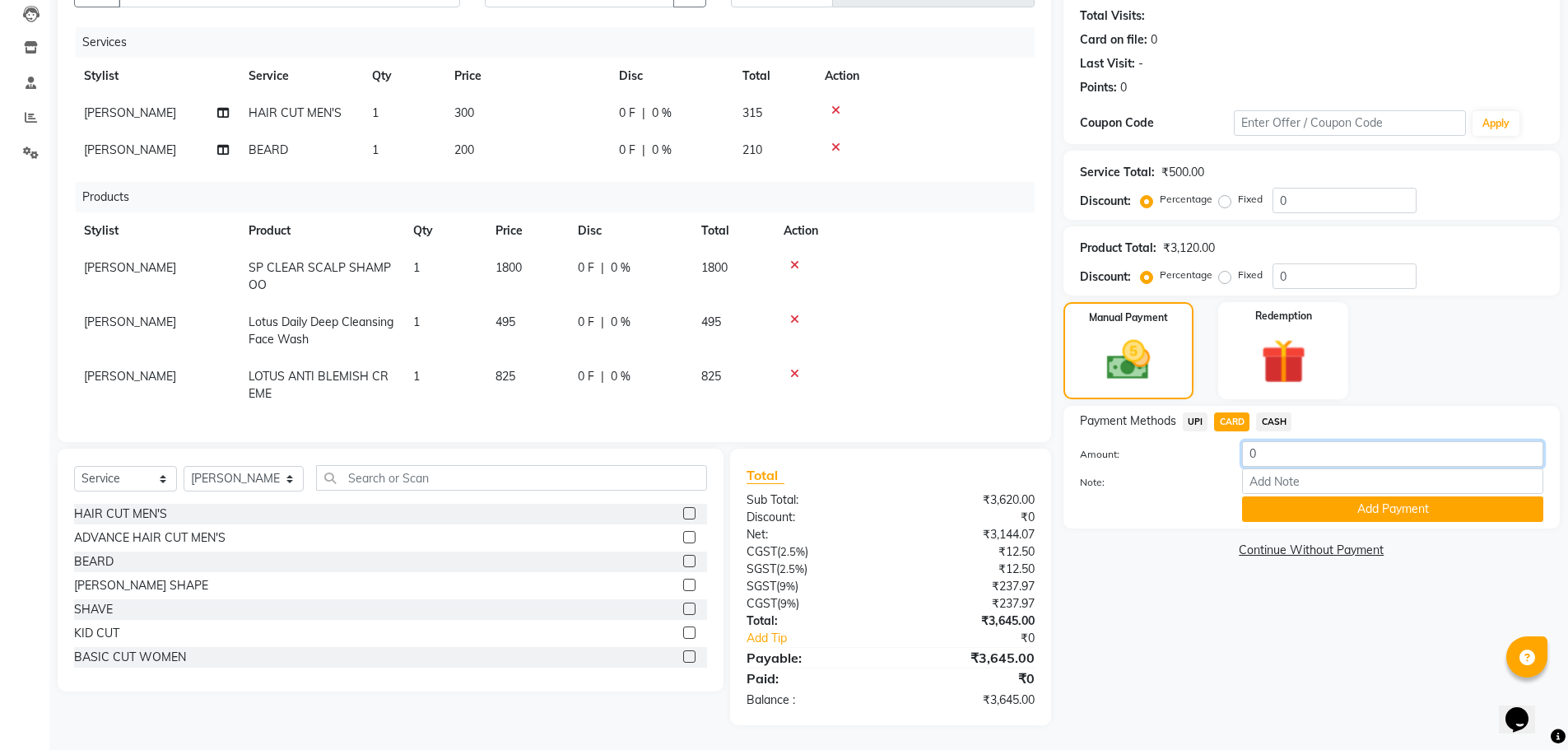
click at [1282, 442] on input "0" at bounding box center [1393, 455] width 301 height 26
type input "03645"
click at [1377, 500] on button "Add Payment" at bounding box center [1393, 510] width 301 height 26
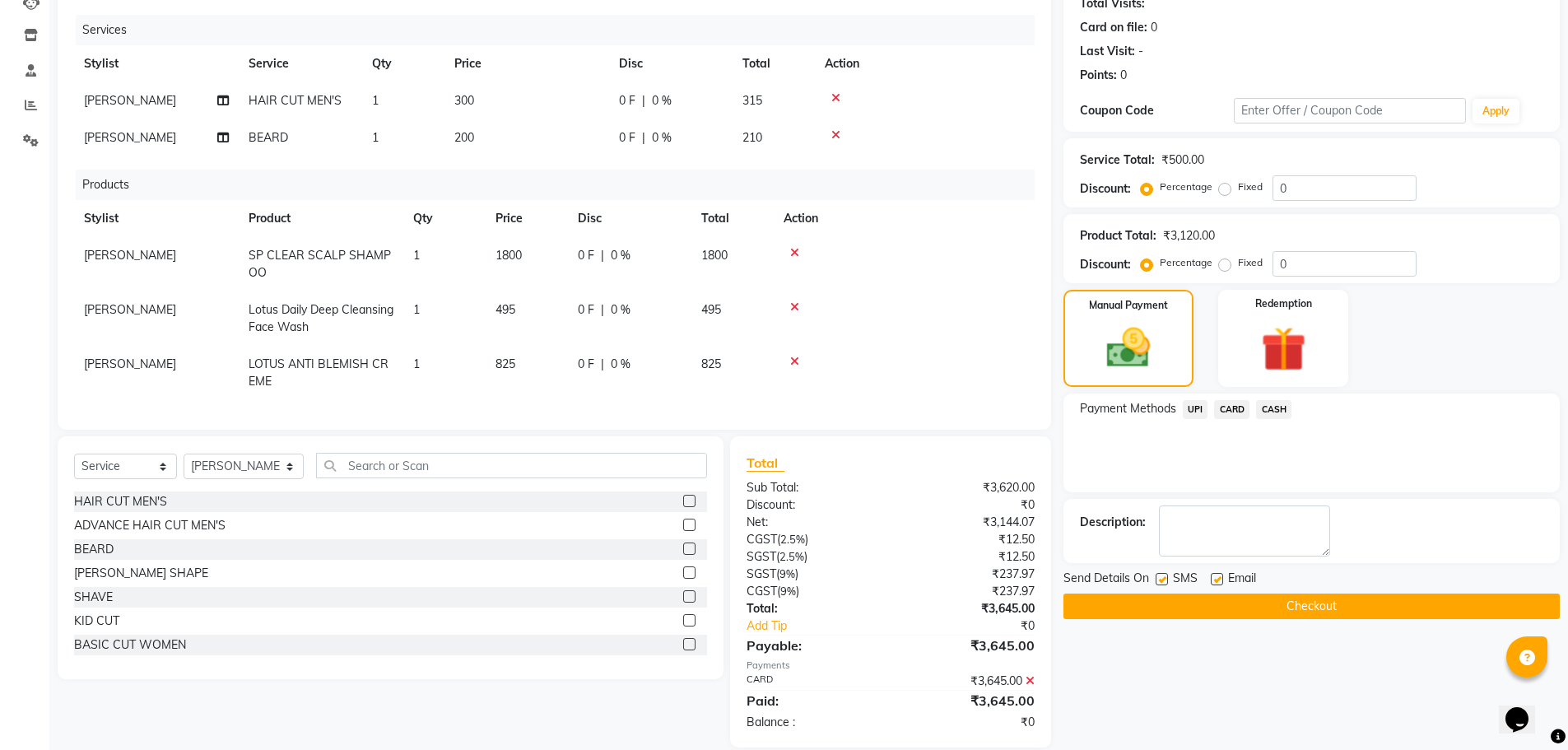
click at [1268, 599] on button "Checkout" at bounding box center [1312, 606] width 496 height 26
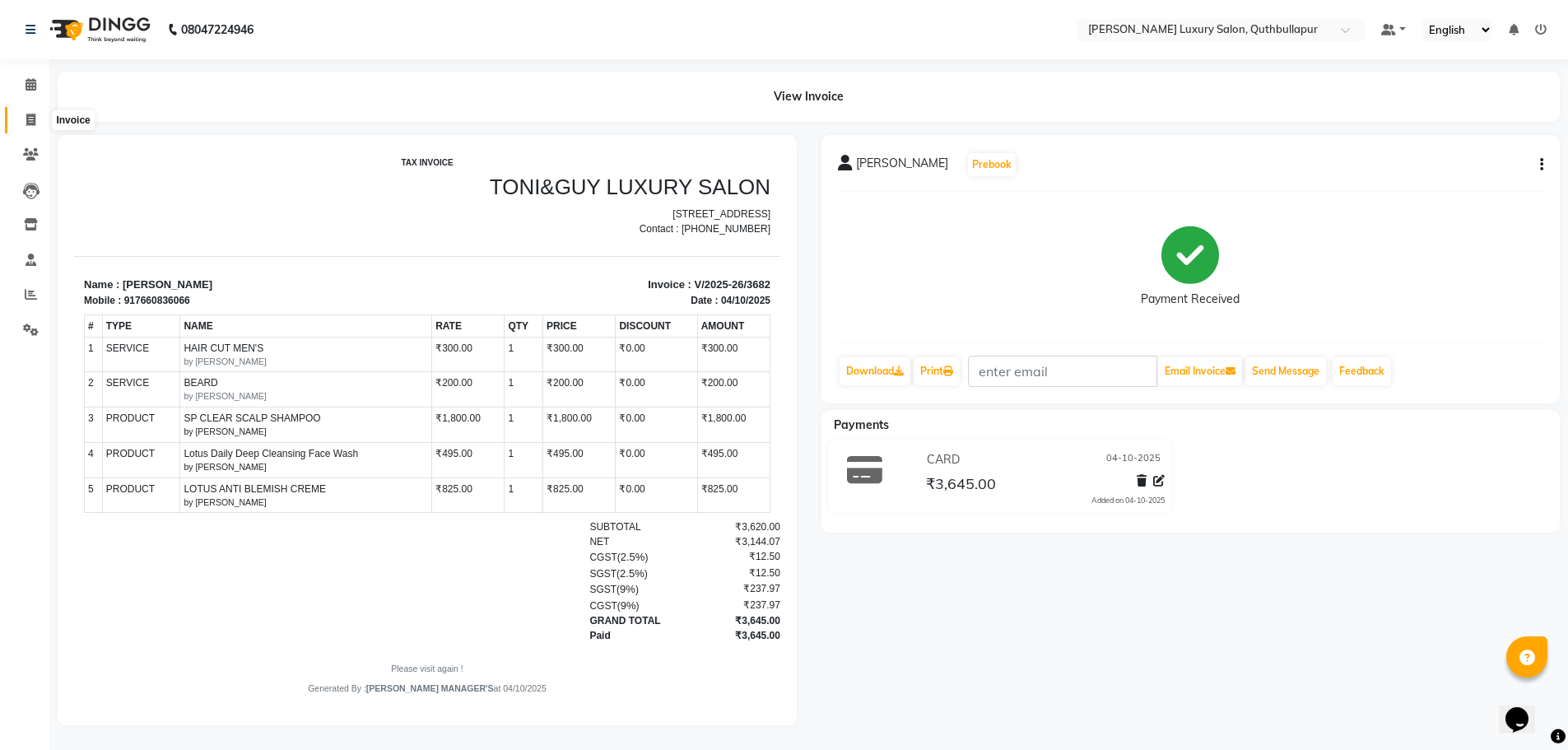
click at [31, 125] on icon at bounding box center [30, 120] width 9 height 12
select select "service"
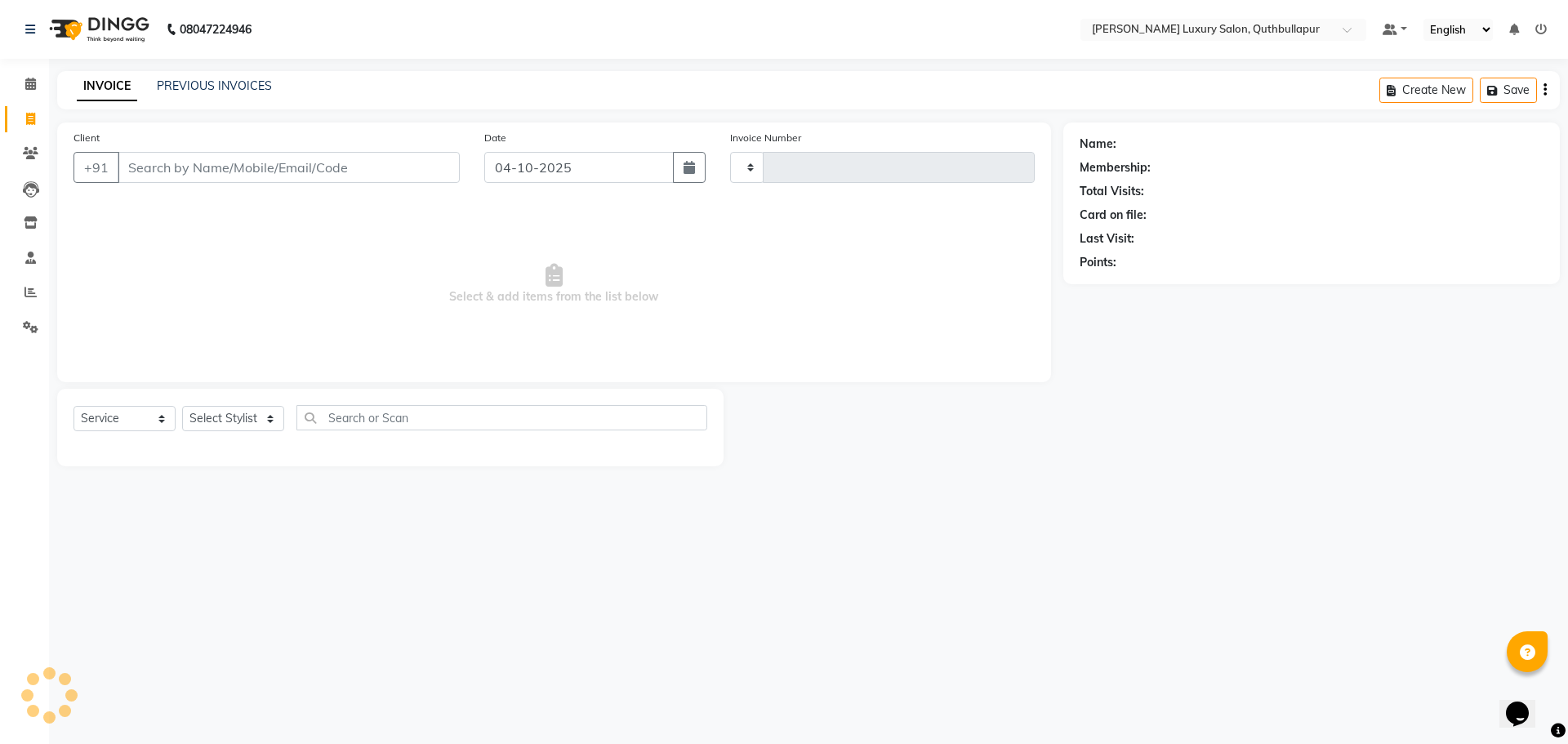
type input "3683"
select select "5816"
click at [187, 170] on input "Client" at bounding box center [289, 167] width 342 height 31
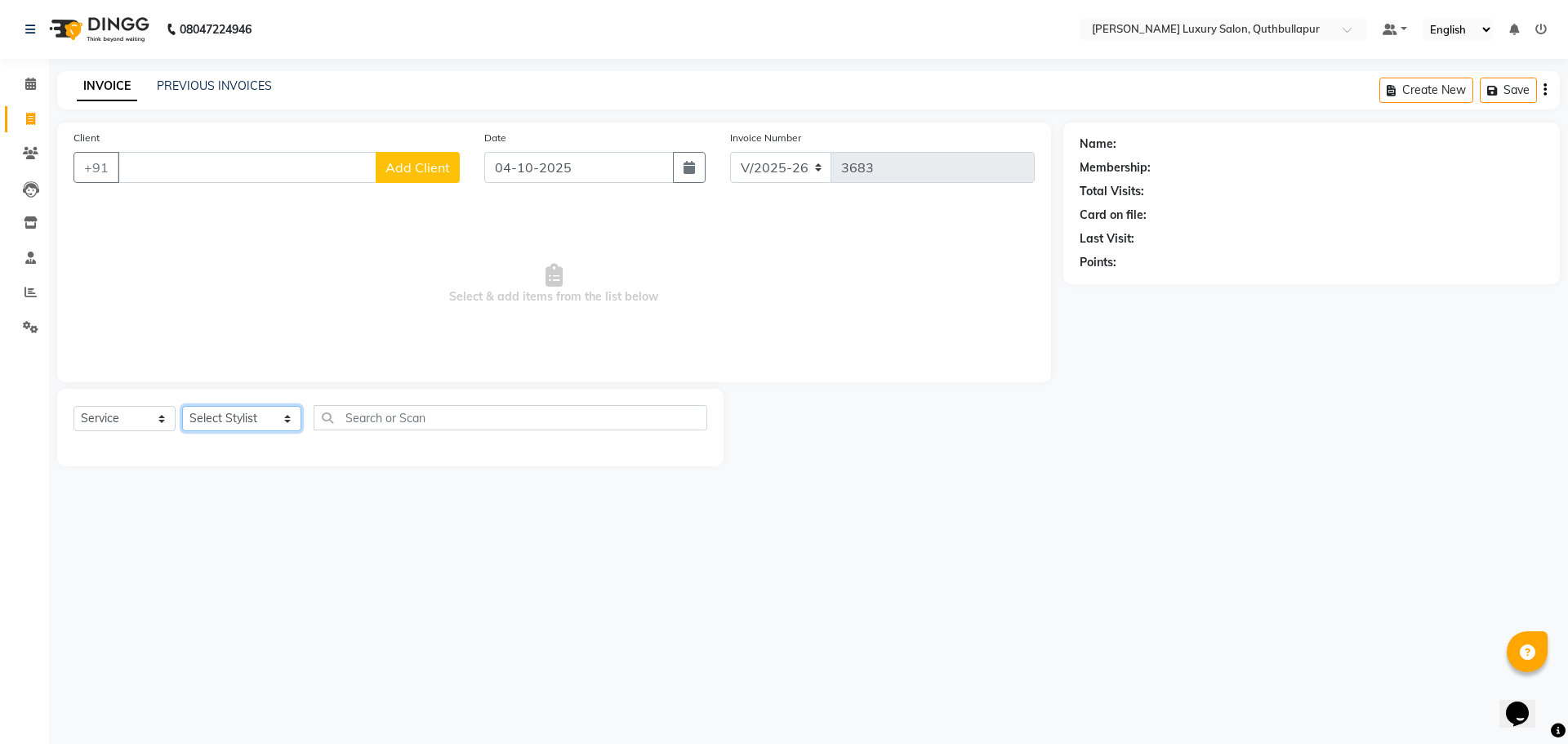
click at [236, 412] on select "Select Stylist [PERSON_NAME] SHAKE AHON [PERSON_NAME] [PERSON_NAME] [PERSON_NAM…" at bounding box center [241, 418] width 120 height 26
select select "72472"
click at [182, 406] on select "Select Stylist [PERSON_NAME] SHAKE AHON [PERSON_NAME] [PERSON_NAME] [PERSON_NAM…" at bounding box center [241, 418] width 120 height 26
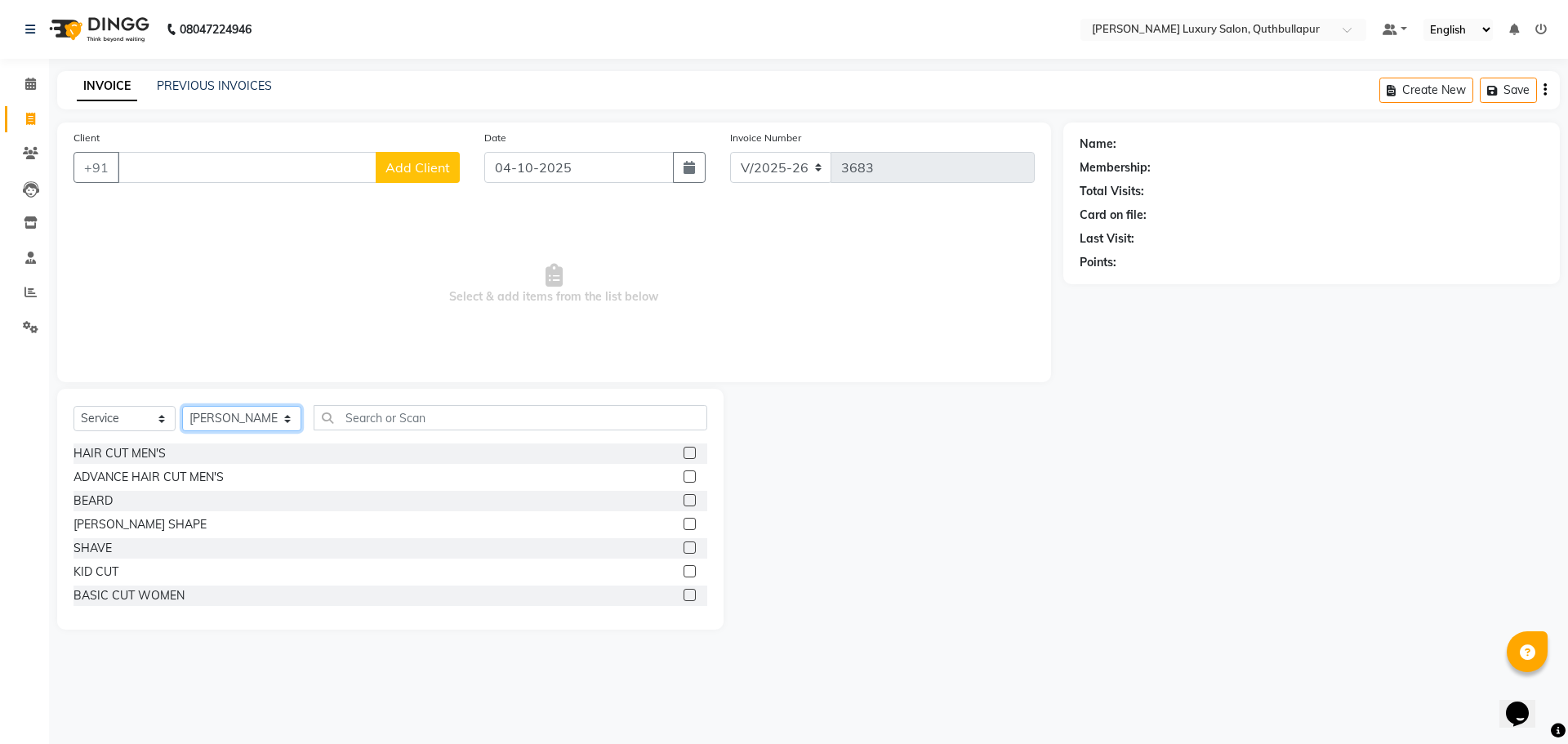
click at [268, 418] on select "Select Stylist [PERSON_NAME] SHAKE AHON [PERSON_NAME] [PERSON_NAME] [PERSON_NAM…" at bounding box center [241, 418] width 120 height 26
click at [325, 407] on input "text" at bounding box center [510, 418] width 394 height 26
click at [276, 416] on select "Select Stylist [PERSON_NAME] SHAKE AHON [PERSON_NAME] [PERSON_NAME] [PERSON_NAM…" at bounding box center [241, 418] width 120 height 26
click at [332, 416] on input "text" at bounding box center [510, 418] width 394 height 26
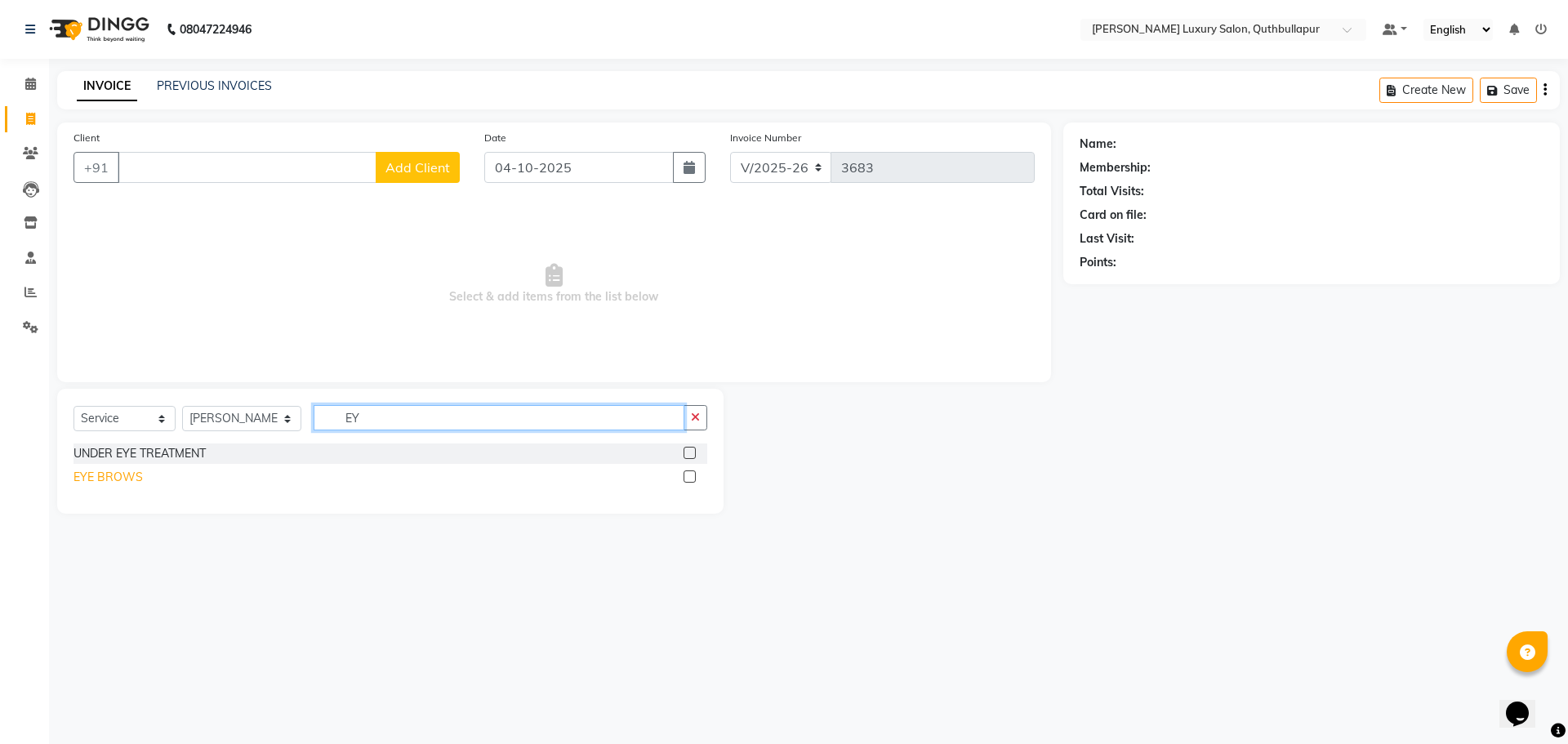
type input "EY"
click at [122, 480] on div "EYE BROWS" at bounding box center [108, 477] width 69 height 17
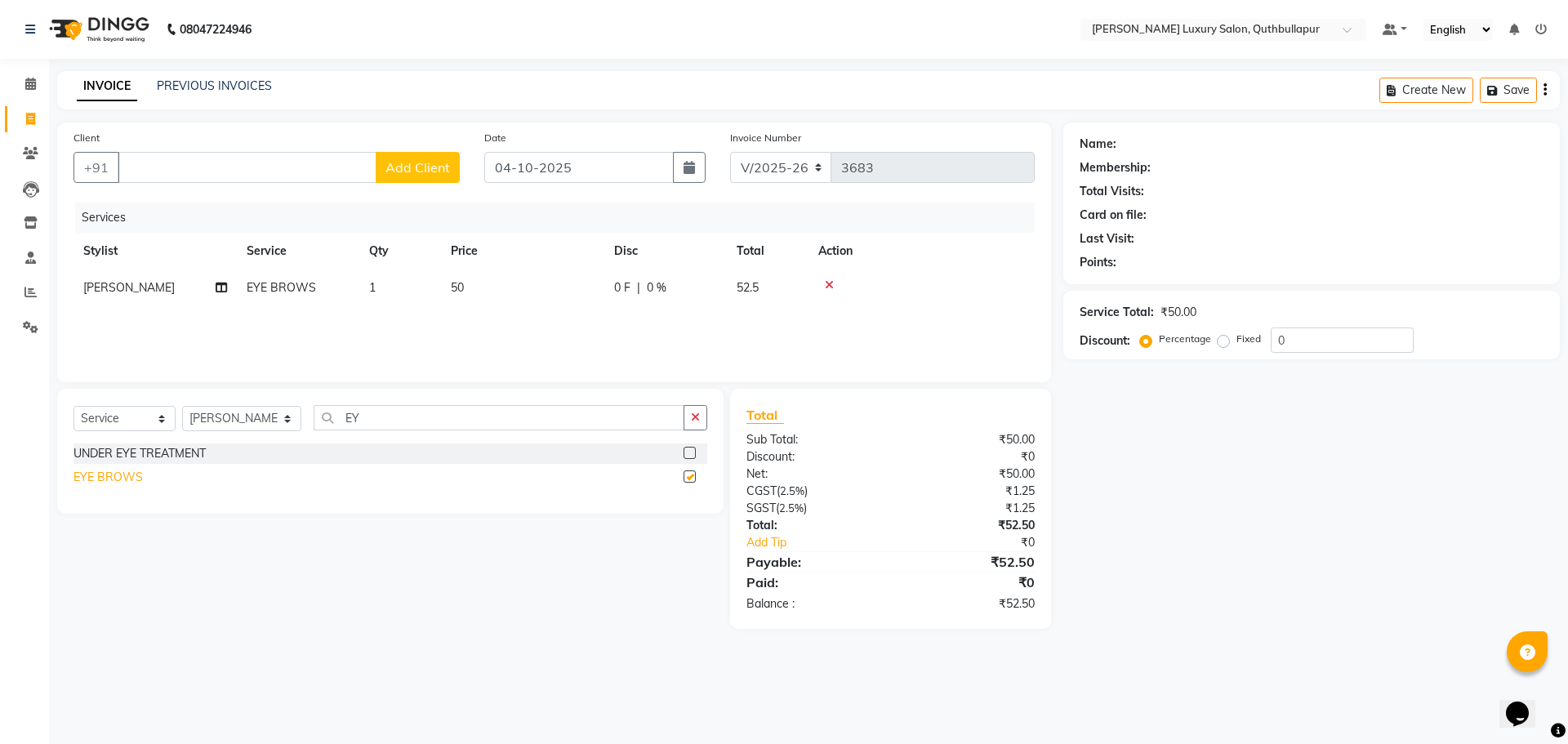
checkbox input "false"
click at [186, 173] on input "Client" at bounding box center [247, 167] width 259 height 31
click at [371, 419] on input "EY" at bounding box center [499, 418] width 371 height 26
type input "E"
type input "FORE"
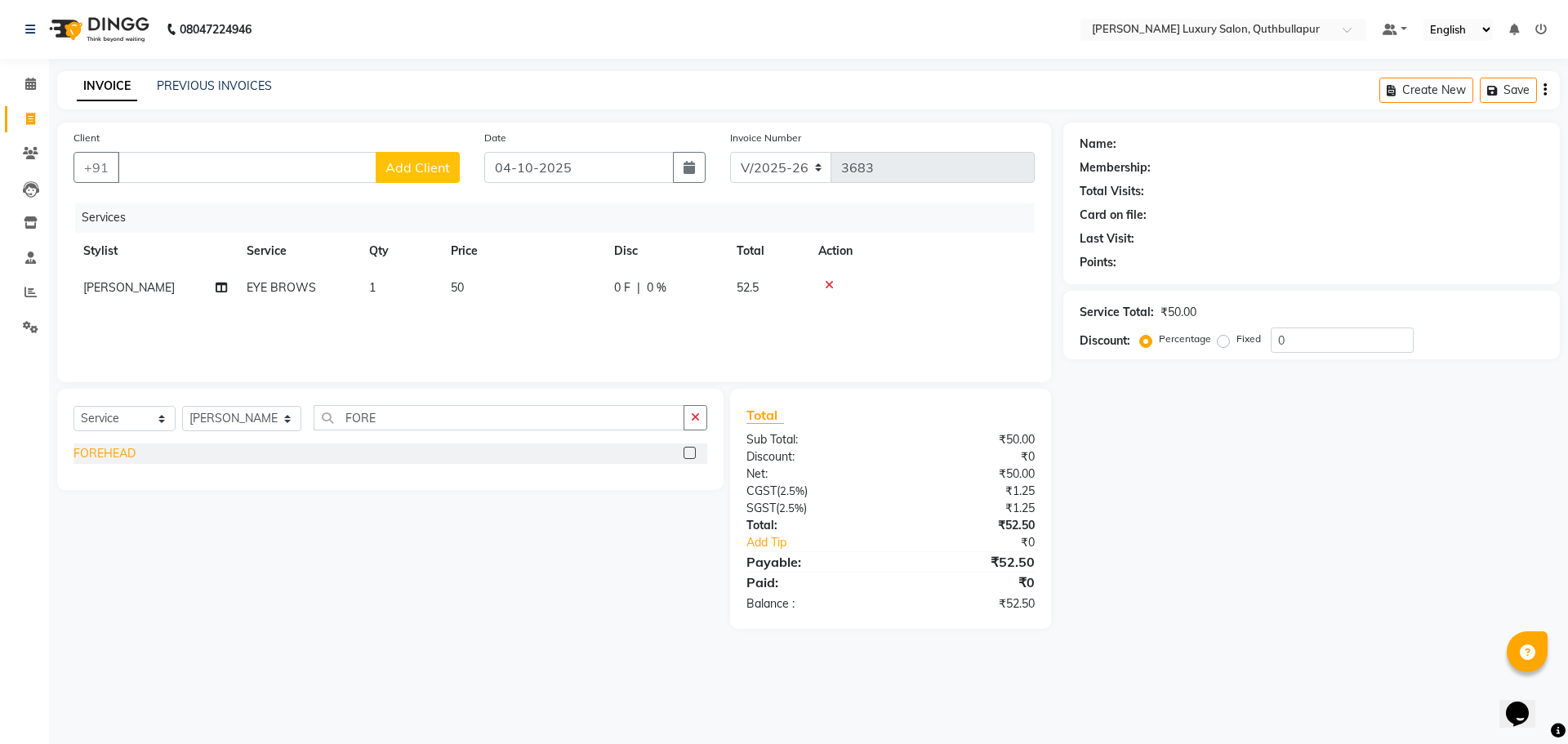
click at [101, 452] on div "FOREHEAD" at bounding box center [104, 453] width 62 height 17
checkbox input "false"
click at [459, 323] on span "42" at bounding box center [457, 324] width 13 height 15
select select "72472"
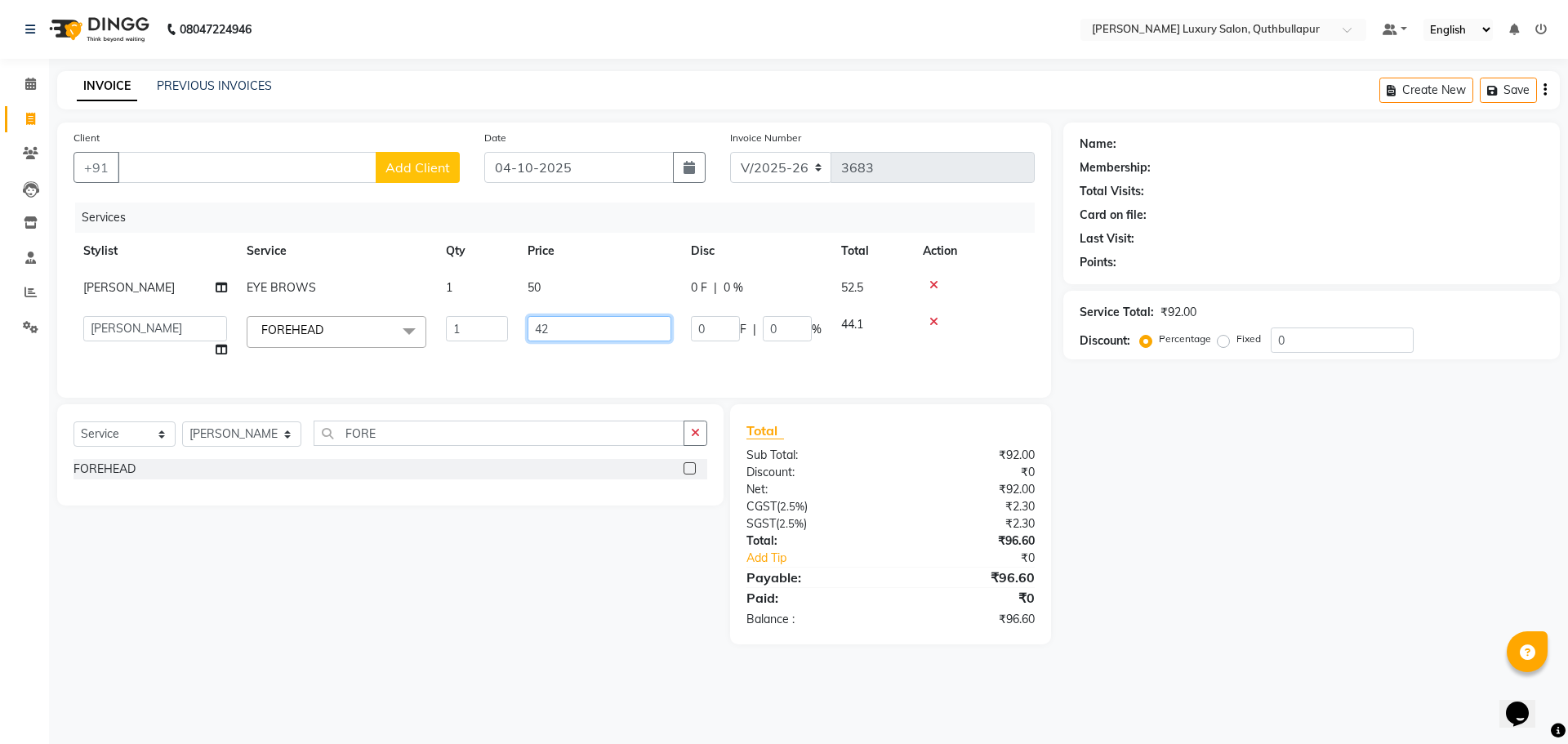
click at [562, 330] on input "42" at bounding box center [599, 329] width 143 height 26
type input "4"
type input "50"
click at [312, 165] on input "Client" at bounding box center [247, 167] width 259 height 31
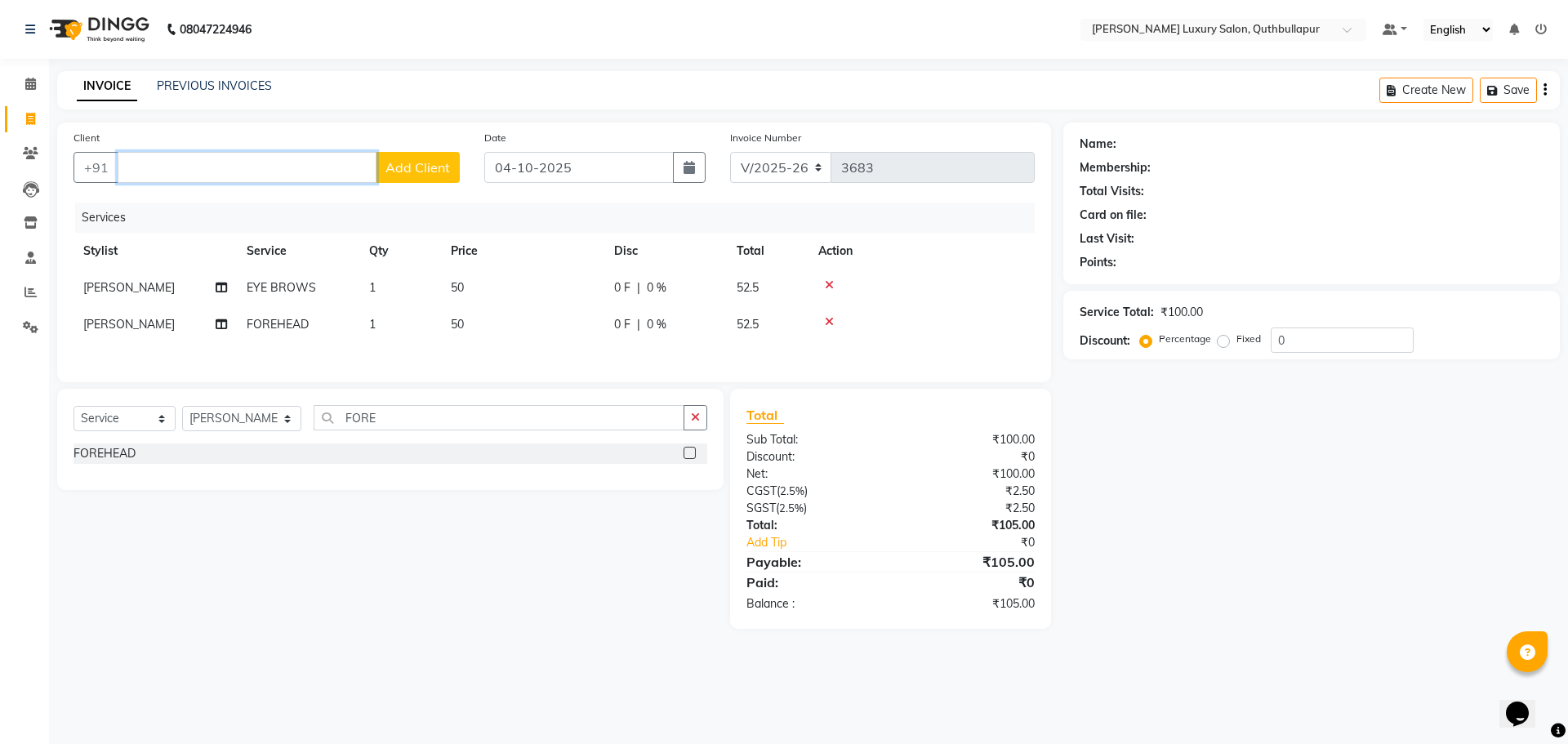
click at [319, 164] on input "Client" at bounding box center [247, 167] width 259 height 31
click at [169, 204] on span "SEERIYSA" at bounding box center [168, 205] width 61 height 17
type input "7680096283"
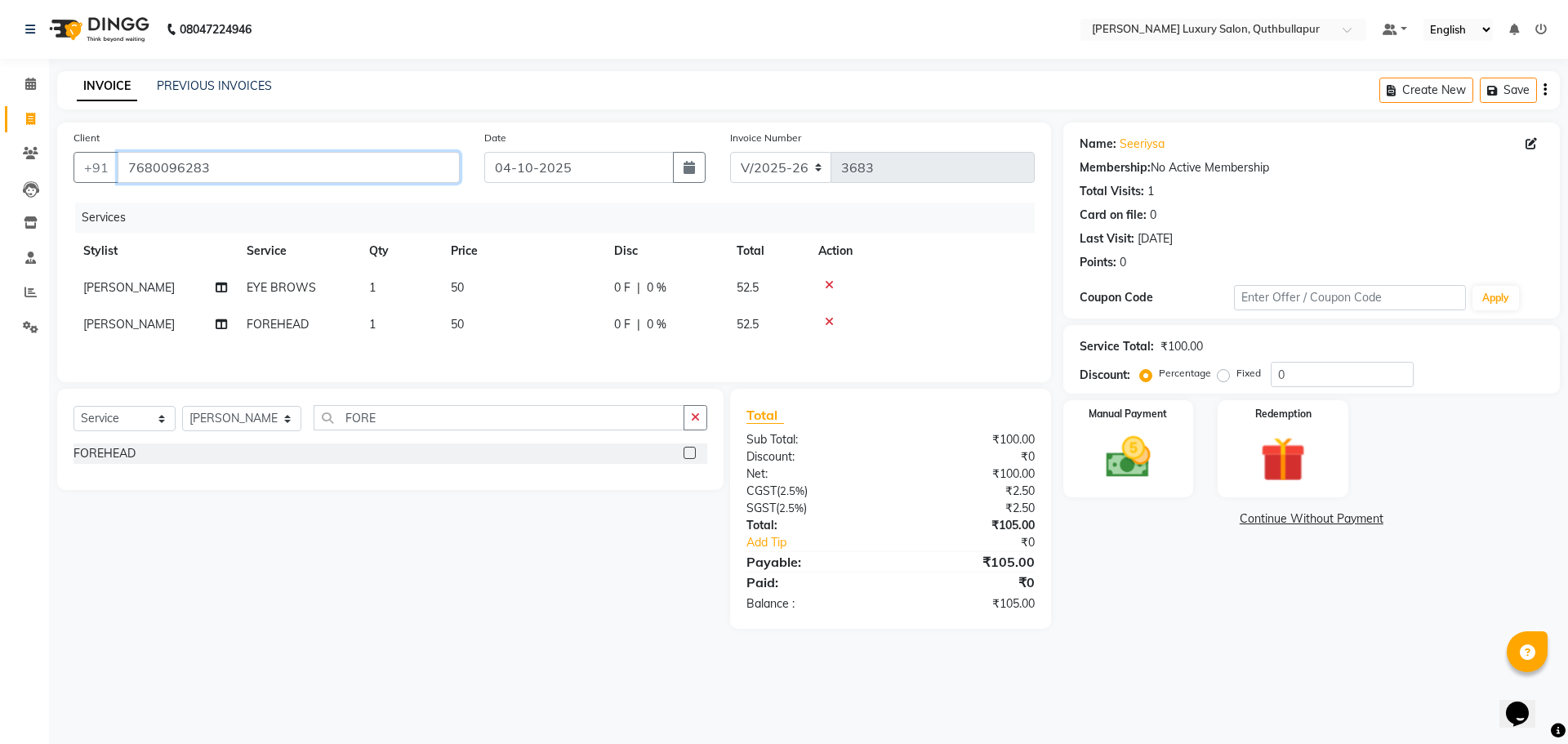
click at [242, 172] on input "7680096283" at bounding box center [289, 167] width 342 height 31
click at [256, 173] on input "7680096283" at bounding box center [289, 167] width 342 height 31
click at [227, 171] on input "7680096283" at bounding box center [289, 167] width 342 height 31
click at [231, 171] on input "7680096283" at bounding box center [289, 167] width 342 height 31
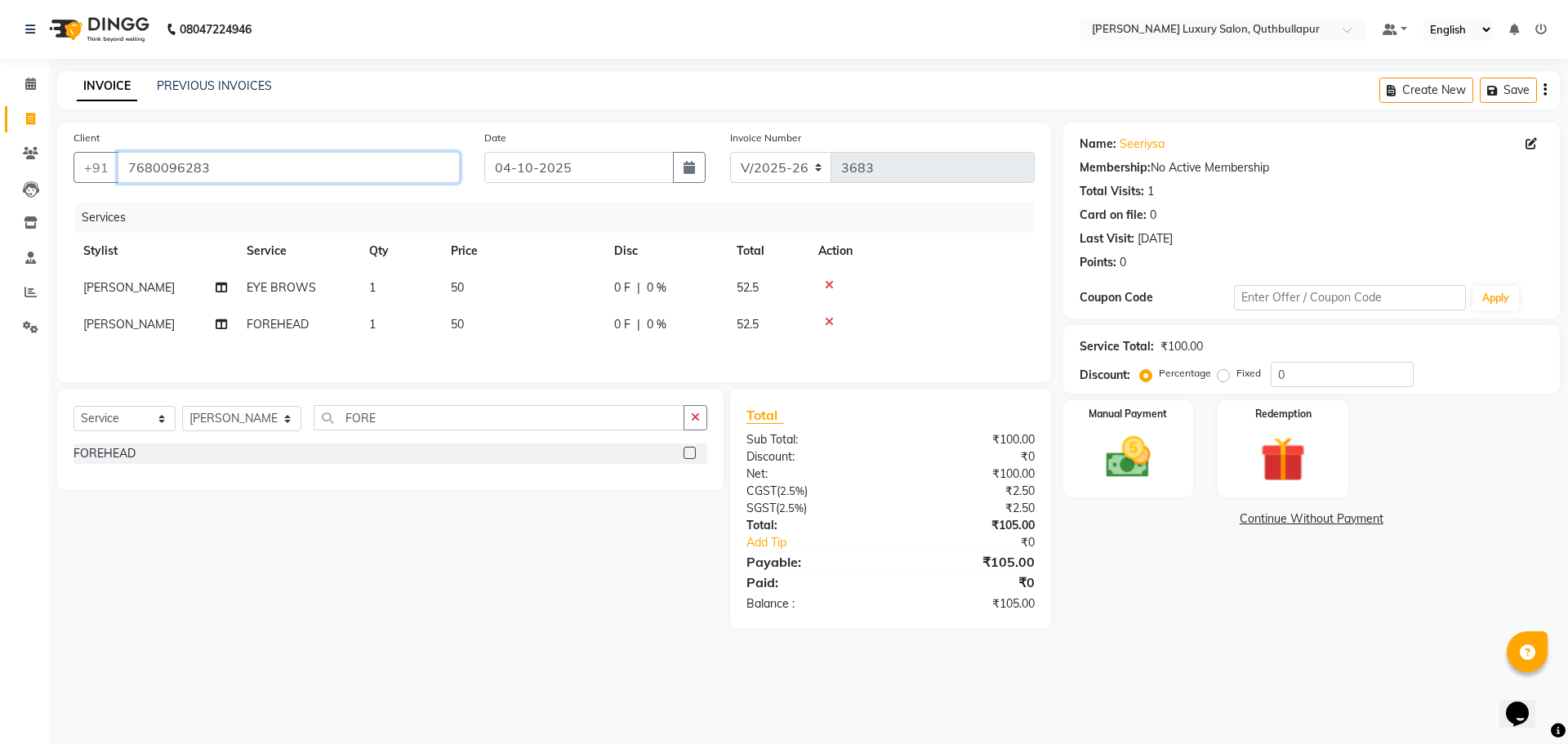
click at [228, 171] on input "7680096283" at bounding box center [289, 167] width 342 height 31
click at [236, 171] on input "7680096283" at bounding box center [289, 167] width 342 height 31
click at [1131, 460] on img at bounding box center [1128, 457] width 76 height 53
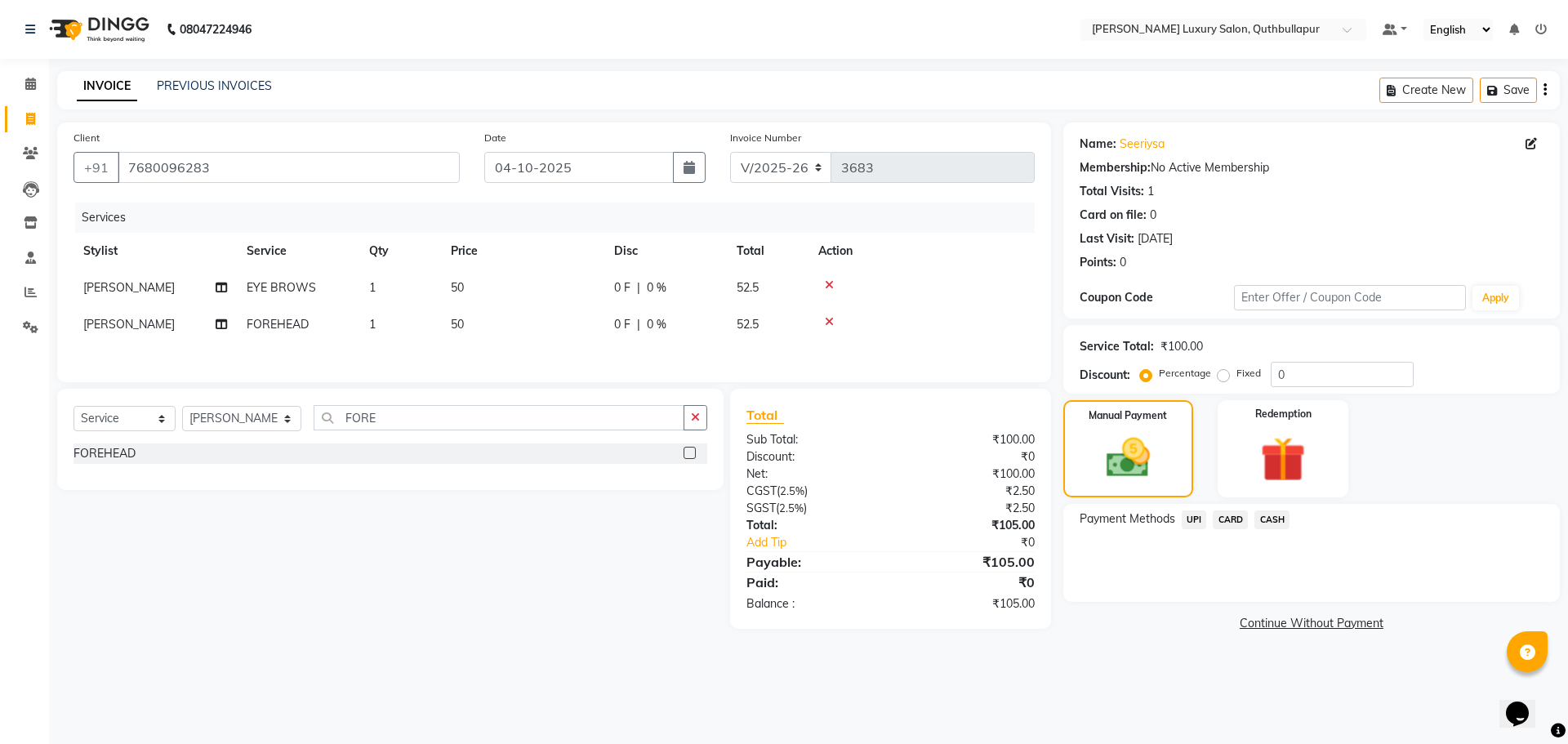
click at [1194, 515] on span "UPI" at bounding box center [1195, 519] width 26 height 19
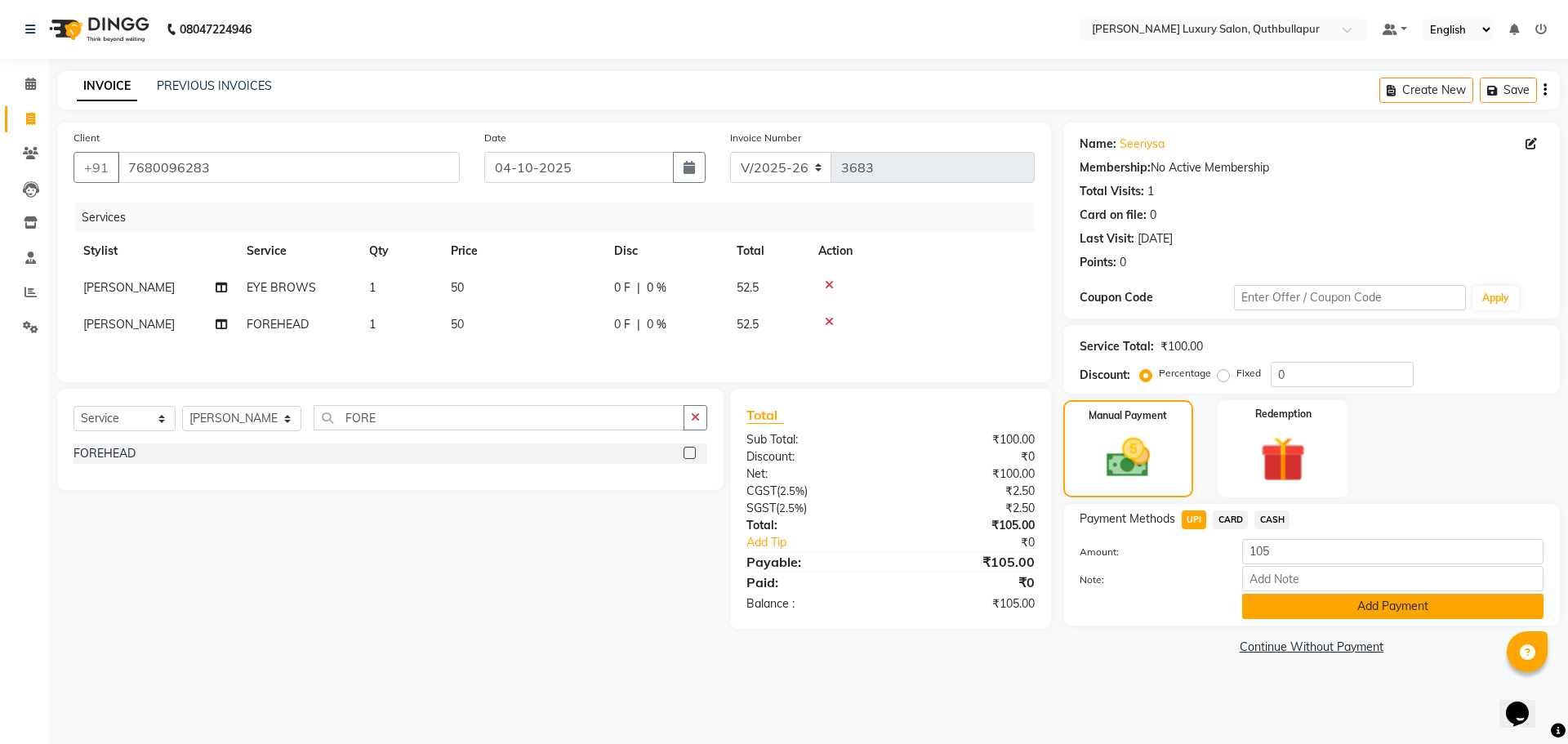
click at [1276, 609] on button "Add Payment" at bounding box center [1393, 606] width 302 height 26
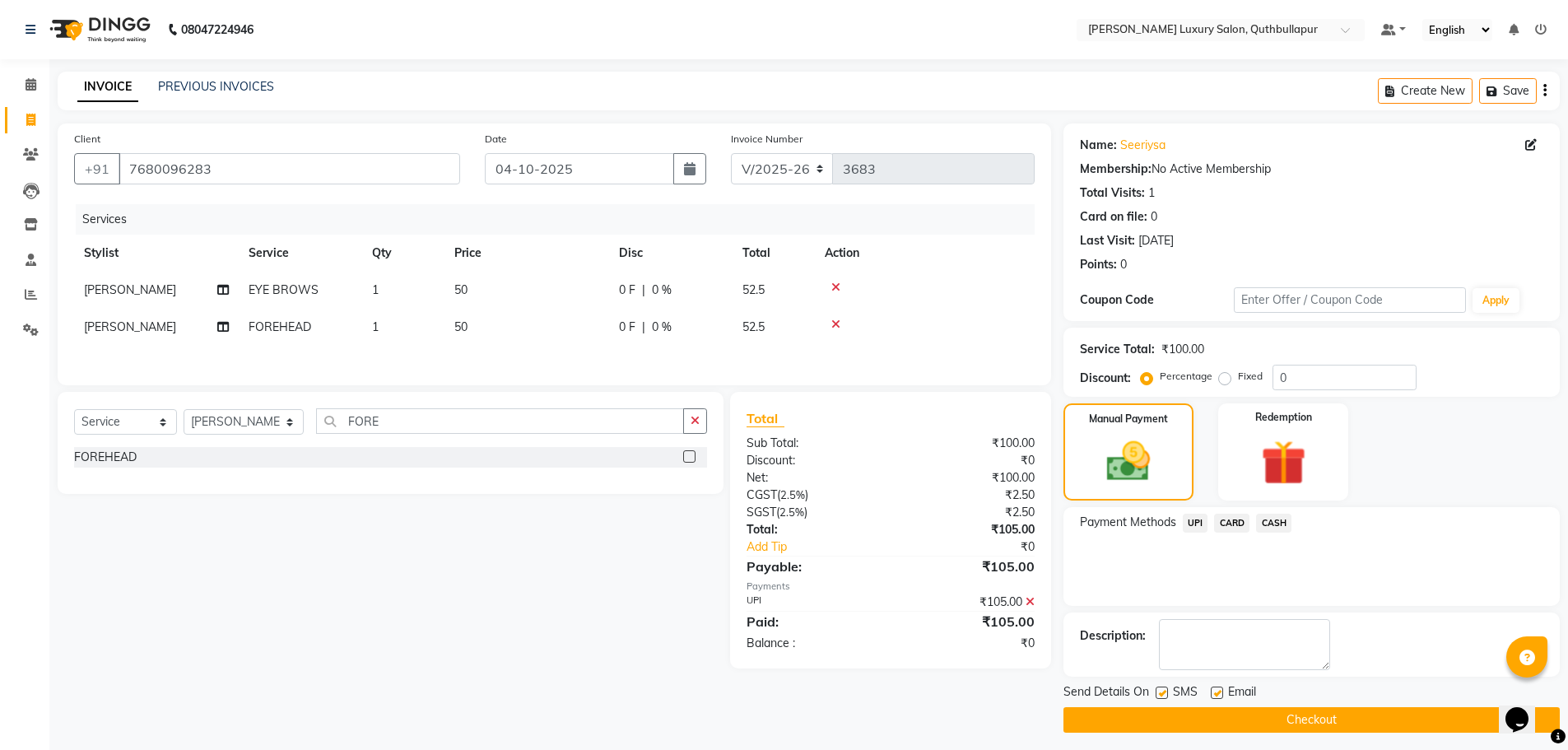
click at [1264, 715] on button "Checkout" at bounding box center [1312, 720] width 496 height 26
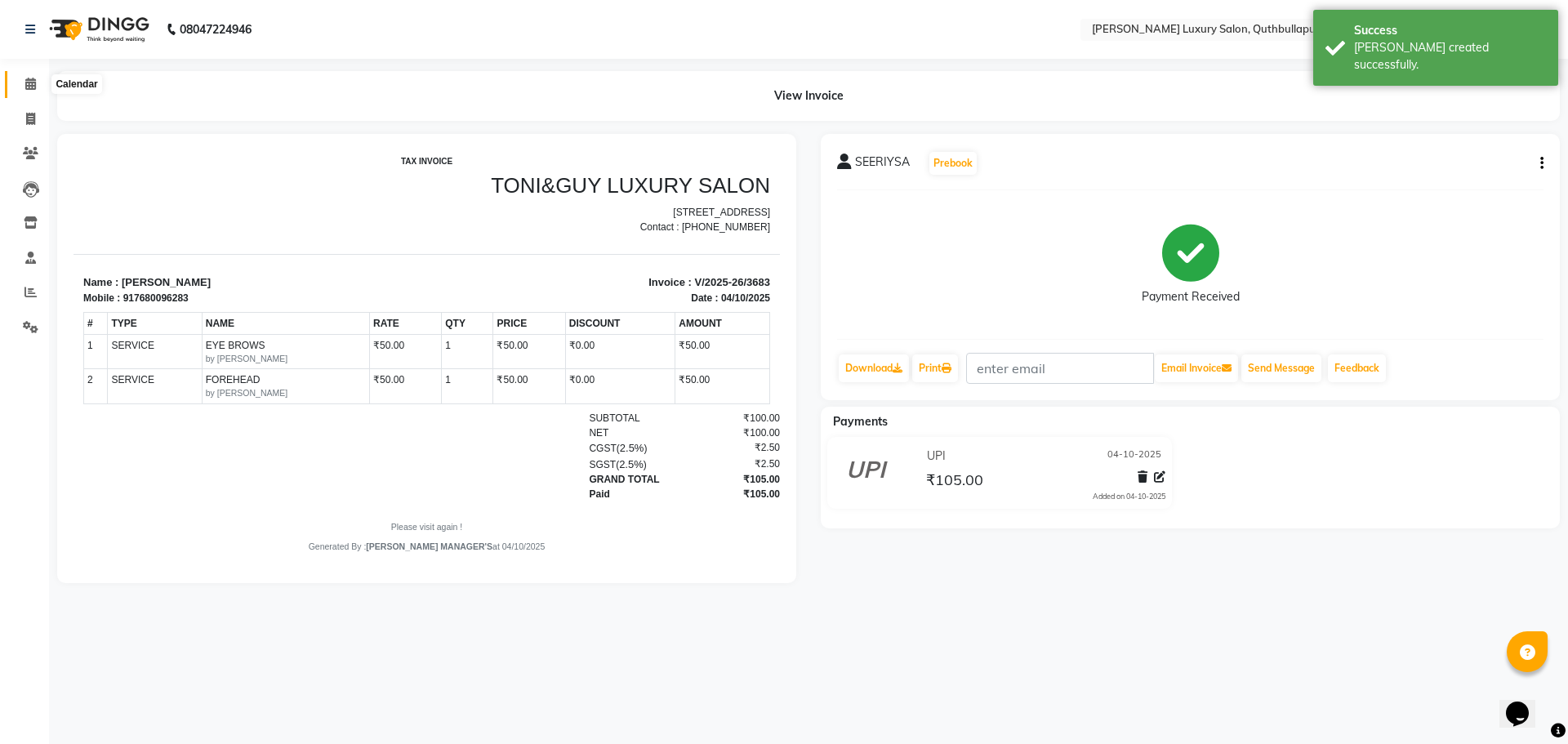
click at [26, 91] on span at bounding box center [31, 84] width 29 height 19
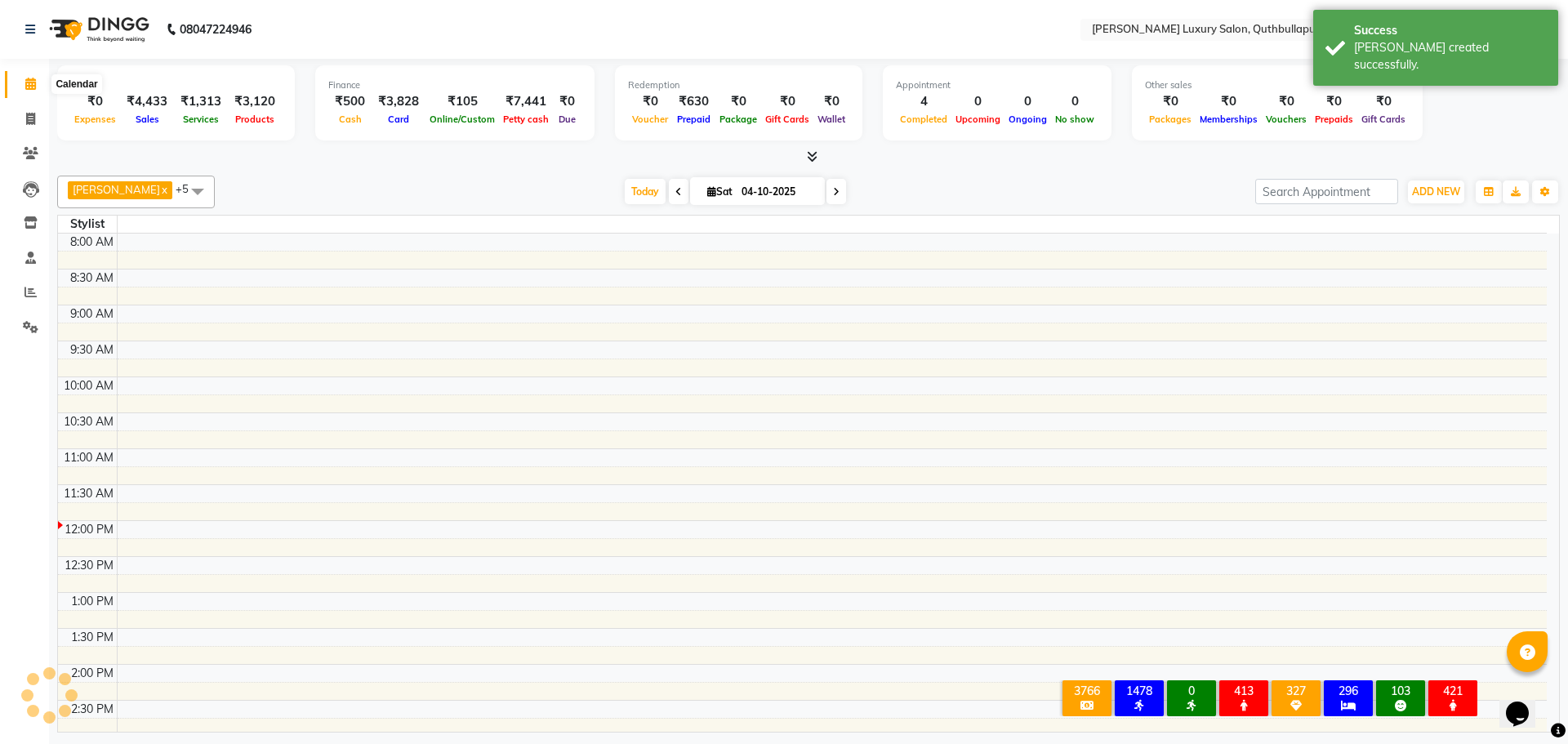
click at [34, 91] on span at bounding box center [31, 84] width 29 height 19
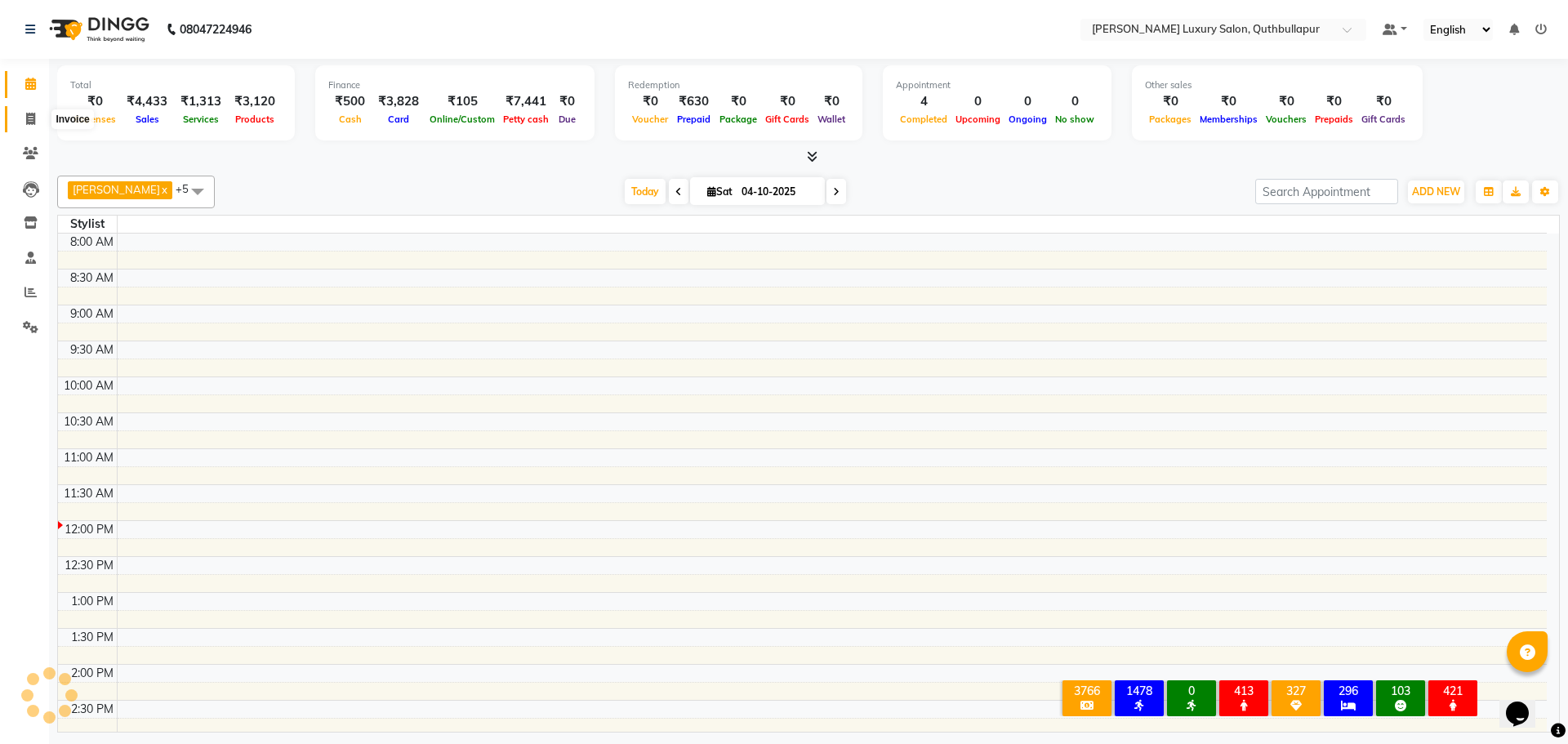
click at [33, 120] on icon at bounding box center [30, 119] width 9 height 12
select select "service"
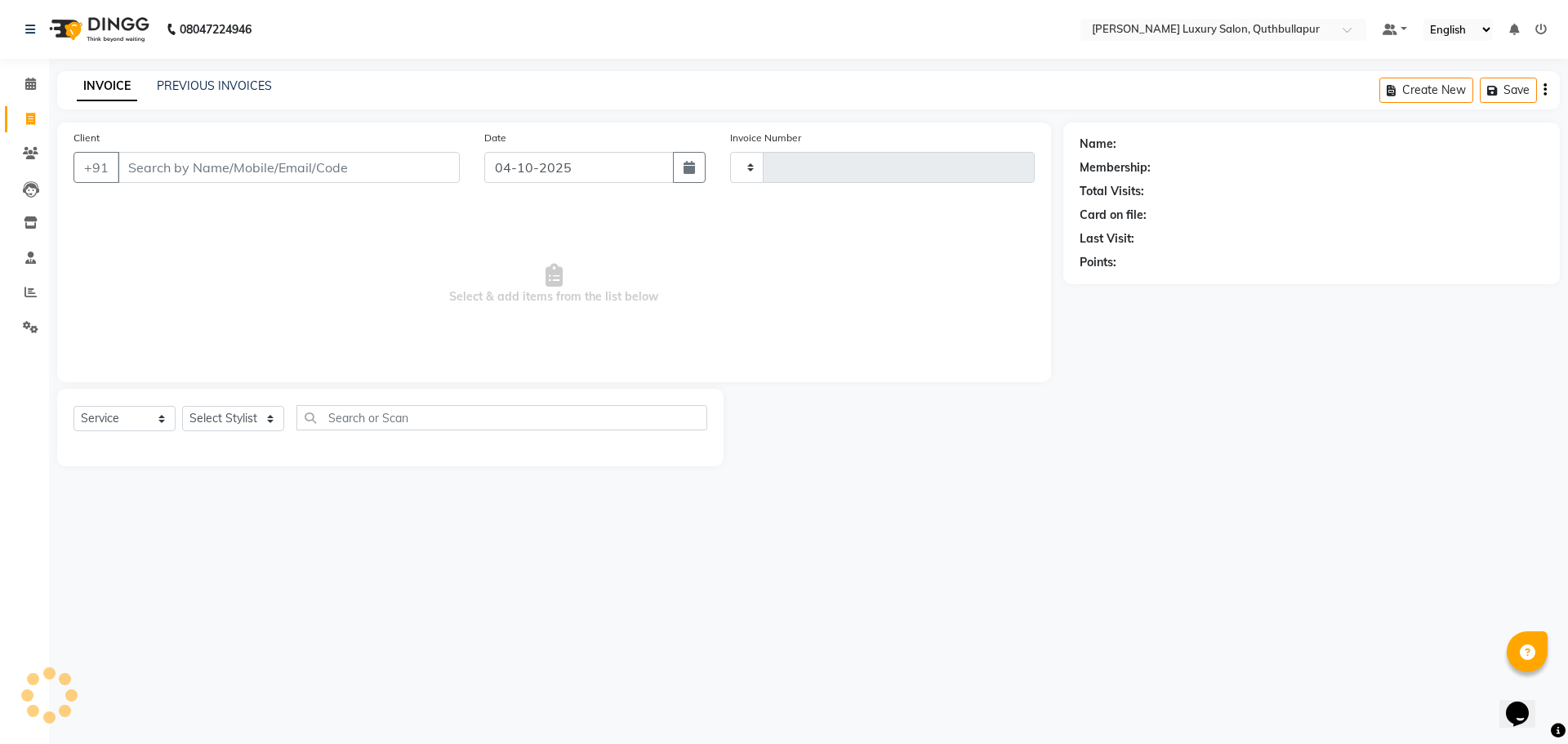
type input "3684"
select select "5816"
click at [157, 159] on input "Client" at bounding box center [289, 167] width 342 height 31
click at [321, 421] on input "text" at bounding box center [510, 418] width 394 height 26
click at [345, 419] on input "text" at bounding box center [510, 418] width 394 height 26
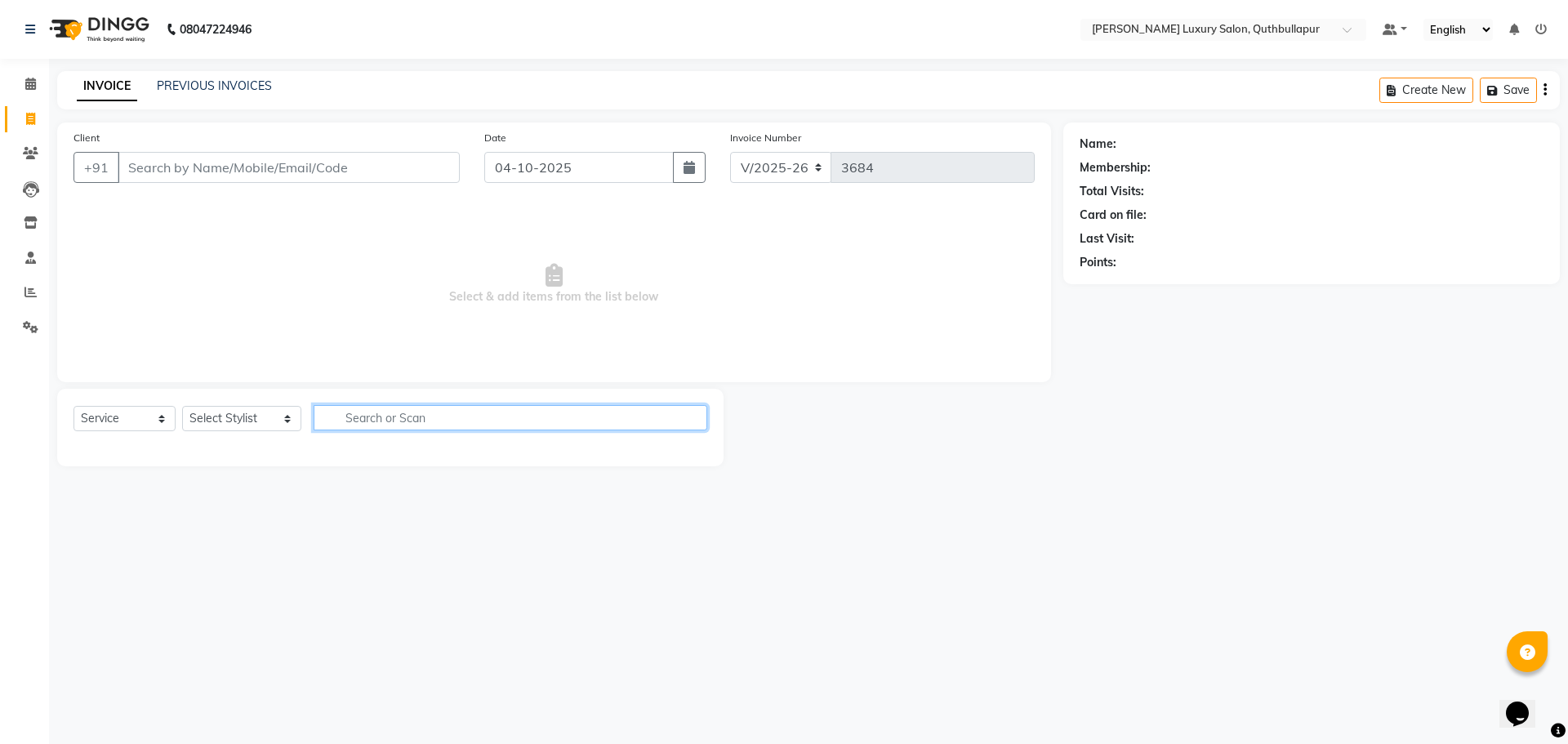
click at [333, 423] on input "text" at bounding box center [510, 418] width 394 height 26
type input "F"
click at [646, 166] on input "04-10-2025" at bounding box center [580, 167] width 190 height 31
select select "10"
select select "2025"
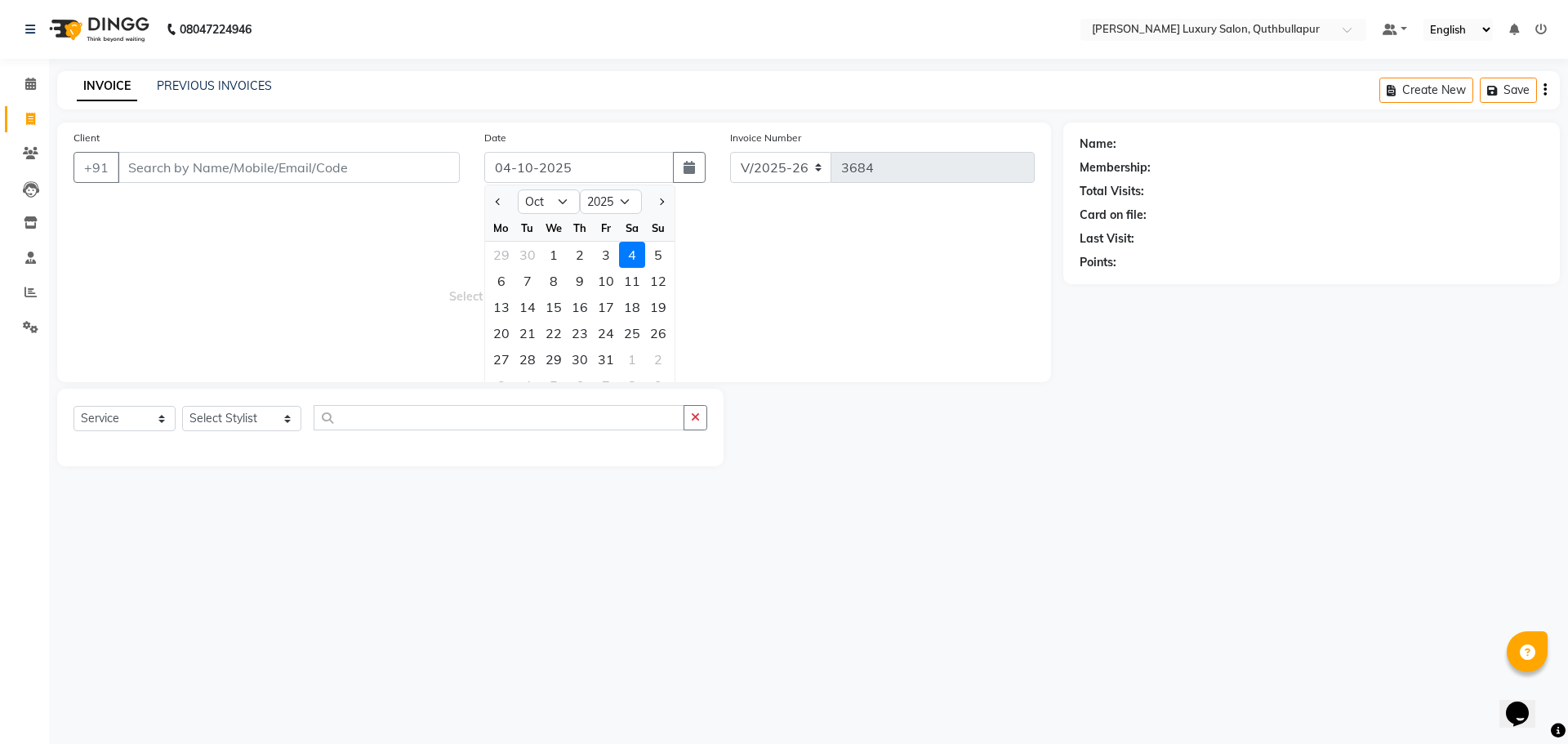
click at [748, 213] on span "Select & add items from the list below" at bounding box center [554, 284] width 962 height 163
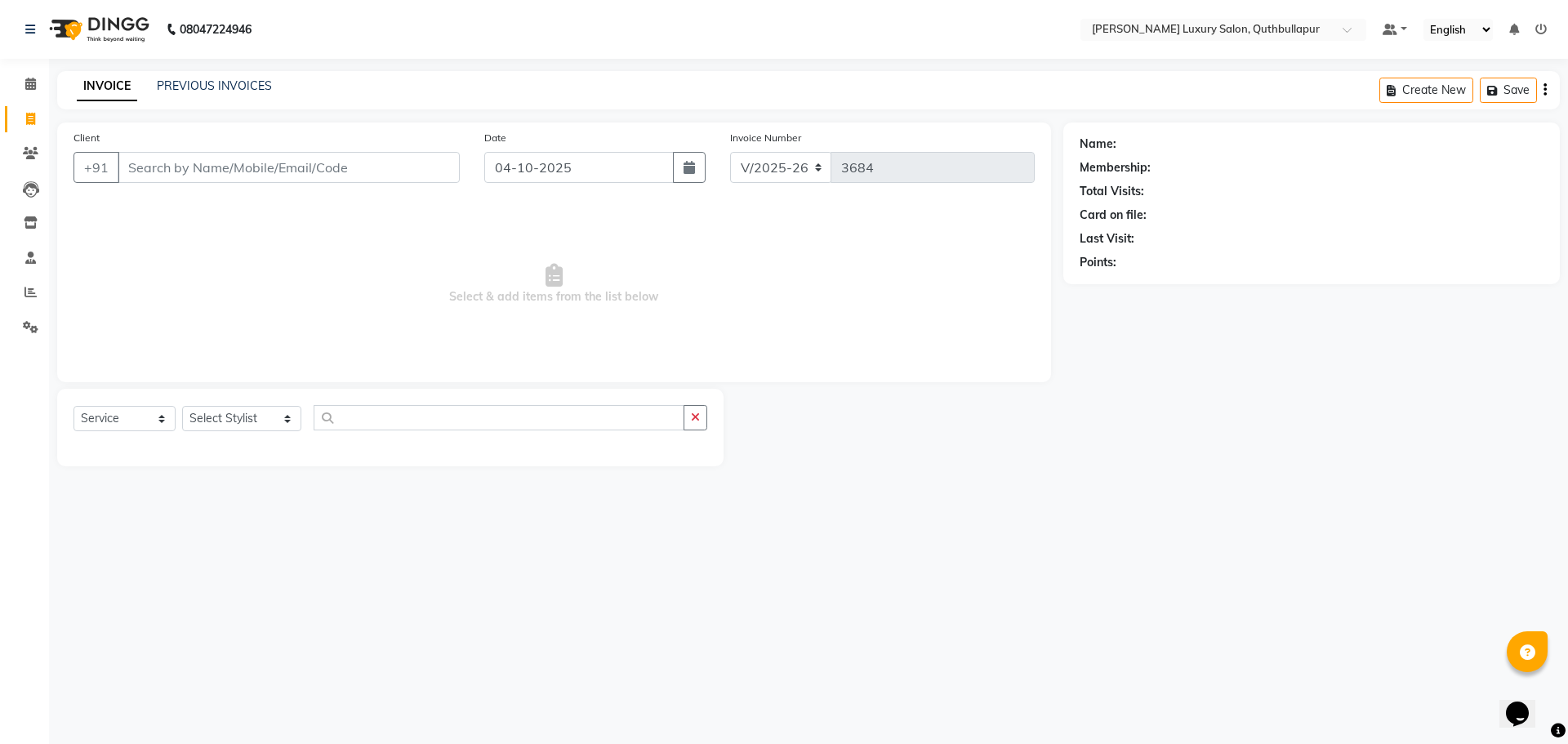
click at [1125, 171] on div "Membership:" at bounding box center [1115, 167] width 71 height 17
click at [339, 171] on input "Client" at bounding box center [289, 167] width 342 height 31
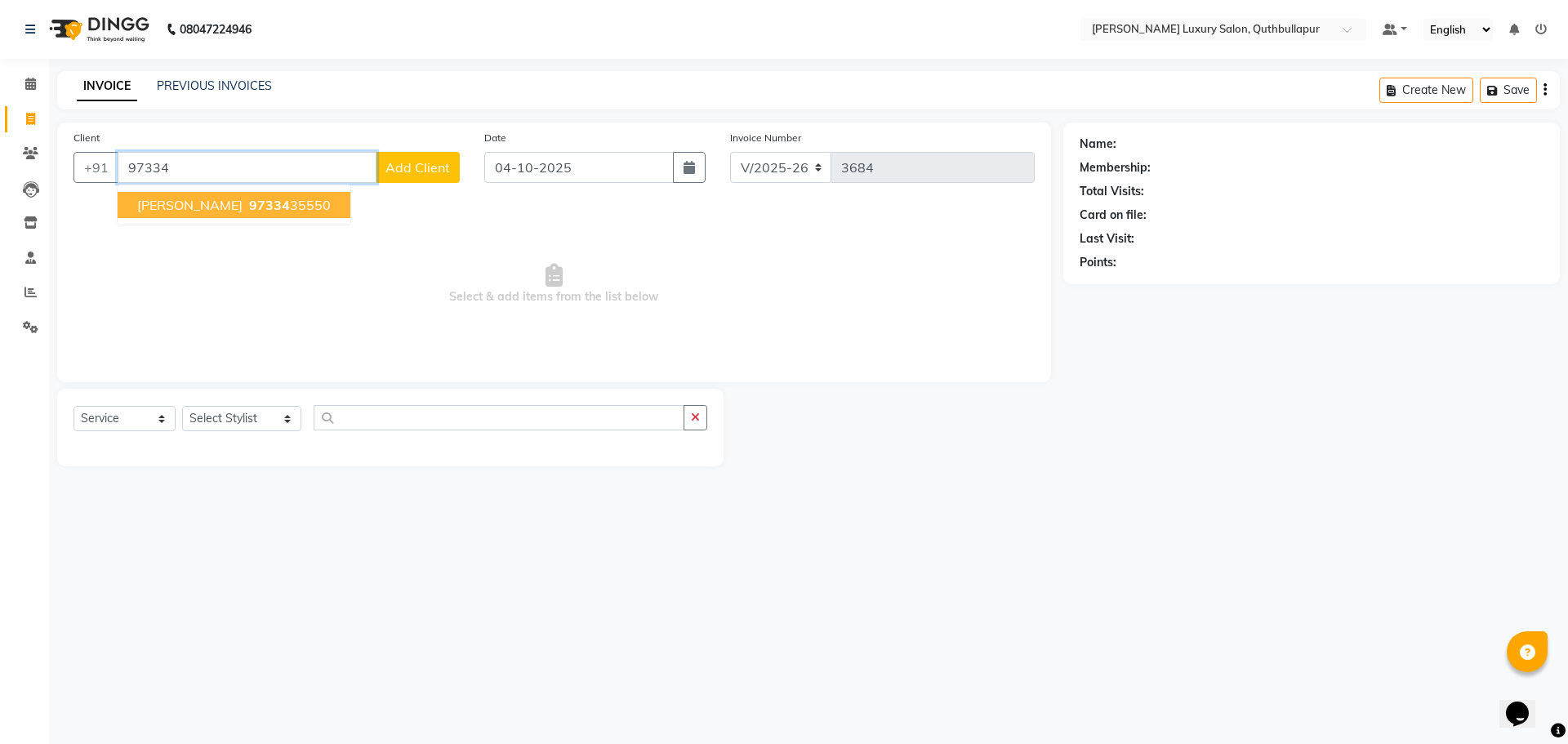
click at [245, 210] on button "[PERSON_NAME] 97334 35550" at bounding box center [233, 205] width 232 height 26
type input "9733435550"
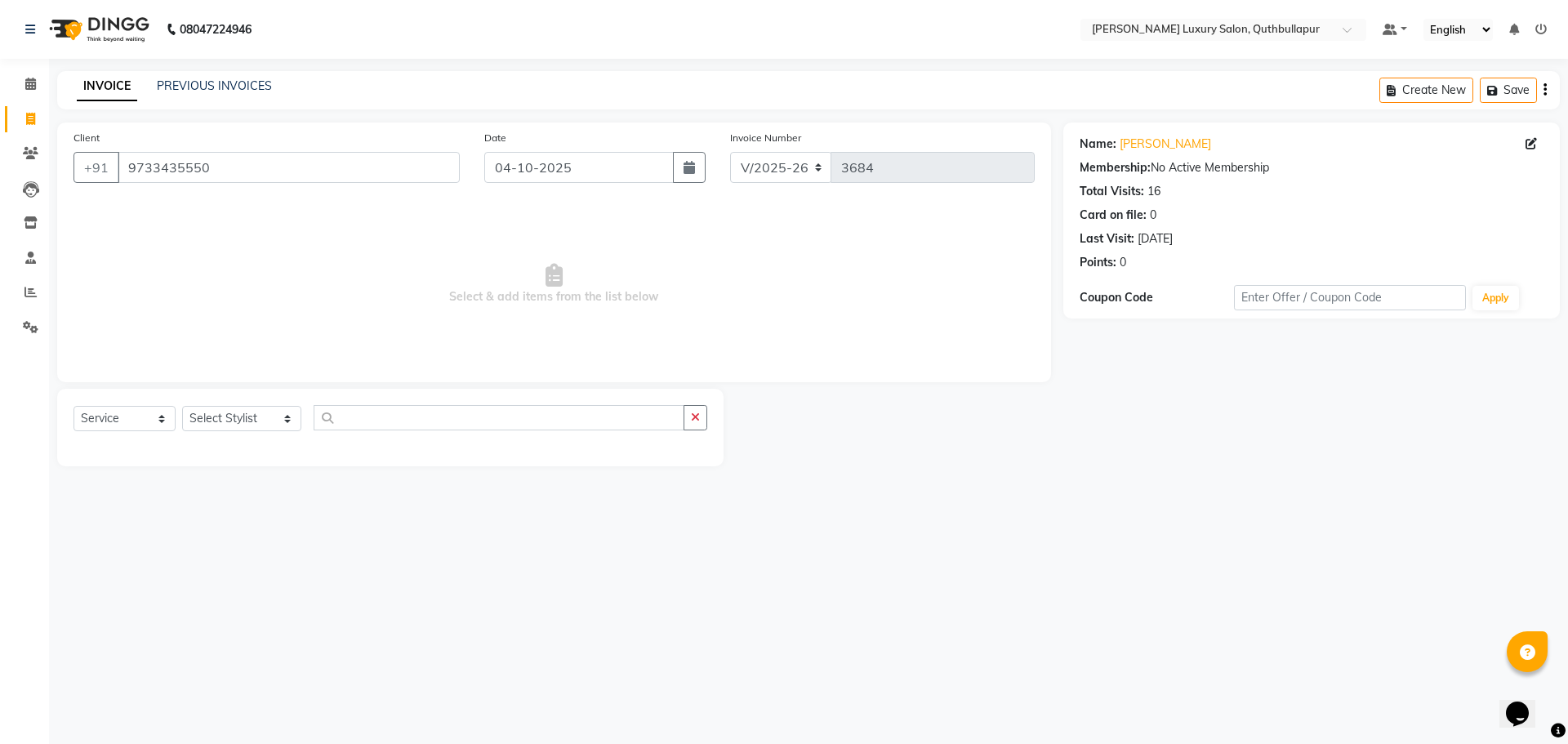
click at [1235, 166] on div "Membership: No Active Membership" at bounding box center [1311, 167] width 464 height 17
click at [235, 171] on input "9733435550" at bounding box center [289, 167] width 342 height 31
click at [212, 157] on input "9733435550" at bounding box center [289, 167] width 342 height 31
click at [1543, 89] on button "button" at bounding box center [1544, 90] width 3 height 39
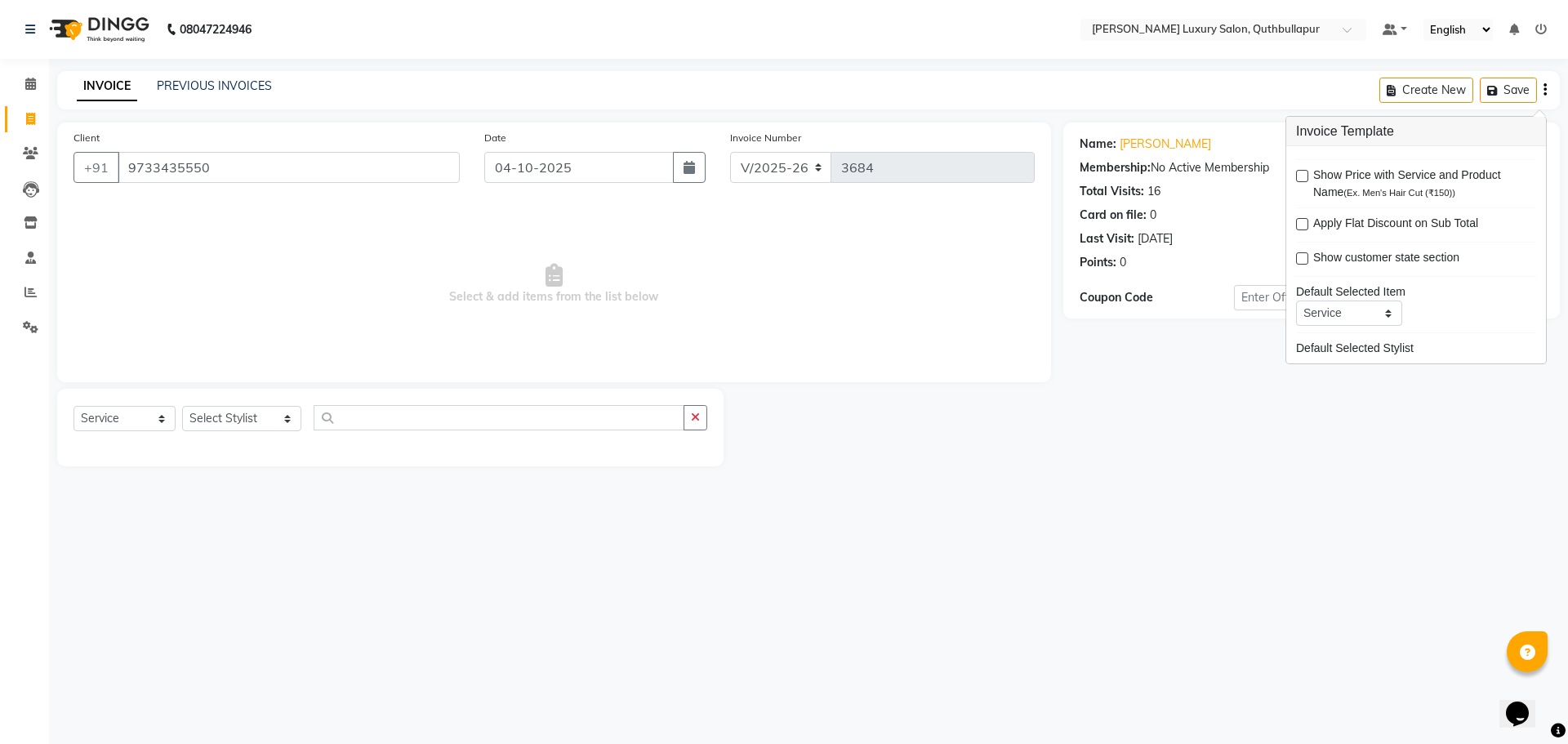
click at [1239, 519] on div "08047224946 Select Location × Toni&guy Luxury Salon, Quthbullapur Default Panel…" at bounding box center [784, 372] width 1568 height 744
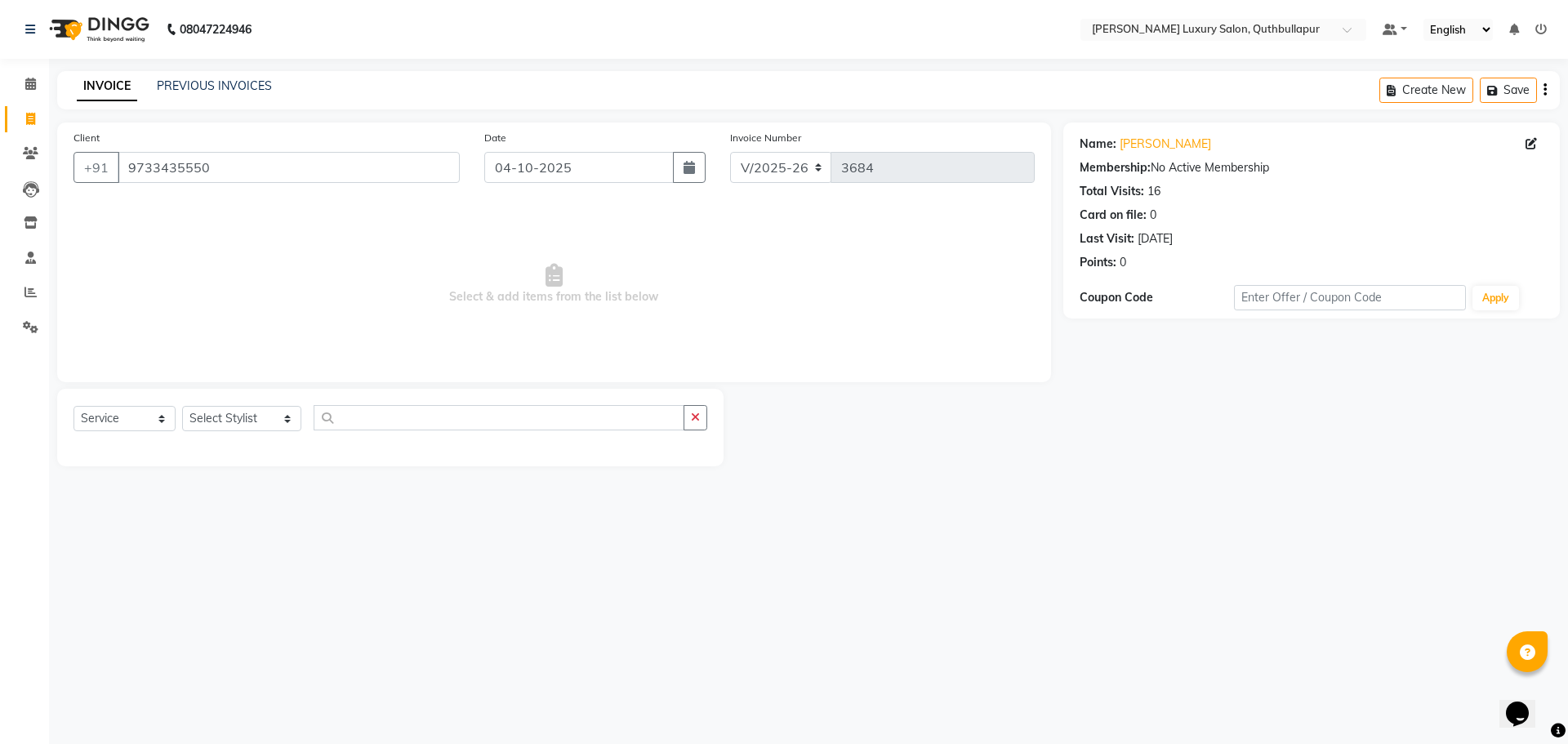
click at [1106, 169] on div "Membership:" at bounding box center [1115, 167] width 71 height 17
click at [1239, 146] on div "Name: [PERSON_NAME]" at bounding box center [1311, 143] width 464 height 17
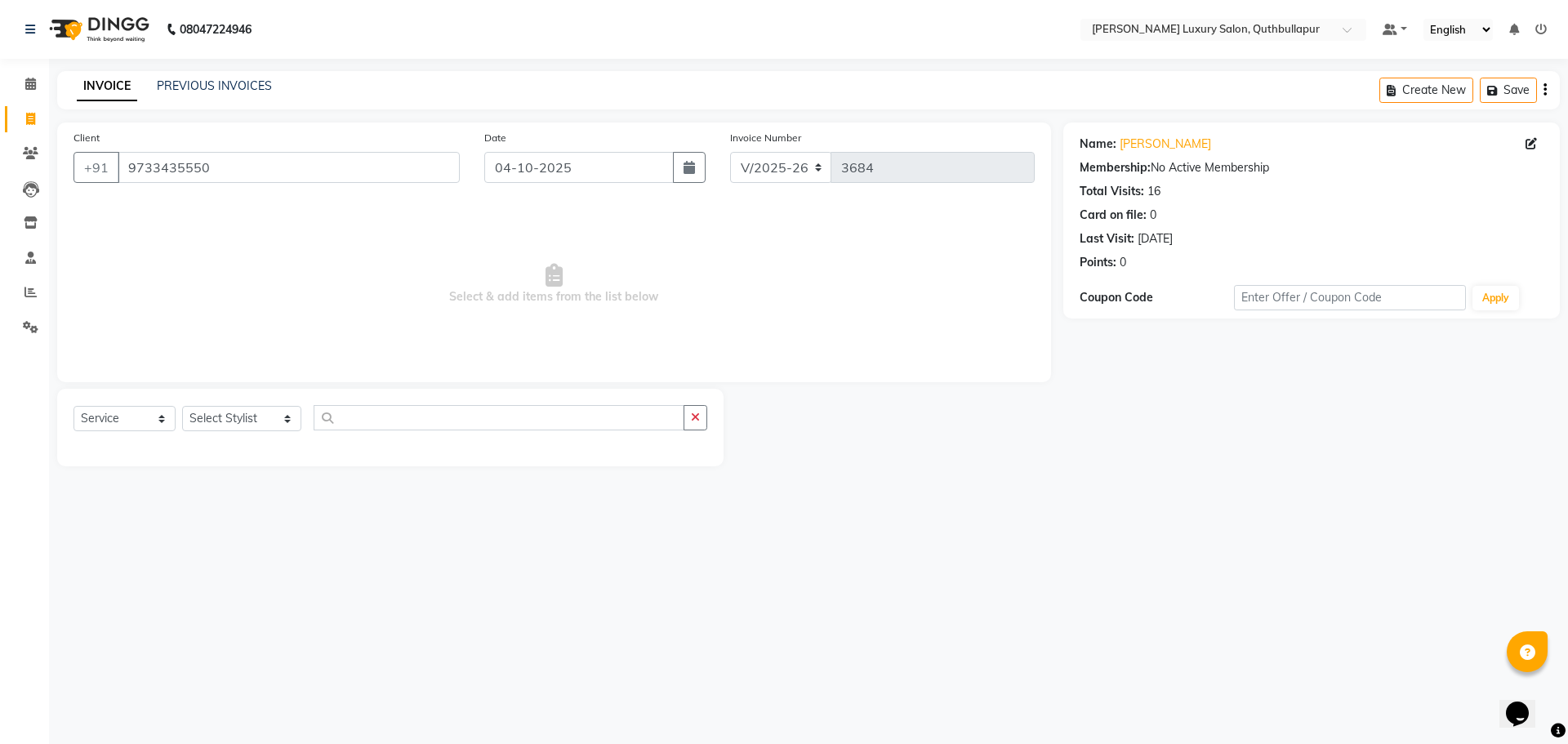
click at [1213, 164] on div "Membership: No Active Membership" at bounding box center [1311, 167] width 464 height 17
click at [1152, 199] on div "16" at bounding box center [1153, 191] width 13 height 17
click at [1109, 234] on div "Last Visit:" at bounding box center [1106, 238] width 54 height 17
click at [1155, 238] on div "[DATE]" at bounding box center [1155, 238] width 36 height 17
click at [1123, 266] on div "0" at bounding box center [1123, 262] width 7 height 17
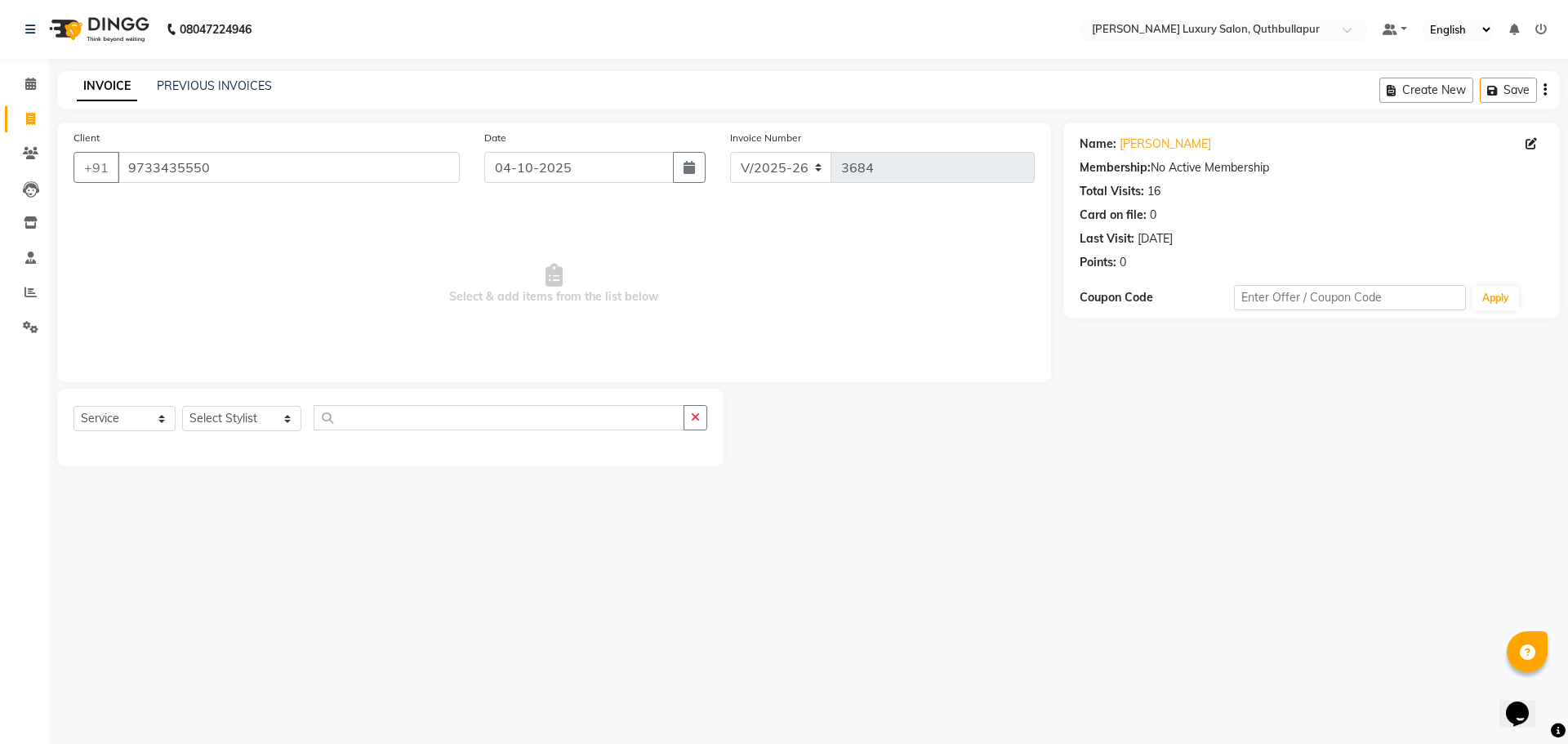
click at [1123, 260] on div "0" at bounding box center [1123, 262] width 7 height 17
click at [1127, 291] on div "Coupon Code" at bounding box center [1156, 297] width 154 height 17
click at [1117, 176] on div "Name: [PERSON_NAME] Membership: No Active Membership Total Visits: 16 Card on f…" at bounding box center [1311, 200] width 464 height 142
click at [1208, 161] on div "Membership: No Active Membership" at bounding box center [1311, 167] width 464 height 17
